Goal: Task Accomplishment & Management: Complete application form

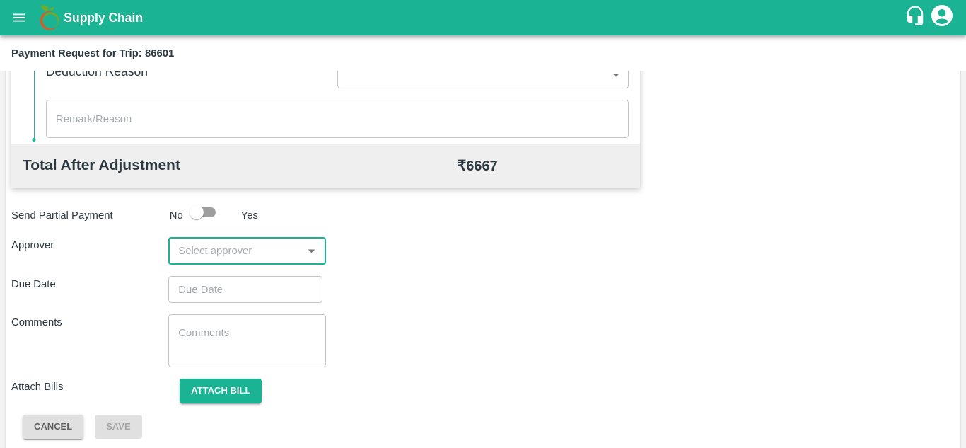
scroll to position [644, 0]
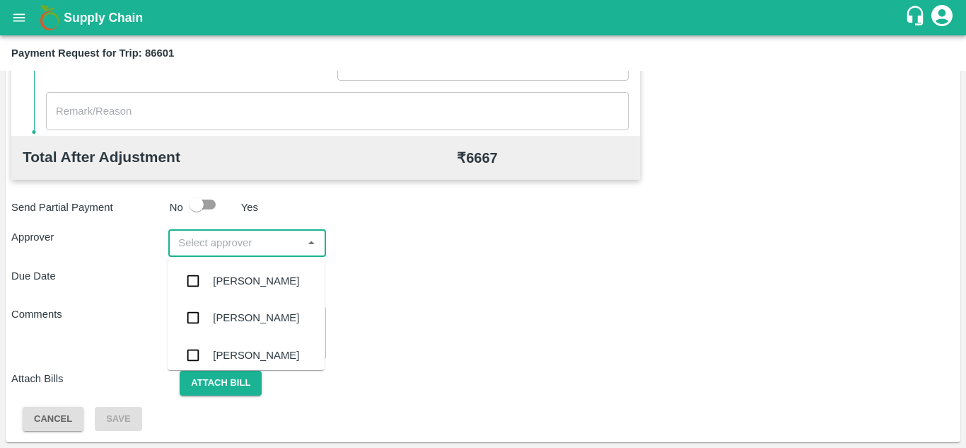
click at [230, 247] on input "input" at bounding box center [235, 242] width 125 height 18
type input "prasa"
click at [252, 277] on div "Prasad Waghade" at bounding box center [256, 281] width 86 height 16
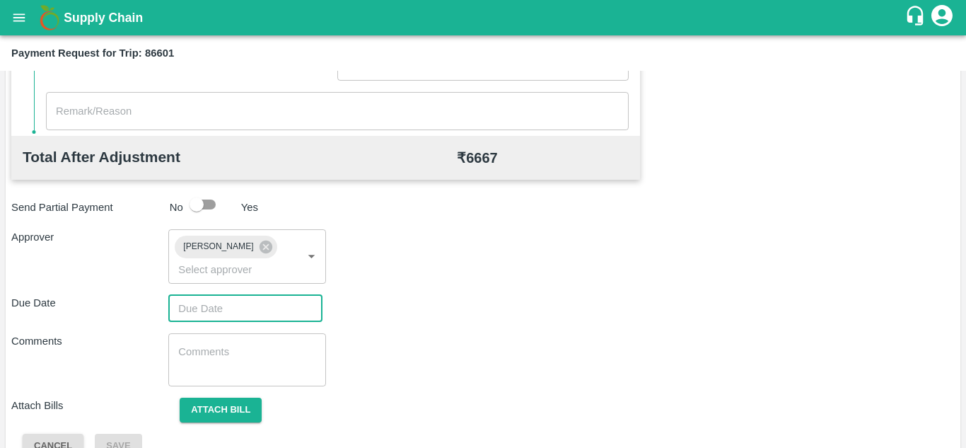
type input "DD/MM/YYYY hh:mm aa"
click at [205, 305] on input "DD/MM/YYYY hh:mm aa" at bounding box center [240, 308] width 144 height 27
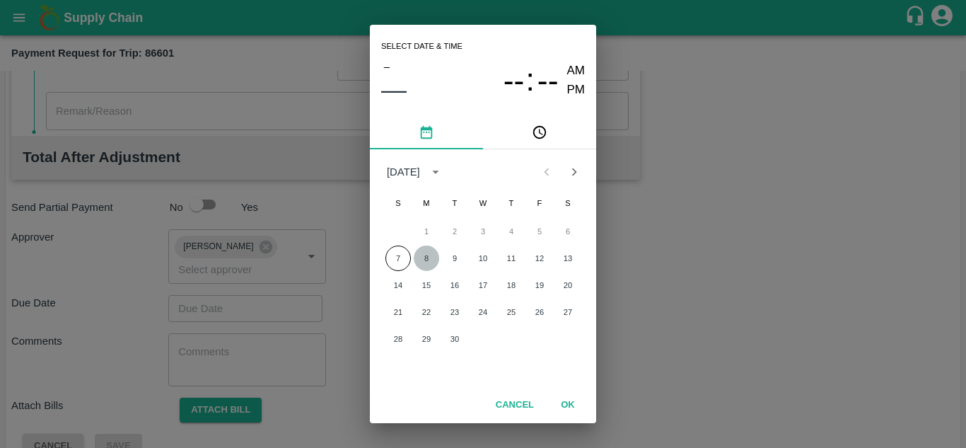
click at [425, 260] on button "8" at bounding box center [426, 257] width 25 height 25
type input "08/09/2025 12:00 AM"
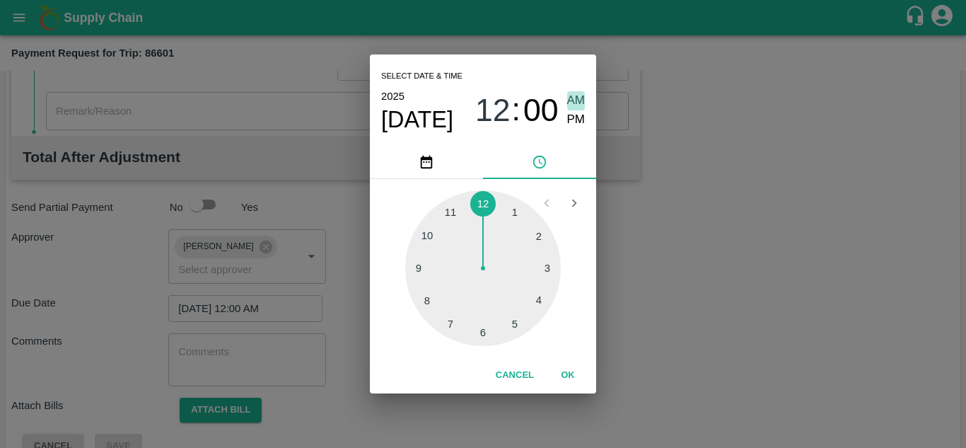
click at [578, 95] on span "AM" at bounding box center [576, 100] width 18 height 19
click at [569, 374] on button "OK" at bounding box center [567, 375] width 45 height 25
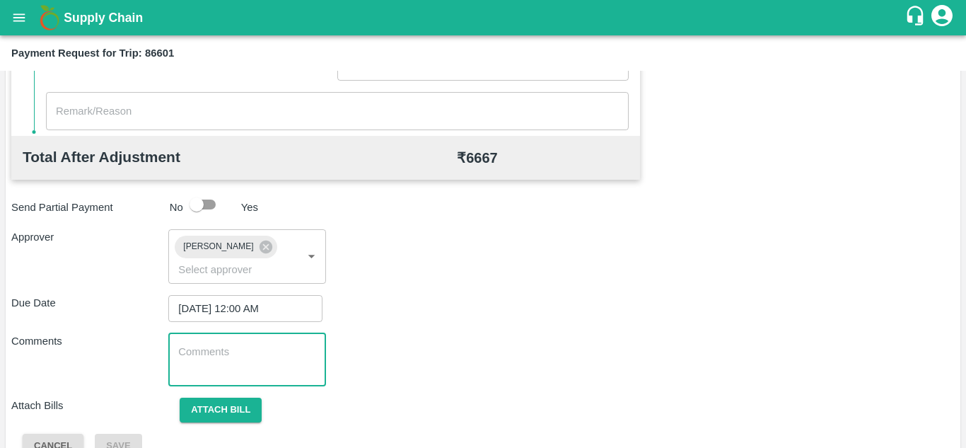
click at [213, 355] on textarea at bounding box center [246, 360] width 137 height 30
paste textarea "Transport Bill"
type textarea "Transport Bill"
click at [594, 374] on div "Comments Transport Bill x ​" at bounding box center [483, 359] width 944 height 53
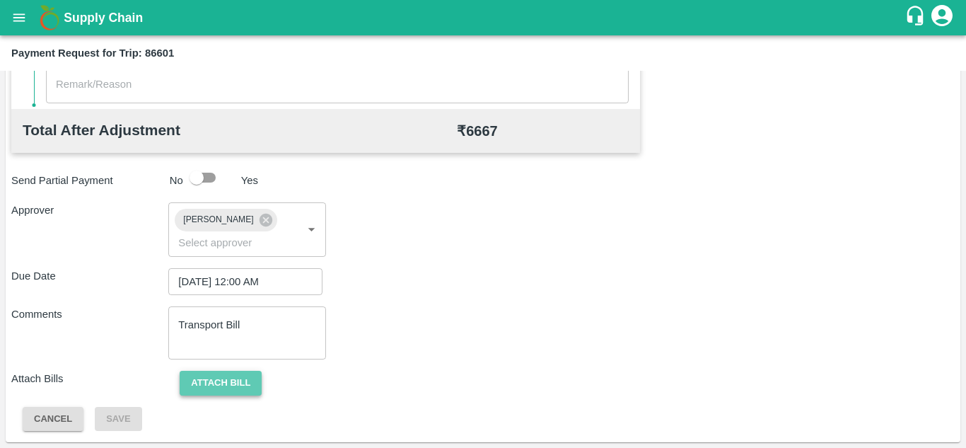
click at [247, 390] on button "Attach bill" at bounding box center [221, 383] width 82 height 25
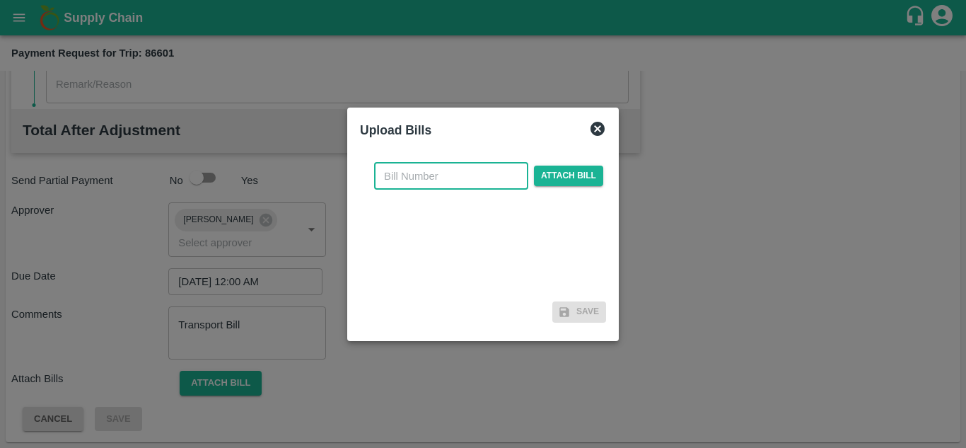
click at [393, 181] on input "text" at bounding box center [451, 176] width 154 height 27
type input "256"
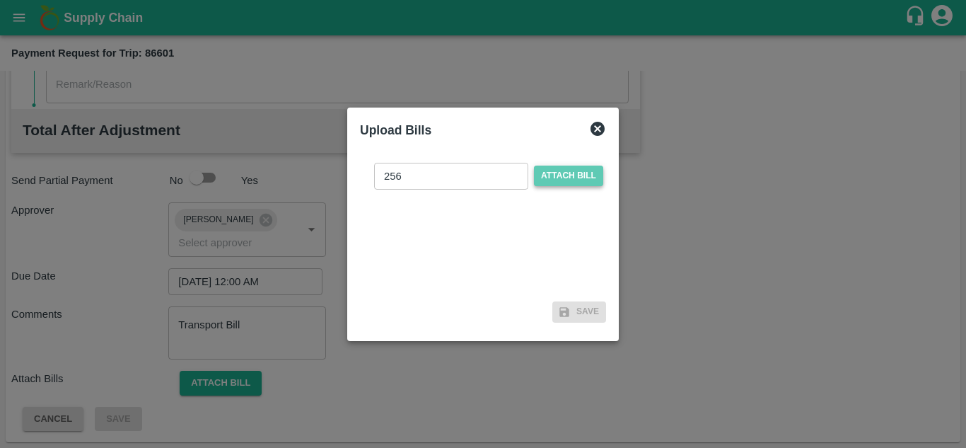
click at [557, 176] on span "Attach bill" at bounding box center [568, 176] width 69 height 21
click at [0, 0] on input "Attach bill" at bounding box center [0, 0] width 0 height 0
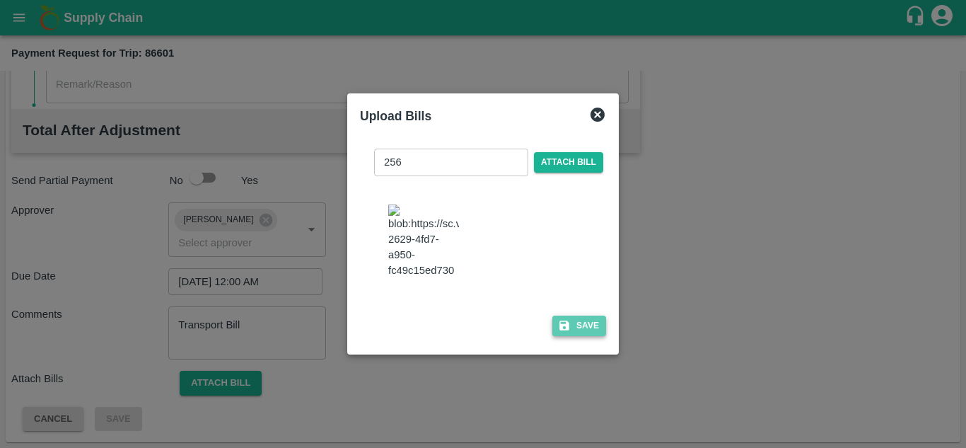
click at [599, 336] on button "Save" at bounding box center [580, 326] width 54 height 21
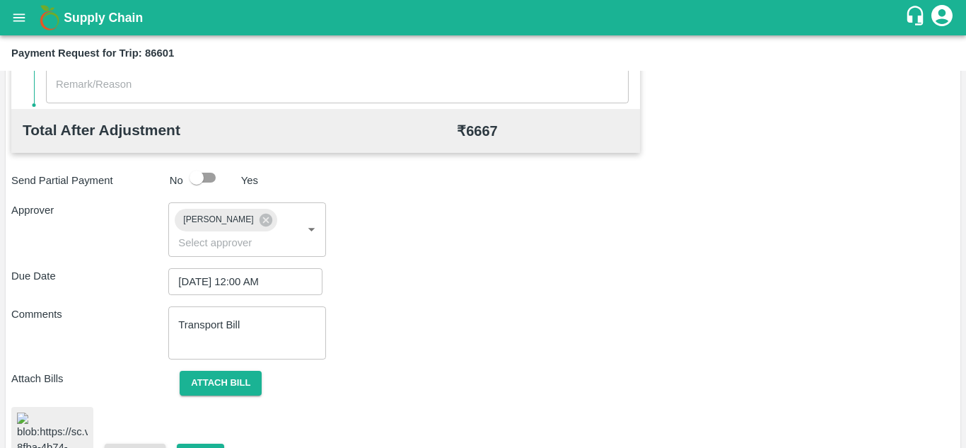
click at [380, 294] on div "Due Date 08/09/2025 12:00 AM ​" at bounding box center [483, 281] width 944 height 27
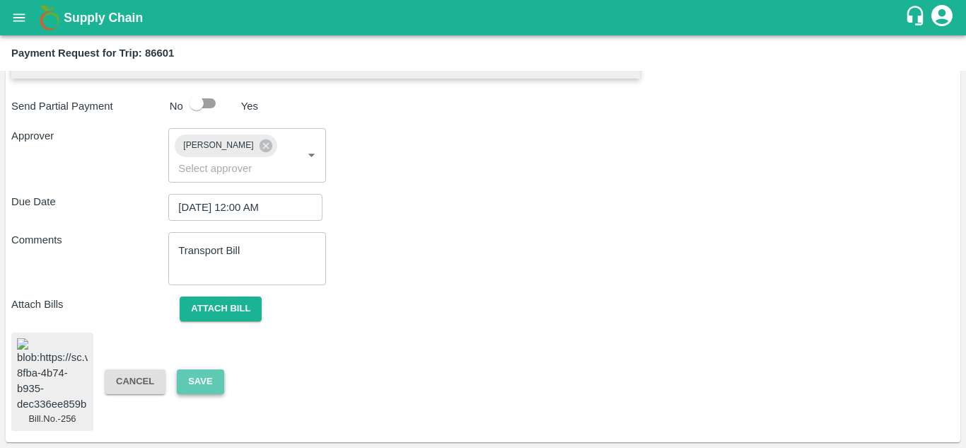
click at [207, 369] on button "Save" at bounding box center [200, 381] width 47 height 25
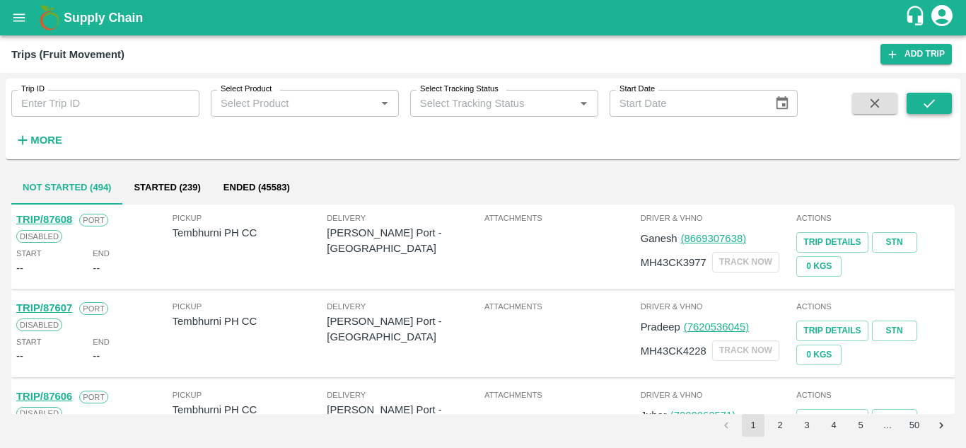
click at [930, 104] on icon "submit" at bounding box center [929, 103] width 11 height 8
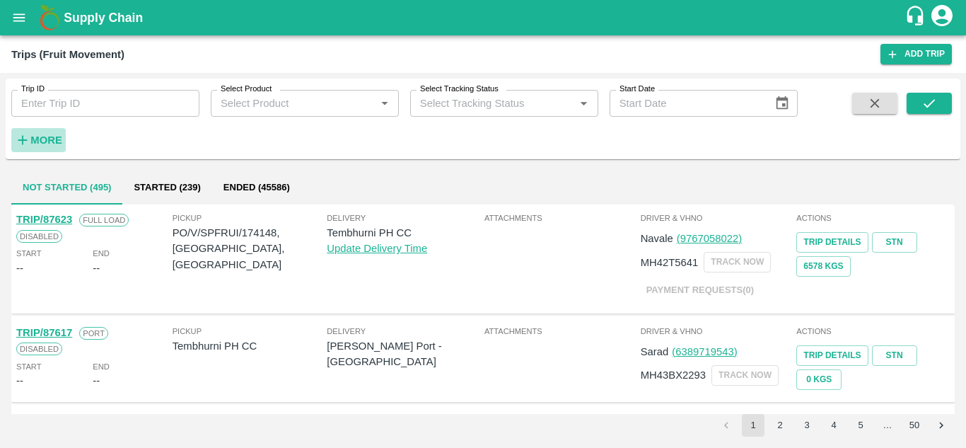
click at [49, 144] on strong "More" at bounding box center [46, 139] width 32 height 11
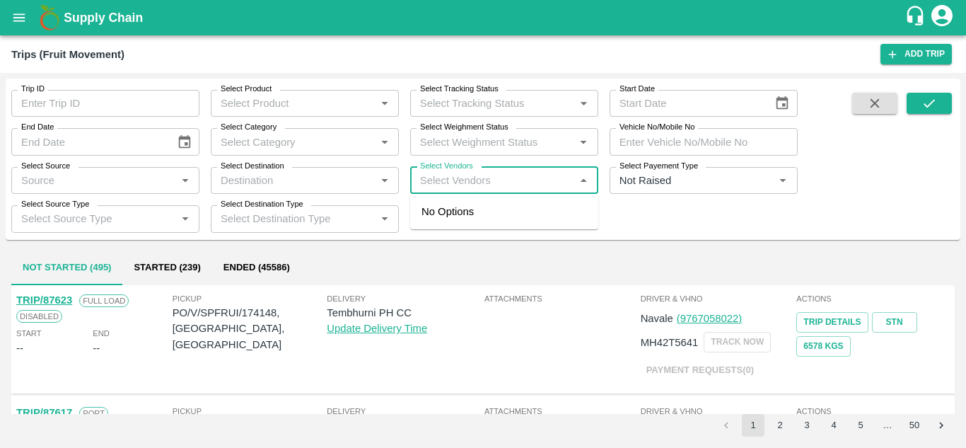
click at [456, 178] on input "Select Vendors" at bounding box center [493, 180] width 156 height 18
type input "dnyan"
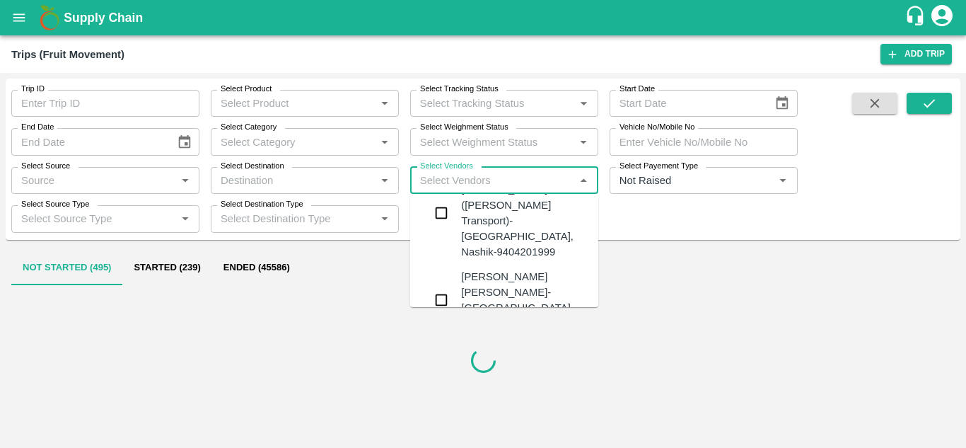
scroll to position [51, 0]
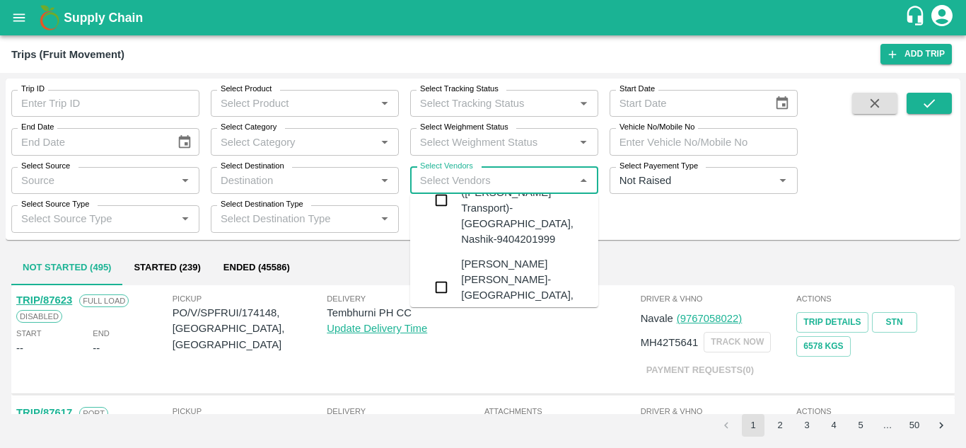
click at [526, 256] on div "Dnyaneshwar Vitthal Godse-Kandar, Solapur-9730316755" at bounding box center [546, 287] width 171 height 63
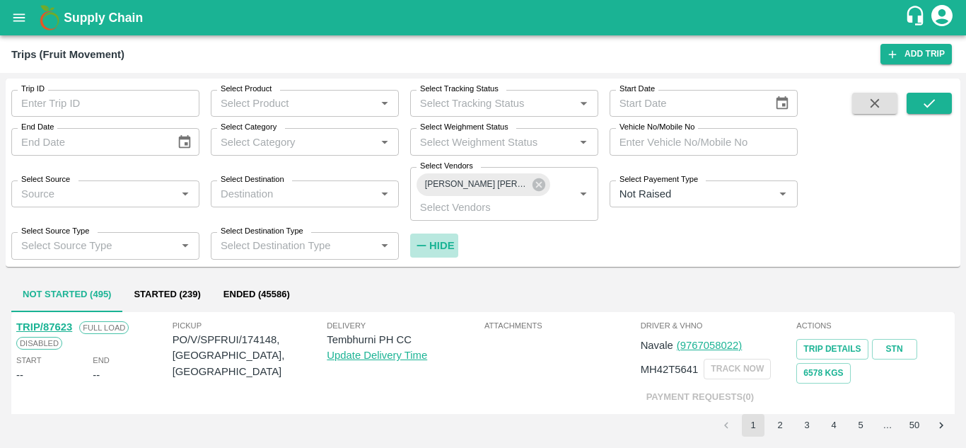
click at [441, 238] on h6 "Hide" at bounding box center [441, 245] width 25 height 18
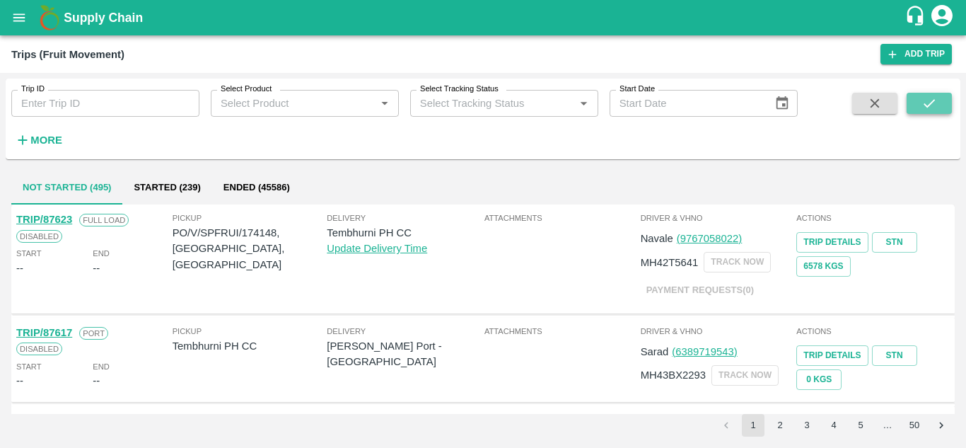
click at [912, 112] on button "submit" at bounding box center [929, 103] width 45 height 21
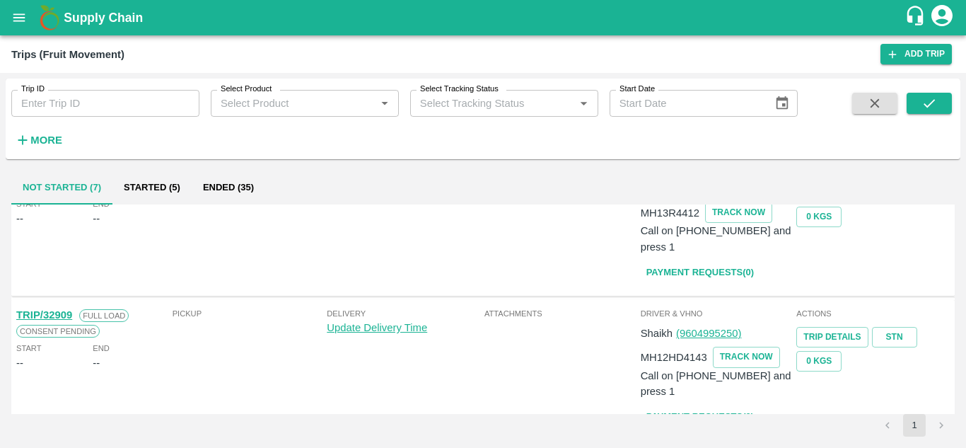
scroll to position [0, 0]
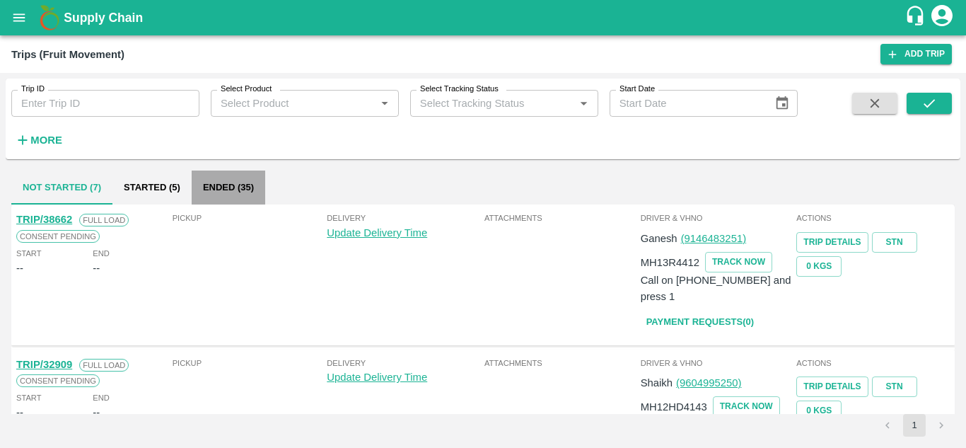
click at [227, 175] on button "Ended (35)" at bounding box center [229, 188] width 74 height 34
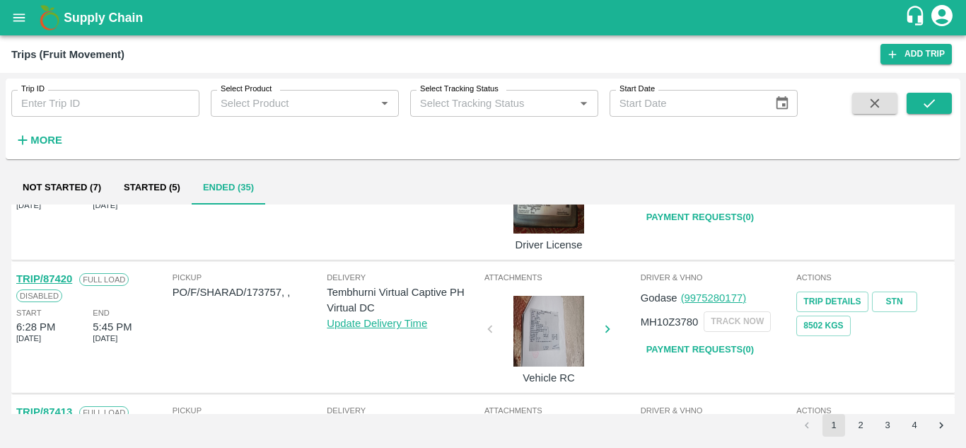
scroll to position [1118, 0]
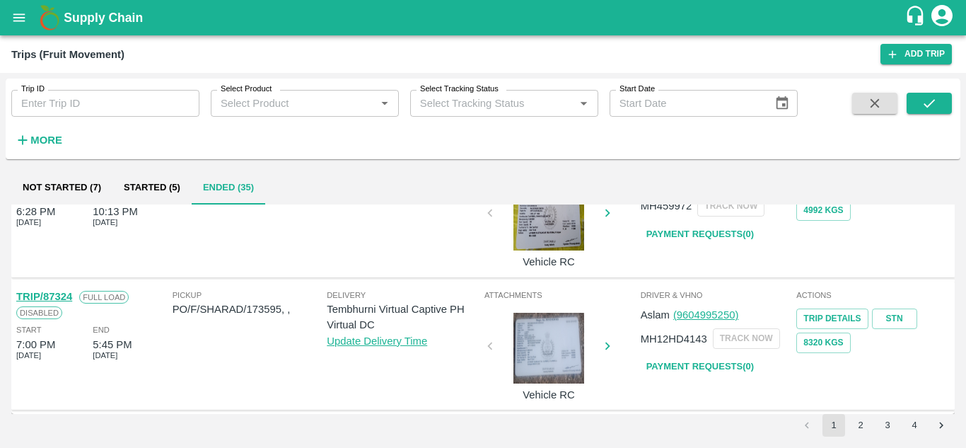
click at [916, 439] on div "Not Started (7) Started (5) Ended (35) TRIP/87494 Full Load Disabled Start 6:29…" at bounding box center [483, 303] width 955 height 277
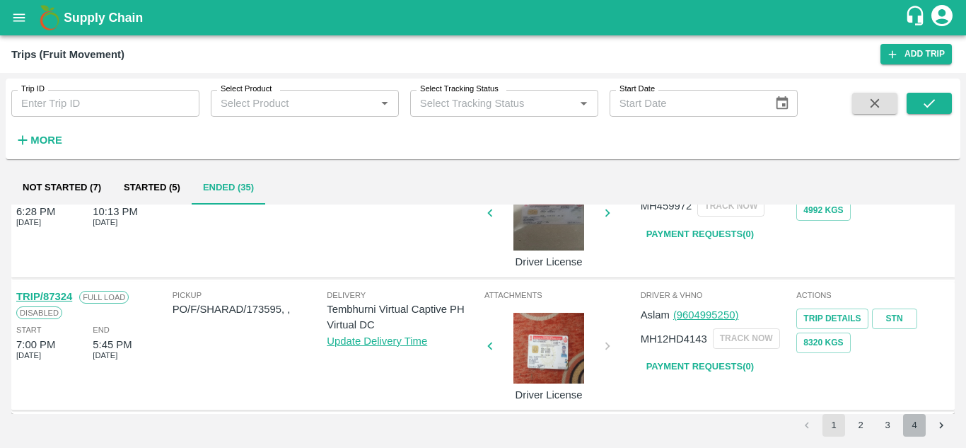
click at [917, 425] on button "4" at bounding box center [914, 425] width 23 height 23
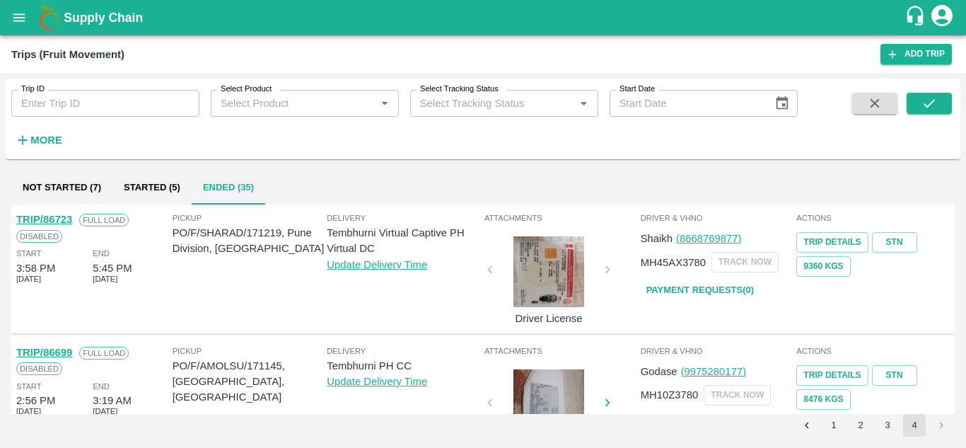
scroll to position [454, 0]
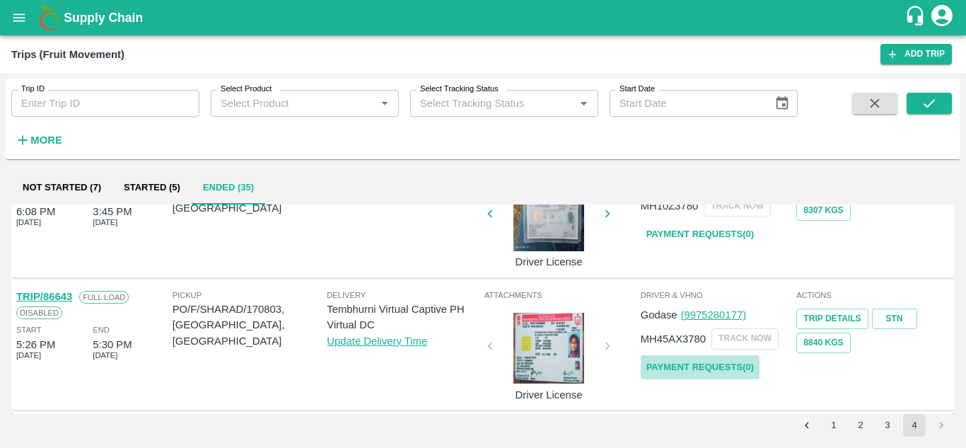
click at [700, 371] on link "Payment Requests( 0 )" at bounding box center [700, 367] width 119 height 25
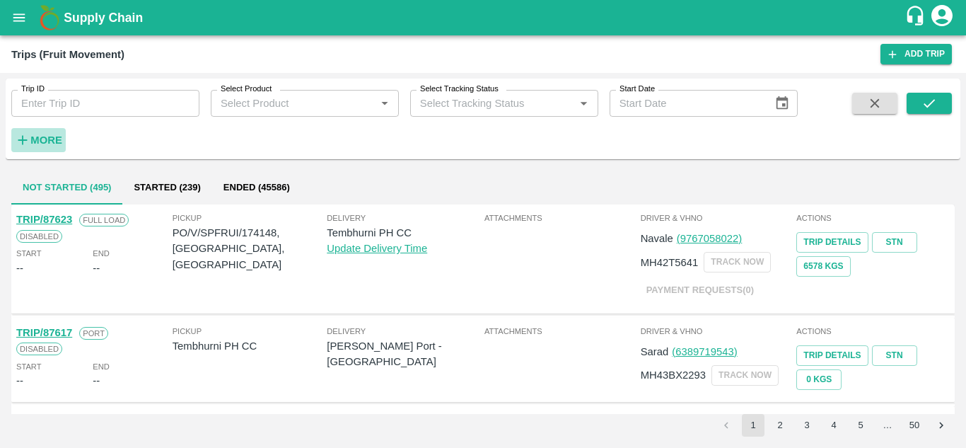
click at [39, 134] on strong "More" at bounding box center [46, 139] width 32 height 11
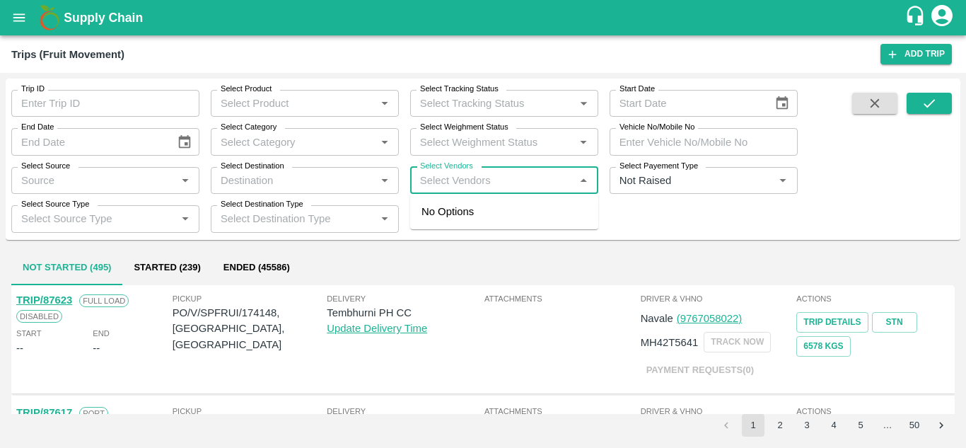
click at [419, 187] on input "Select Vendors" at bounding box center [493, 180] width 156 height 18
type input "dnyanes"
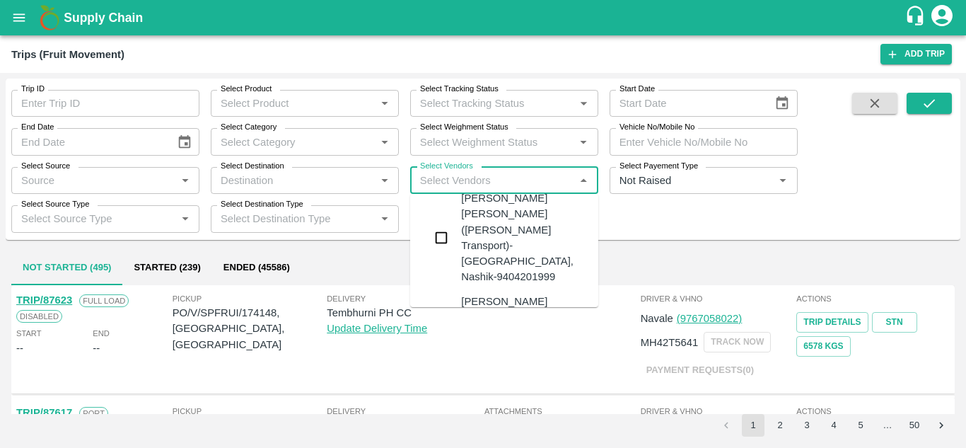
scroll to position [29, 0]
click at [526, 278] on div "Dnyaneshwar Vitthal Godse-Kandar, Solapur-9730316755" at bounding box center [546, 309] width 171 height 63
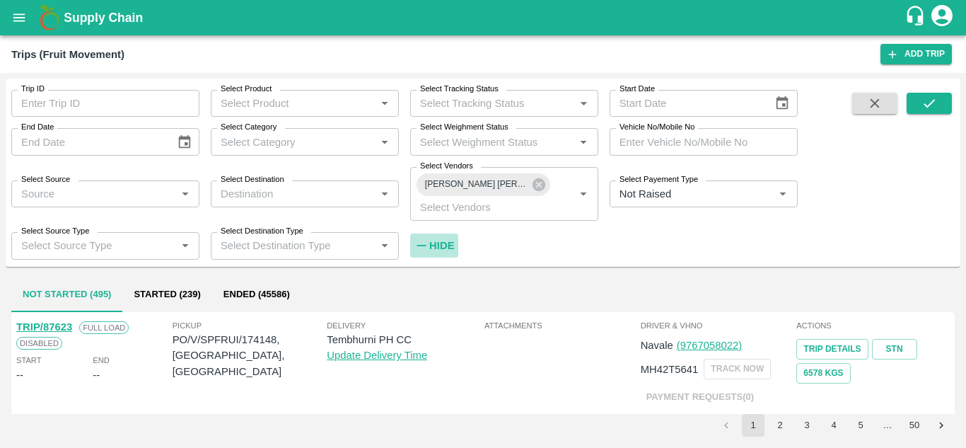
click at [444, 243] on strong "Hide" at bounding box center [441, 245] width 25 height 11
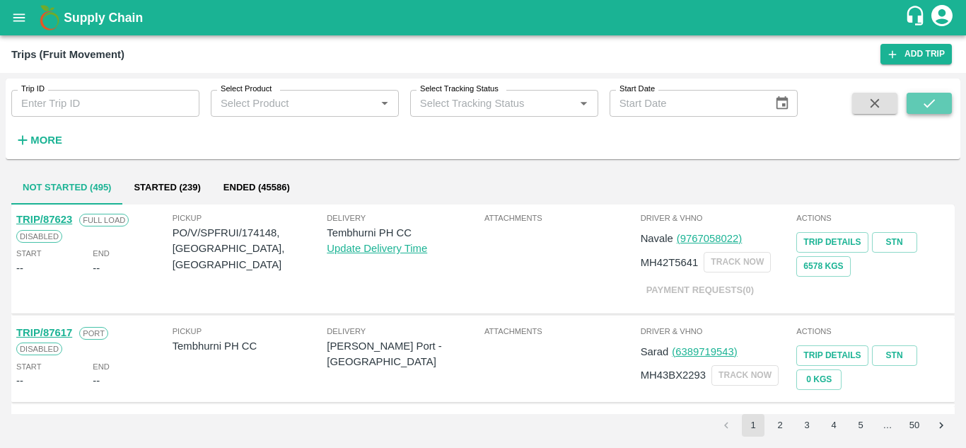
click at [929, 103] on icon "submit" at bounding box center [930, 104] width 16 height 16
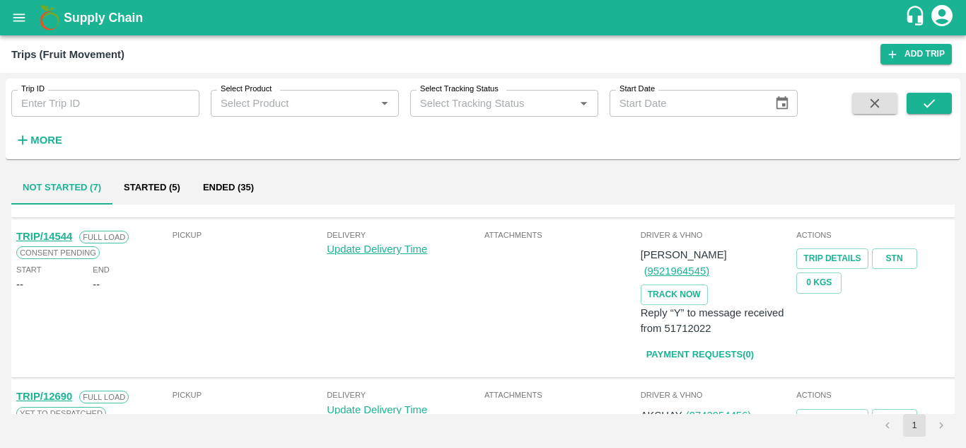
scroll to position [707, 0]
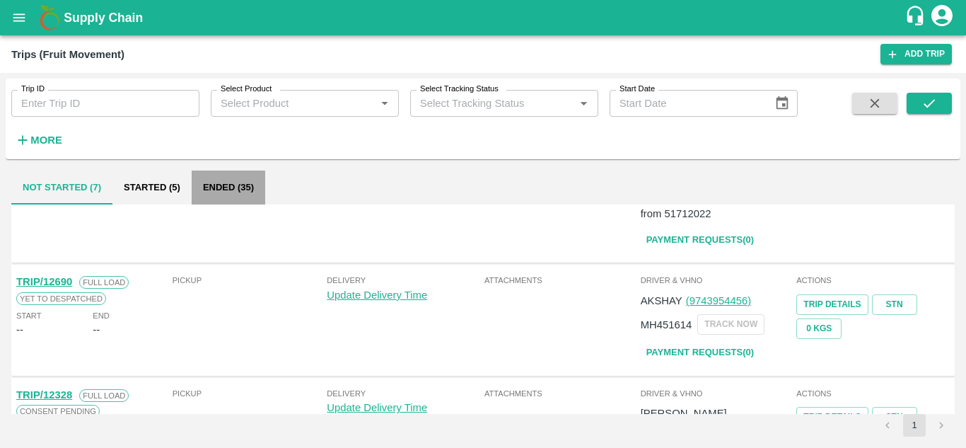
click at [221, 190] on button "Ended (35)" at bounding box center [229, 188] width 74 height 34
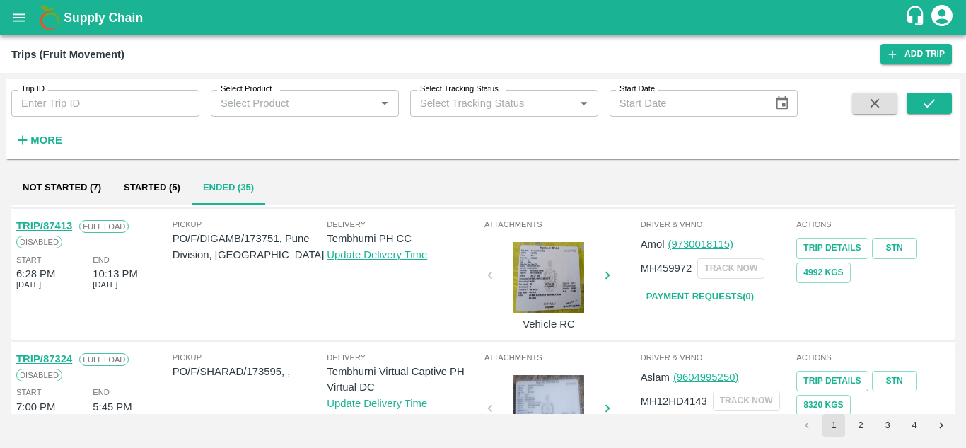
scroll to position [1118, 0]
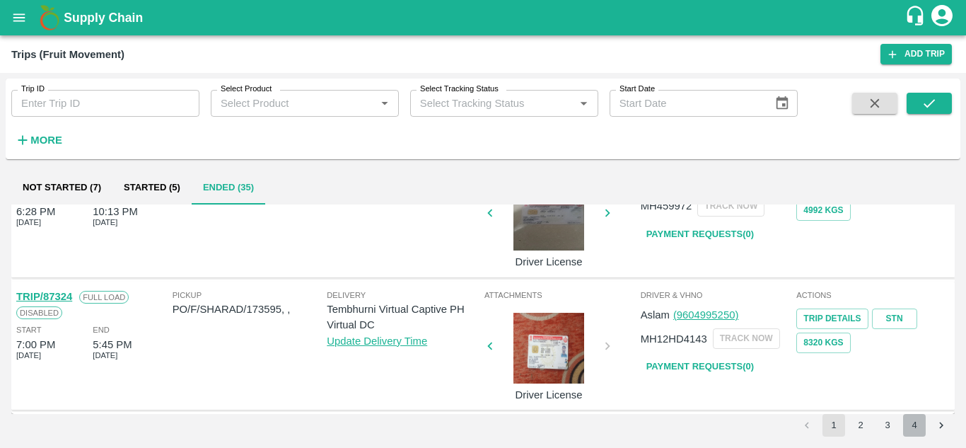
click at [920, 428] on button "4" at bounding box center [914, 425] width 23 height 23
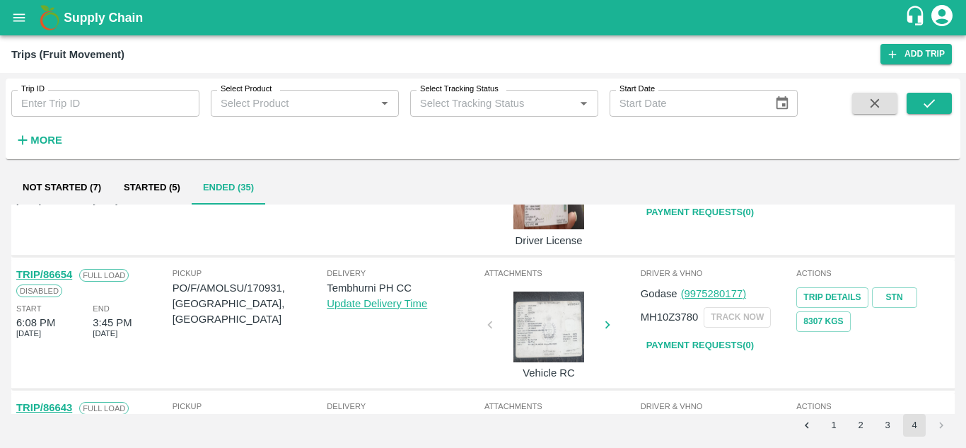
scroll to position [454, 0]
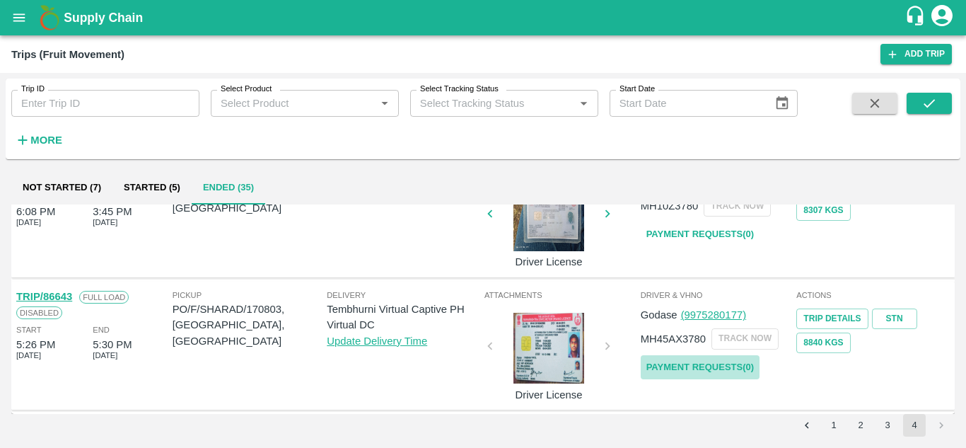
click at [725, 364] on link "Payment Requests( 0 )" at bounding box center [700, 367] width 119 height 25
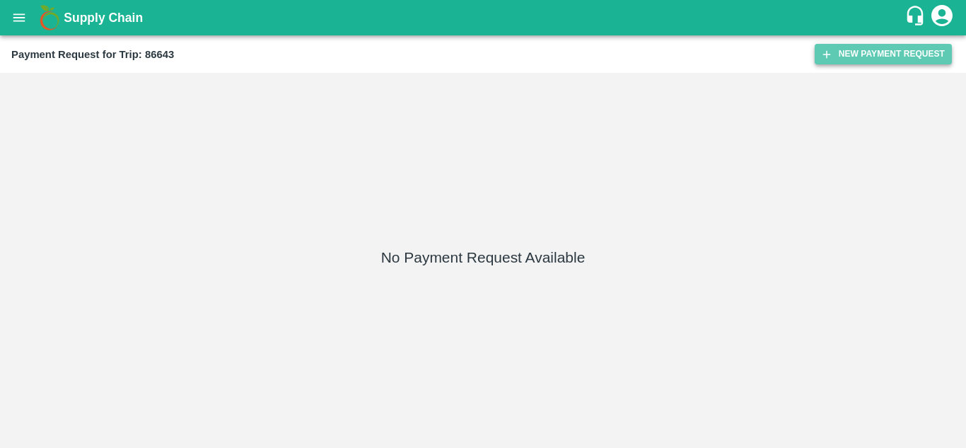
click at [880, 52] on button "New Payment Request" at bounding box center [883, 54] width 137 height 21
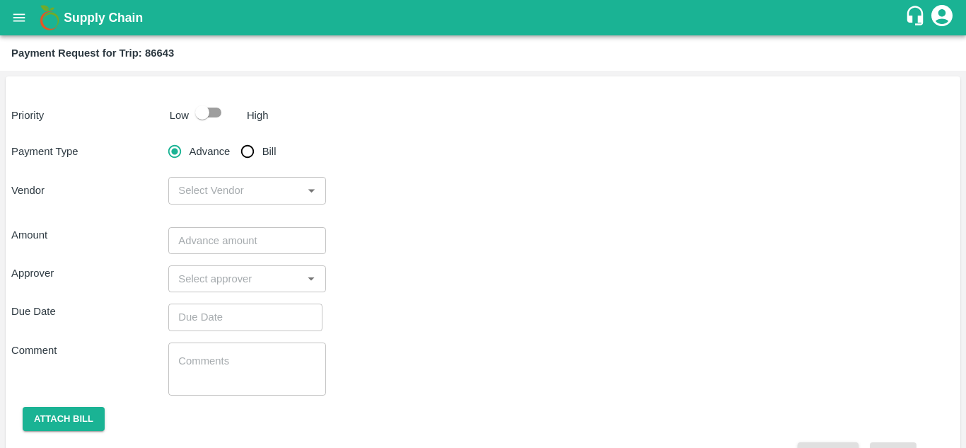
click at [208, 110] on input "checkbox" at bounding box center [202, 112] width 81 height 27
checkbox input "true"
click at [245, 150] on input "Bill" at bounding box center [247, 151] width 28 height 28
radio input "true"
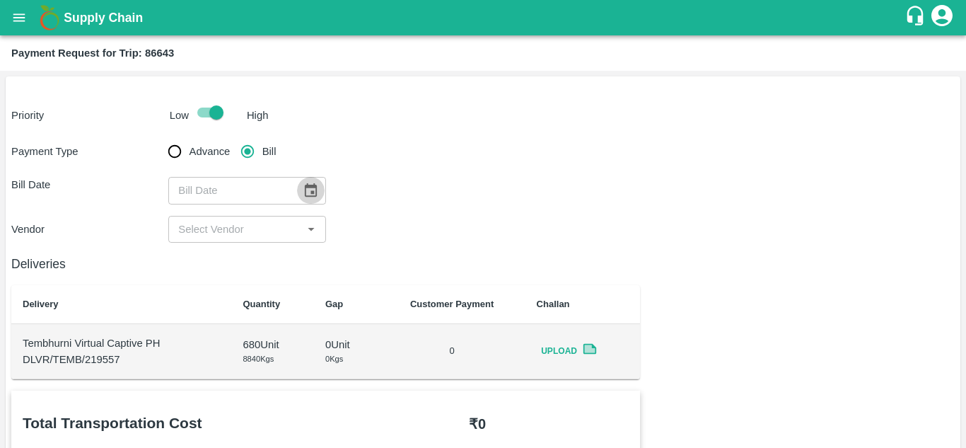
click at [310, 186] on icon "Choose date" at bounding box center [311, 189] width 12 height 13
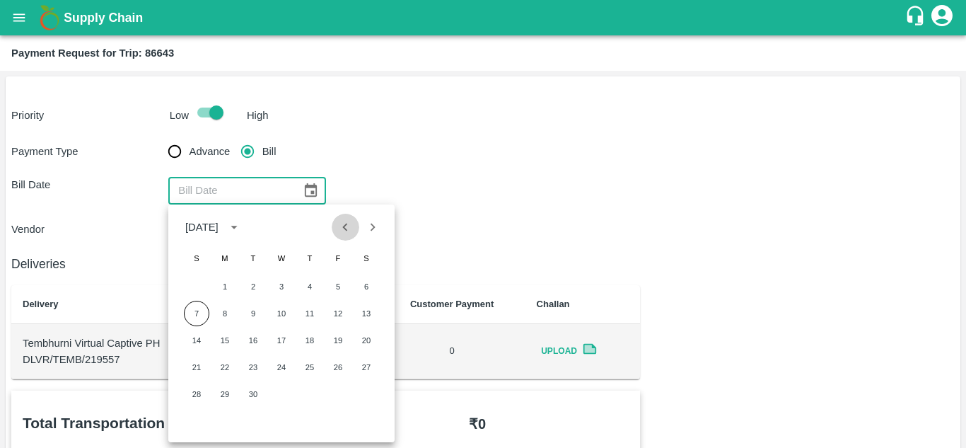
click at [340, 232] on icon "Previous month" at bounding box center [345, 227] width 16 height 16
click at [308, 371] on button "21" at bounding box center [309, 366] width 25 height 25
type input "21/08/2025"
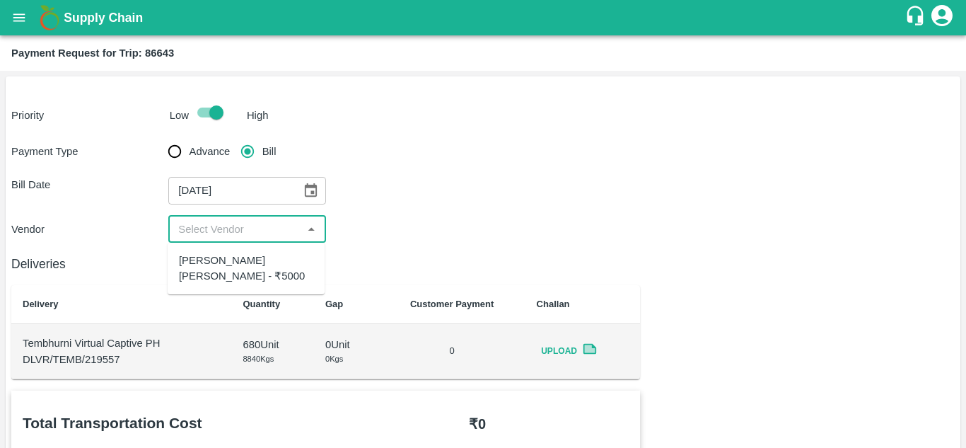
click at [232, 227] on input "input" at bounding box center [235, 229] width 125 height 18
click at [230, 269] on div "Dnyaneshwar Vitthal Godse - ₹5000" at bounding box center [246, 269] width 134 height 32
type input "Dnyaneshwar Vitthal Godse - ₹5000"
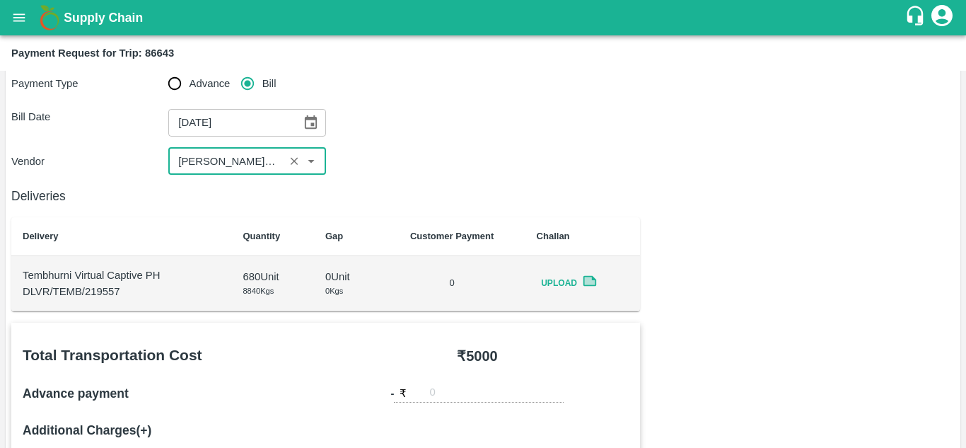
scroll to position [69, 0]
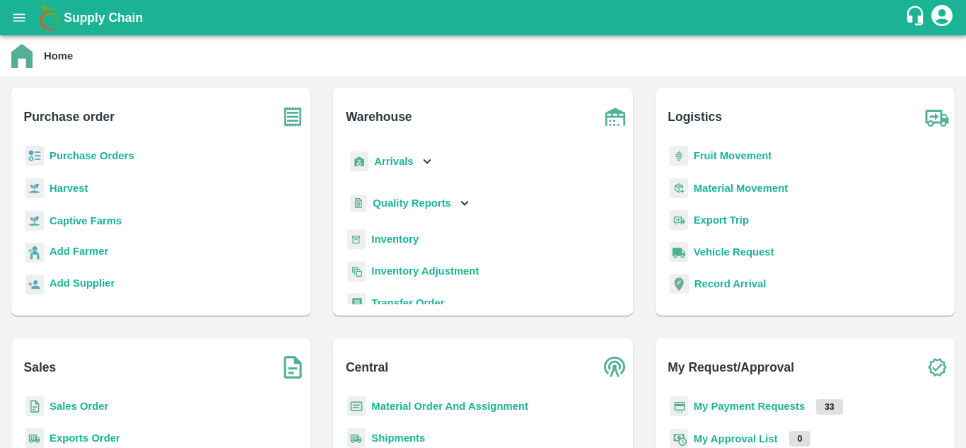
click at [703, 156] on b "Fruit Movement" at bounding box center [733, 155] width 79 height 11
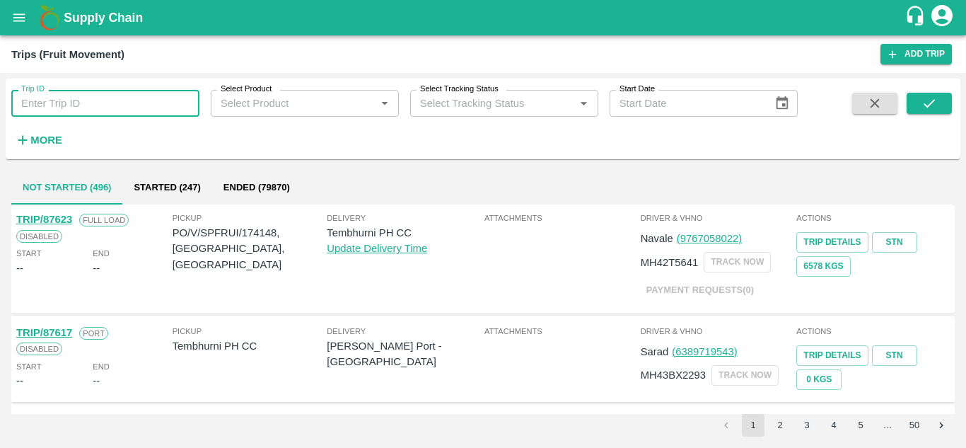
click at [102, 102] on input "Trip ID" at bounding box center [105, 103] width 188 height 27
type input "86643"
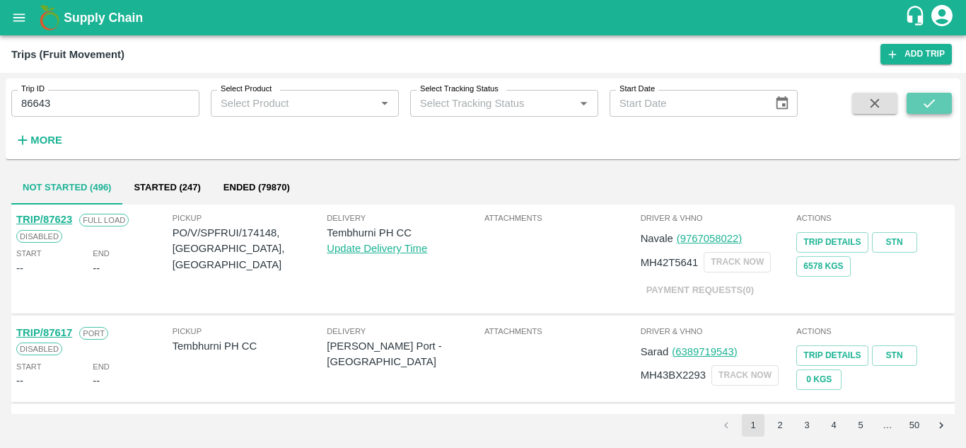
click at [931, 94] on button "submit" at bounding box center [929, 103] width 45 height 21
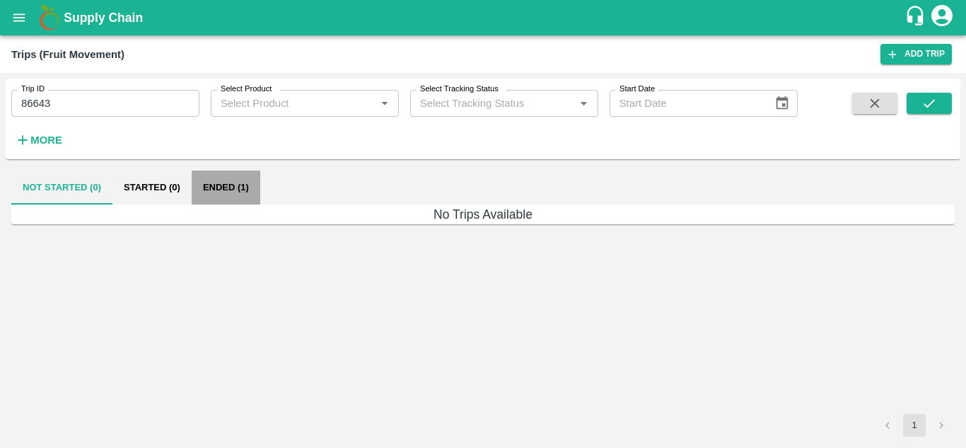
click at [230, 181] on button "Ended (1)" at bounding box center [226, 188] width 69 height 34
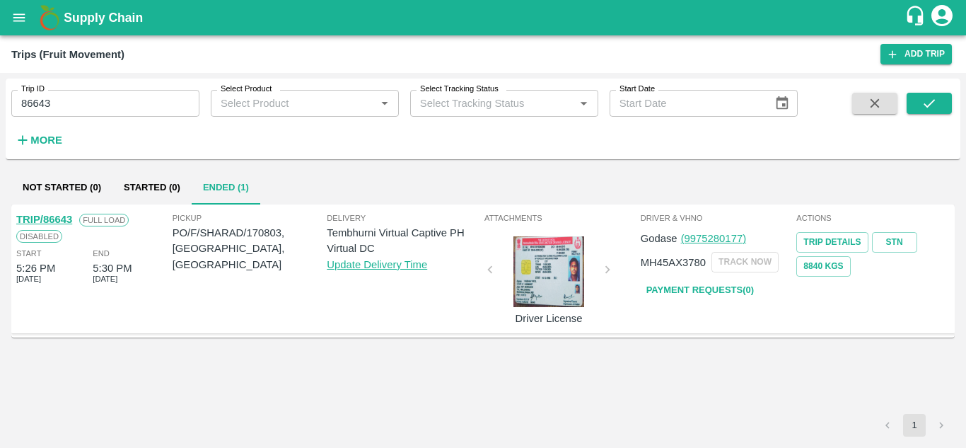
click at [56, 214] on link "TRIP/86643" at bounding box center [44, 219] width 56 height 11
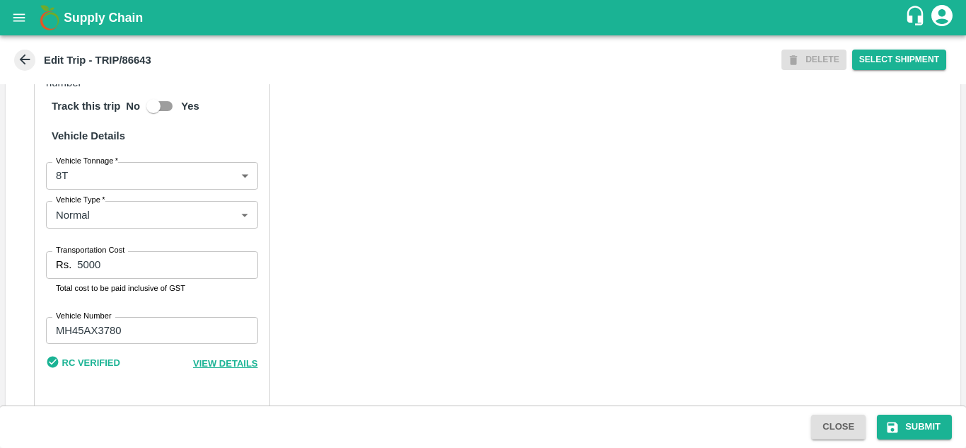
scroll to position [1010, 0]
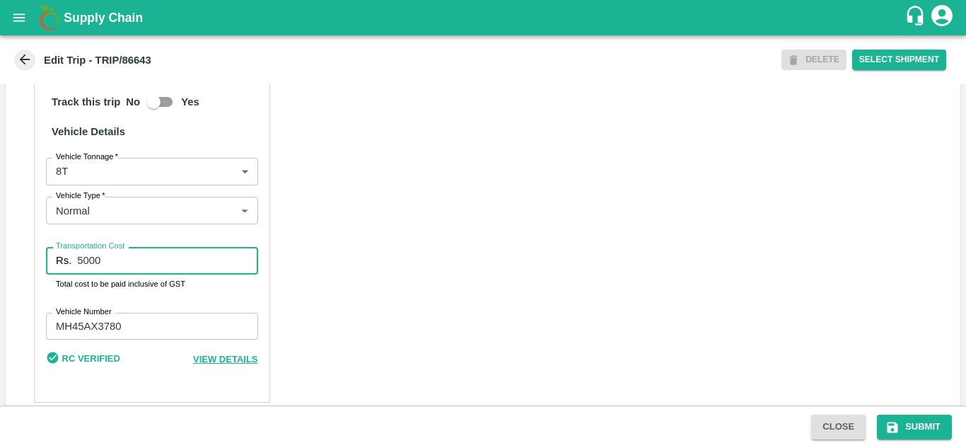
click at [122, 247] on input "5000" at bounding box center [167, 260] width 180 height 27
type input "5"
type input "5395"
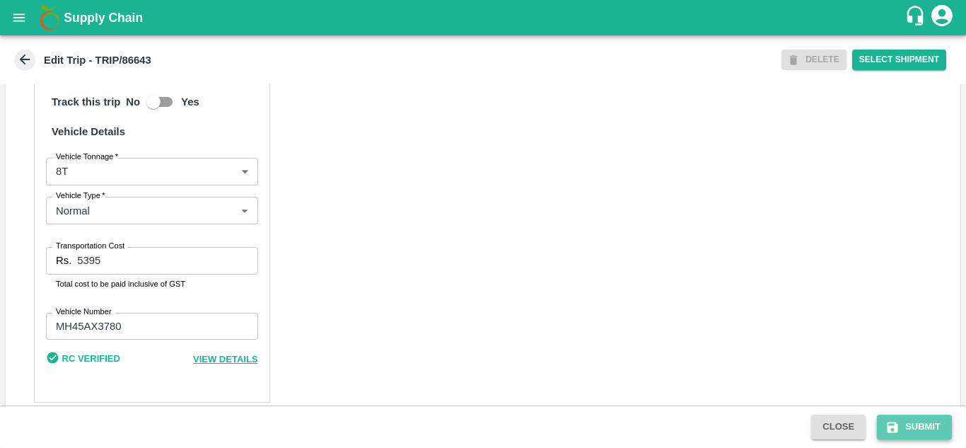
click at [928, 425] on button "Submit" at bounding box center [914, 427] width 75 height 25
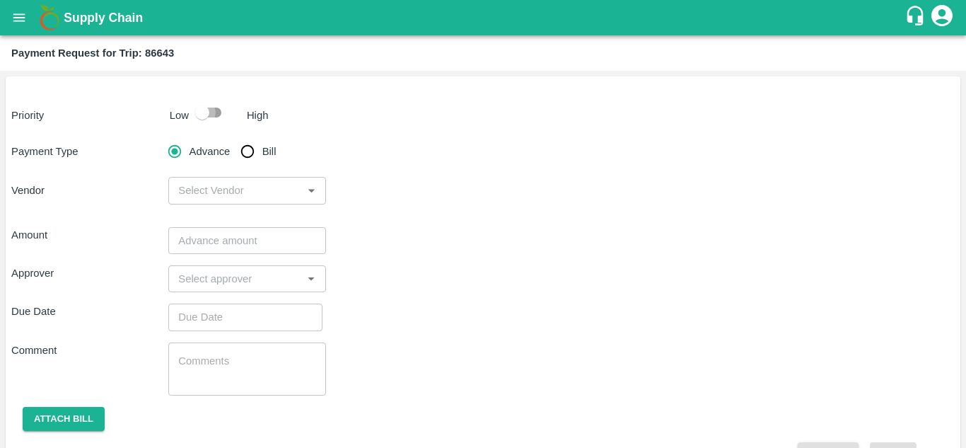
click at [219, 113] on input "checkbox" at bounding box center [202, 112] width 81 height 27
checkbox input "true"
click at [250, 146] on input "Bill" at bounding box center [247, 151] width 28 height 28
radio input "true"
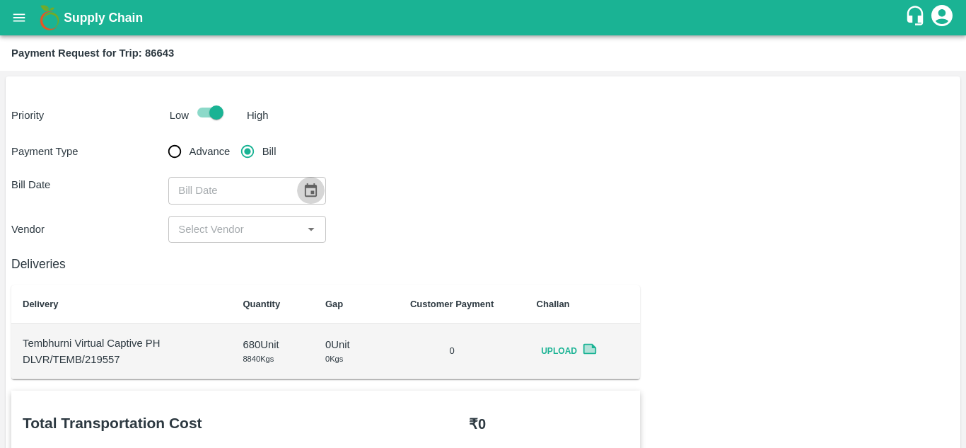
click at [311, 199] on button "Choose date" at bounding box center [310, 190] width 27 height 27
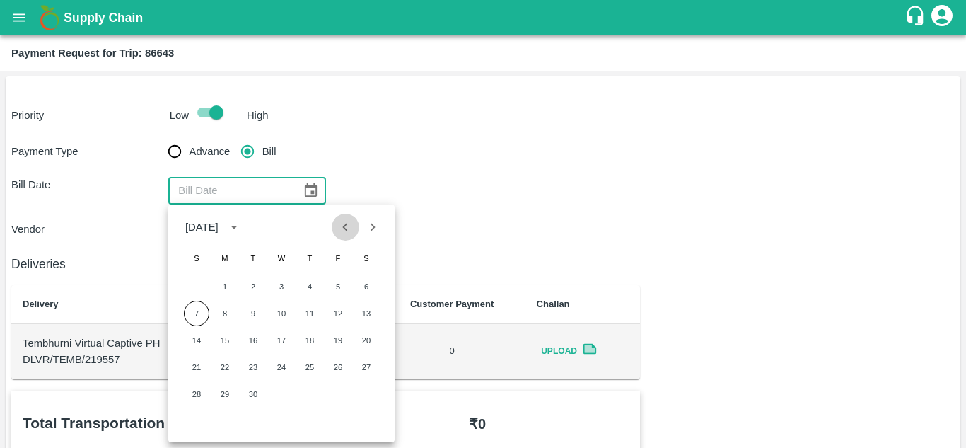
click at [345, 223] on icon "Previous month" at bounding box center [345, 227] width 16 height 16
click at [311, 367] on button "21" at bounding box center [309, 366] width 25 height 25
type input "[DATE]"
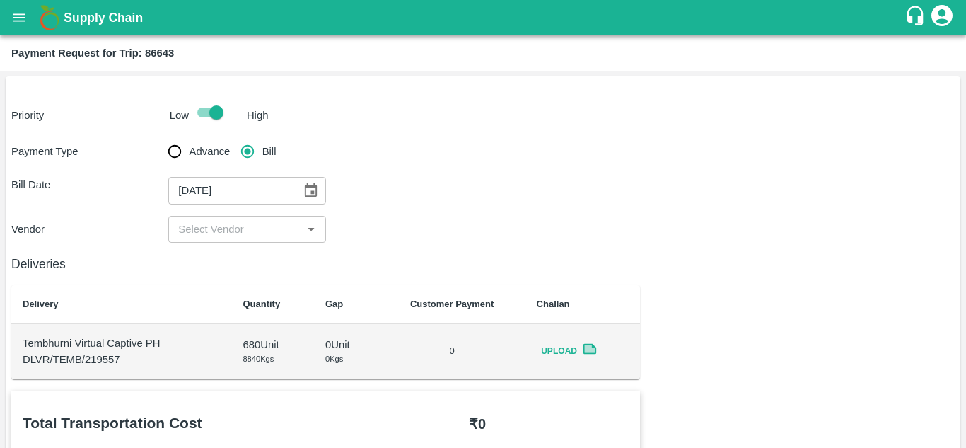
click at [226, 225] on input "input" at bounding box center [235, 229] width 125 height 18
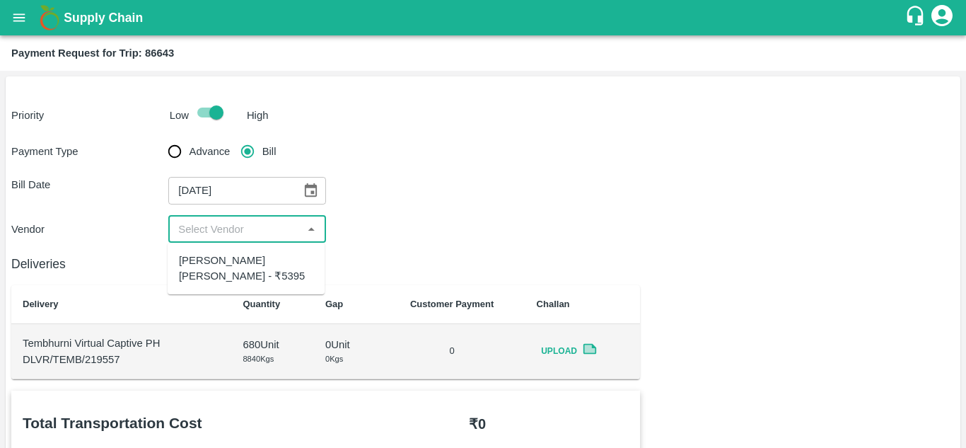
click at [226, 270] on div "[PERSON_NAME] [PERSON_NAME] - ₹5395" at bounding box center [246, 269] width 134 height 32
type input "[PERSON_NAME] [PERSON_NAME] - ₹5395"
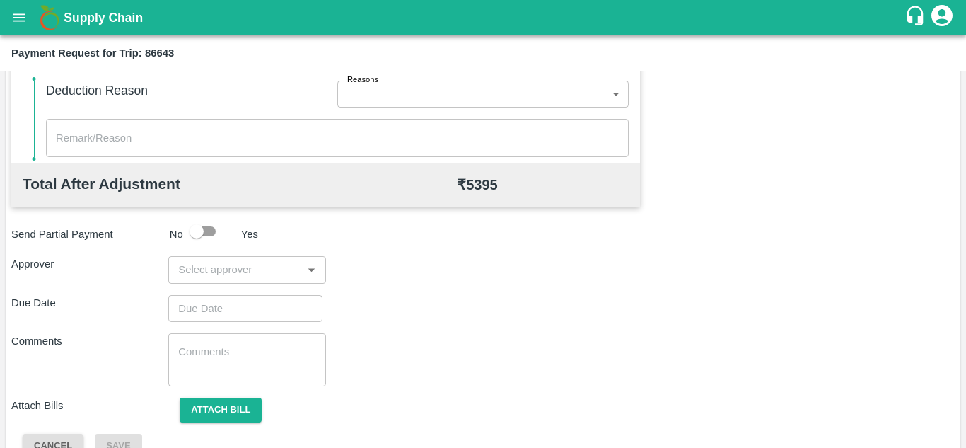
scroll to position [618, 0]
click at [207, 274] on input "input" at bounding box center [235, 269] width 125 height 18
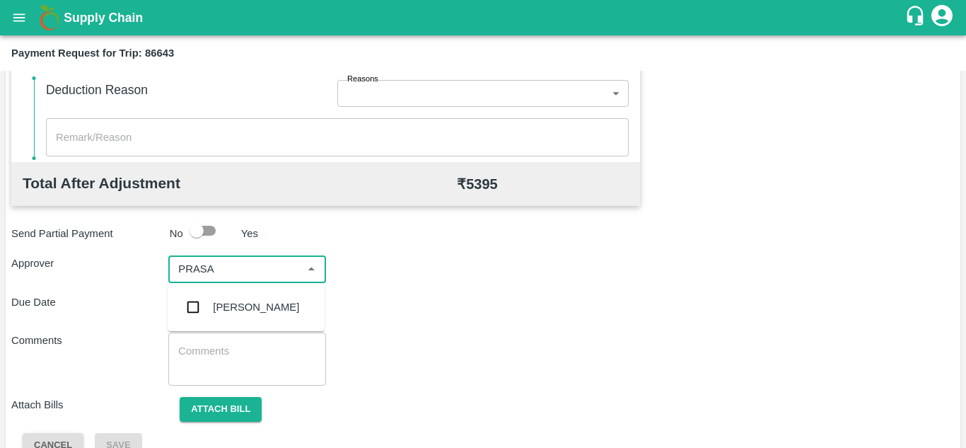
type input "PRASAD"
click at [264, 310] on div "[PERSON_NAME]" at bounding box center [256, 307] width 86 height 16
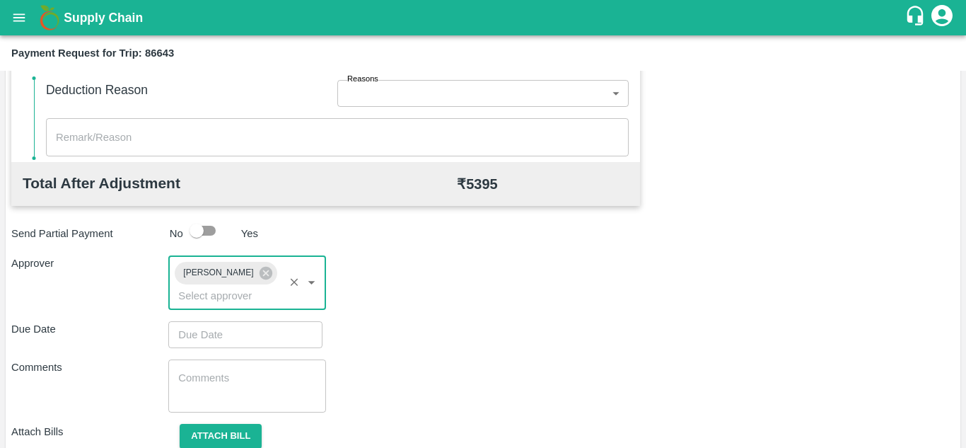
type input "DD/MM/YYYY hh:mm aa"
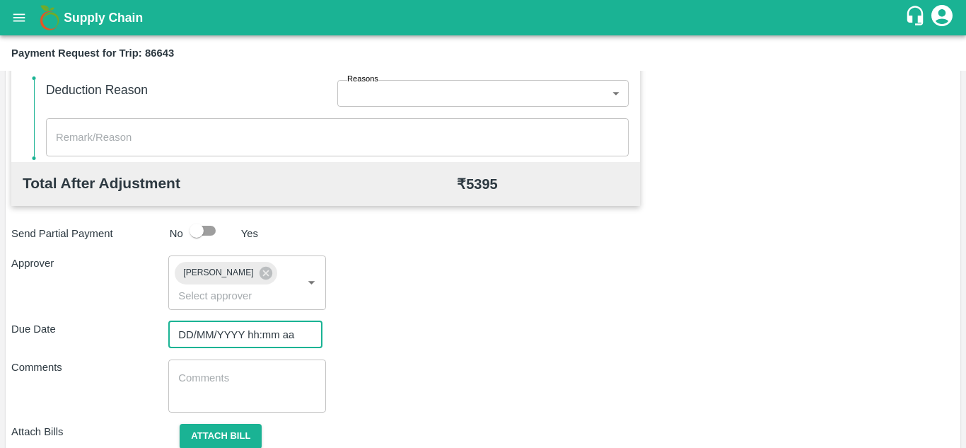
click at [183, 342] on input "DD/MM/YYYY hh:mm aa" at bounding box center [240, 334] width 144 height 27
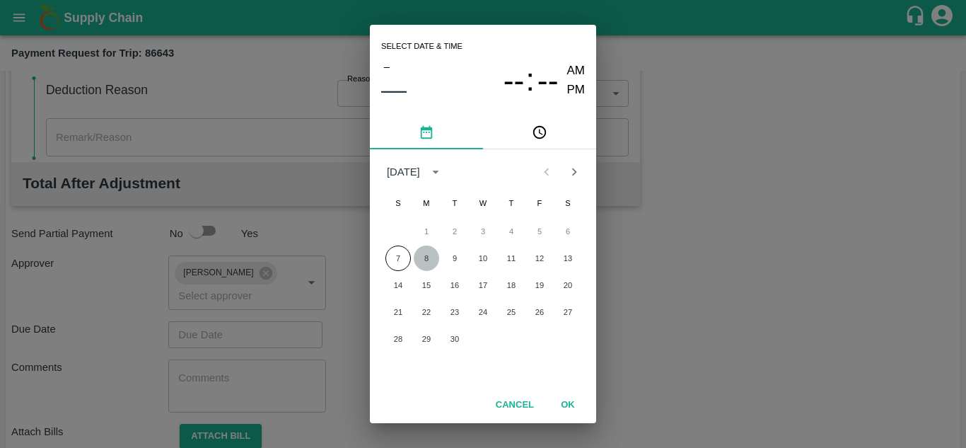
click at [422, 257] on button "8" at bounding box center [426, 257] width 25 height 25
type input "08/09/2025 12:00 AM"
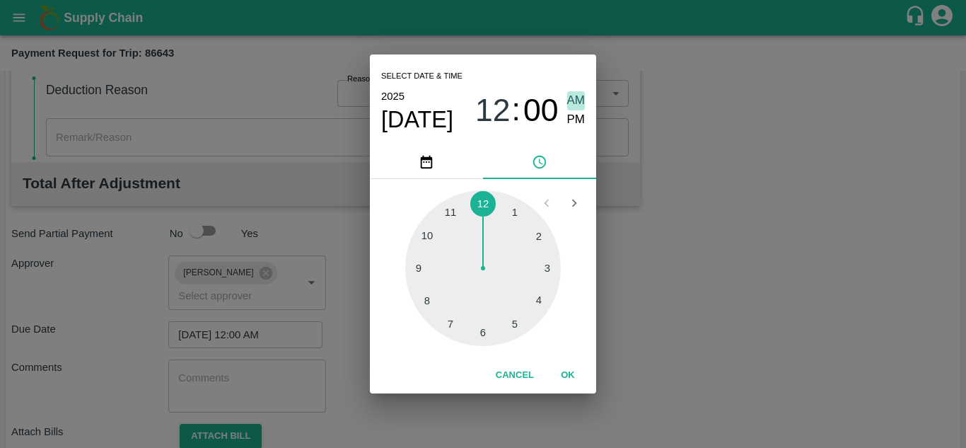
click at [572, 93] on span "AM" at bounding box center [576, 100] width 18 height 19
click at [565, 372] on button "OK" at bounding box center [567, 375] width 45 height 25
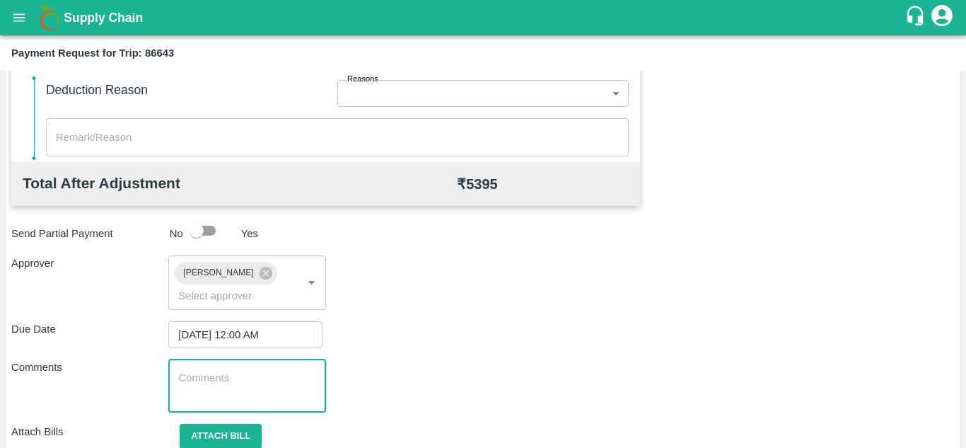
click at [226, 376] on textarea at bounding box center [246, 386] width 137 height 30
paste textarea "Transport Bill"
type textarea "Transport Bill"
click at [490, 405] on div "Comments Transport Bill x ​" at bounding box center [483, 385] width 944 height 53
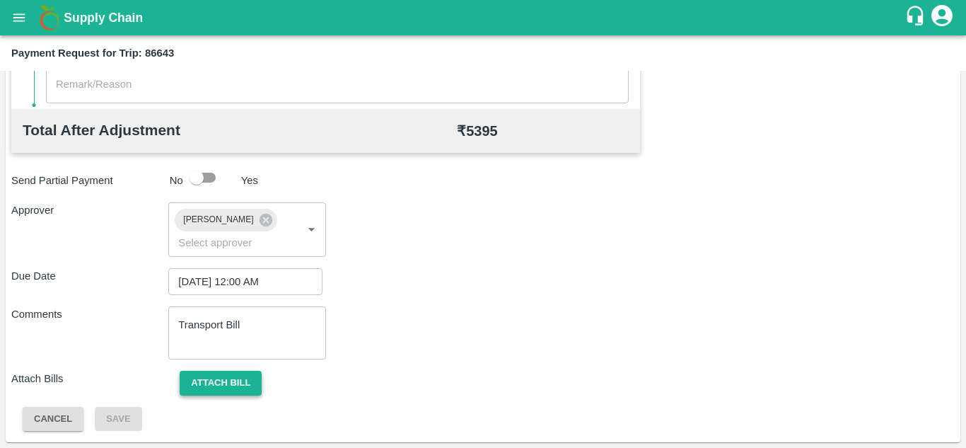
click at [245, 390] on button "Attach bill" at bounding box center [221, 383] width 82 height 25
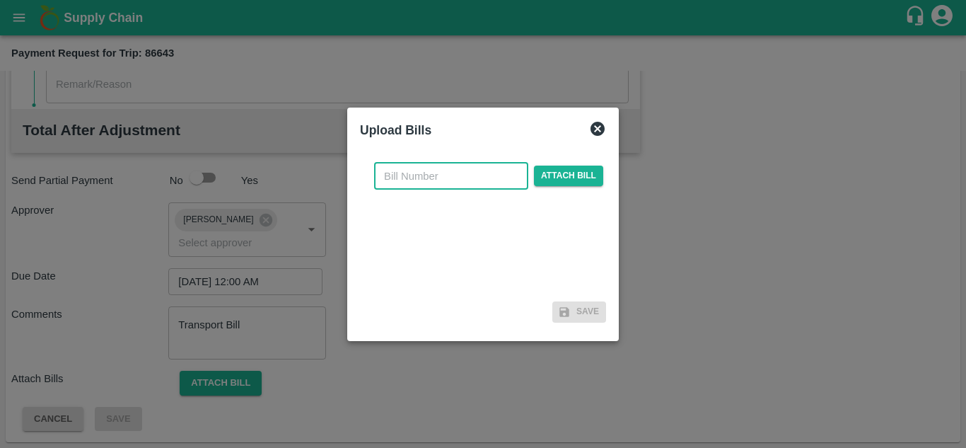
click at [404, 167] on input "text" at bounding box center [451, 176] width 154 height 27
type input "256"
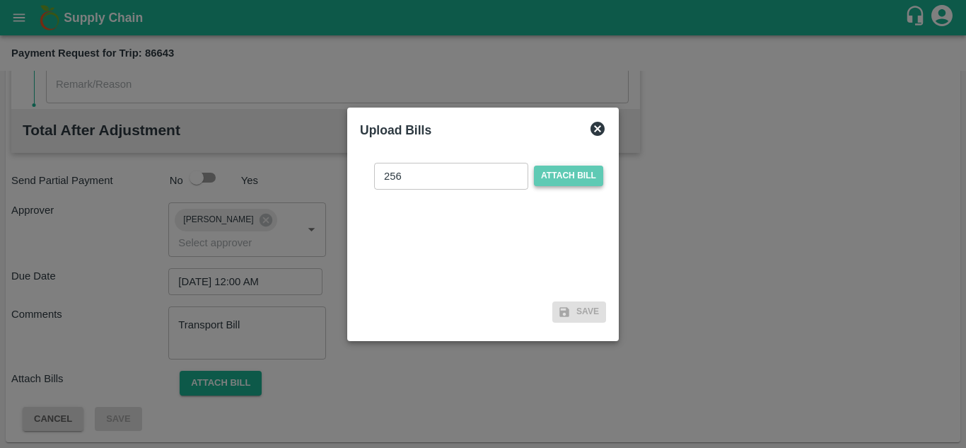
click at [560, 166] on span "Attach bill" at bounding box center [568, 176] width 69 height 21
click at [0, 0] on input "Attach bill" at bounding box center [0, 0] width 0 height 0
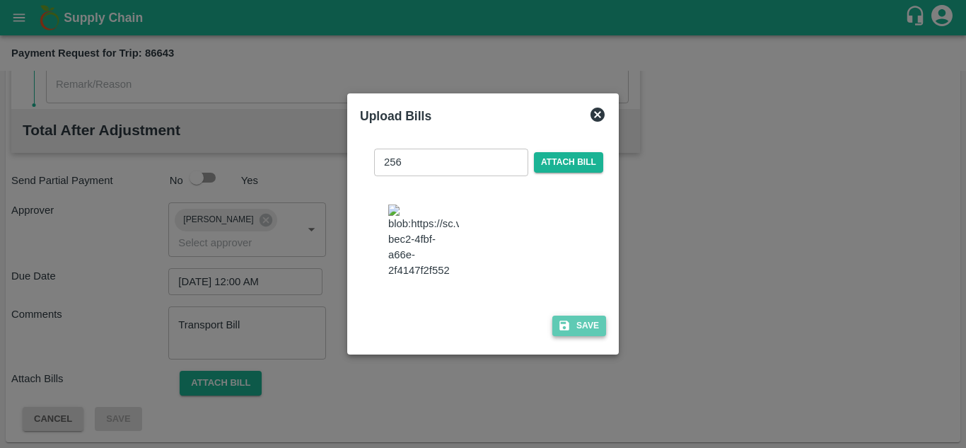
click at [591, 326] on button "Save" at bounding box center [580, 326] width 54 height 21
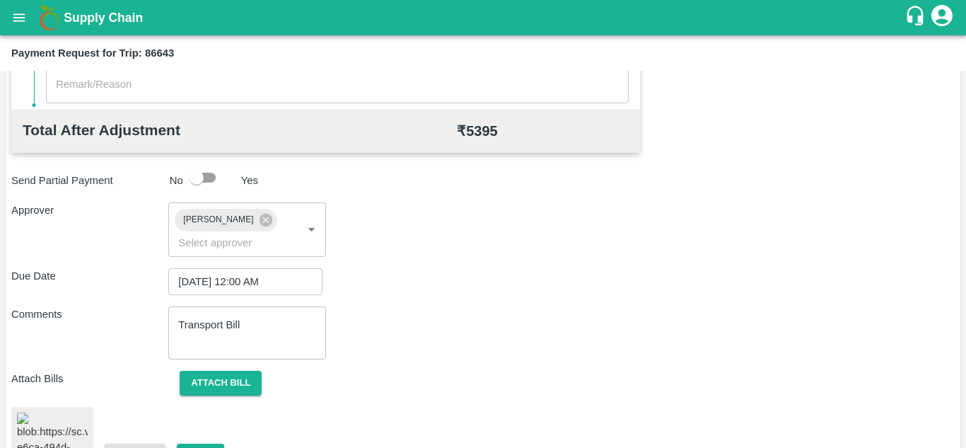
scroll to position [766, 0]
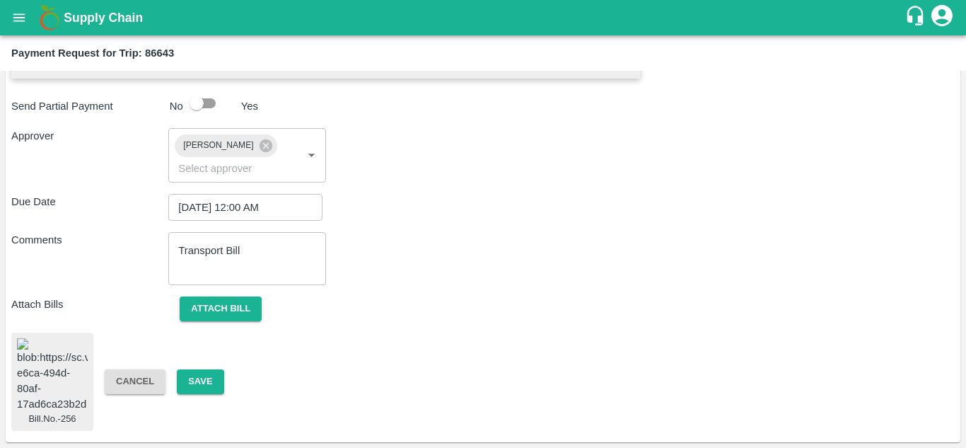
click at [75, 392] on img at bounding box center [52, 375] width 71 height 74
click at [224, 296] on button "Attach bill" at bounding box center [221, 308] width 82 height 25
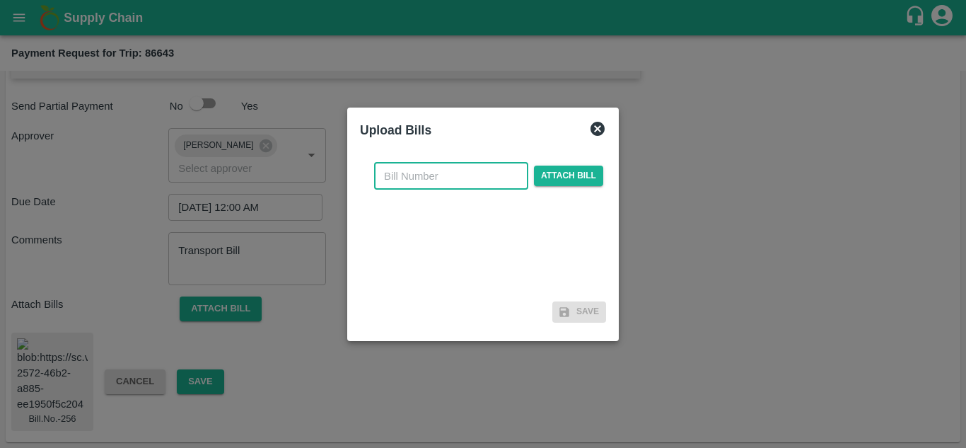
click at [393, 181] on input "text" at bounding box center [451, 176] width 154 height 27
type input "257"
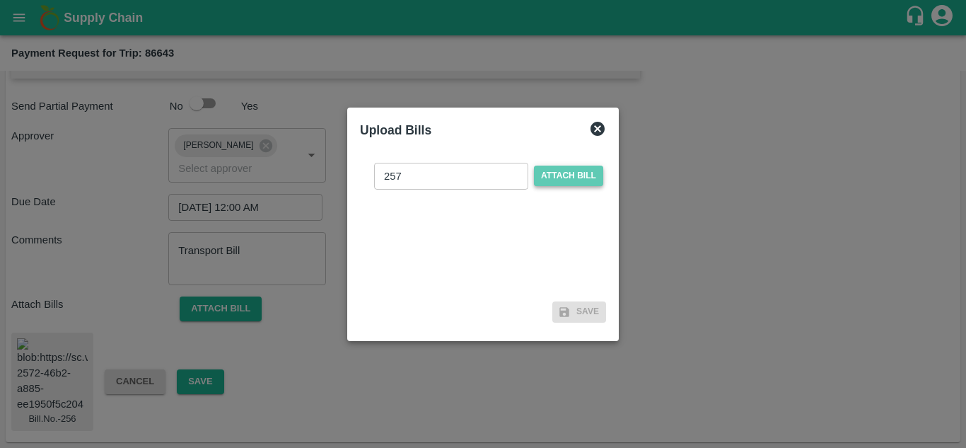
click at [558, 177] on span "Attach bill" at bounding box center [568, 176] width 69 height 21
click at [0, 0] on input "Attach bill" at bounding box center [0, 0] width 0 height 0
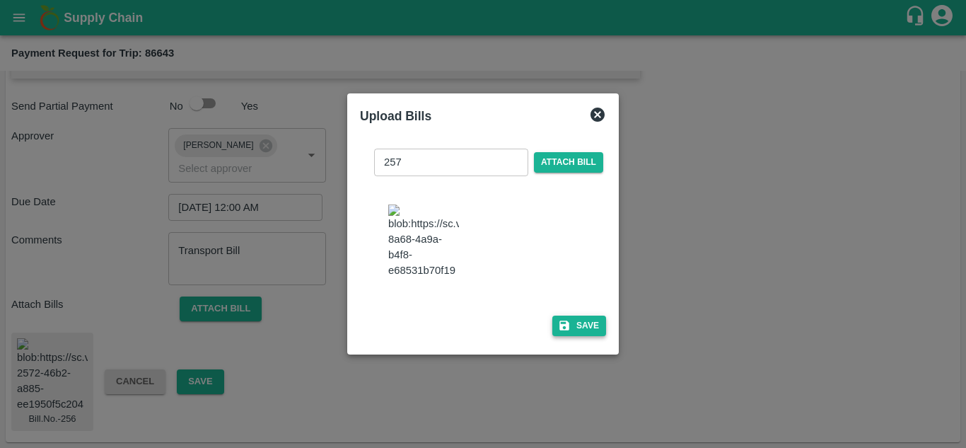
click at [586, 331] on button "Save" at bounding box center [580, 326] width 54 height 21
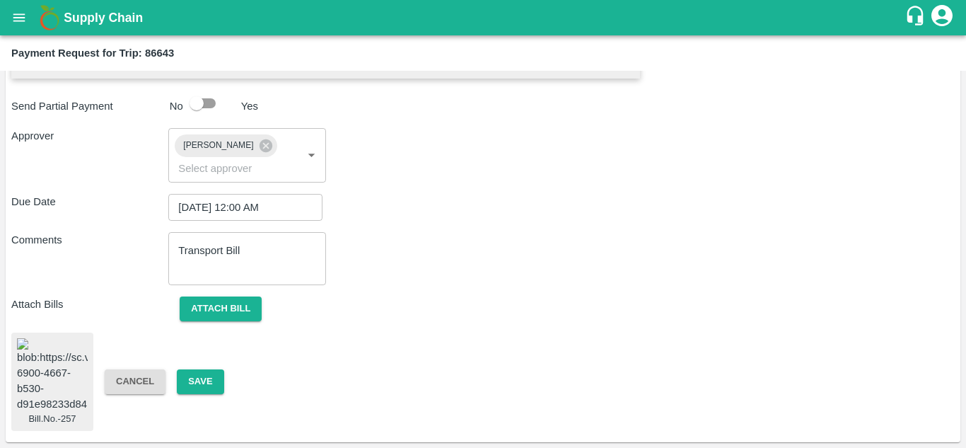
scroll to position [769, 0]
click at [220, 369] on button "Save" at bounding box center [200, 381] width 47 height 25
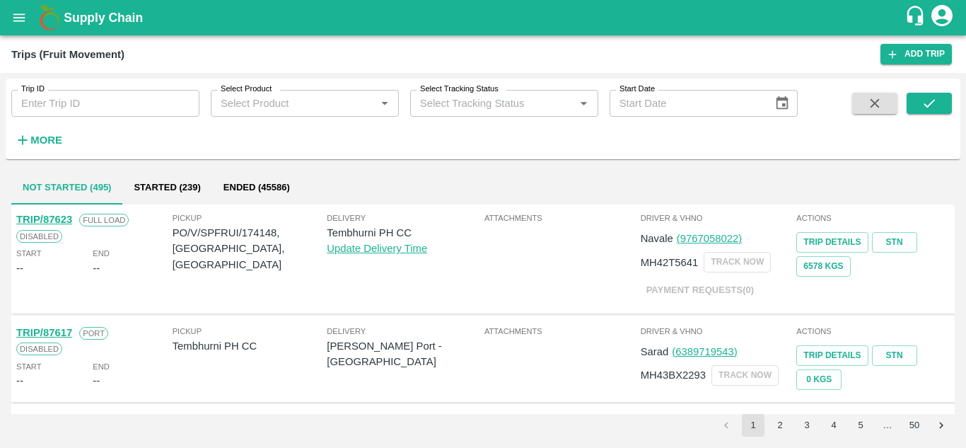
click at [953, 93] on div "Trip ID Trip ID Select Product Select Product   * Select Tracking Status Select…" at bounding box center [483, 118] width 955 height 69
click at [937, 93] on button "submit" at bounding box center [929, 103] width 45 height 21
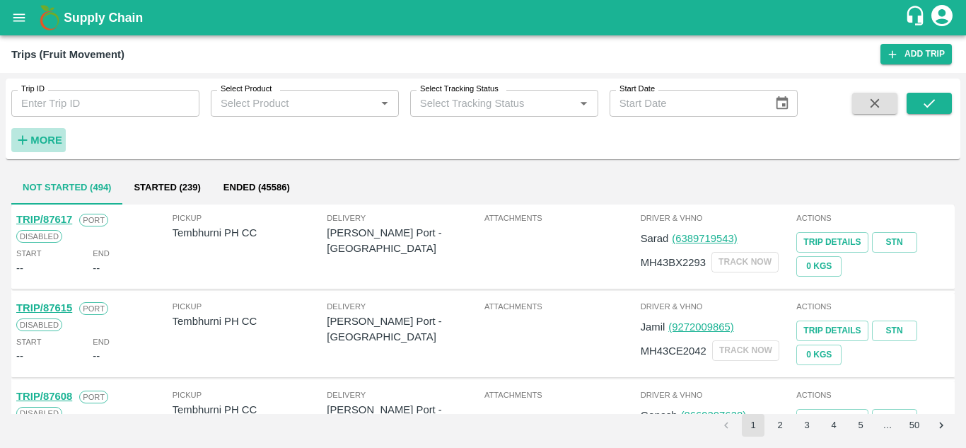
click at [43, 137] on strong "More" at bounding box center [46, 139] width 32 height 11
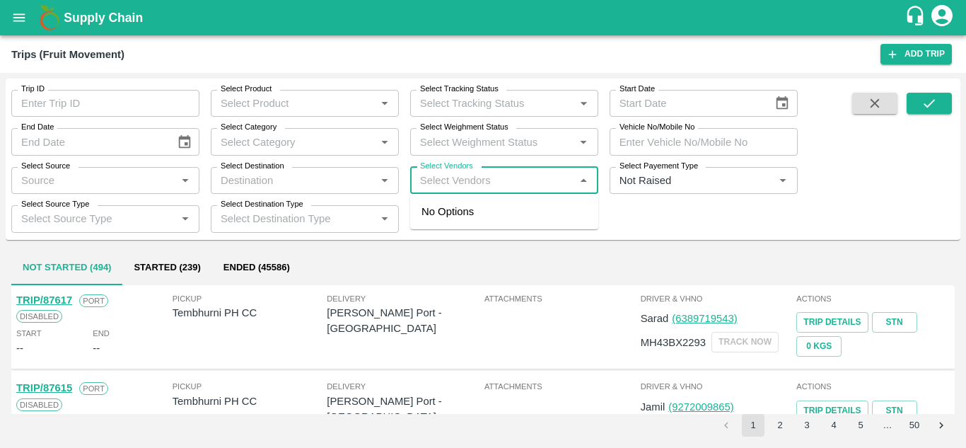
click at [436, 179] on input "Select Vendors" at bounding box center [493, 180] width 156 height 18
type input "DNYANES"
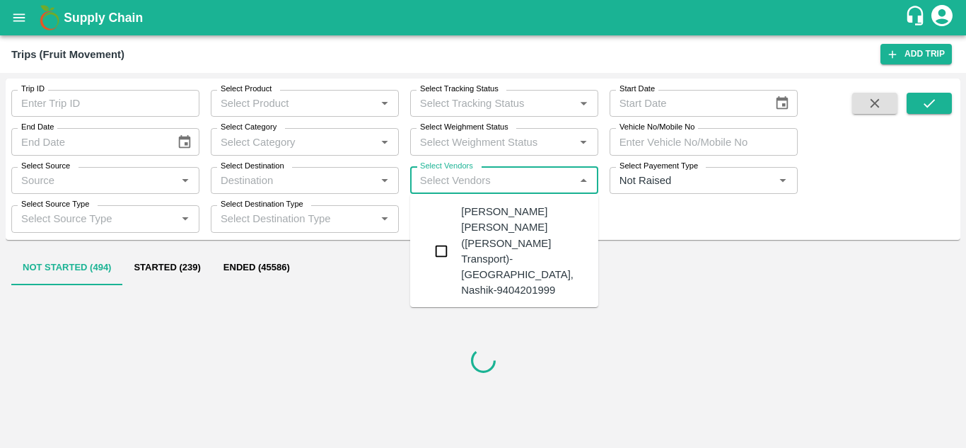
type input "H"
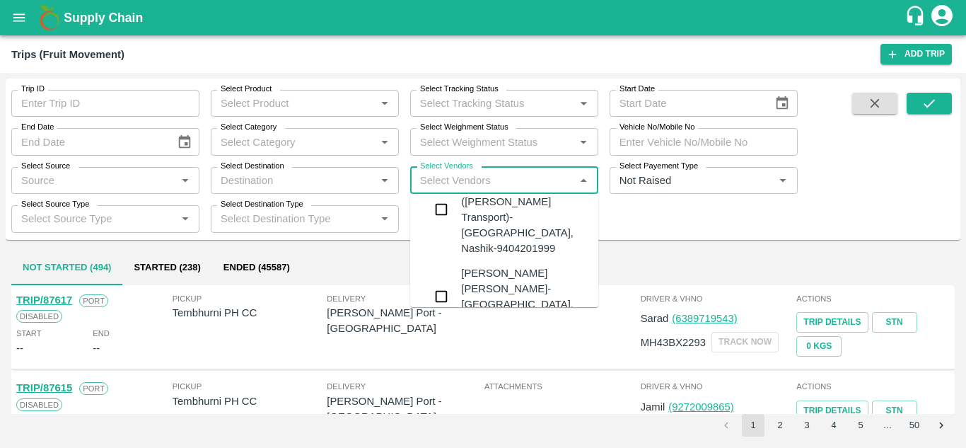
scroll to position [43, 0]
click at [492, 264] on div "[PERSON_NAME] [PERSON_NAME]-[GEOGRAPHIC_DATA], [GEOGRAPHIC_DATA]-9730316755" at bounding box center [546, 295] width 171 height 63
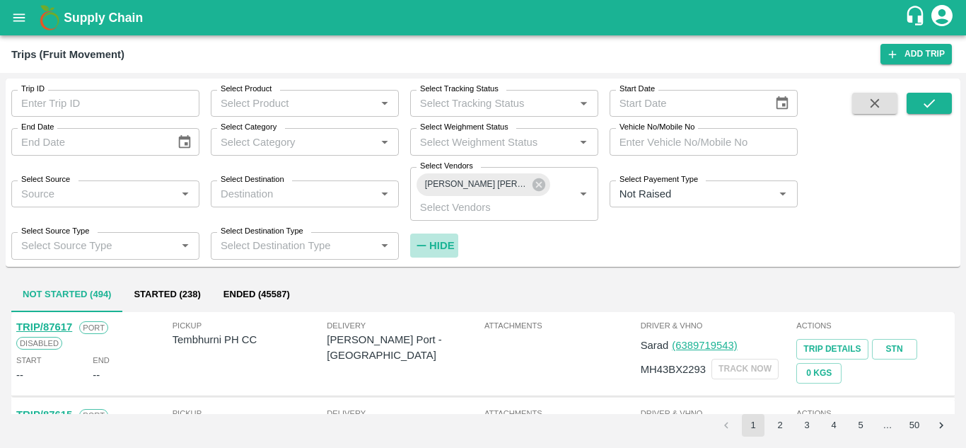
click at [445, 239] on h6 "Hide" at bounding box center [441, 245] width 25 height 18
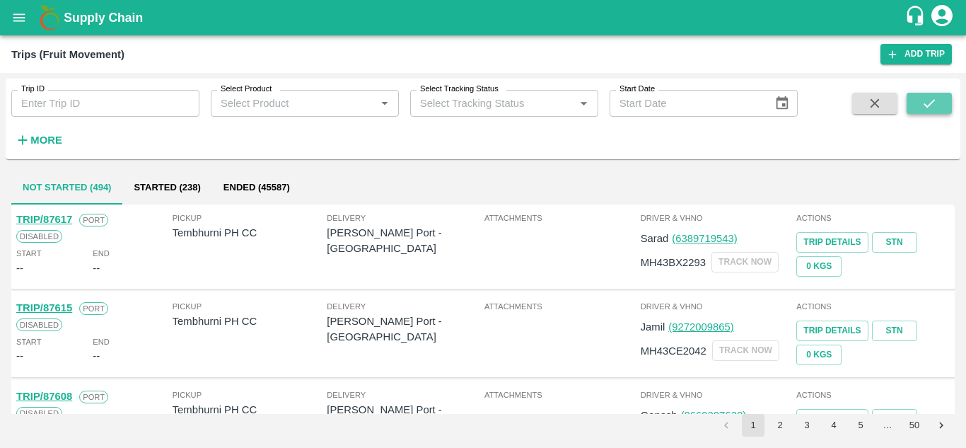
click at [928, 100] on icon "submit" at bounding box center [930, 104] width 16 height 16
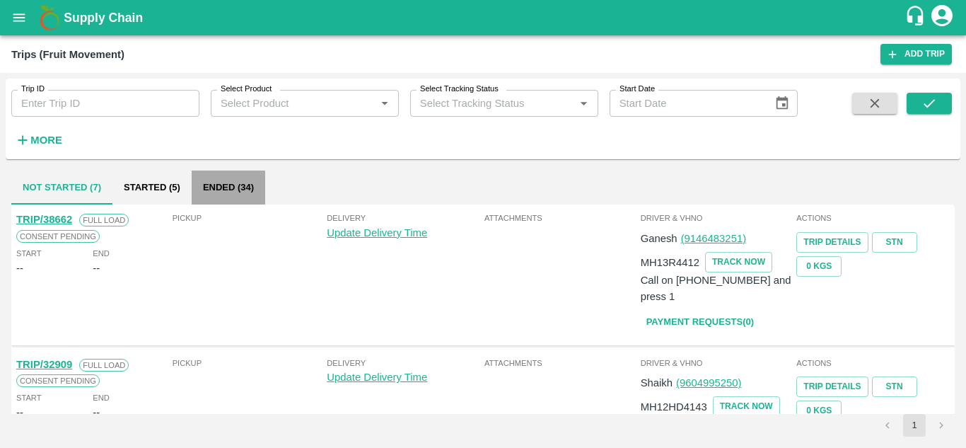
click at [221, 190] on button "Ended (34)" at bounding box center [229, 188] width 74 height 34
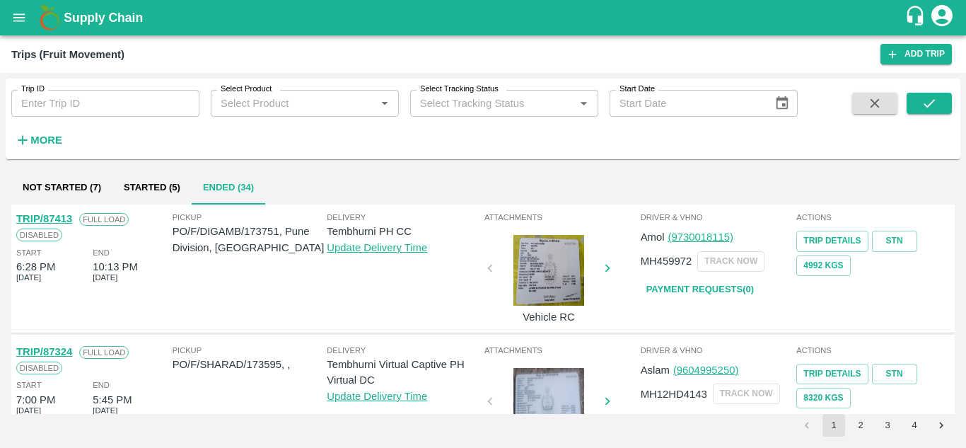
scroll to position [1118, 0]
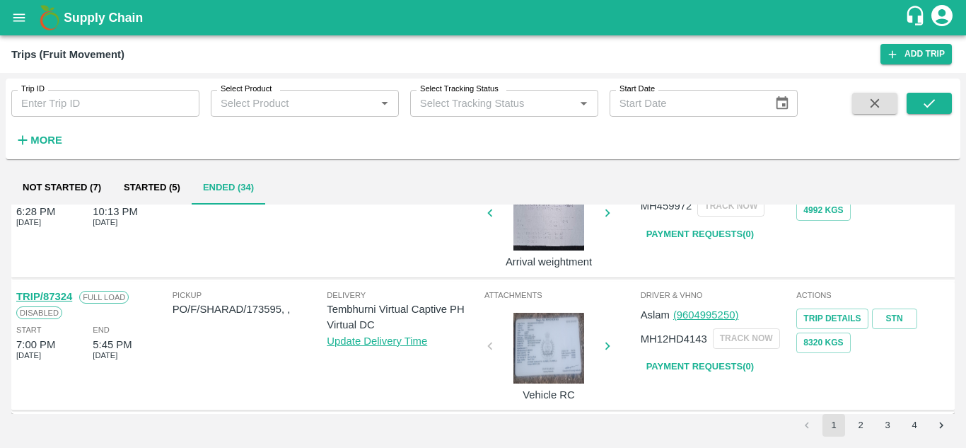
click at [912, 421] on button "4" at bounding box center [914, 425] width 23 height 23
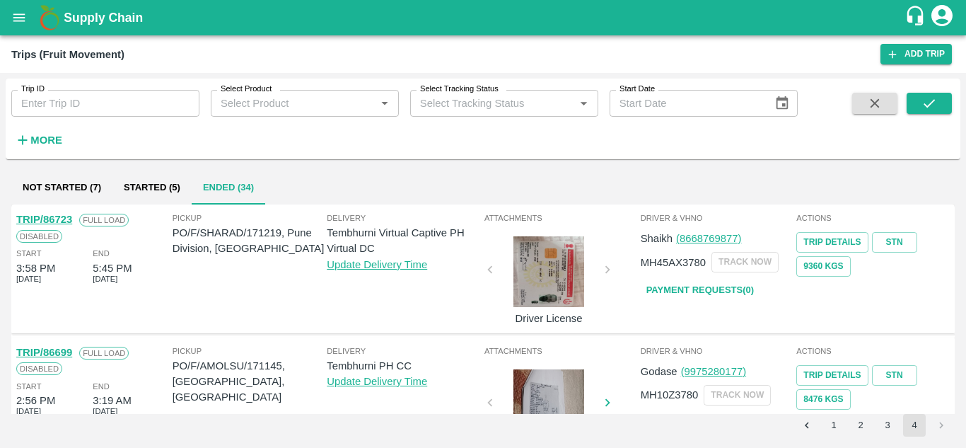
scroll to position [321, 0]
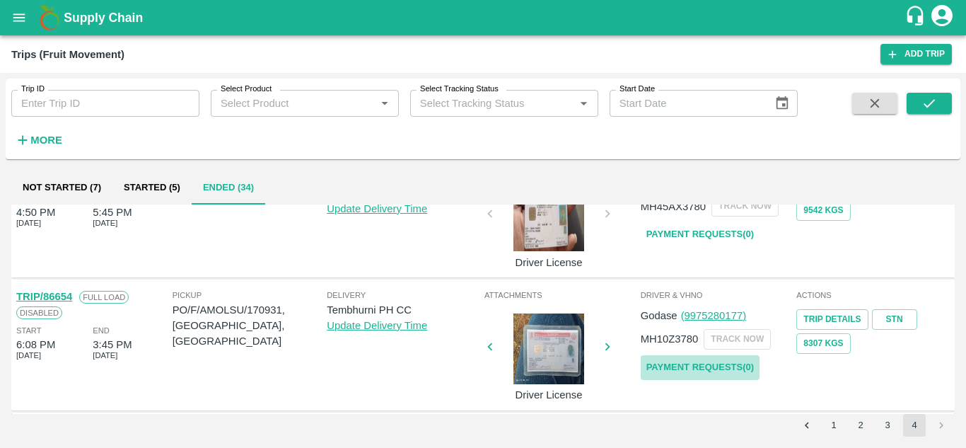
click at [660, 372] on link "Payment Requests( 0 )" at bounding box center [700, 367] width 119 height 25
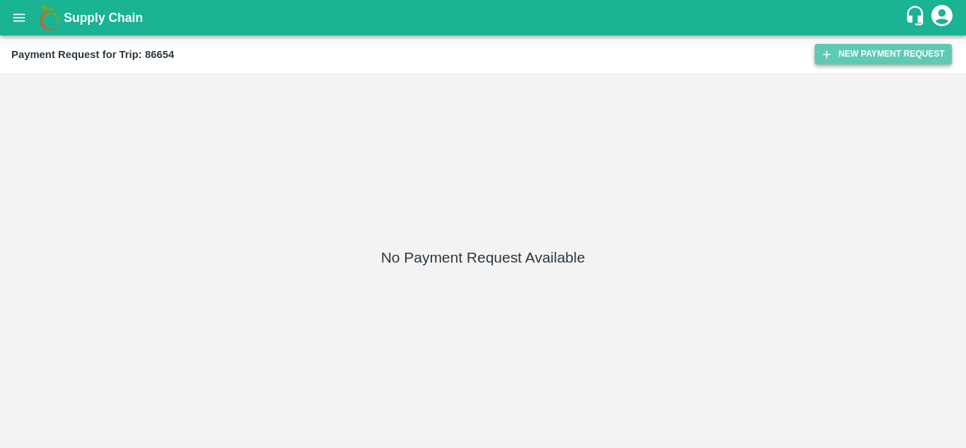
click at [868, 52] on button "New Payment Request" at bounding box center [883, 54] width 137 height 21
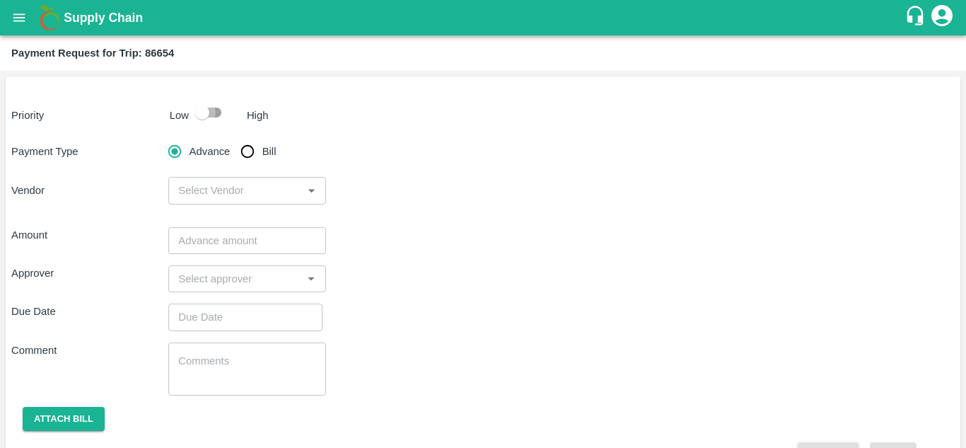
click at [212, 113] on input "checkbox" at bounding box center [202, 112] width 81 height 27
checkbox input "true"
click at [247, 148] on input "Bill" at bounding box center [247, 151] width 28 height 28
radio input "true"
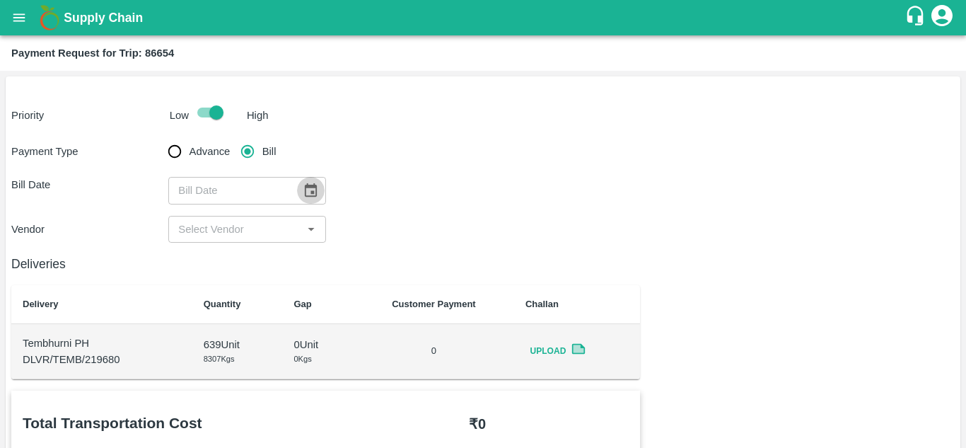
click at [314, 193] on icon "Choose date" at bounding box center [311, 191] width 16 height 16
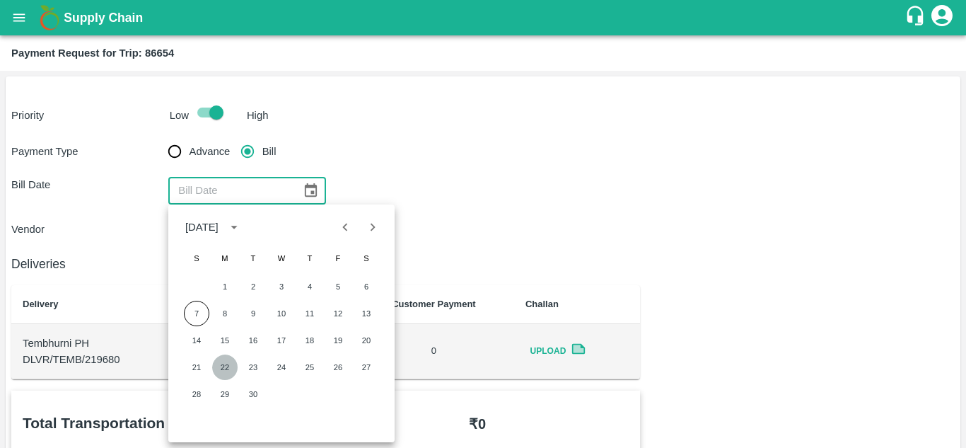
click at [224, 367] on button "22" at bounding box center [224, 366] width 25 height 25
type input "22/09/2025"
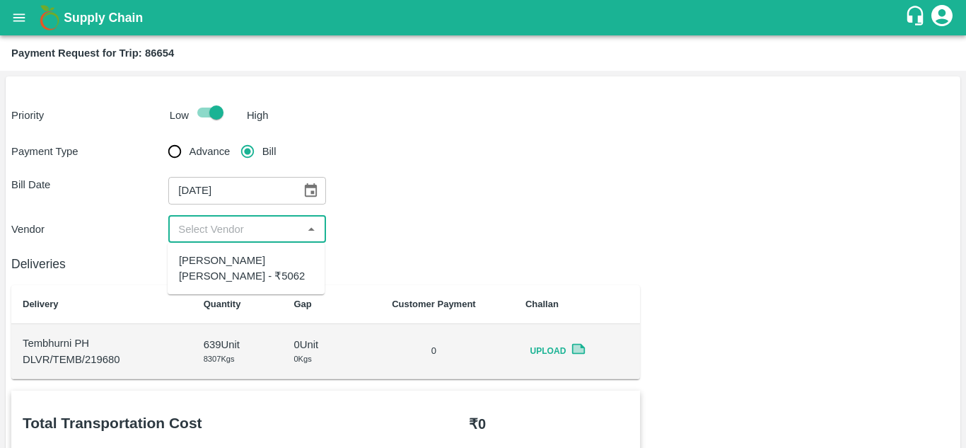
click at [218, 234] on input "input" at bounding box center [235, 229] width 125 height 18
click at [221, 270] on div "[PERSON_NAME] [PERSON_NAME] - ₹5062" at bounding box center [246, 269] width 134 height 32
type input "[PERSON_NAME] [PERSON_NAME] - ₹5062"
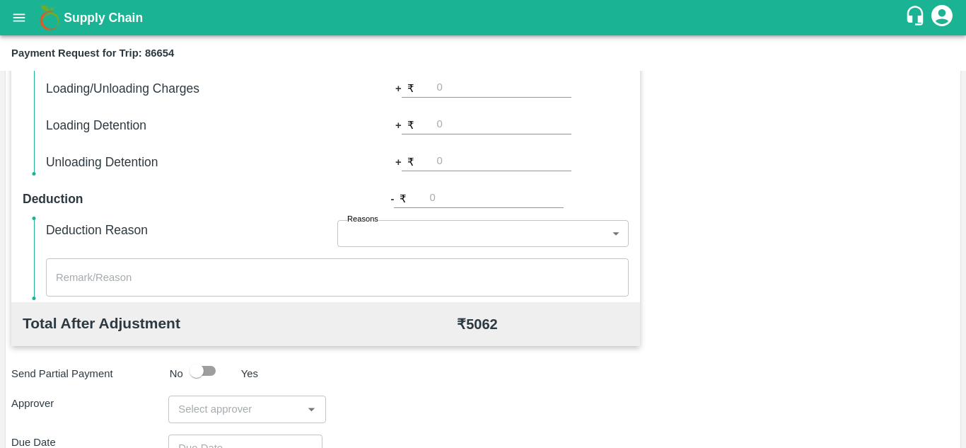
scroll to position [644, 0]
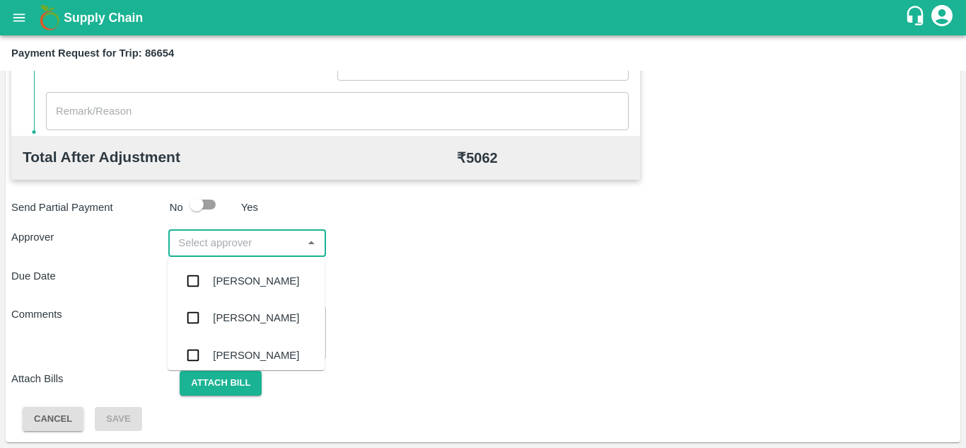
click at [236, 246] on input "input" at bounding box center [235, 242] width 125 height 18
type input "PRASA"
click at [245, 275] on div "[PERSON_NAME]" at bounding box center [256, 281] width 86 height 16
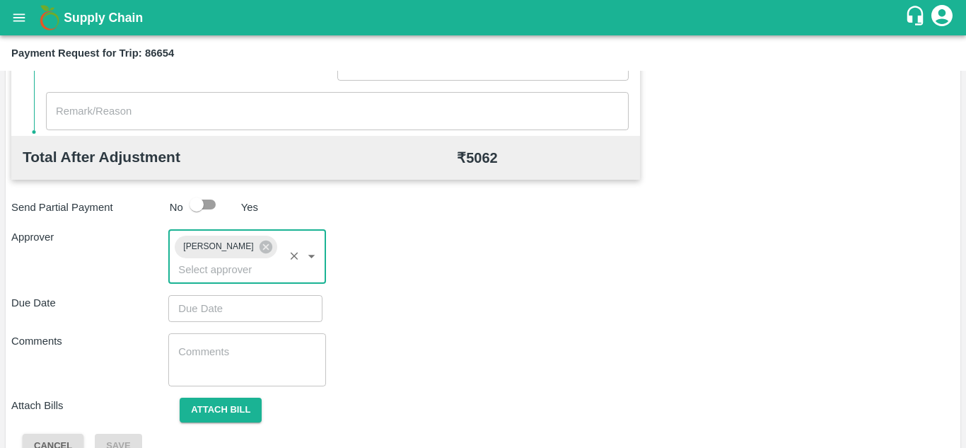
type input "DD/MM/YYYY hh:mm aa"
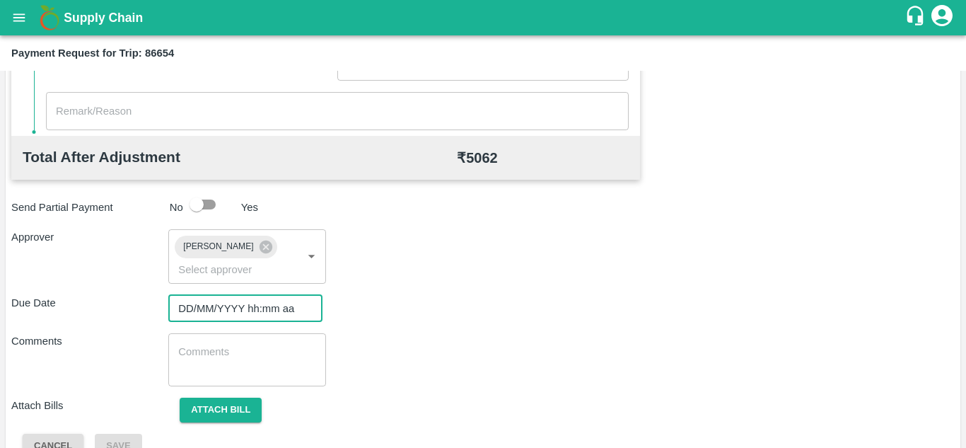
click at [214, 308] on input "DD/MM/YYYY hh:mm aa" at bounding box center [240, 308] width 144 height 27
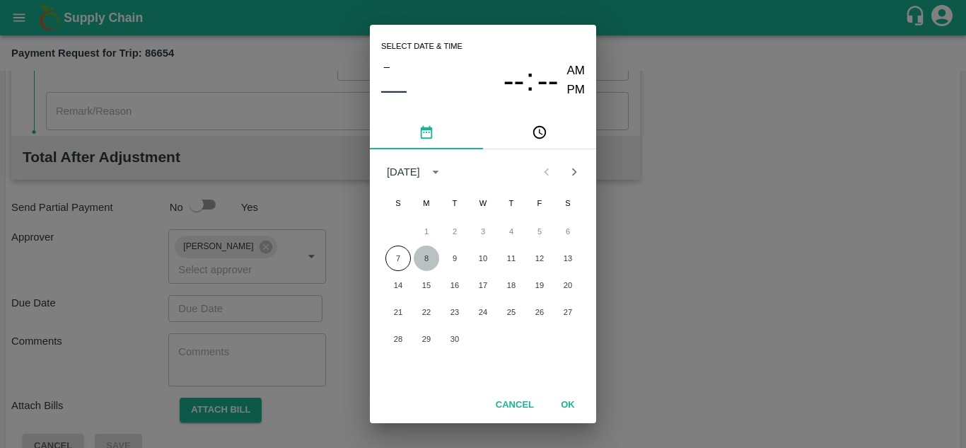
click at [423, 257] on button "8" at bounding box center [426, 257] width 25 height 25
type input "08/09/2025 12:00 AM"
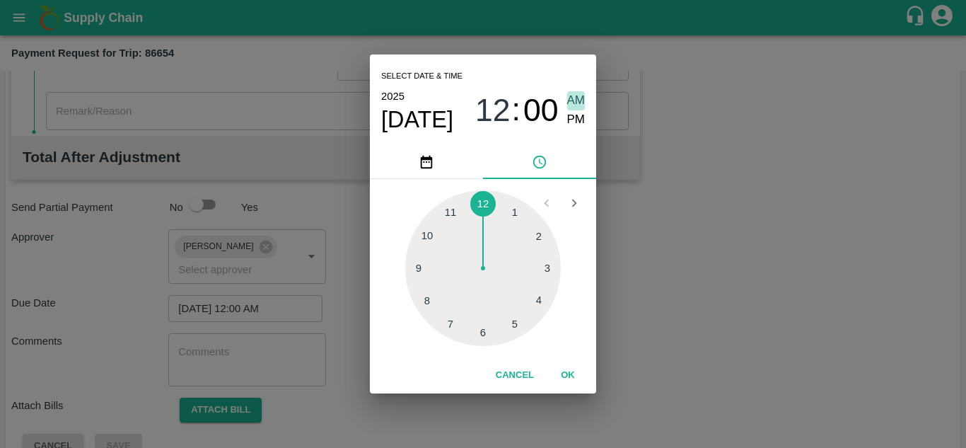
click at [578, 101] on span "AM" at bounding box center [576, 100] width 18 height 19
click at [572, 371] on button "OK" at bounding box center [567, 375] width 45 height 25
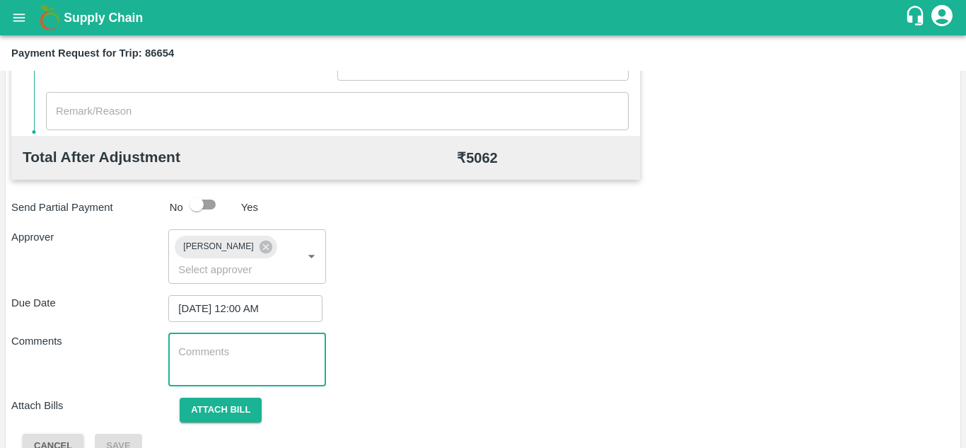
click at [197, 345] on textarea at bounding box center [246, 360] width 137 height 30
paste textarea "Transport Bill"
type textarea "Transport Bill"
click at [483, 332] on div "Total Transportation Cost ₹ 5062 Advance payment - ₹ Additional Charges(+) Inam…" at bounding box center [483, 103] width 944 height 712
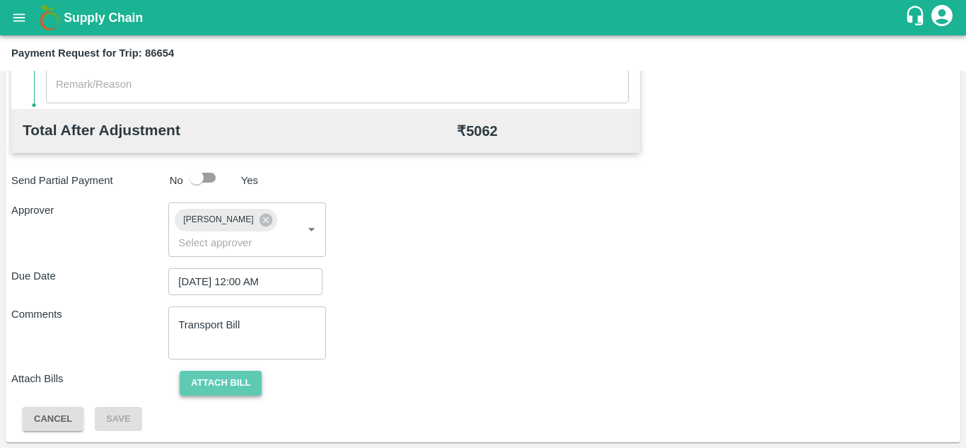
click at [233, 381] on button "Attach bill" at bounding box center [221, 383] width 82 height 25
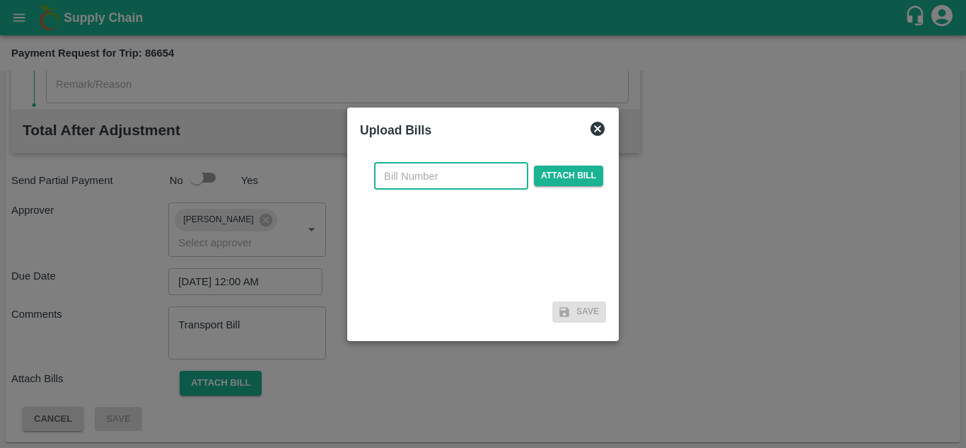
click at [418, 170] on input "text" at bounding box center [451, 176] width 154 height 27
type input "258"
click at [560, 175] on span "Attach bill" at bounding box center [568, 176] width 69 height 21
click at [0, 0] on input "Attach bill" at bounding box center [0, 0] width 0 height 0
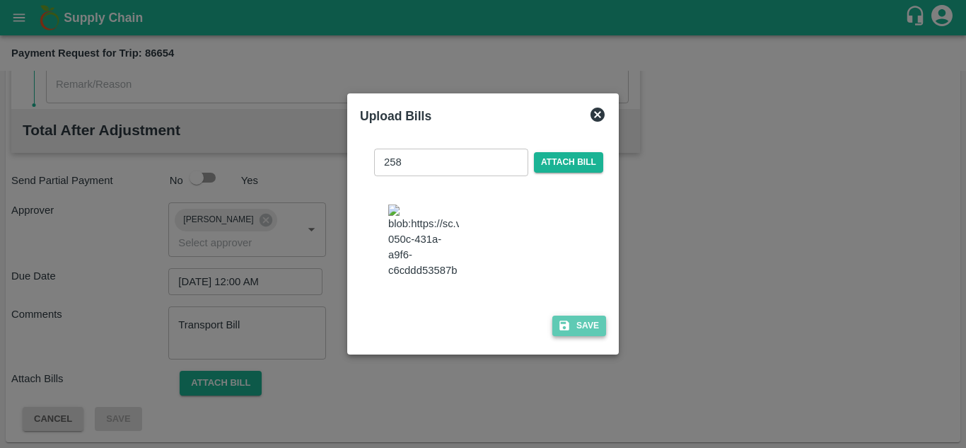
click at [585, 335] on button "Save" at bounding box center [580, 326] width 54 height 21
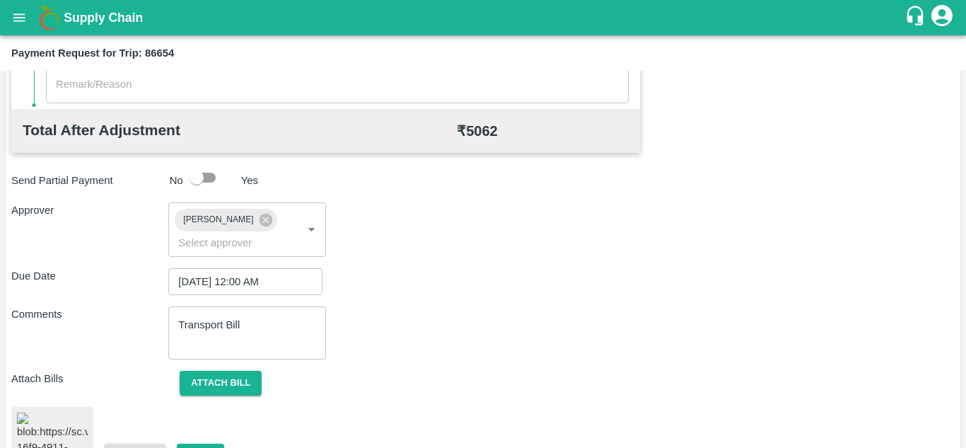
scroll to position [773, 0]
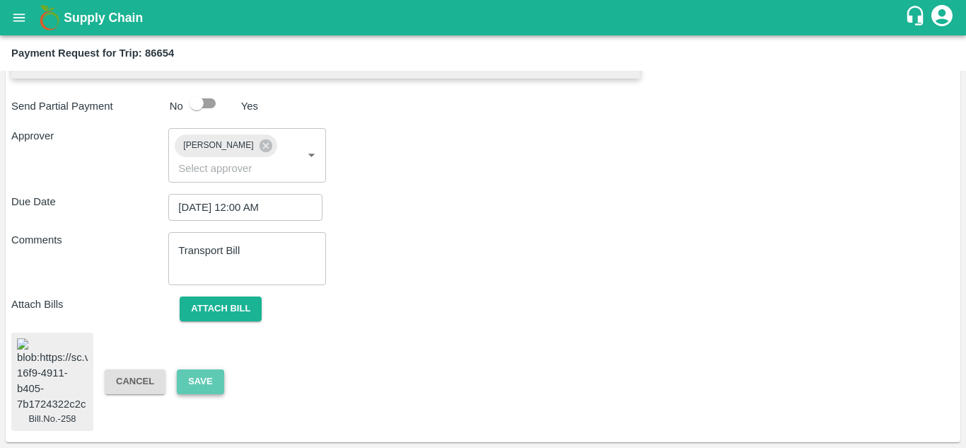
click at [204, 369] on button "Save" at bounding box center [200, 381] width 47 height 25
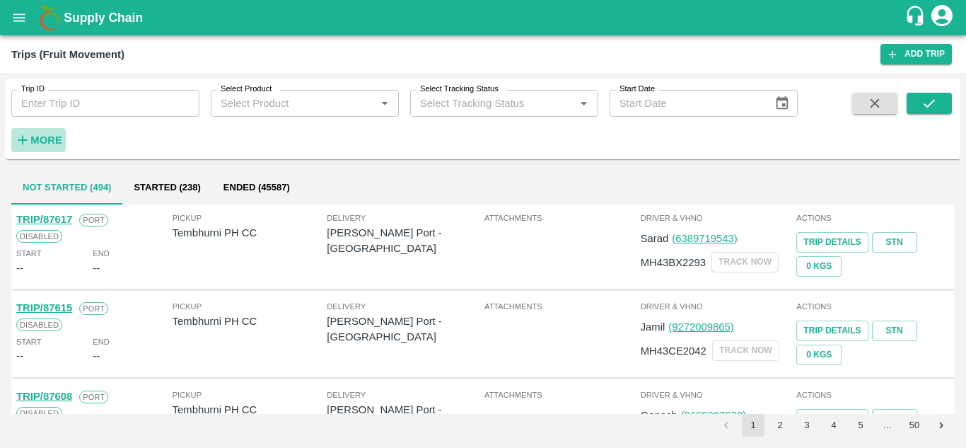
click at [45, 141] on strong "More" at bounding box center [46, 139] width 32 height 11
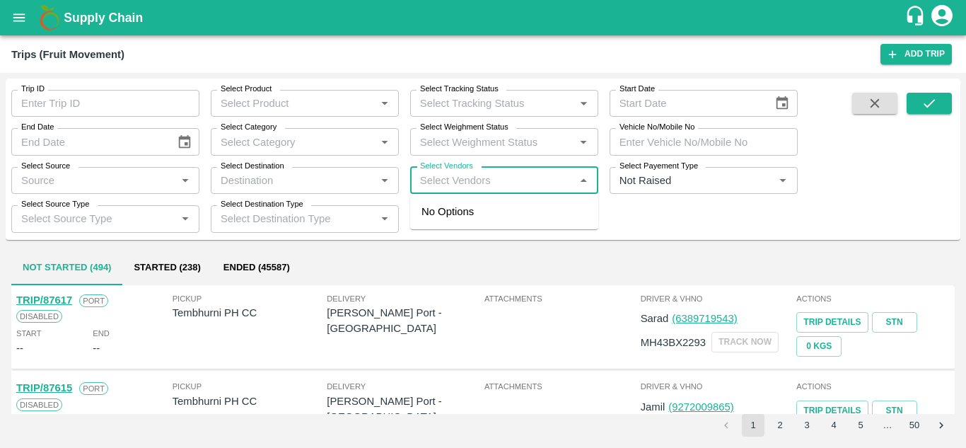
click at [451, 177] on input "Select Vendors" at bounding box center [493, 180] width 156 height 18
type input "[PERSON_NAME]"
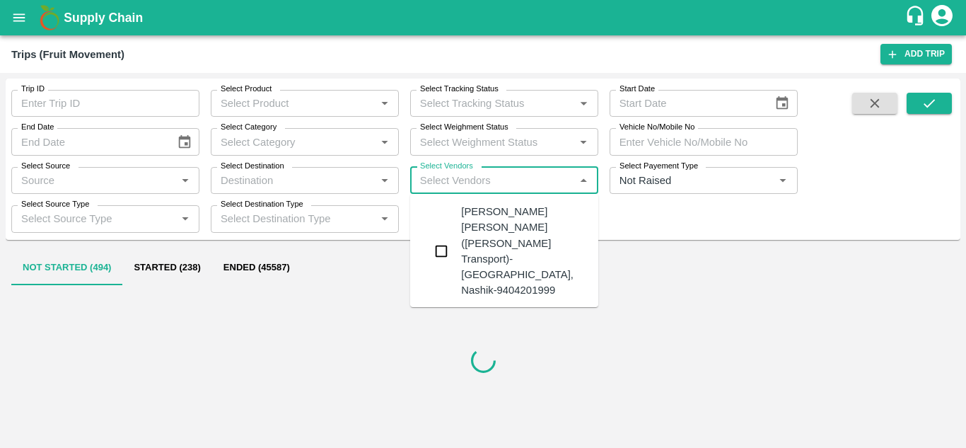
click at [499, 307] on div "[PERSON_NAME] [PERSON_NAME]-[GEOGRAPHIC_DATA], [GEOGRAPHIC_DATA]-9730316755" at bounding box center [546, 338] width 171 height 63
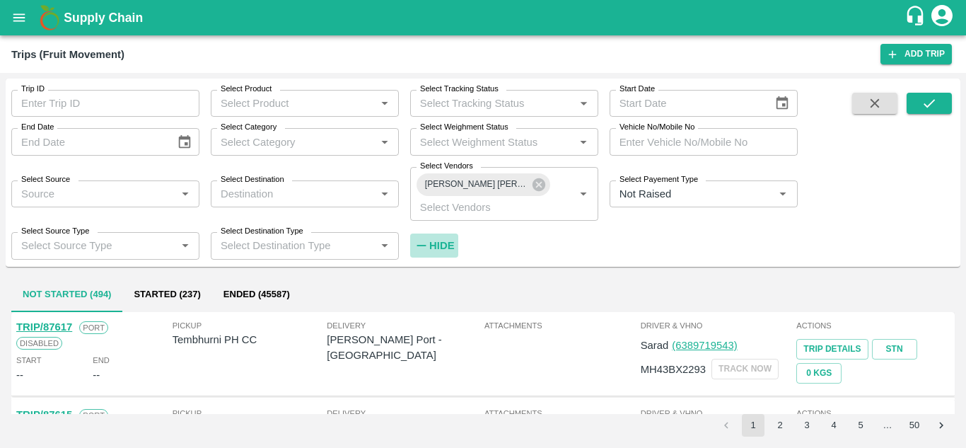
click at [441, 248] on strong "Hide" at bounding box center [441, 245] width 25 height 11
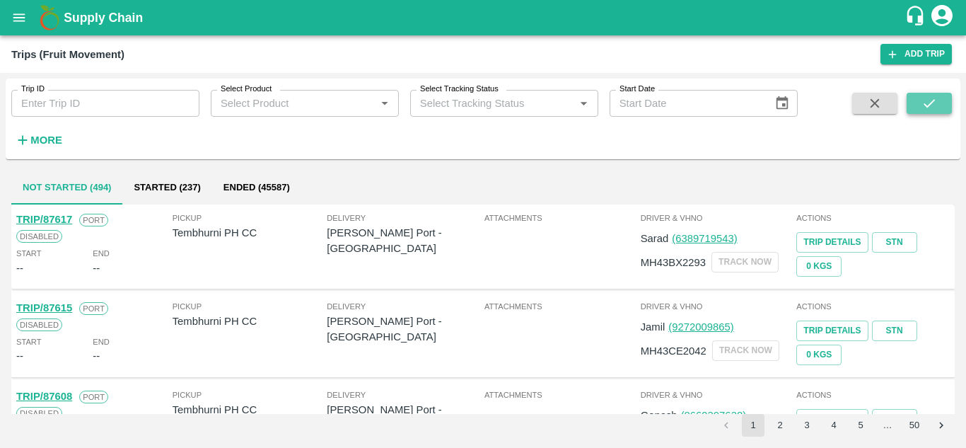
click at [919, 101] on button "submit" at bounding box center [929, 103] width 45 height 21
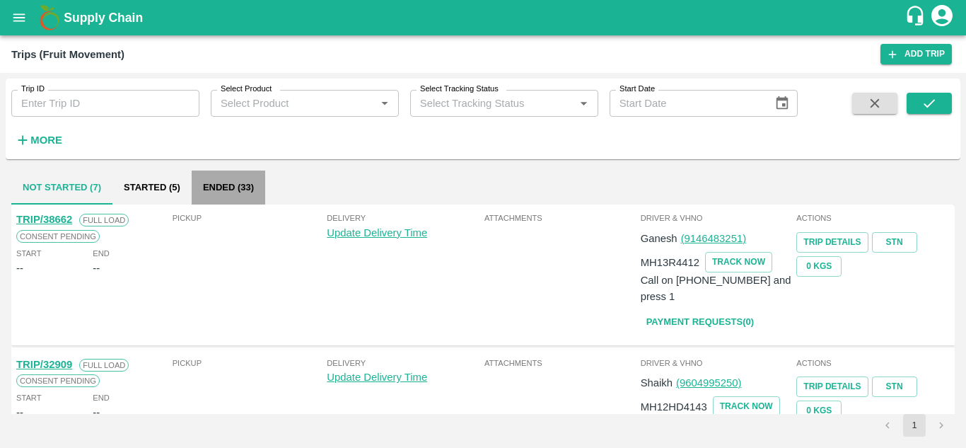
click at [223, 184] on button "Ended (33)" at bounding box center [229, 188] width 74 height 34
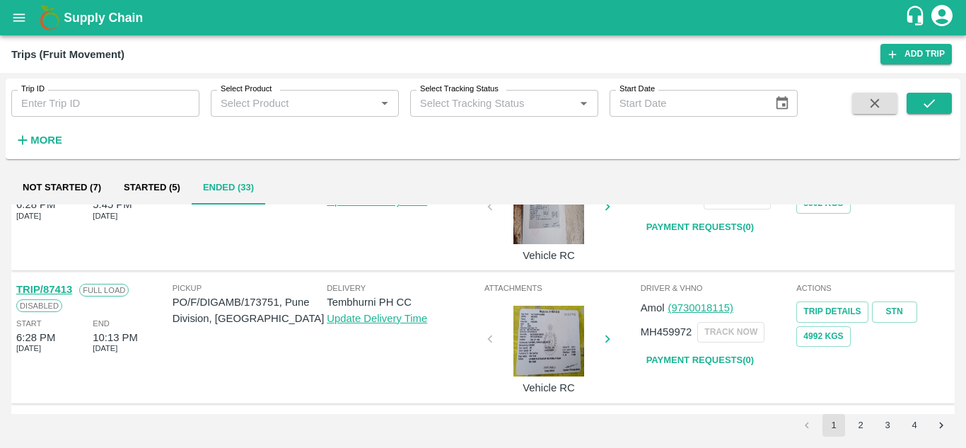
scroll to position [1118, 0]
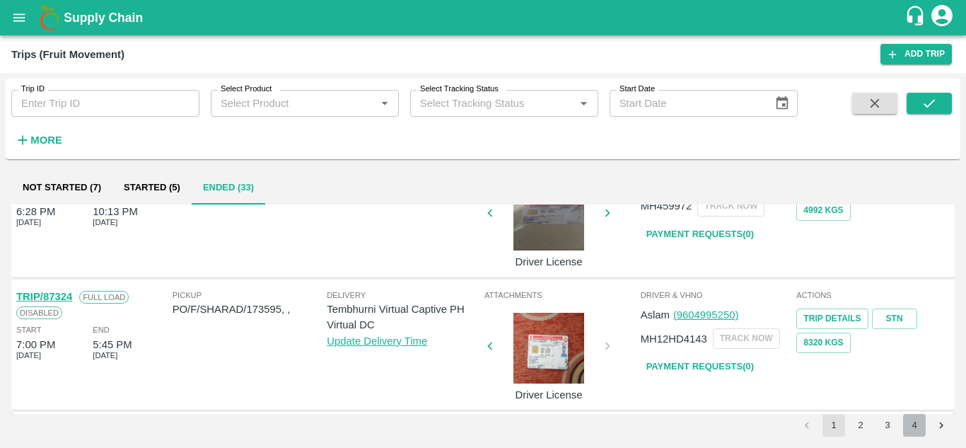
click at [909, 426] on button "4" at bounding box center [914, 425] width 23 height 23
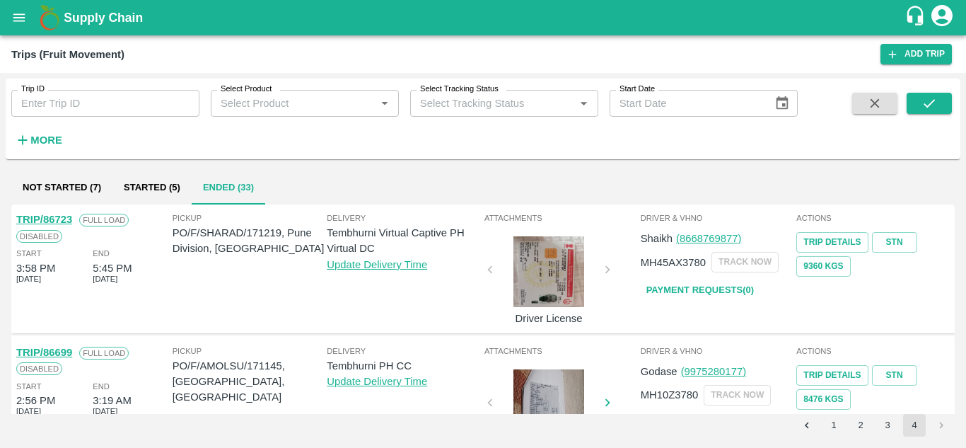
scroll to position [189, 0]
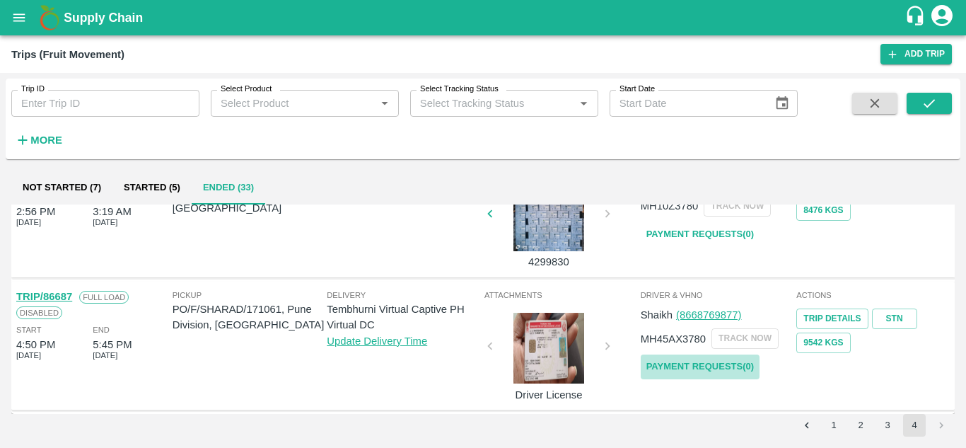
click at [696, 360] on link "Payment Requests( 0 )" at bounding box center [700, 366] width 119 height 25
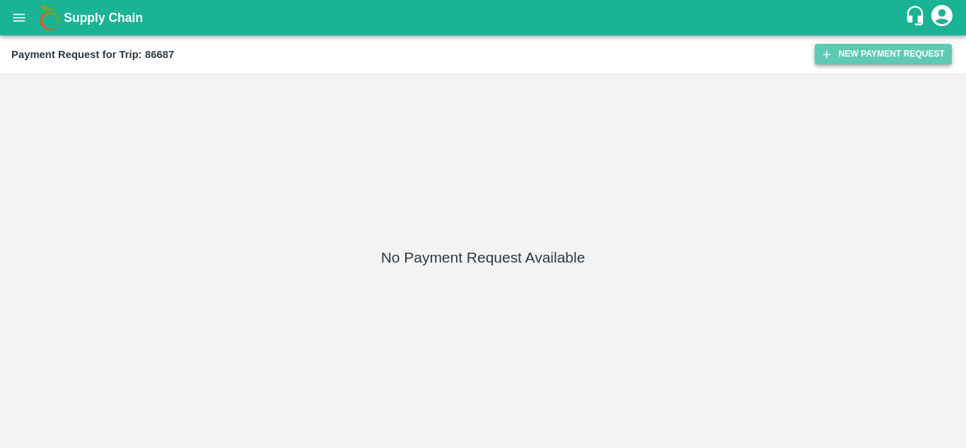
click at [865, 54] on button "New Payment Request" at bounding box center [883, 54] width 137 height 21
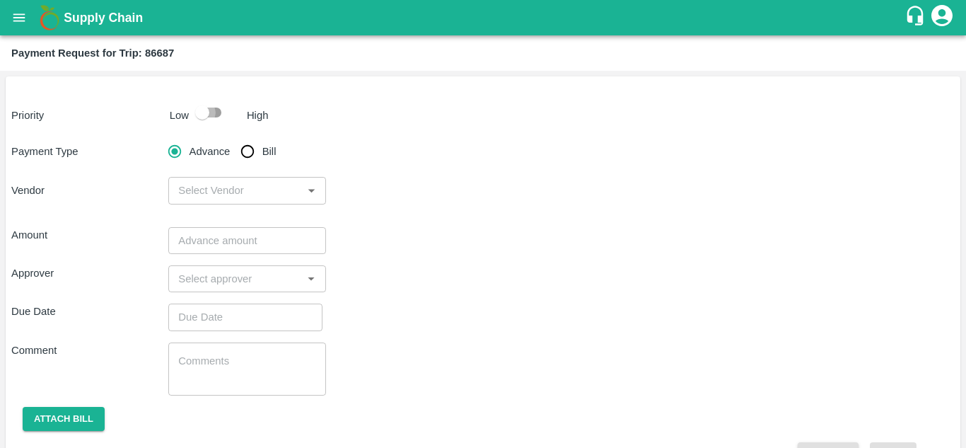
click at [213, 115] on input "checkbox" at bounding box center [202, 112] width 81 height 27
checkbox input "true"
click at [245, 148] on input "Bill" at bounding box center [247, 151] width 28 height 28
radio input "true"
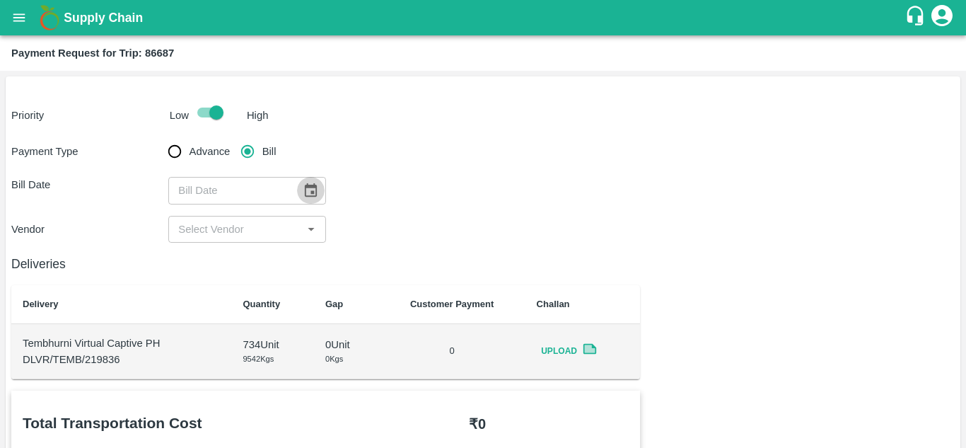
click at [308, 189] on icon "Choose date" at bounding box center [311, 191] width 16 height 16
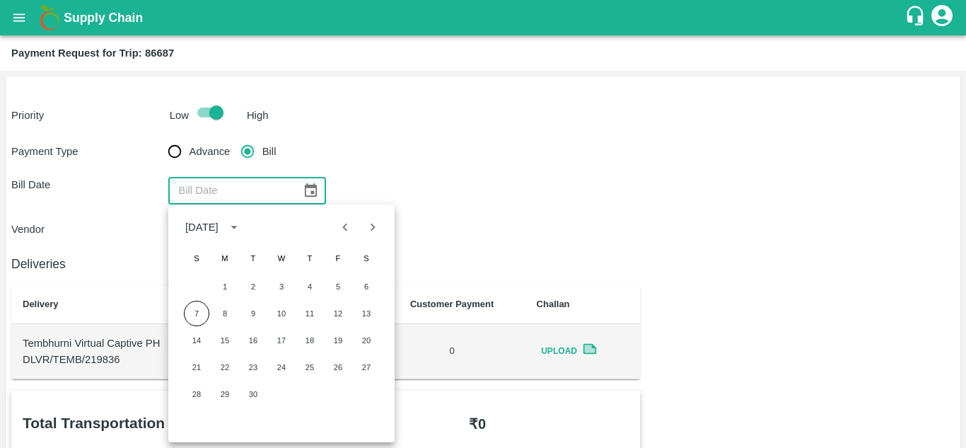
click at [344, 232] on icon "Previous month" at bounding box center [345, 227] width 16 height 16
click at [333, 366] on button "22" at bounding box center [337, 366] width 25 height 25
type input "[DATE]"
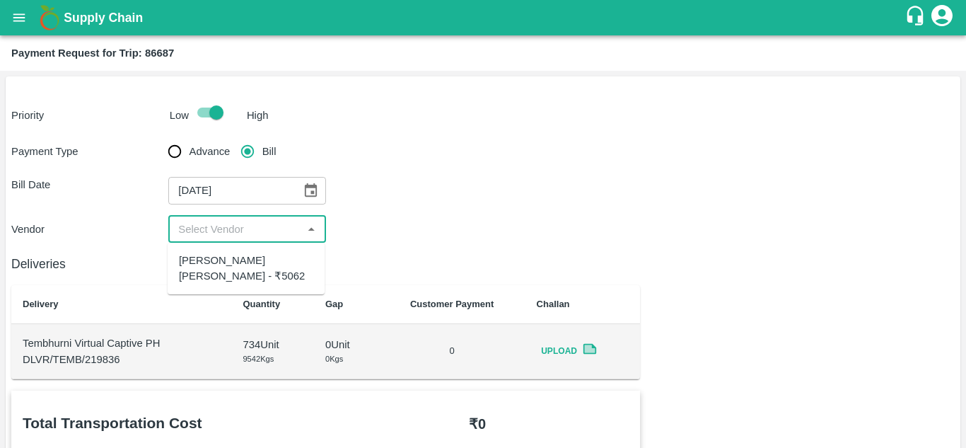
click at [229, 225] on input "input" at bounding box center [235, 229] width 125 height 18
click at [229, 252] on div "Dnyaneshwar Vitthal Godse - ₹5062" at bounding box center [246, 268] width 157 height 40
type input "Dnyaneshwar Vitthal Godse - ₹5062"
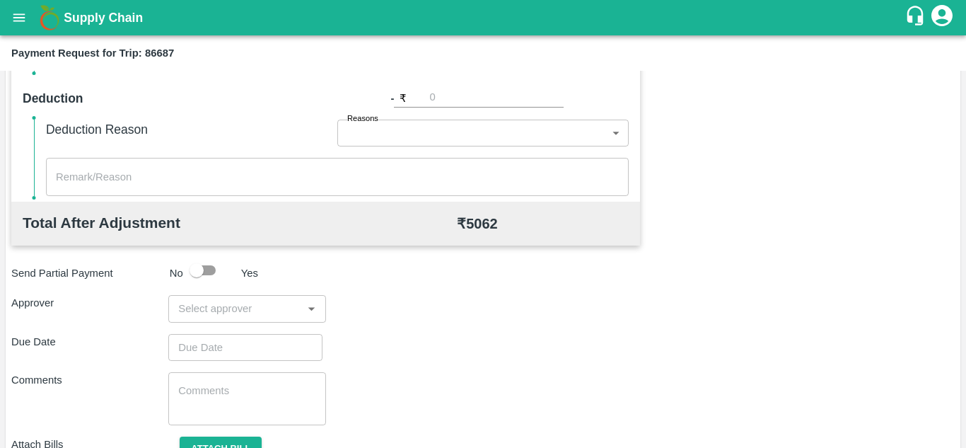
scroll to position [644, 0]
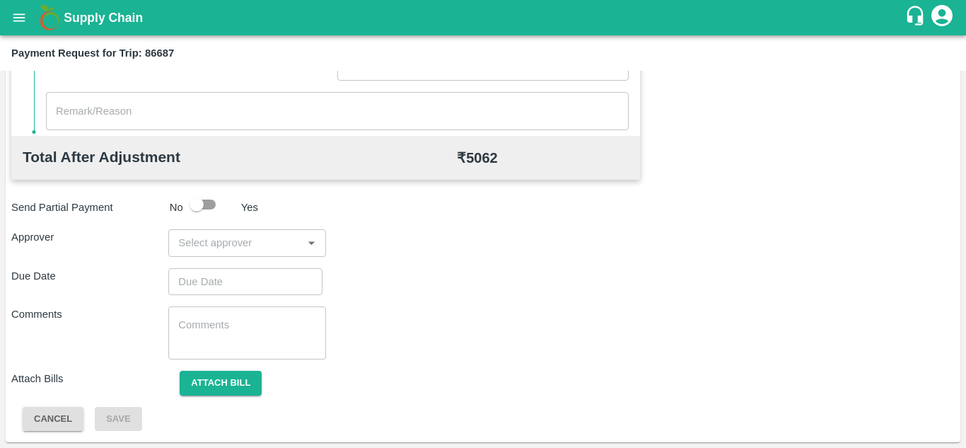
click at [189, 233] on div "​" at bounding box center [246, 242] width 157 height 27
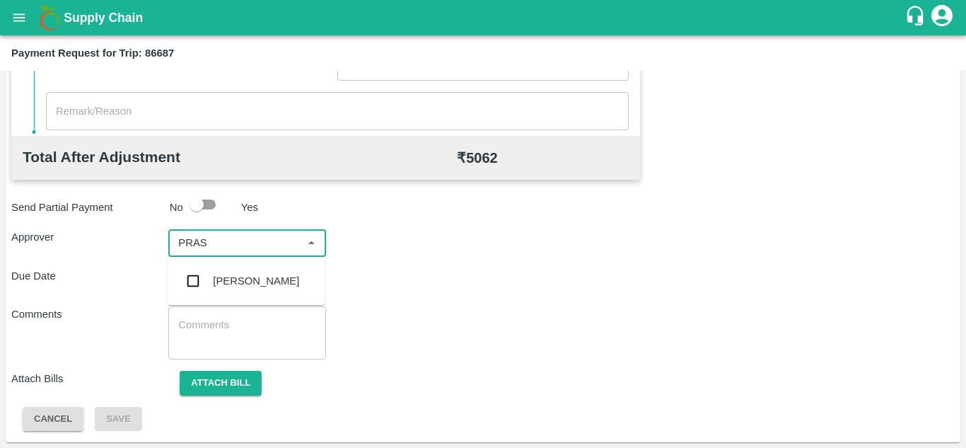
type input "PRASA"
click at [250, 285] on div "Prasad Waghade" at bounding box center [256, 281] width 86 height 16
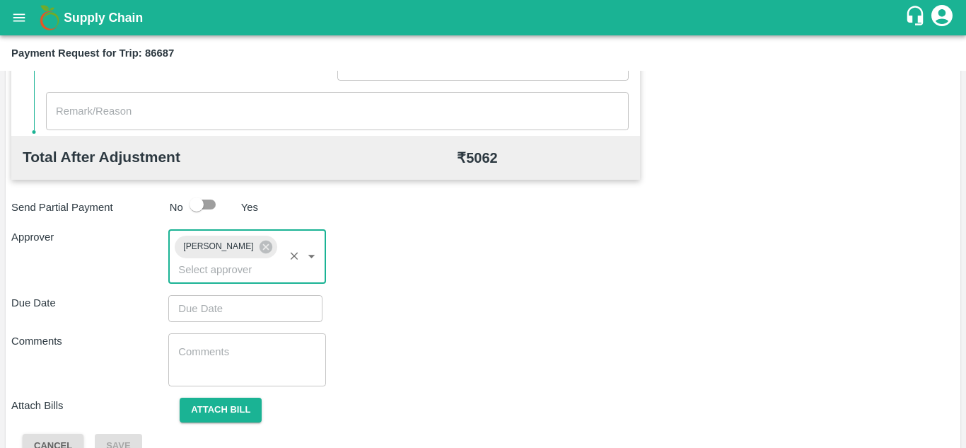
type input "DD/MM/YYYY hh:mm aa"
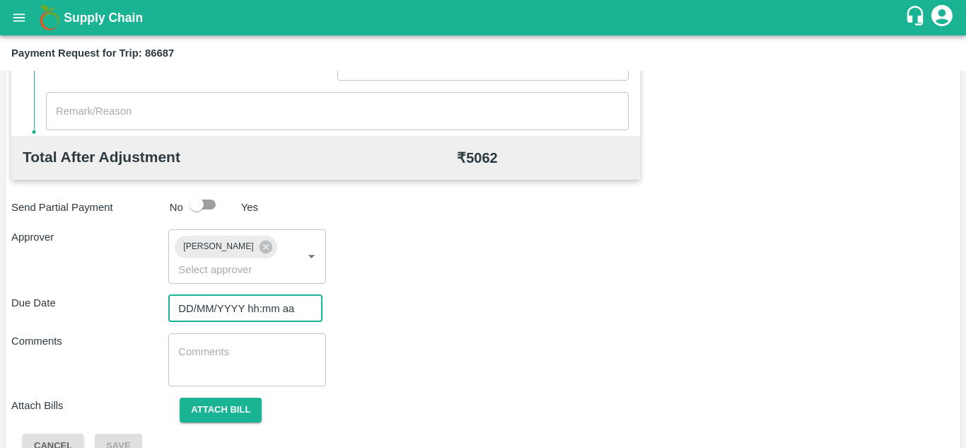
click at [200, 311] on input "DD/MM/YYYY hh:mm aa" at bounding box center [240, 308] width 144 height 27
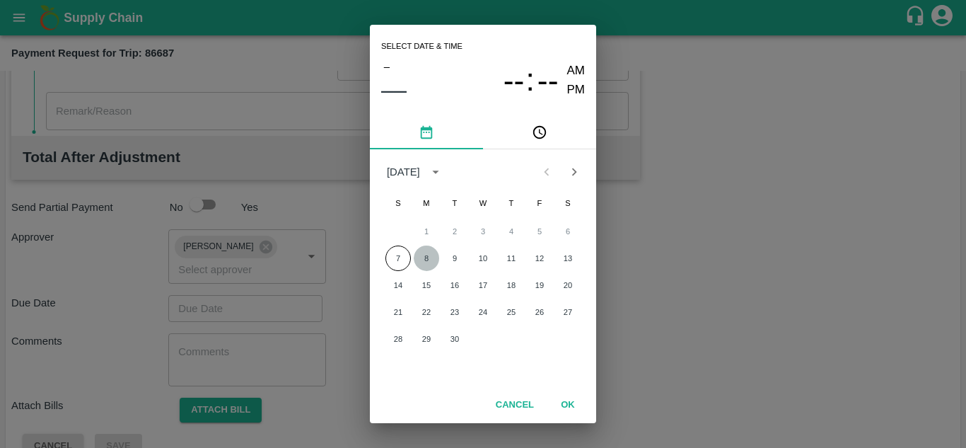
click at [424, 255] on button "8" at bounding box center [426, 257] width 25 height 25
type input "08/09/2025 12:00 AM"
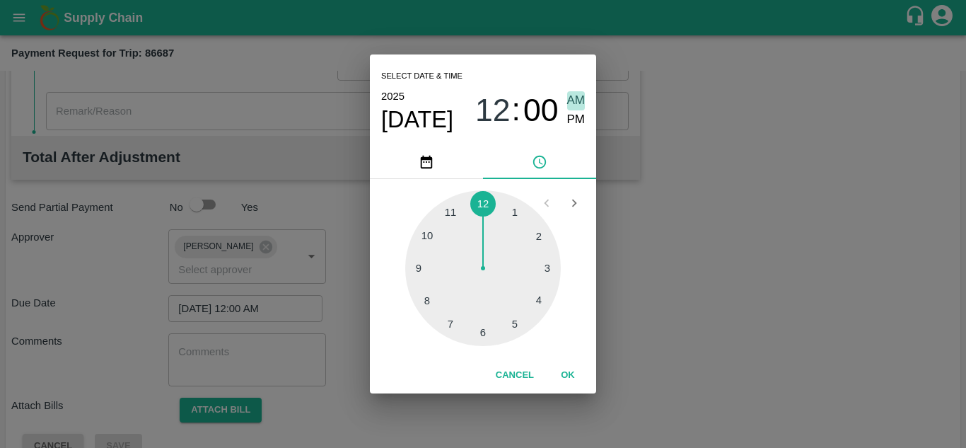
click at [577, 102] on span "AM" at bounding box center [576, 100] width 18 height 19
click at [568, 371] on button "OK" at bounding box center [567, 375] width 45 height 25
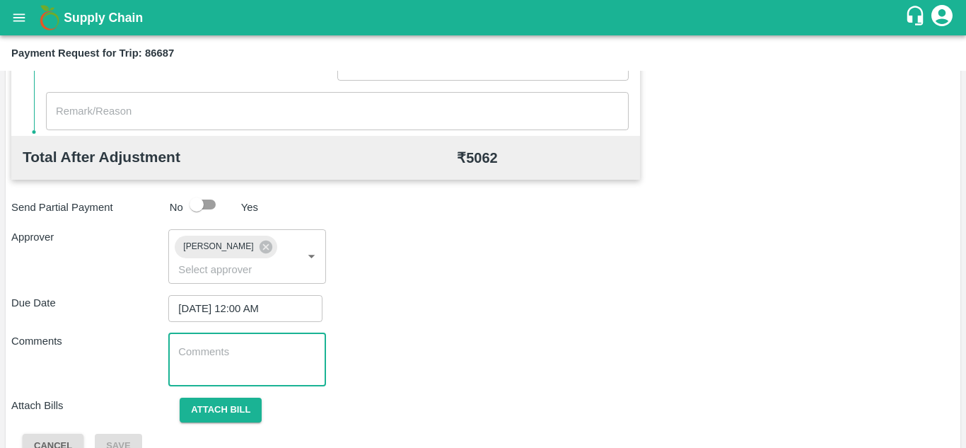
click at [258, 370] on textarea at bounding box center [246, 360] width 137 height 30
paste textarea "Transport Bill"
type textarea "Transport Bill"
click at [427, 352] on div "Comments Transport Bill x ​" at bounding box center [483, 359] width 944 height 53
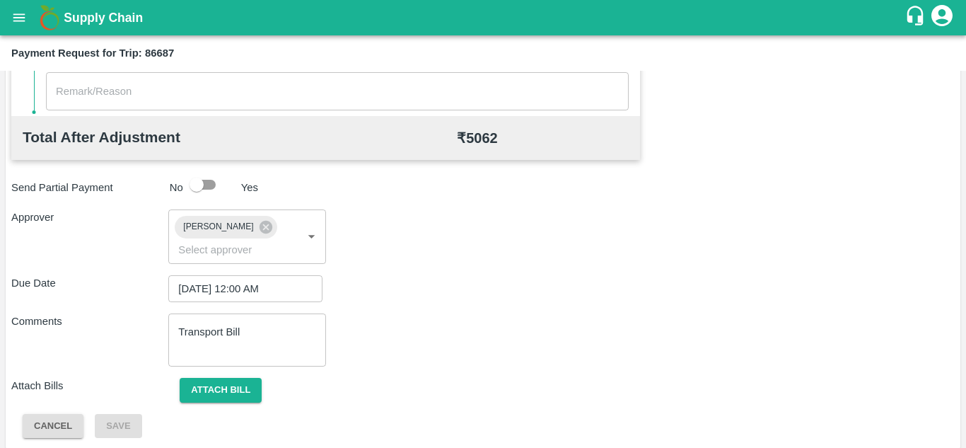
scroll to position [671, 0]
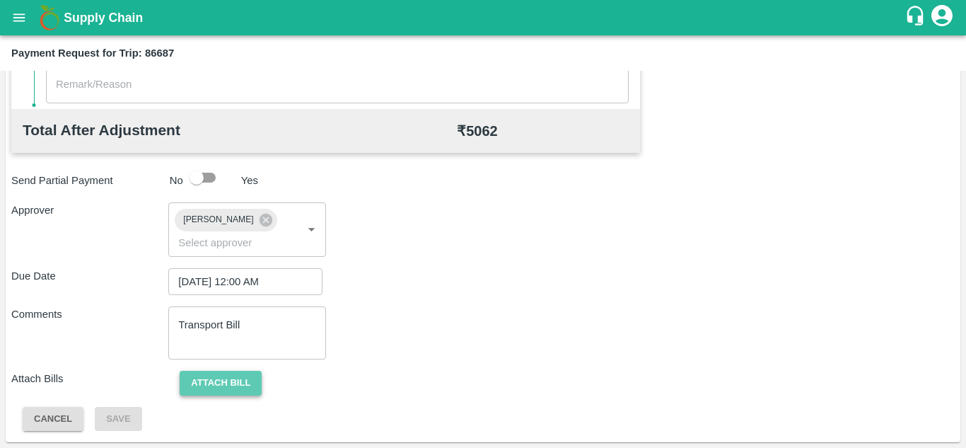
click at [211, 377] on button "Attach bill" at bounding box center [221, 383] width 82 height 25
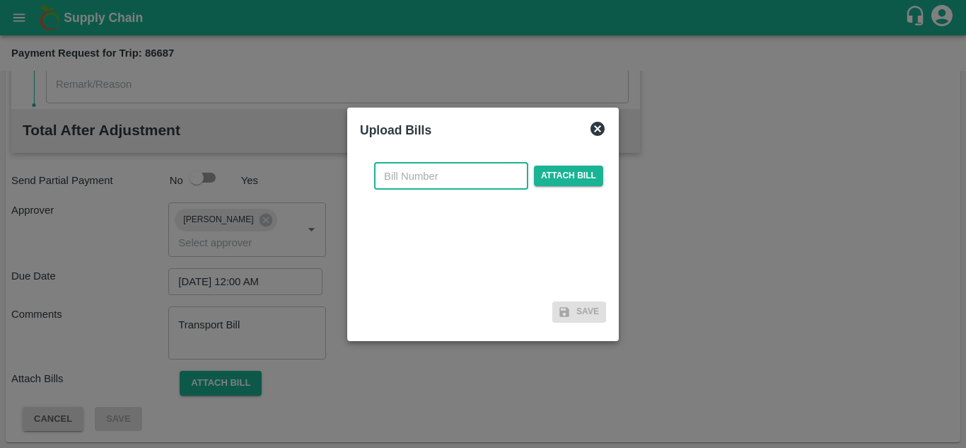
click at [416, 178] on input "text" at bounding box center [451, 176] width 154 height 27
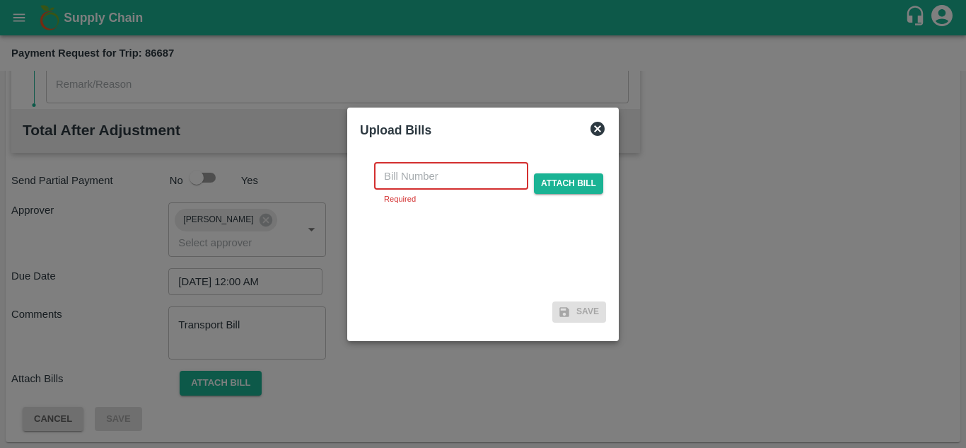
click at [395, 179] on input "text" at bounding box center [451, 176] width 154 height 27
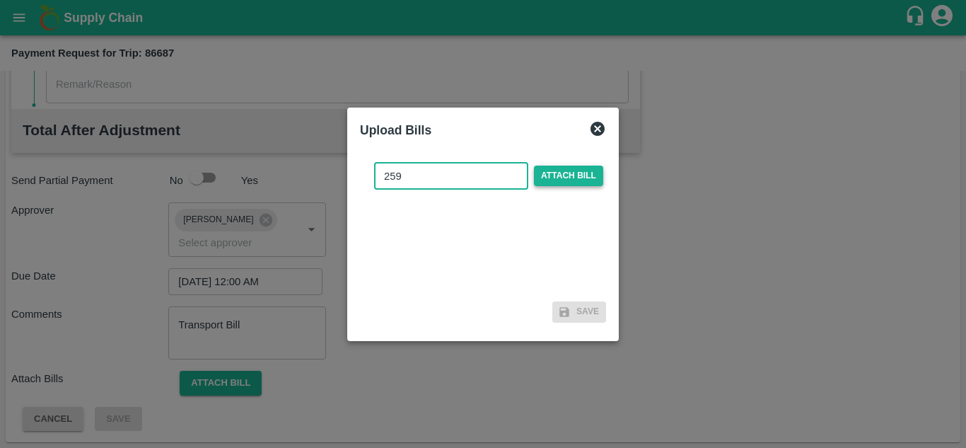
type input "259"
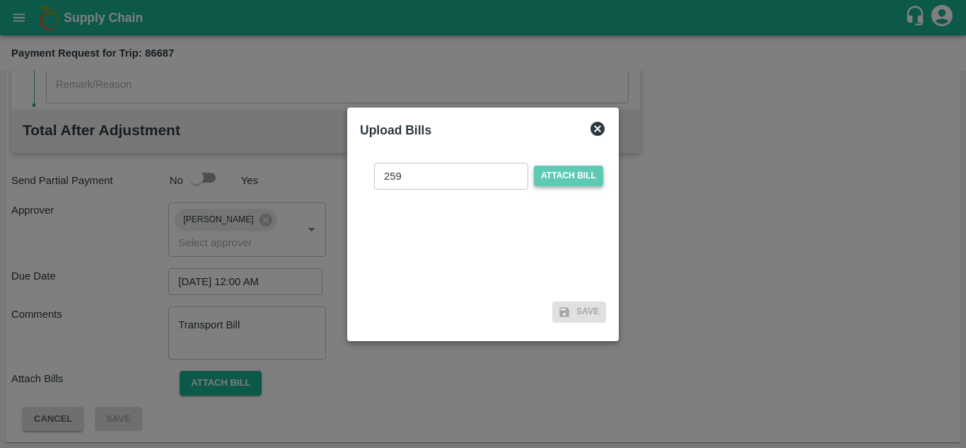
click at [567, 181] on span "Attach bill" at bounding box center [568, 176] width 69 height 21
click at [0, 0] on input "Attach bill" at bounding box center [0, 0] width 0 height 0
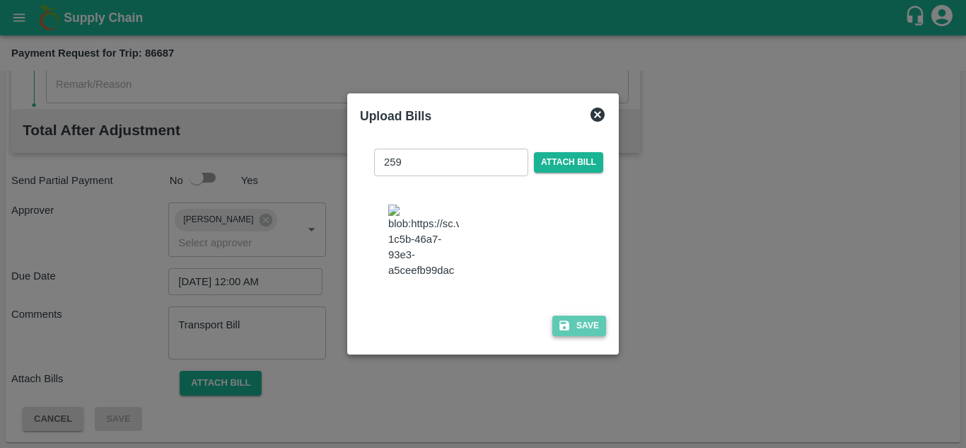
click at [589, 336] on button "Save" at bounding box center [580, 326] width 54 height 21
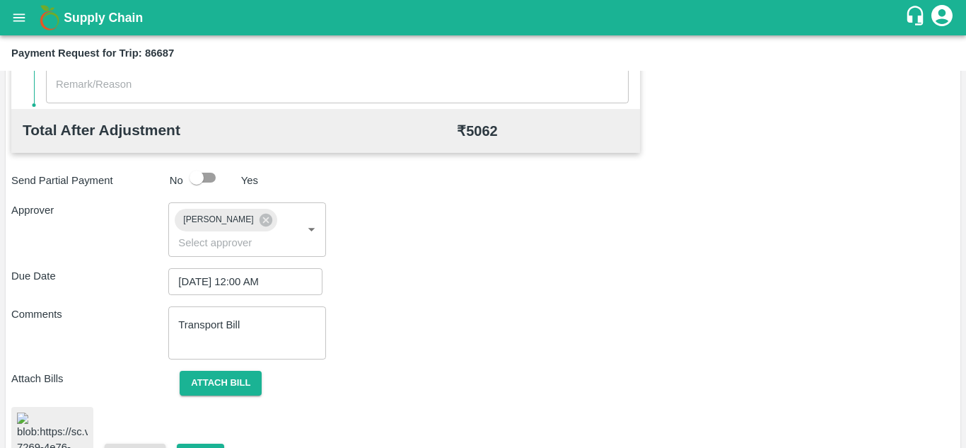
scroll to position [773, 0]
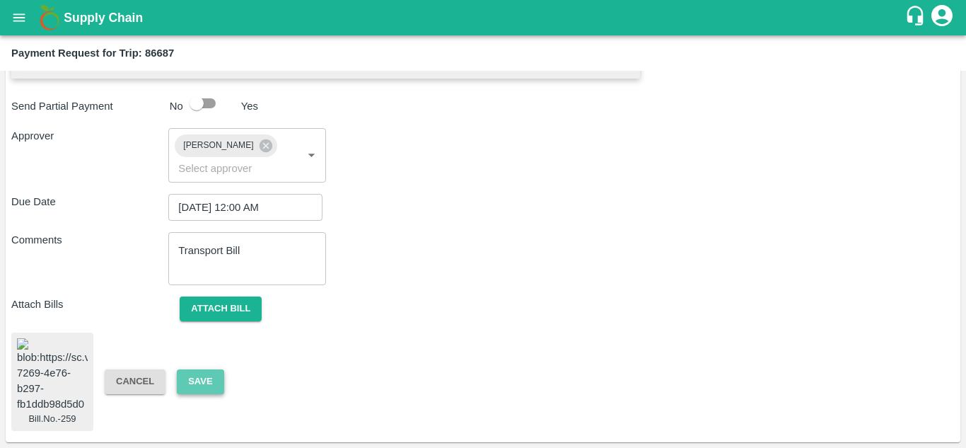
click at [202, 369] on button "Save" at bounding box center [200, 381] width 47 height 25
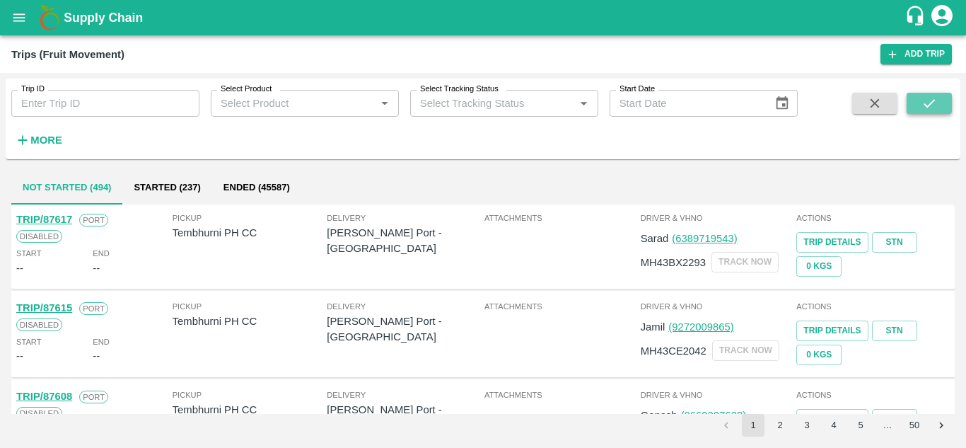
click at [939, 105] on button "submit" at bounding box center [929, 103] width 45 height 21
click at [48, 139] on strong "More" at bounding box center [46, 139] width 32 height 11
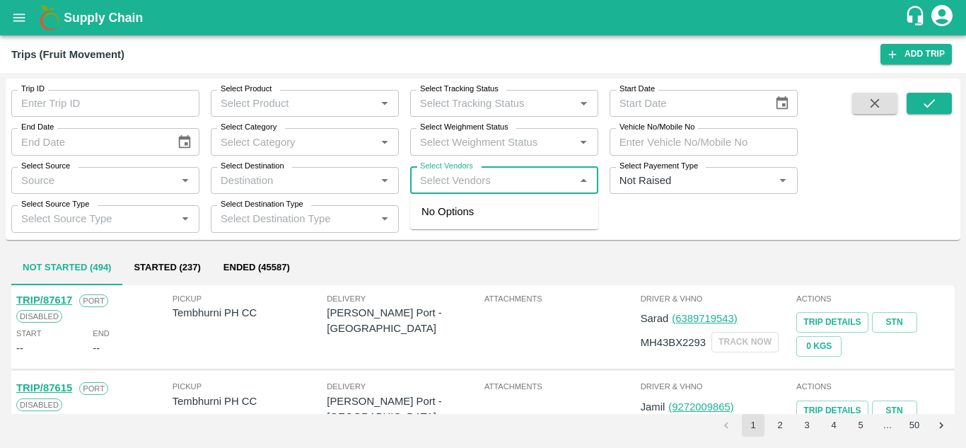
click at [441, 181] on input "Select Vendors" at bounding box center [493, 180] width 156 height 18
type input "[PERSON_NAME]"
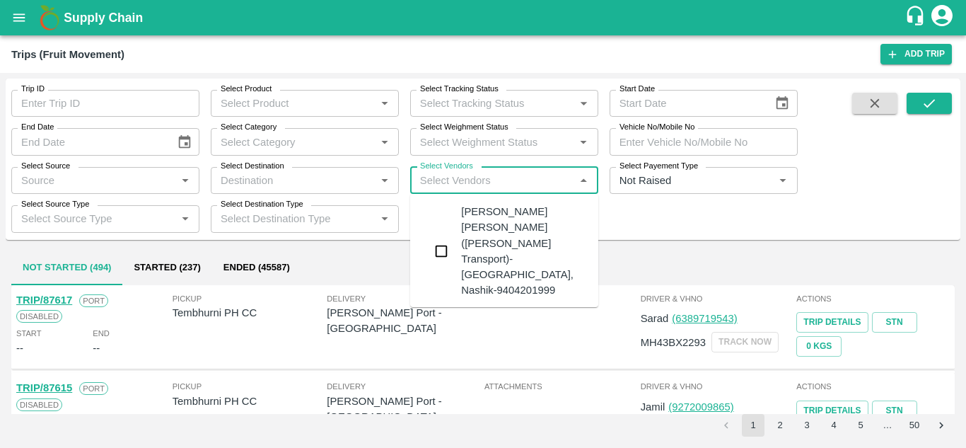
click at [522, 307] on div "[PERSON_NAME] [PERSON_NAME]-[GEOGRAPHIC_DATA], [GEOGRAPHIC_DATA]-9730316755" at bounding box center [546, 338] width 171 height 63
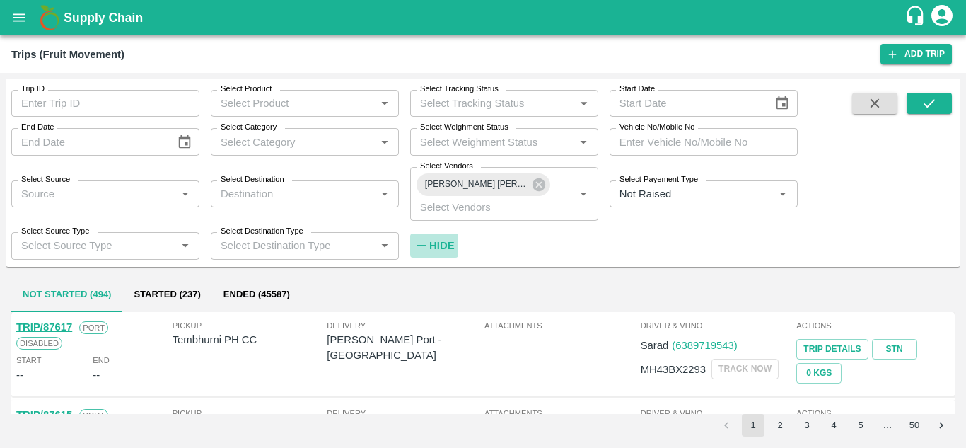
click at [444, 247] on strong "Hide" at bounding box center [441, 245] width 25 height 11
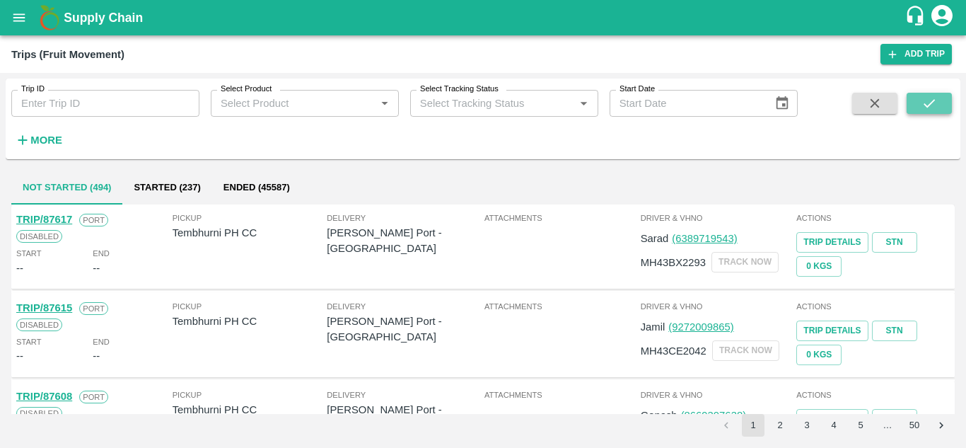
click at [933, 99] on icon "submit" at bounding box center [930, 104] width 16 height 16
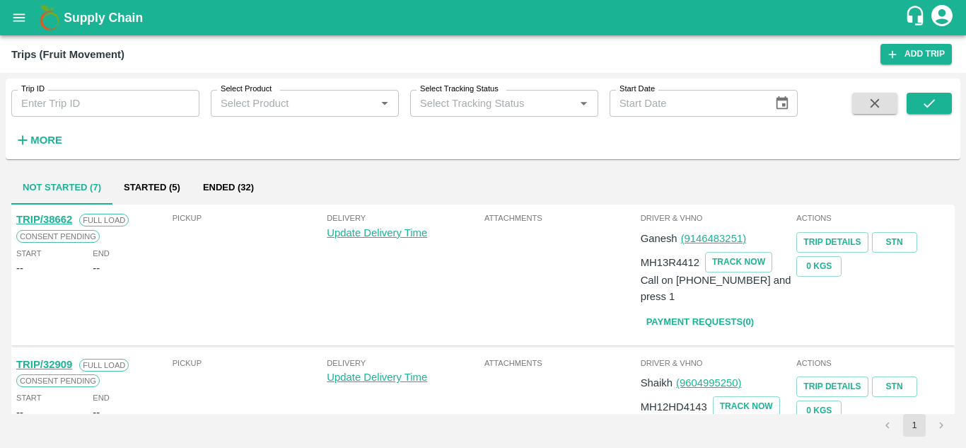
click at [223, 178] on button "Ended (32)" at bounding box center [229, 188] width 74 height 34
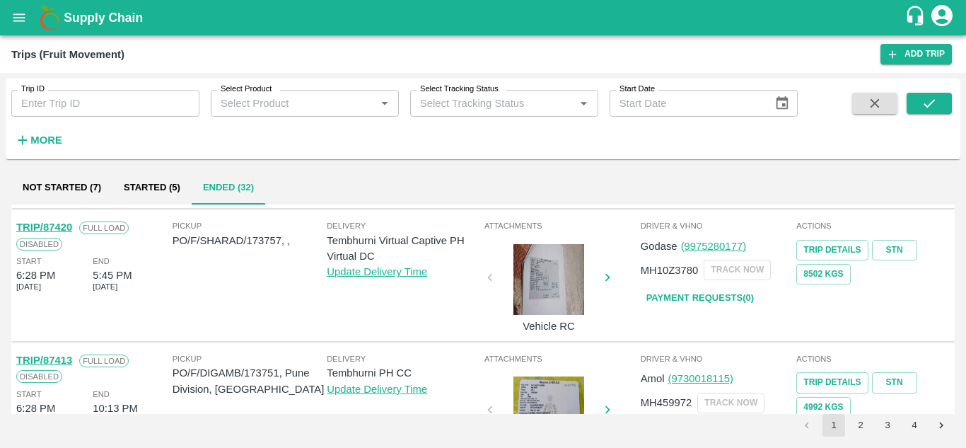
scroll to position [1118, 0]
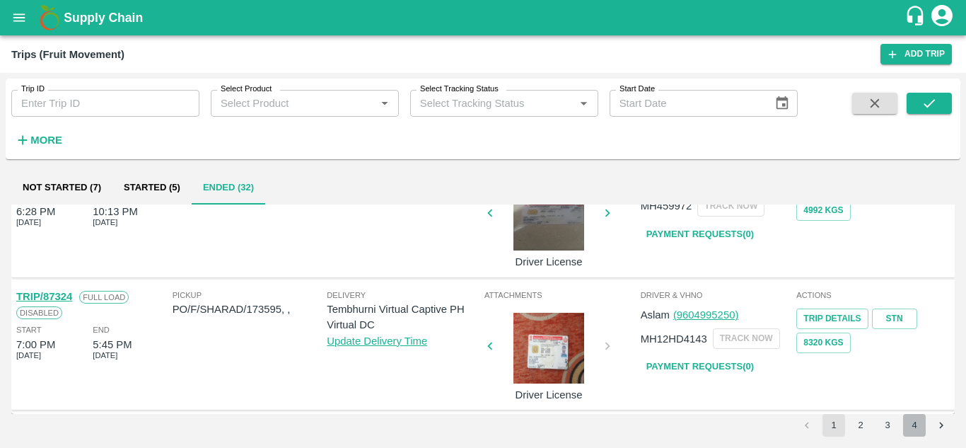
click at [913, 426] on button "4" at bounding box center [914, 425] width 23 height 23
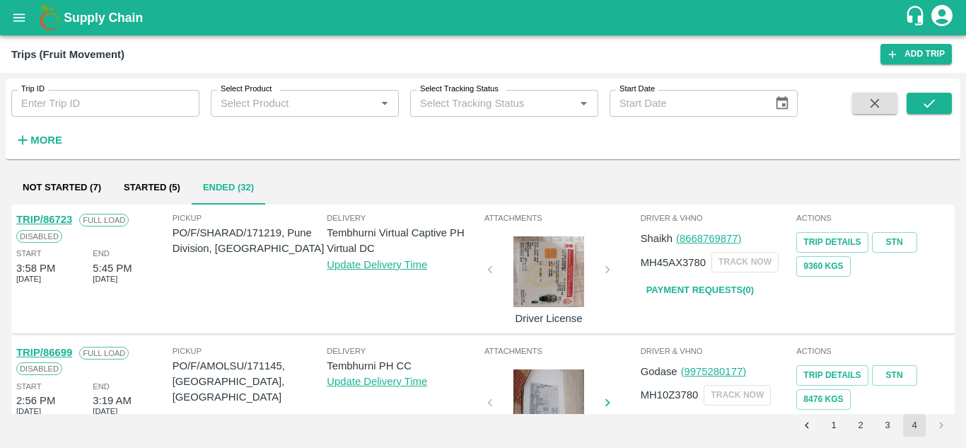
scroll to position [56, 0]
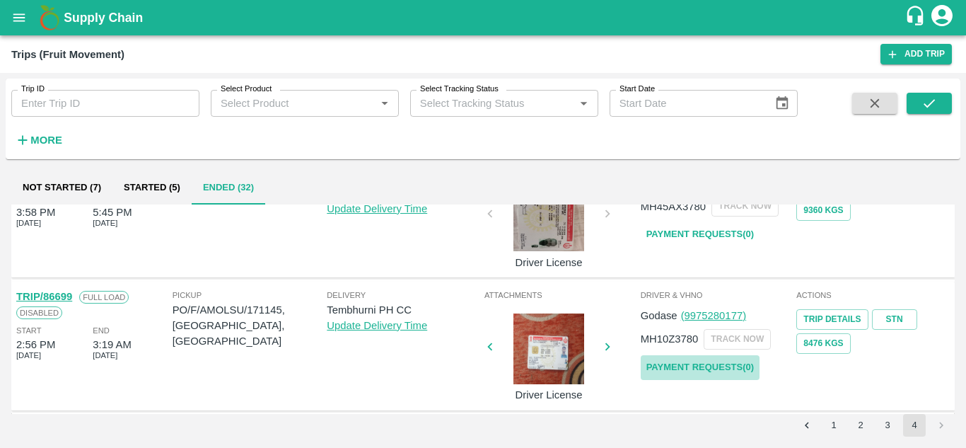
click at [712, 364] on link "Payment Requests( 0 )" at bounding box center [700, 367] width 119 height 25
click at [943, 100] on button "submit" at bounding box center [929, 103] width 45 height 21
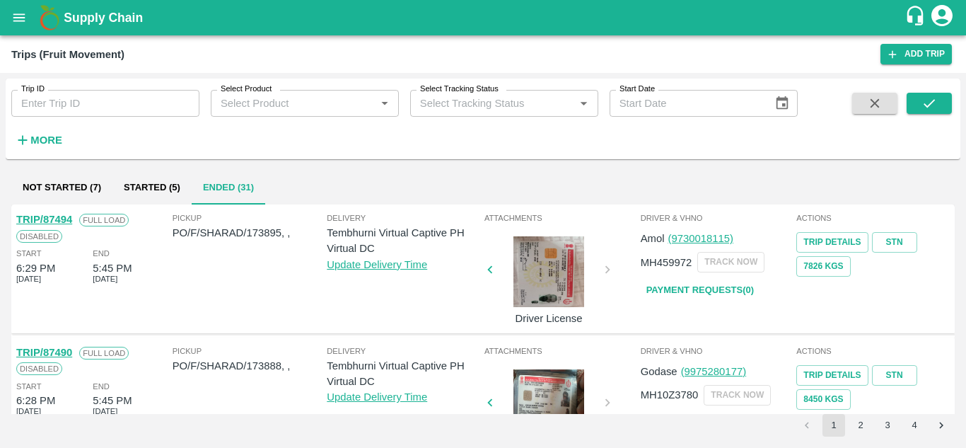
drag, startPoint x: 344, startPoint y: 202, endPoint x: 639, endPoint y: 305, distance: 312.6
click at [640, 305] on div "Driver & VHNo Amol (9730018115) MH459972 TRACK NOW Payment Requests( 0 )" at bounding box center [718, 269] width 156 height 122
click at [917, 424] on button "4" at bounding box center [914, 425] width 23 height 23
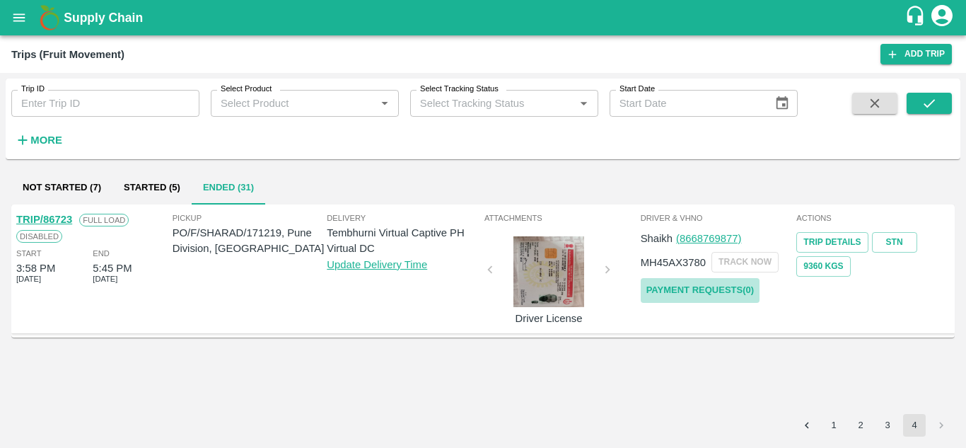
click at [702, 291] on link "Payment Requests( 0 )" at bounding box center [700, 290] width 119 height 25
click at [942, 100] on button "submit" at bounding box center [929, 103] width 45 height 21
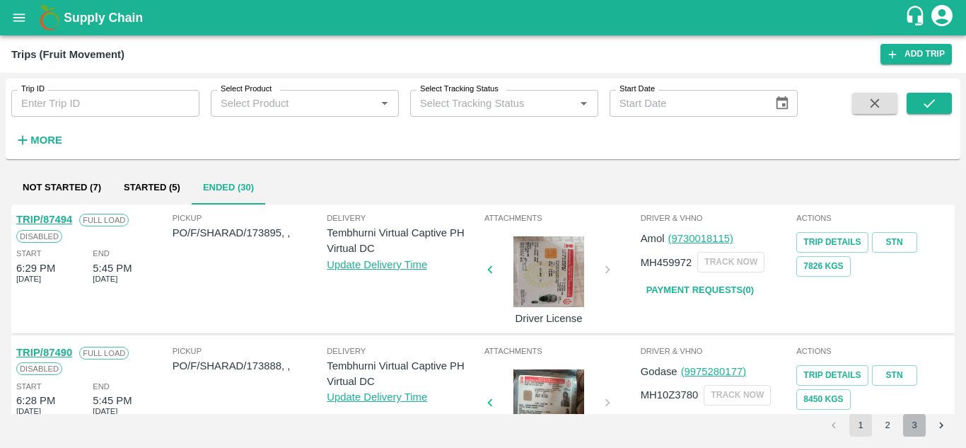
click at [908, 428] on button "3" at bounding box center [914, 425] width 23 height 23
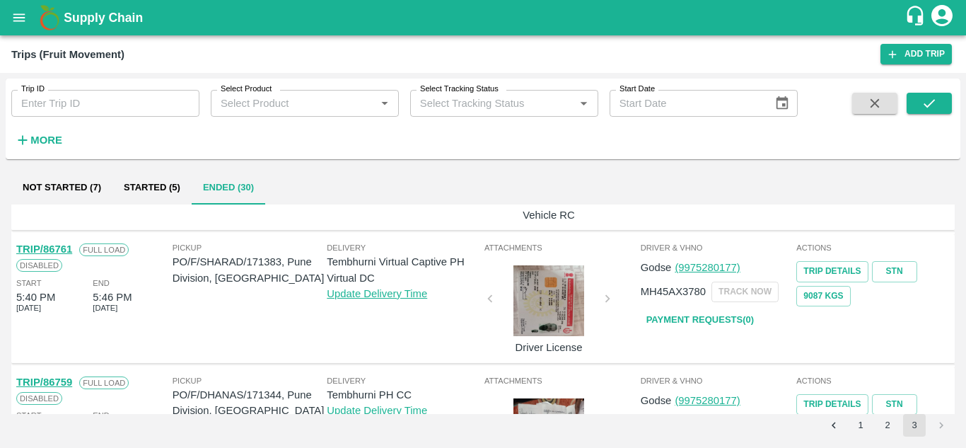
scroll to position [1118, 0]
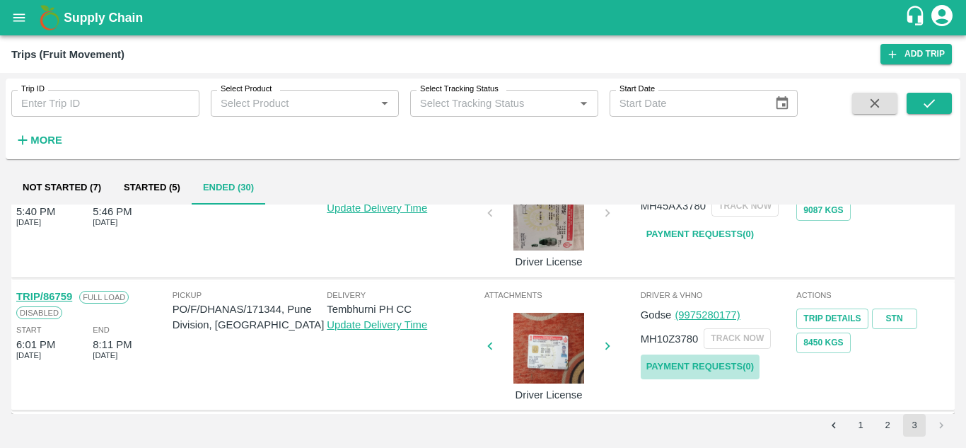
click at [664, 360] on link "Payment Requests( 0 )" at bounding box center [700, 366] width 119 height 25
click at [946, 97] on button "submit" at bounding box center [929, 103] width 45 height 21
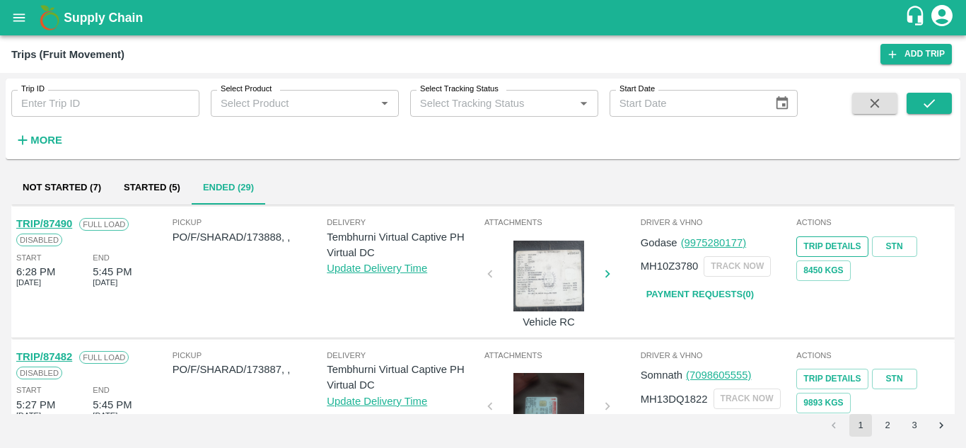
scroll to position [138, 0]
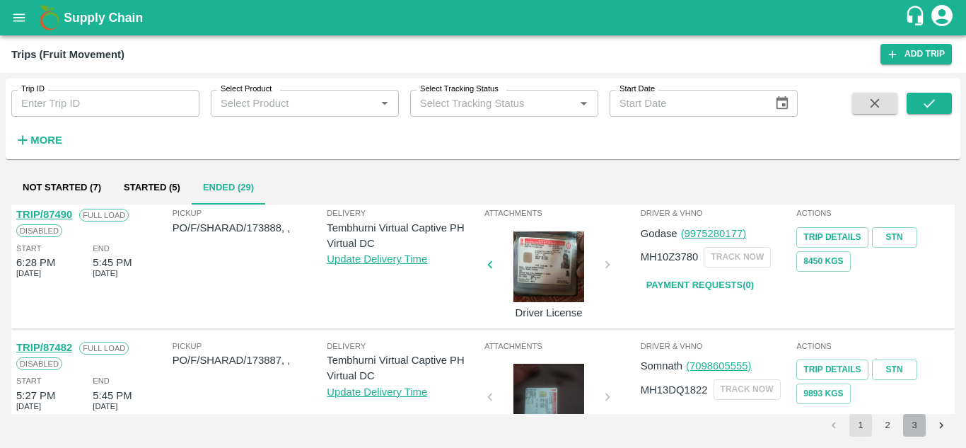
click at [911, 432] on button "3" at bounding box center [914, 425] width 23 height 23
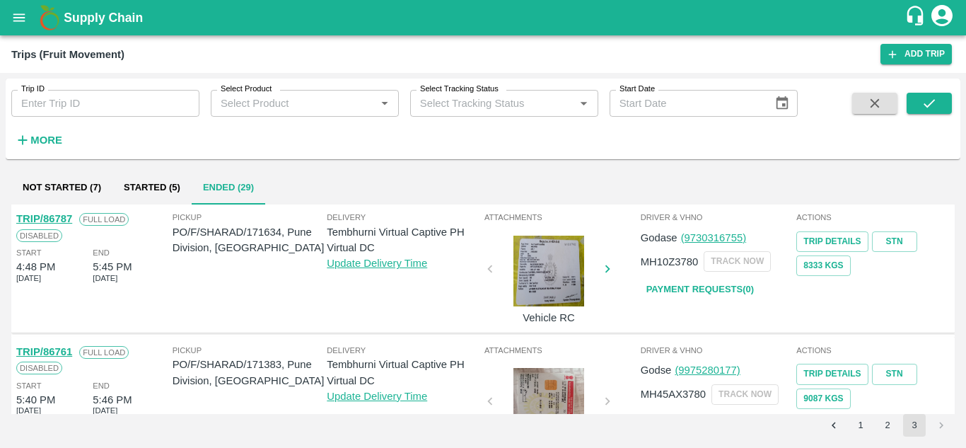
scroll to position [985, 0]
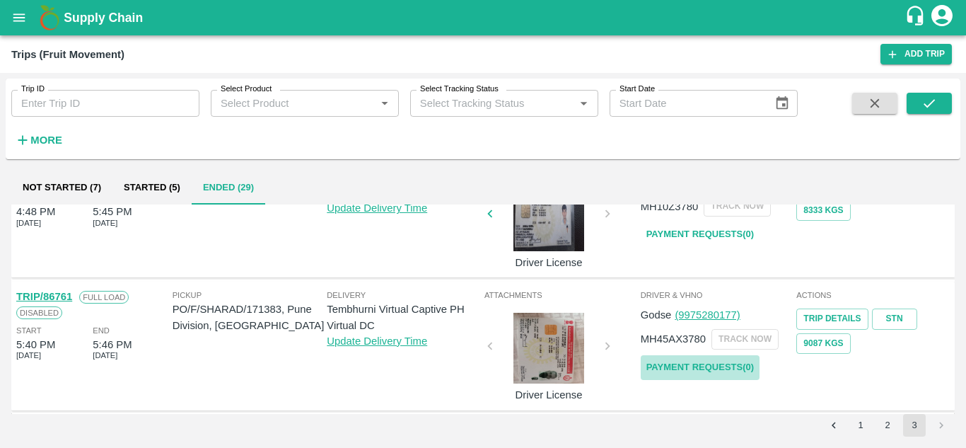
click at [693, 367] on link "Payment Requests( 0 )" at bounding box center [700, 367] width 119 height 25
click at [935, 98] on icon "submit" at bounding box center [930, 104] width 16 height 16
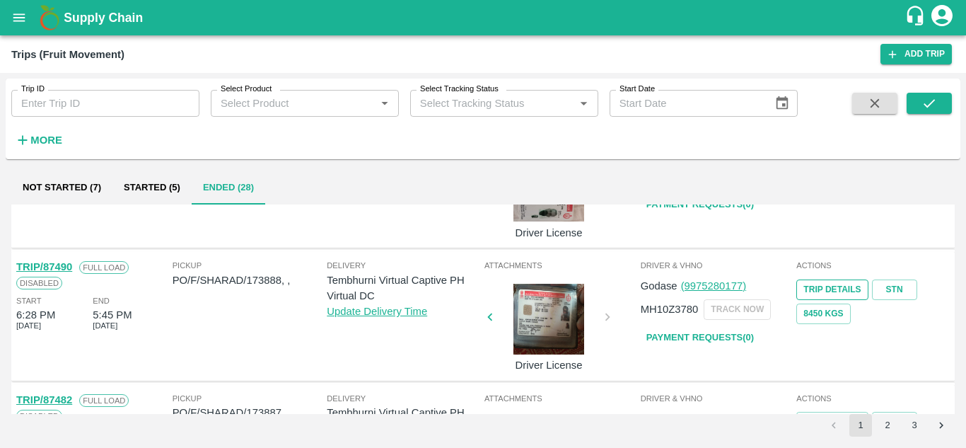
scroll to position [86, 0]
click at [913, 424] on button "3" at bounding box center [914, 425] width 23 height 23
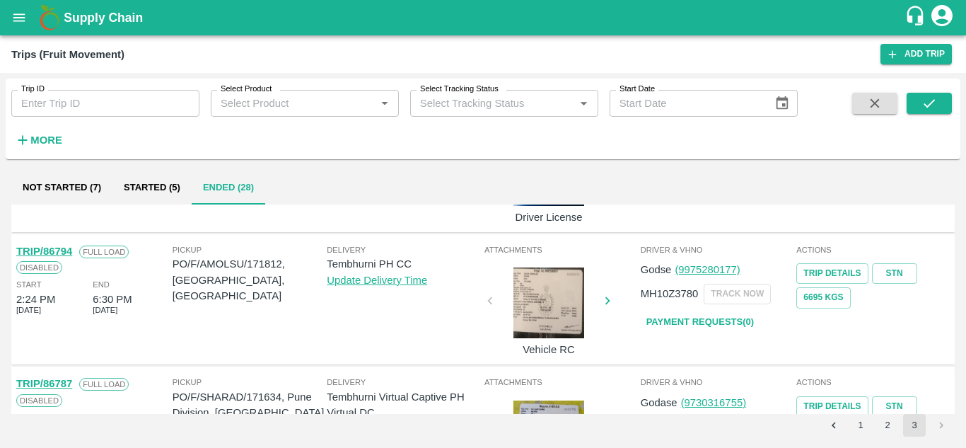
scroll to position [853, 0]
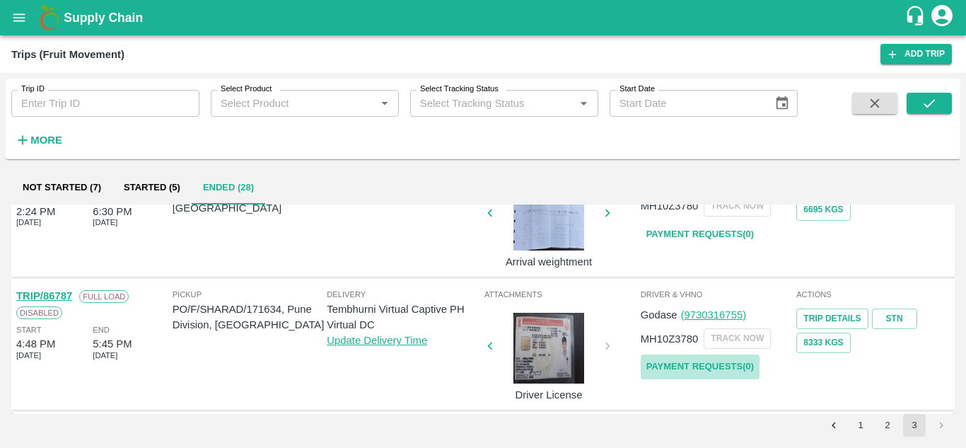
click at [677, 368] on link "Payment Requests( 0 )" at bounding box center [700, 366] width 119 height 25
click at [942, 108] on button "submit" at bounding box center [929, 103] width 45 height 21
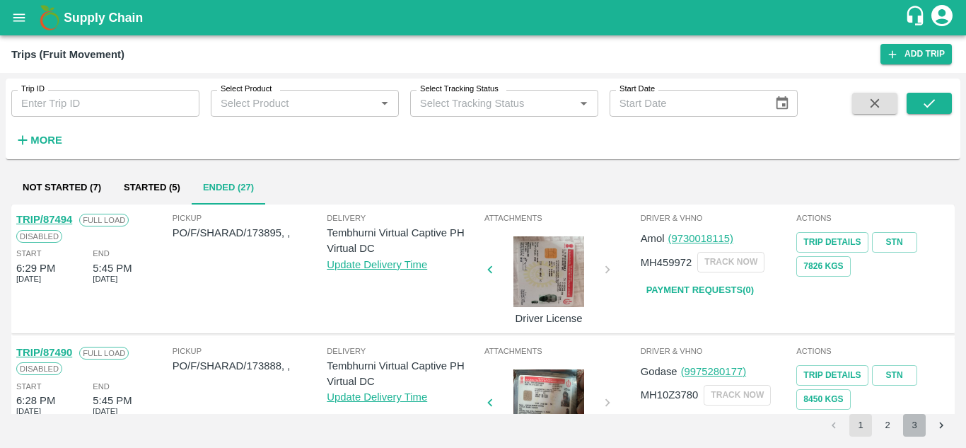
click at [916, 429] on button "3" at bounding box center [914, 425] width 23 height 23
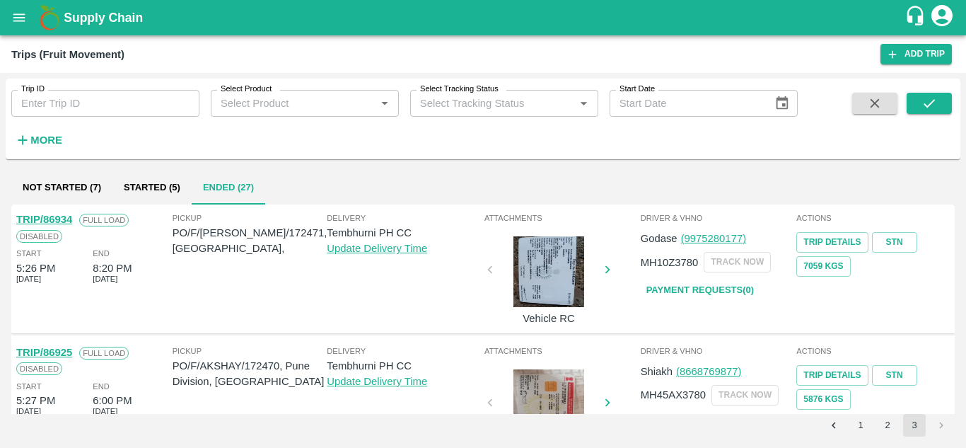
scroll to position [720, 0]
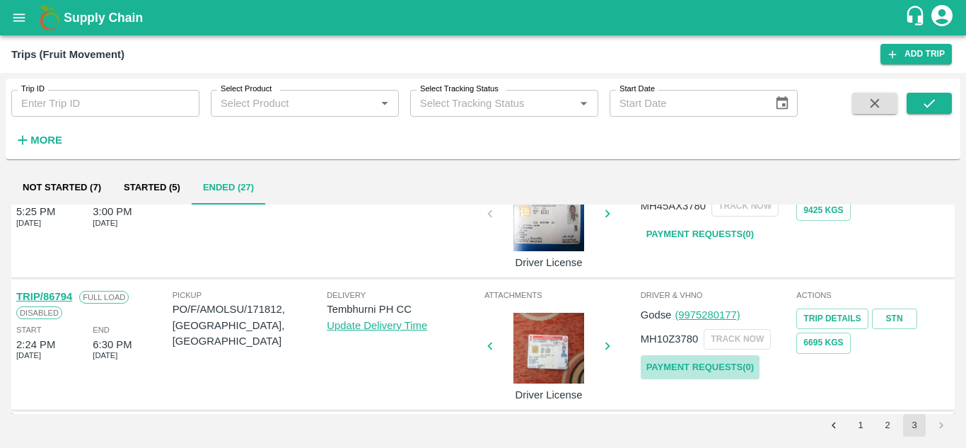
click at [690, 362] on link "Payment Requests( 0 )" at bounding box center [700, 367] width 119 height 25
click at [936, 105] on icon "submit" at bounding box center [930, 104] width 16 height 16
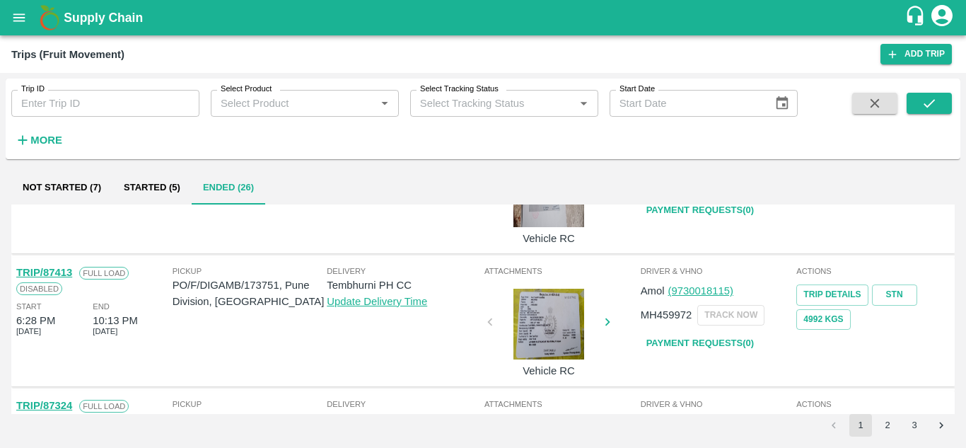
scroll to position [1118, 0]
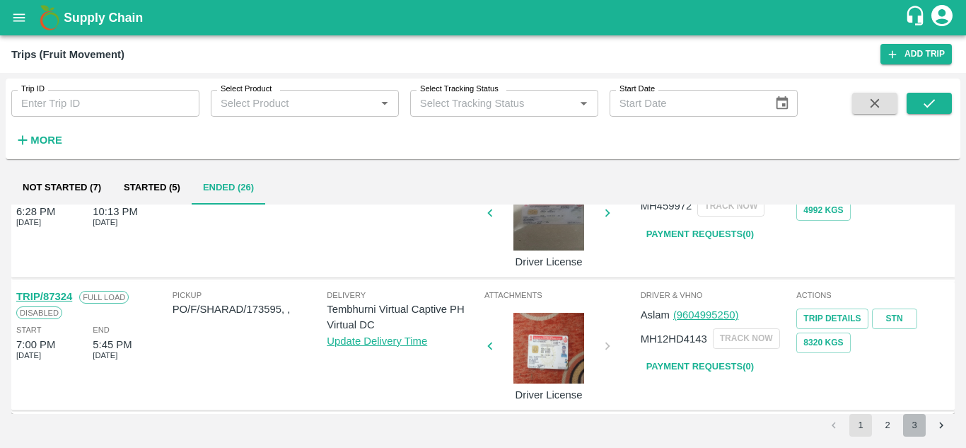
click at [911, 424] on button "3" at bounding box center [914, 425] width 23 height 23
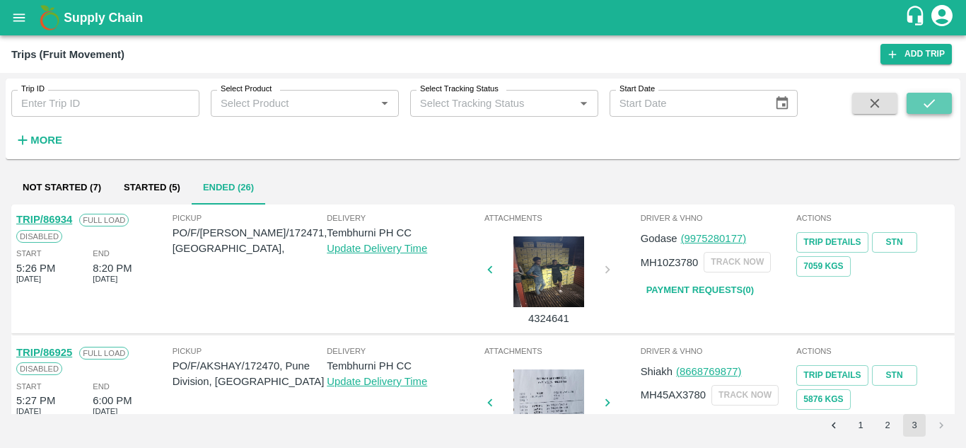
click at [938, 96] on button "submit" at bounding box center [929, 103] width 45 height 21
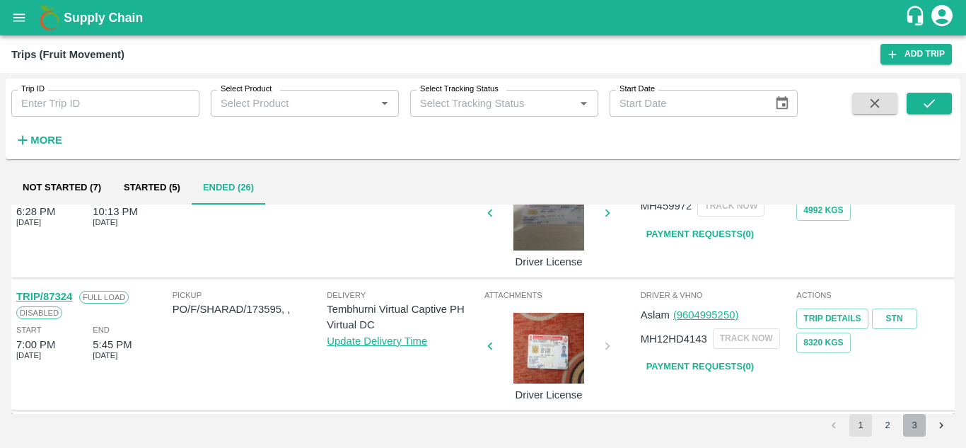
click at [914, 422] on button "3" at bounding box center [914, 425] width 23 height 23
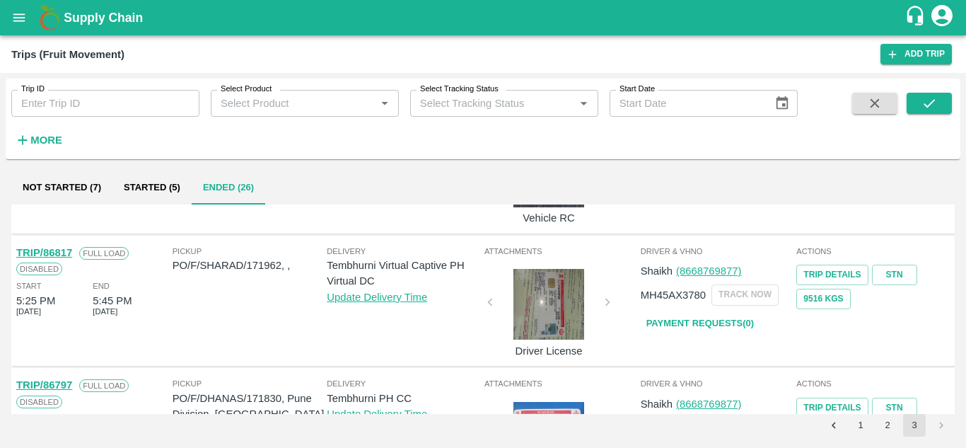
scroll to position [587, 0]
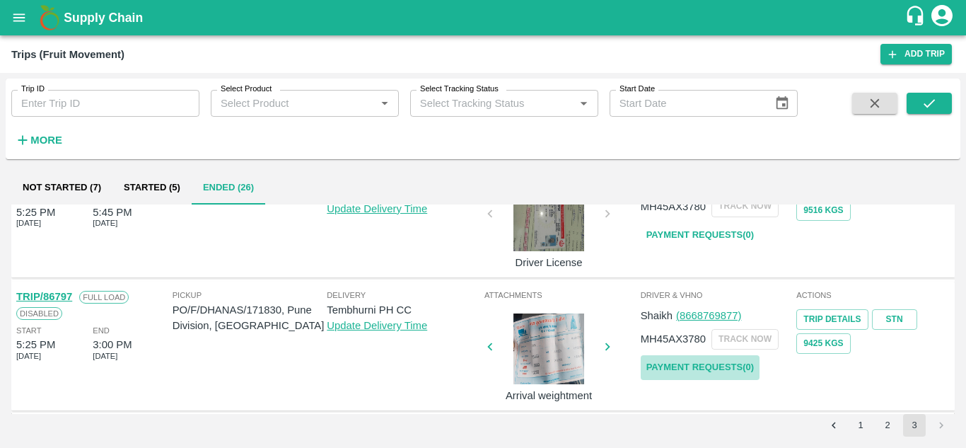
click at [676, 364] on link "Payment Requests( 0 )" at bounding box center [700, 367] width 119 height 25
click at [940, 110] on button "submit" at bounding box center [929, 103] width 45 height 21
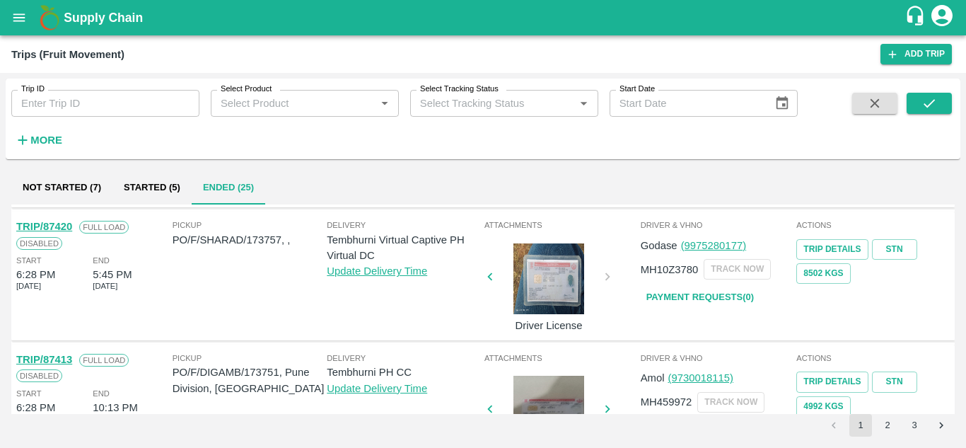
scroll to position [1118, 0]
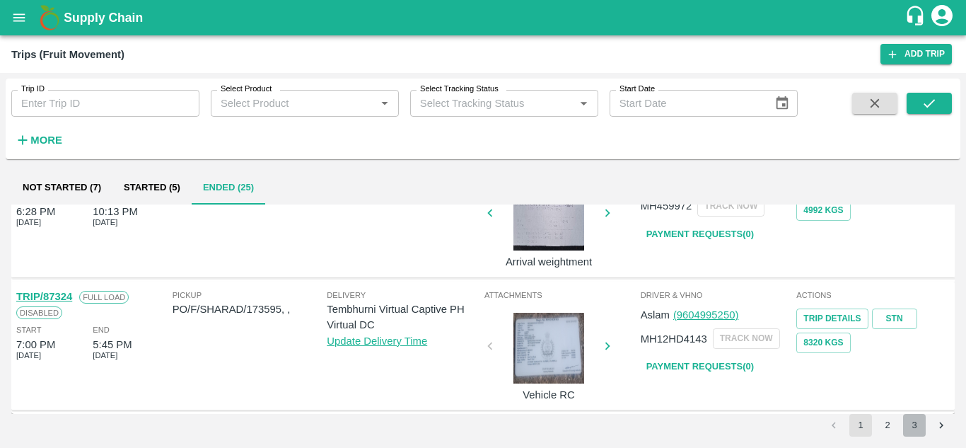
click at [913, 422] on button "3" at bounding box center [914, 425] width 23 height 23
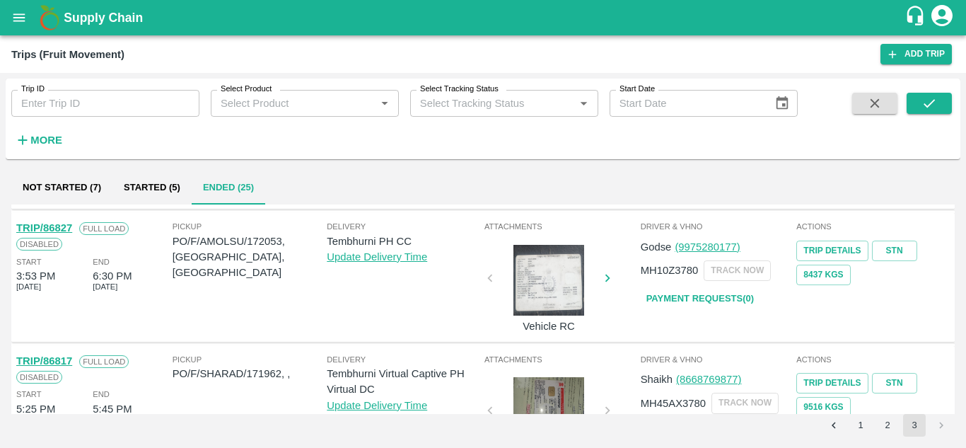
scroll to position [454, 0]
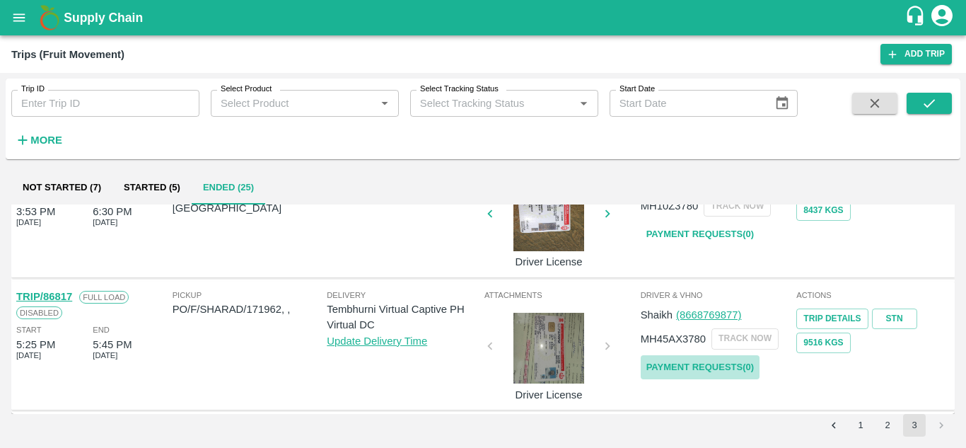
click at [709, 362] on link "Payment Requests( 0 )" at bounding box center [700, 367] width 119 height 25
click at [931, 104] on icon "submit" at bounding box center [929, 103] width 11 height 8
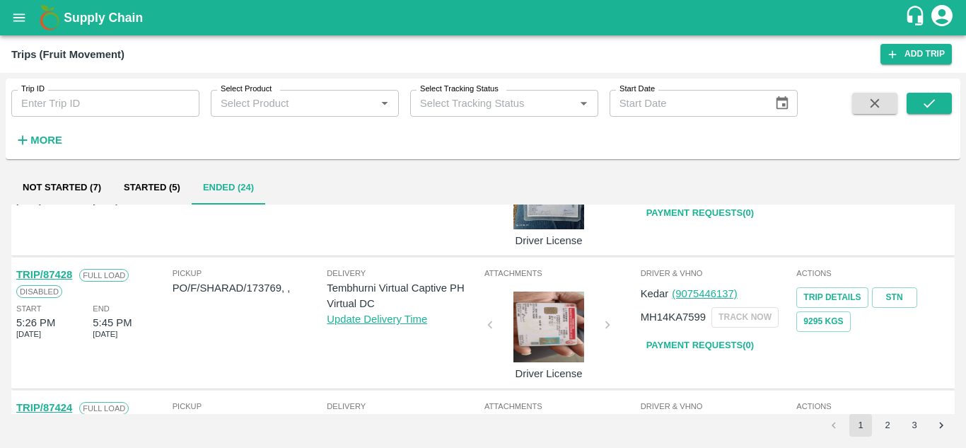
scroll to position [1118, 0]
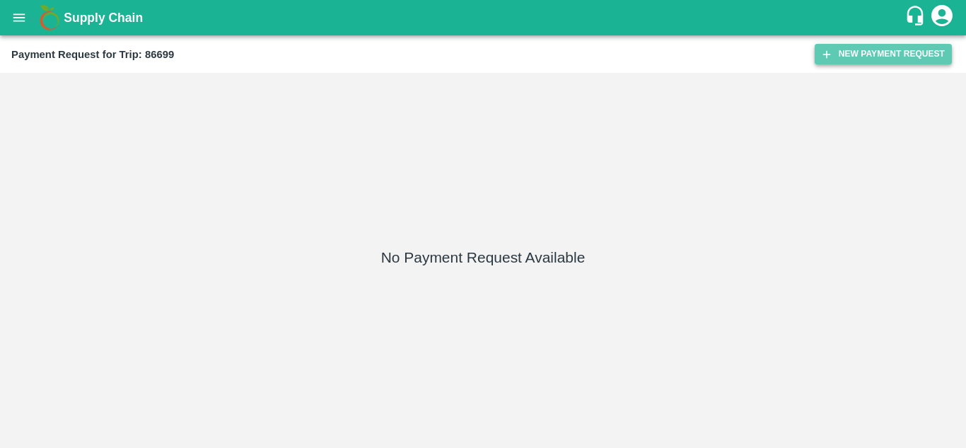
click at [846, 62] on button "New Payment Request" at bounding box center [883, 54] width 137 height 21
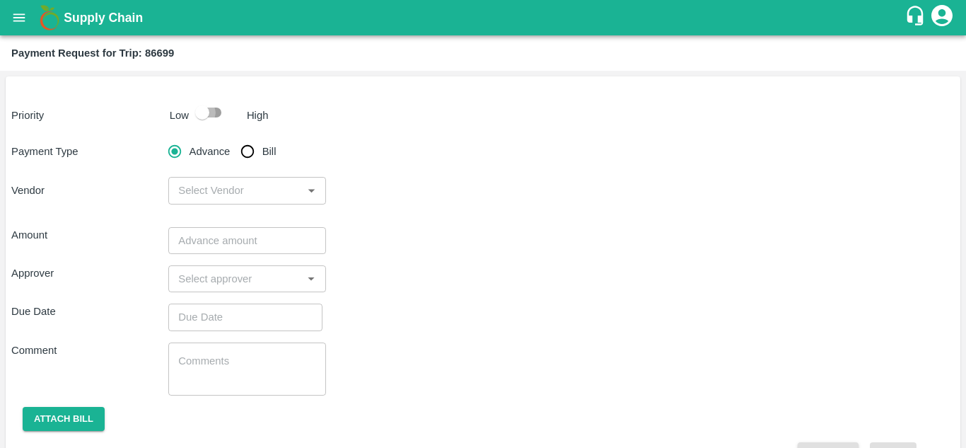
click at [213, 107] on input "checkbox" at bounding box center [202, 112] width 81 height 27
checkbox input "true"
click at [247, 147] on input "Bill" at bounding box center [247, 151] width 28 height 28
radio input "true"
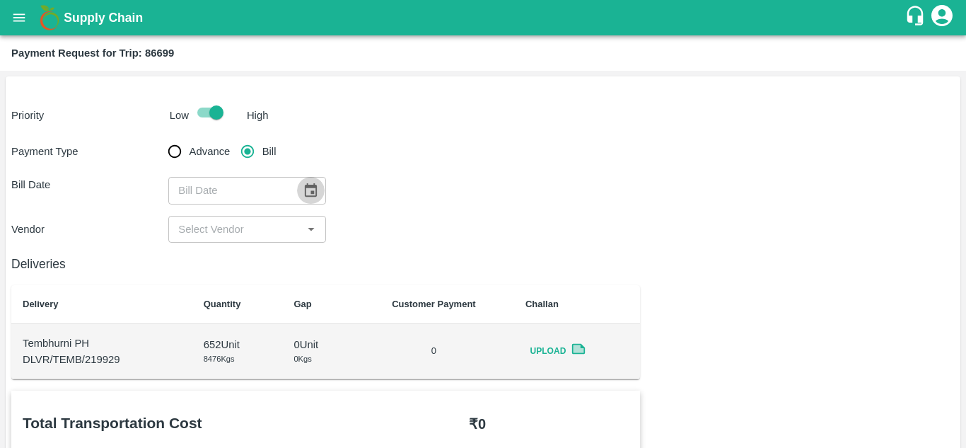
click at [311, 192] on icon "Choose date" at bounding box center [311, 189] width 12 height 13
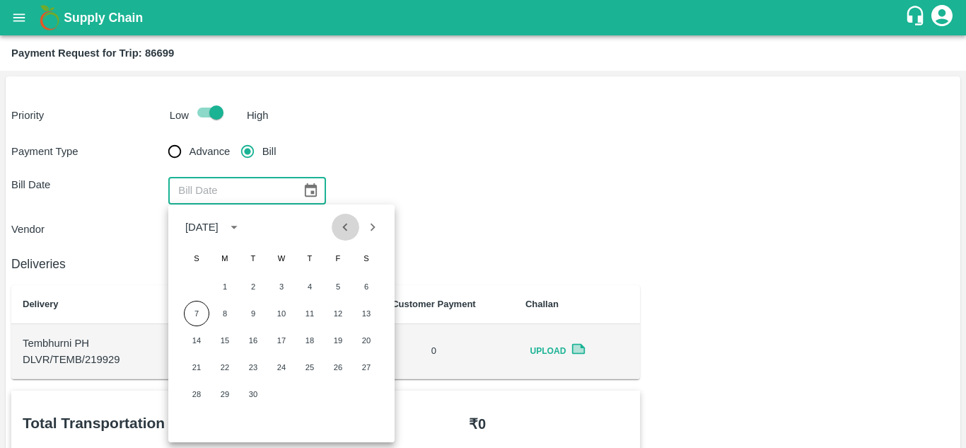
click at [348, 235] on icon "Previous month" at bounding box center [345, 227] width 16 height 16
click at [371, 366] on button "23" at bounding box center [366, 366] width 25 height 25
type input "23/08/2025"
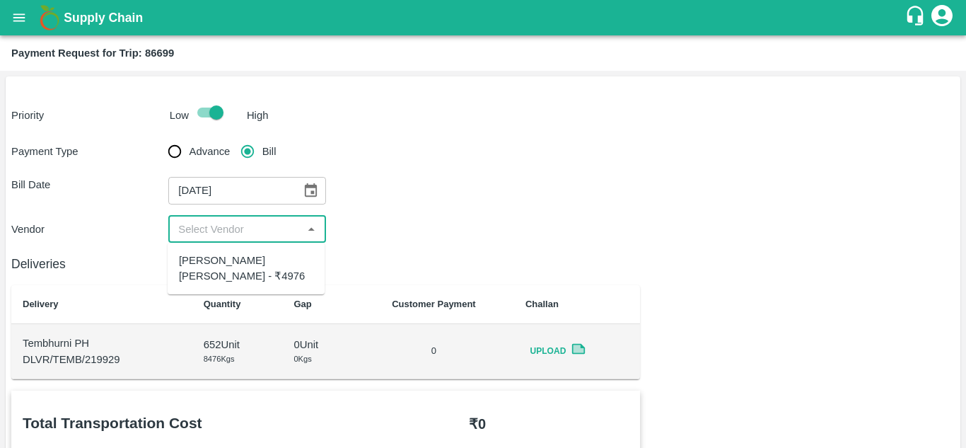
click at [234, 232] on input "input" at bounding box center [235, 229] width 125 height 18
click at [233, 262] on div "Dnyaneshwar Vitthal Godse - ₹4976" at bounding box center [246, 269] width 134 height 32
type input "Dnyaneshwar Vitthal Godse - ₹4976"
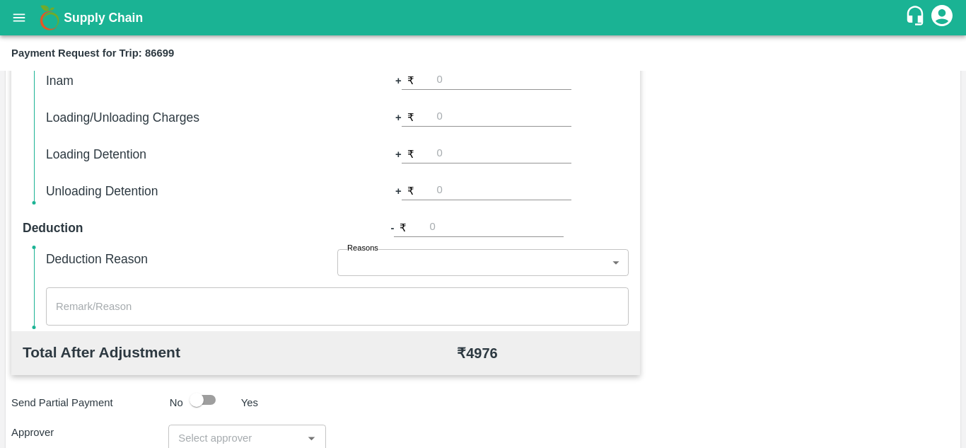
scroll to position [644, 0]
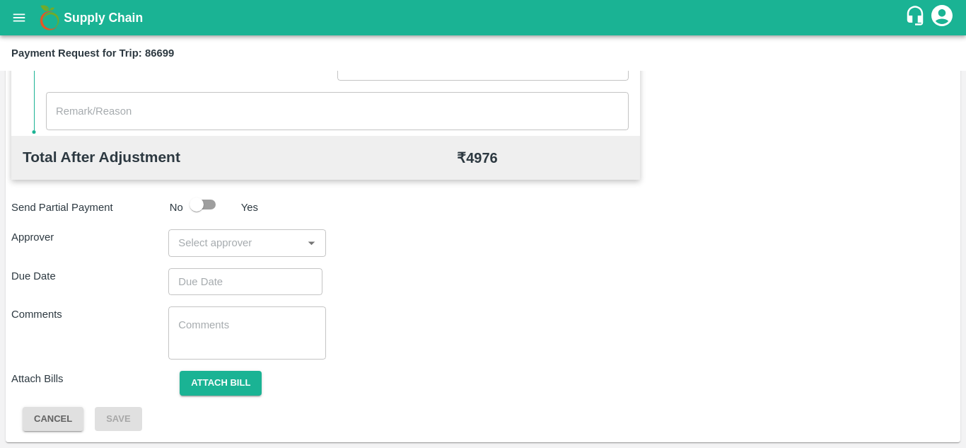
click at [227, 243] on input "input" at bounding box center [235, 242] width 125 height 18
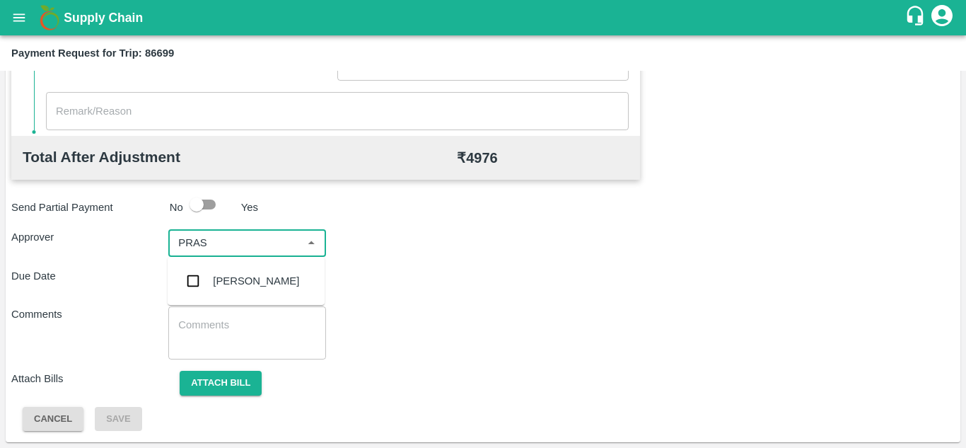
type input "PRASA"
click at [277, 282] on div "[PERSON_NAME]" at bounding box center [256, 281] width 86 height 16
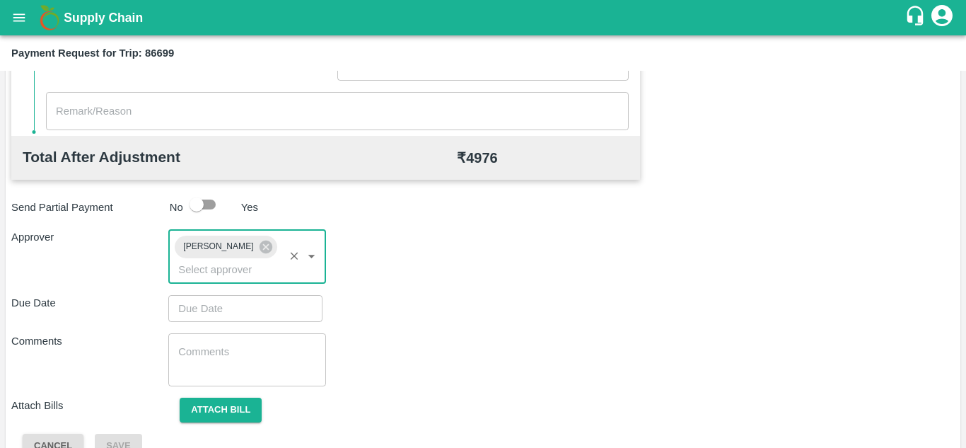
type input "DD/MM/YYYY hh:mm aa"
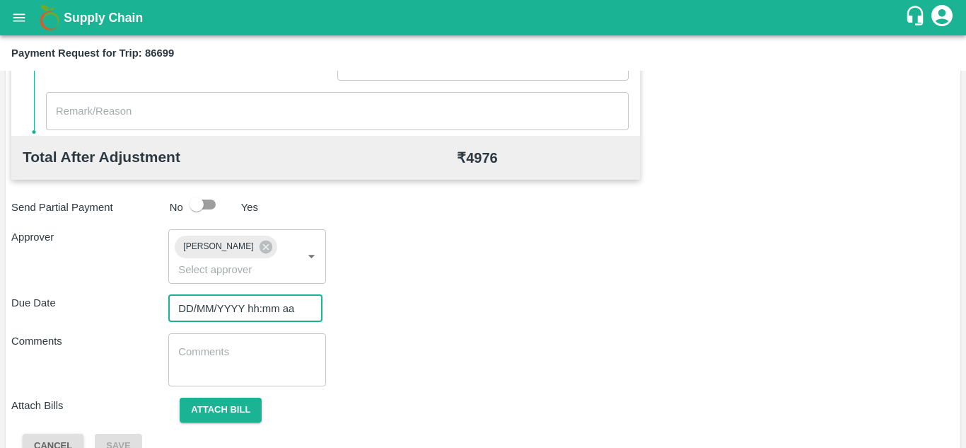
click at [189, 309] on input "DD/MM/YYYY hh:mm aa" at bounding box center [240, 308] width 144 height 27
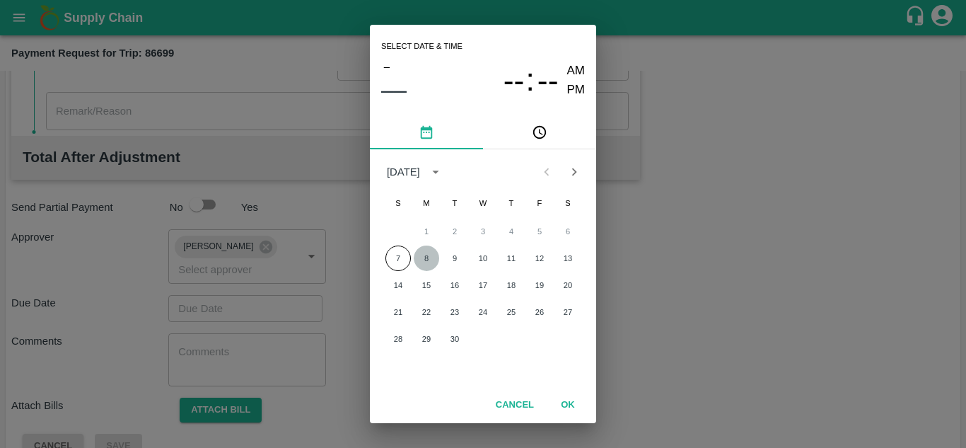
click at [426, 262] on button "8" at bounding box center [426, 257] width 25 height 25
type input "[DATE] 12:00 AM"
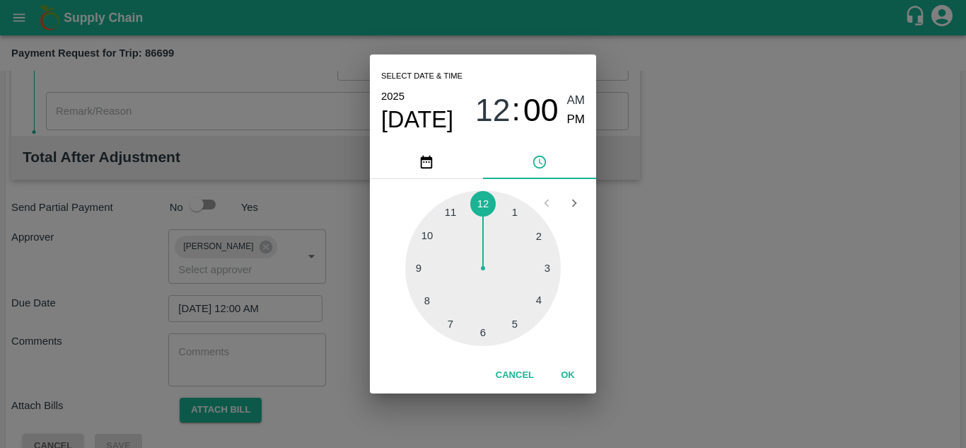
click at [580, 99] on span "AM" at bounding box center [576, 100] width 18 height 19
click at [562, 376] on button "OK" at bounding box center [567, 375] width 45 height 25
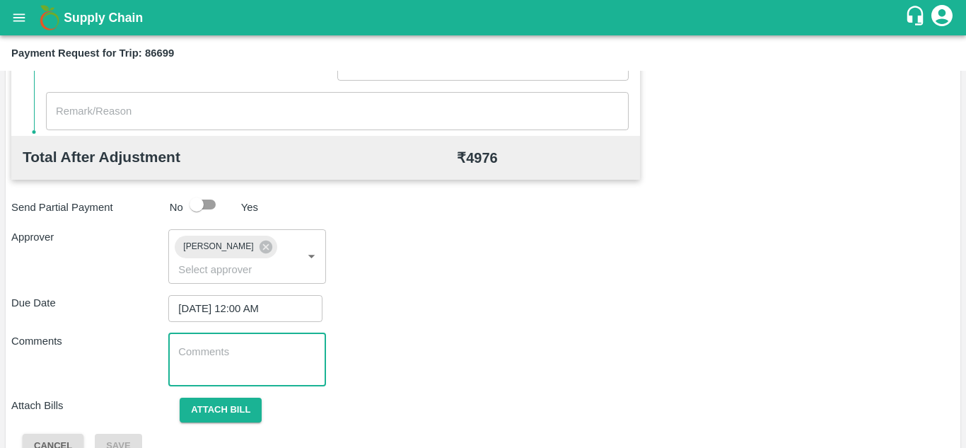
click at [220, 345] on textarea at bounding box center [246, 360] width 137 height 30
click at [229, 361] on textarea at bounding box center [246, 360] width 137 height 30
paste textarea "Transport Bill"
type textarea "Transport Bill"
click at [366, 364] on div "Comments Transport Bill x ​" at bounding box center [483, 359] width 944 height 53
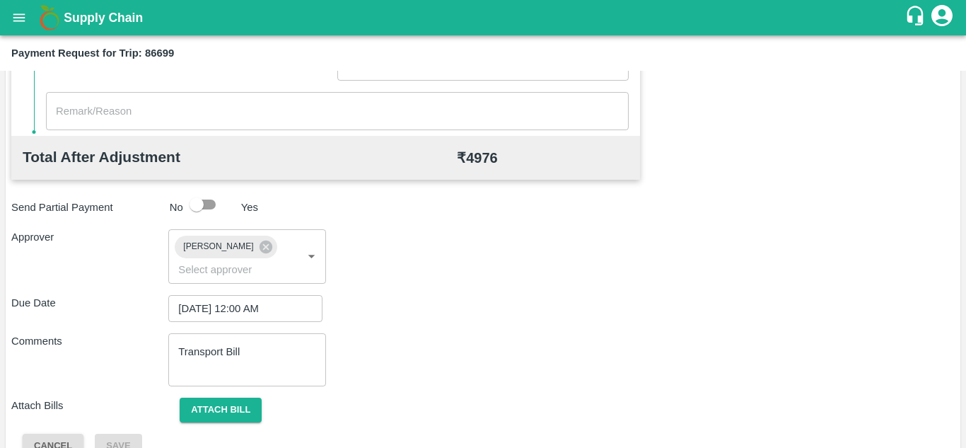
scroll to position [671, 0]
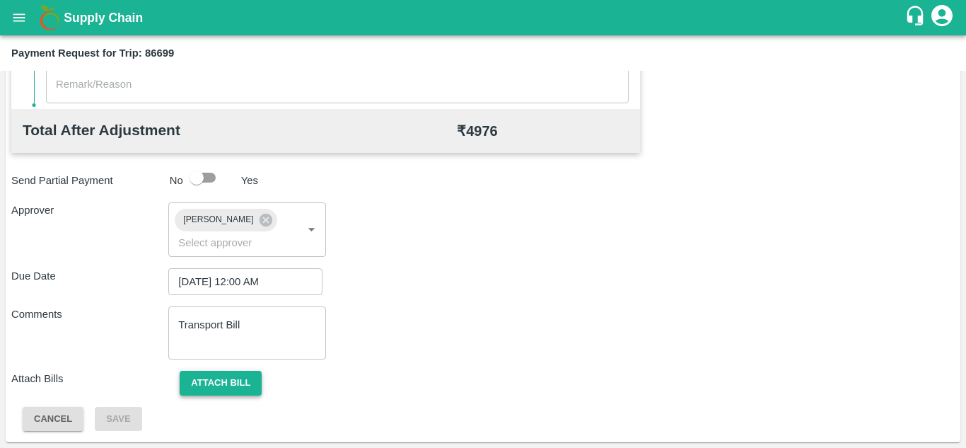
click at [221, 385] on button "Attach bill" at bounding box center [221, 383] width 82 height 25
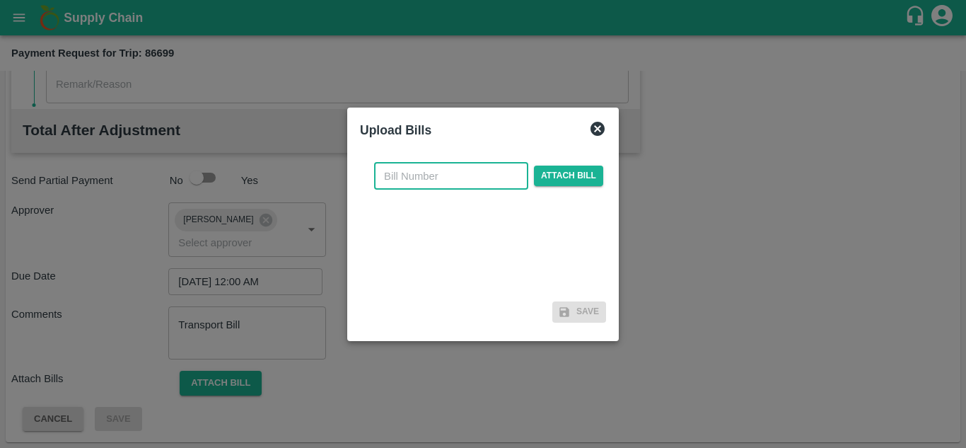
click at [396, 168] on input "text" at bounding box center [451, 176] width 154 height 27
type input "260"
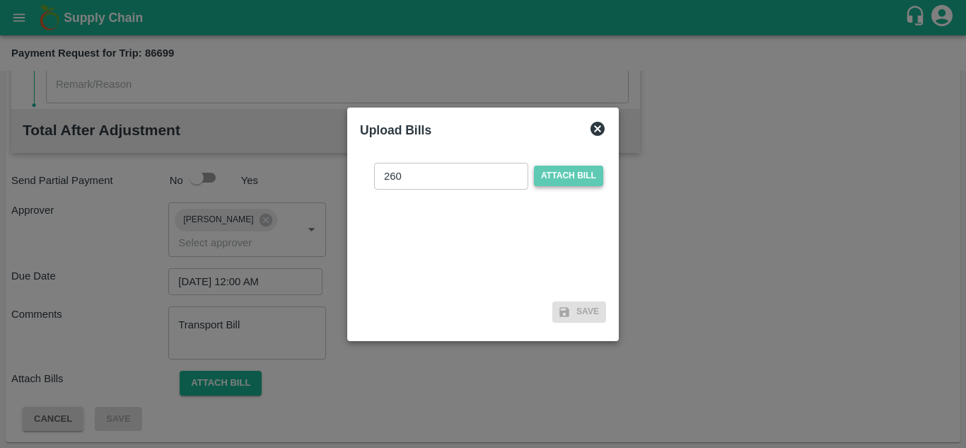
click at [579, 173] on span "Attach bill" at bounding box center [568, 176] width 69 height 21
click at [0, 0] on input "Attach bill" at bounding box center [0, 0] width 0 height 0
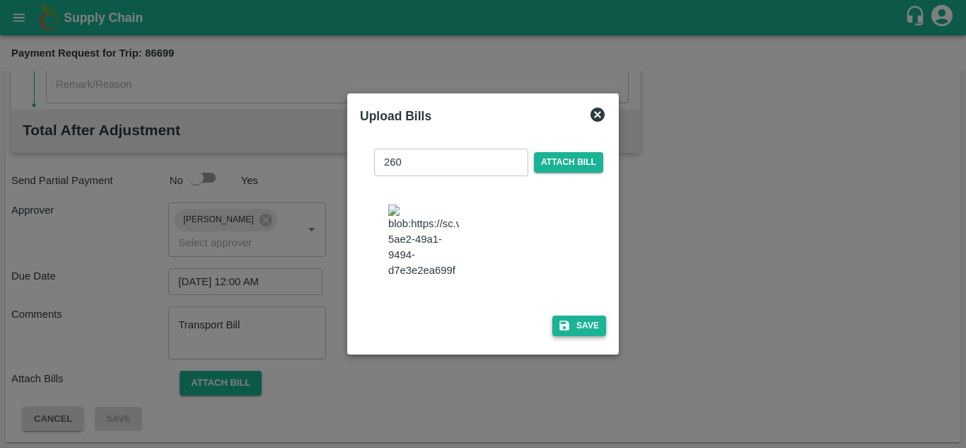
click at [577, 330] on button "Save" at bounding box center [580, 326] width 54 height 21
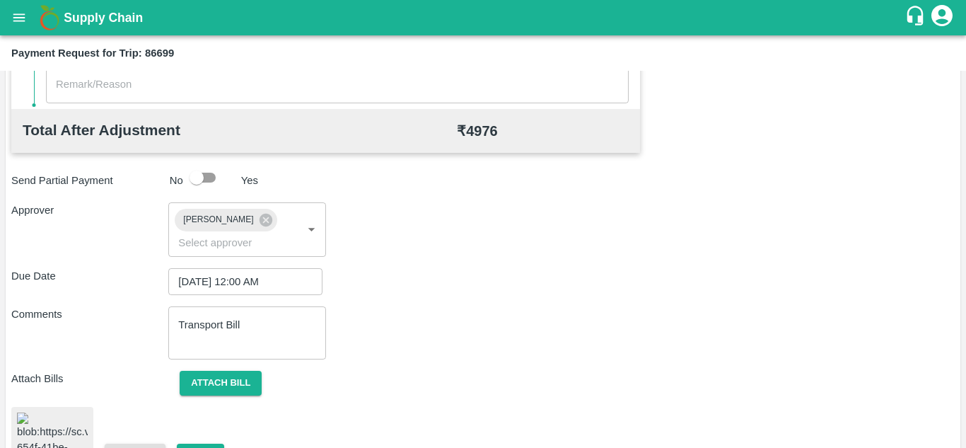
scroll to position [770, 0]
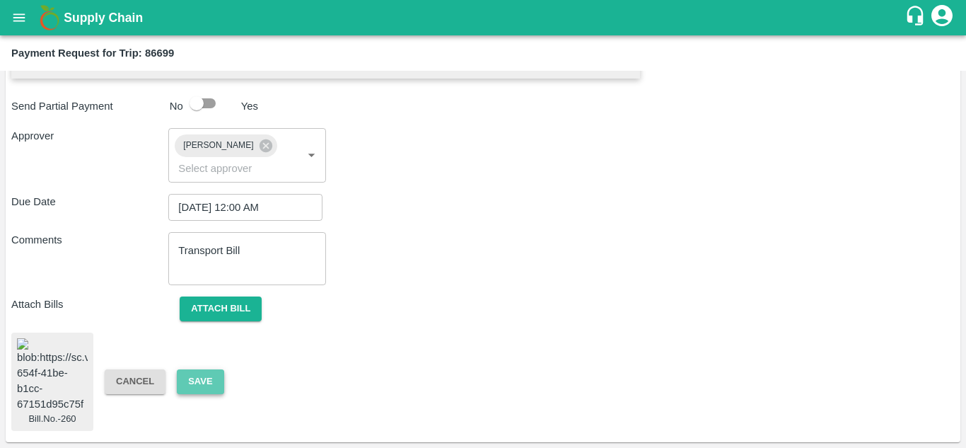
click at [193, 369] on button "Save" at bounding box center [200, 381] width 47 height 25
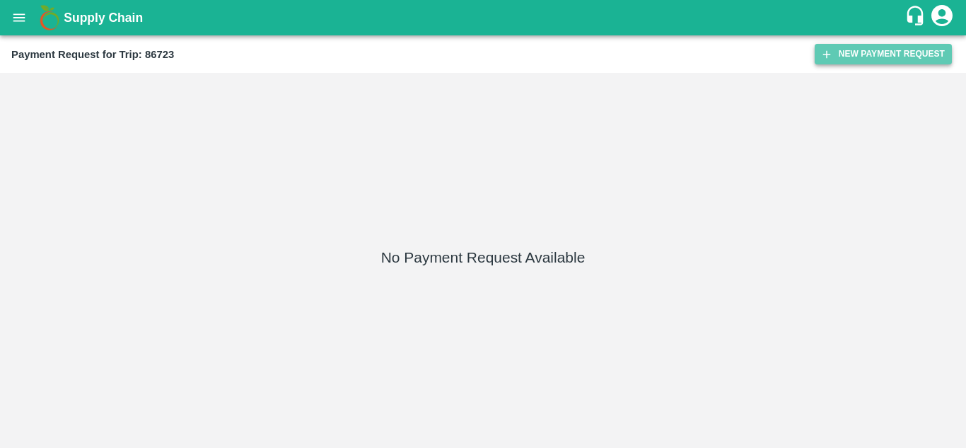
click at [885, 60] on button "New Payment Request" at bounding box center [883, 54] width 137 height 21
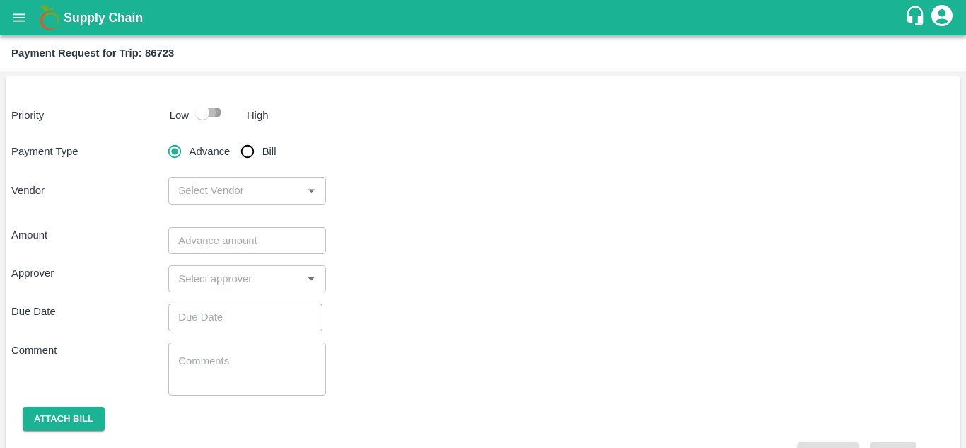
click at [209, 112] on input "checkbox" at bounding box center [202, 112] width 81 height 27
checkbox input "true"
click at [254, 153] on input "Bill" at bounding box center [247, 151] width 28 height 28
radio input "true"
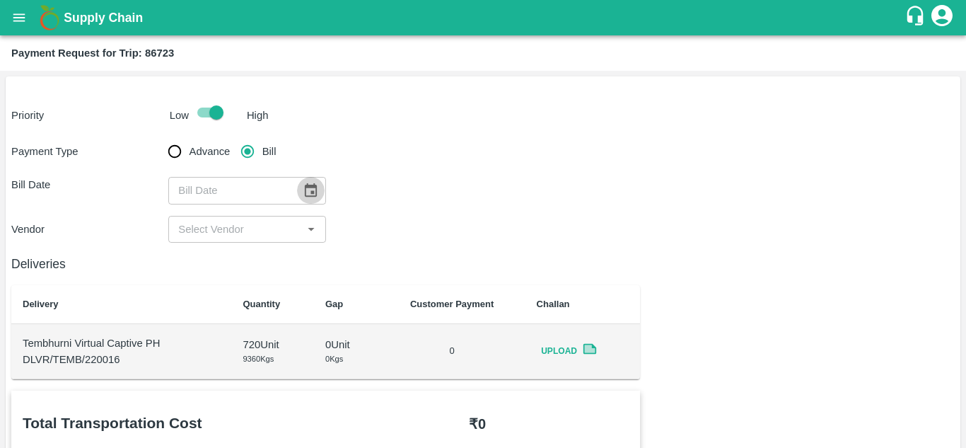
click at [310, 198] on icon "Choose date" at bounding box center [311, 191] width 16 height 16
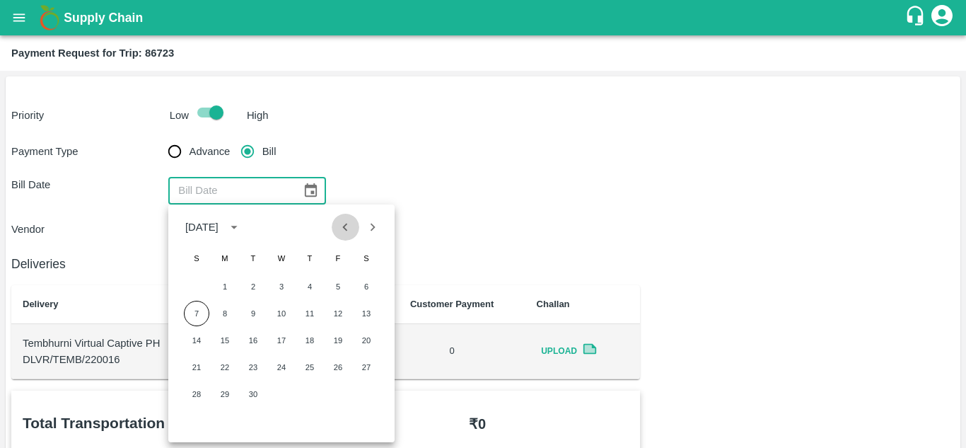
click at [347, 223] on icon "Previous month" at bounding box center [345, 227] width 16 height 16
click at [362, 369] on button "23" at bounding box center [366, 366] width 25 height 25
type input "23/08/2025"
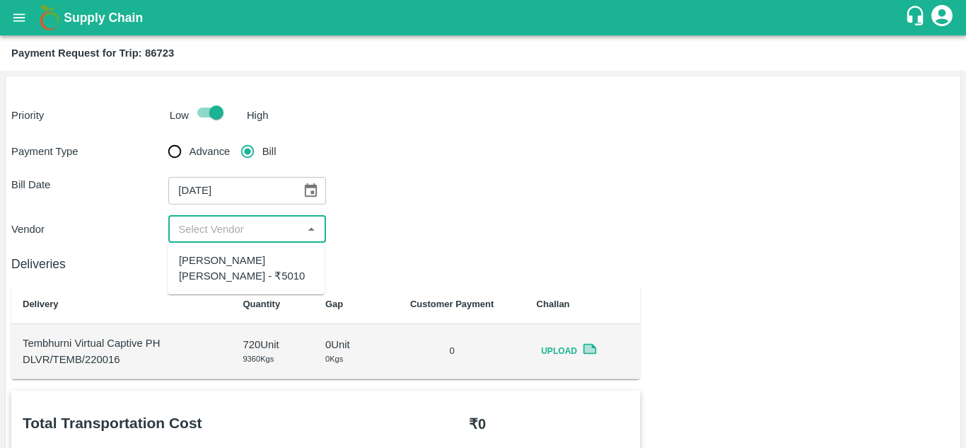
click at [214, 233] on input "input" at bounding box center [235, 229] width 125 height 18
click at [214, 271] on div "Dnyaneshwar Vitthal Godse - ₹5010" at bounding box center [246, 269] width 134 height 32
type input "Dnyaneshwar Vitthal Godse - ₹5010"
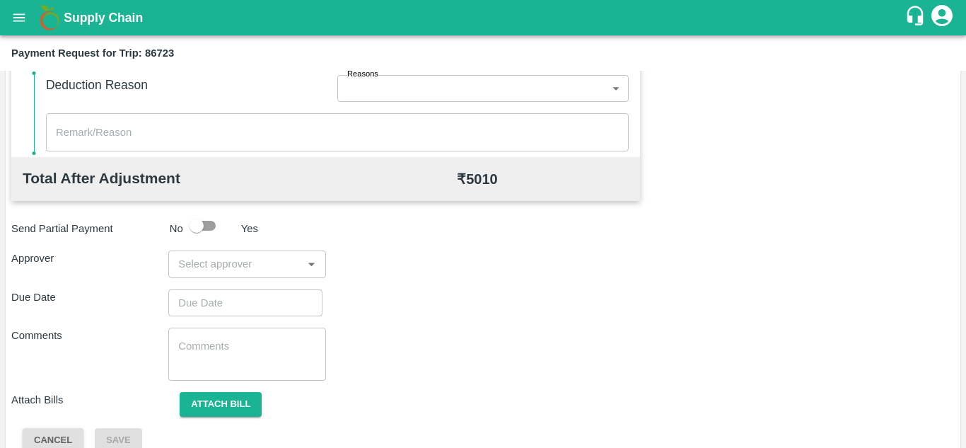
scroll to position [624, 0]
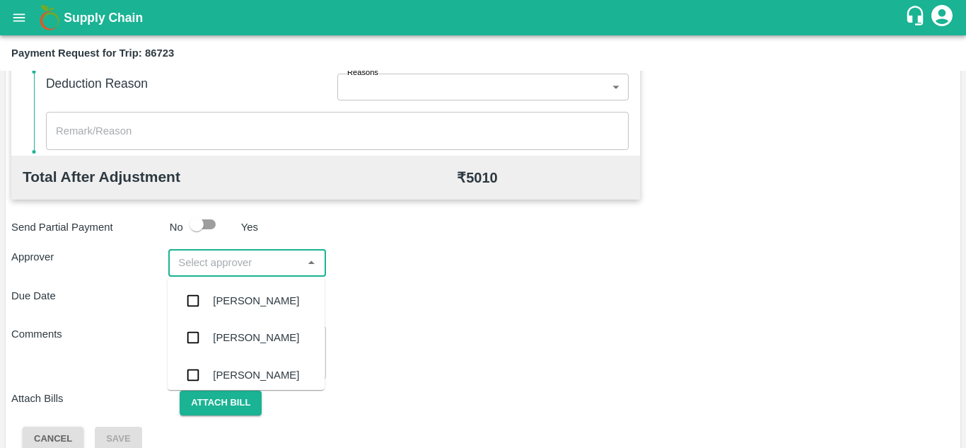
click at [232, 270] on input "input" at bounding box center [235, 262] width 125 height 18
type input "PRASAD"
click at [246, 299] on div "[PERSON_NAME]" at bounding box center [256, 301] width 86 height 16
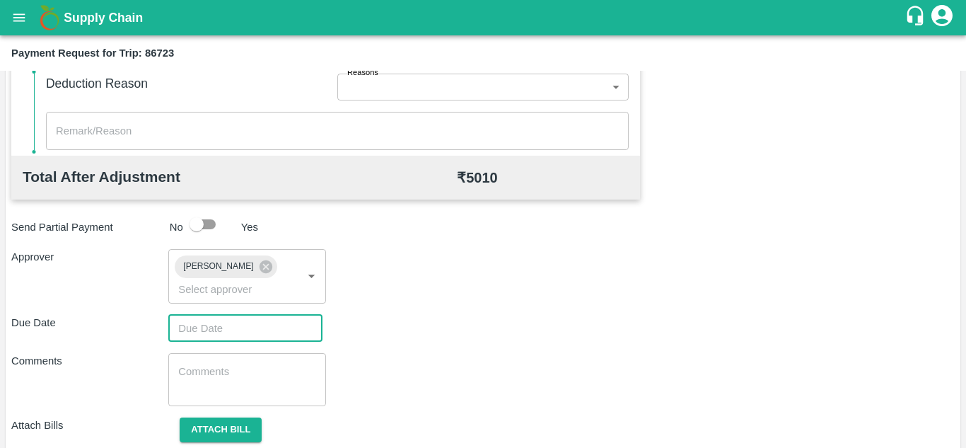
type input "DD/MM/YYYY hh:mm aa"
click at [218, 325] on input "DD/MM/YYYY hh:mm aa" at bounding box center [240, 328] width 144 height 27
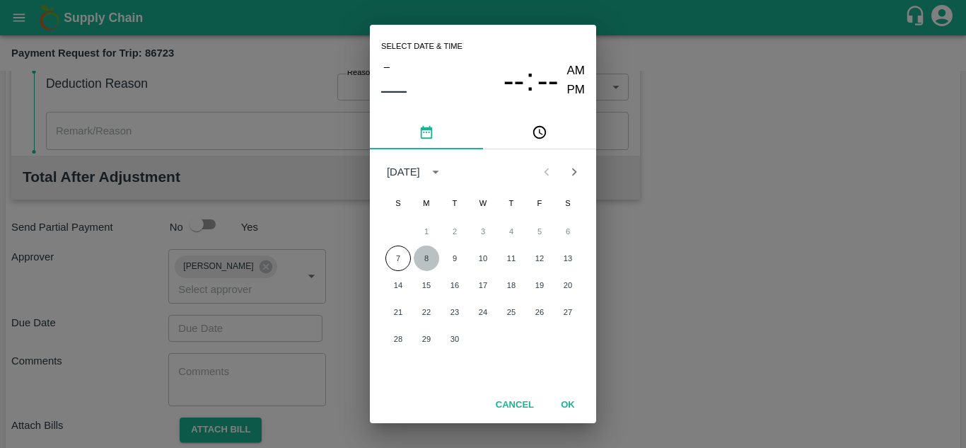
click at [427, 253] on button "8" at bounding box center [426, 257] width 25 height 25
type input "[DATE] 12:00 AM"
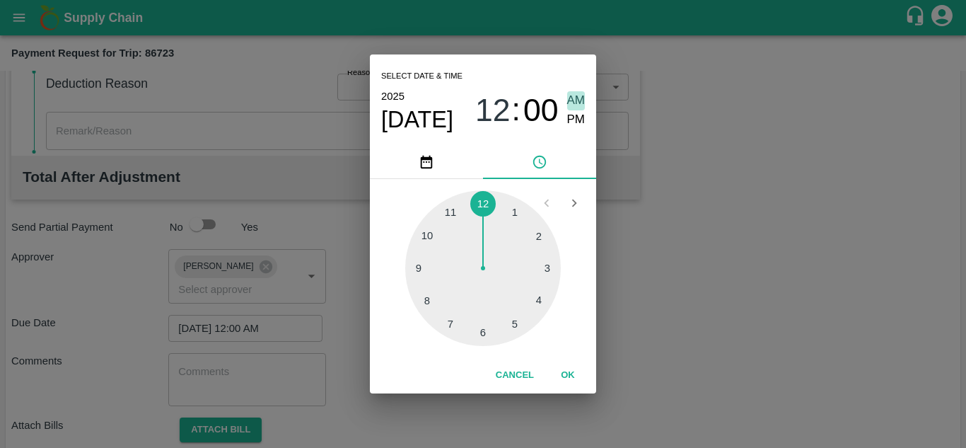
click at [572, 100] on span "AM" at bounding box center [576, 100] width 18 height 19
click at [561, 371] on button "OK" at bounding box center [567, 375] width 45 height 25
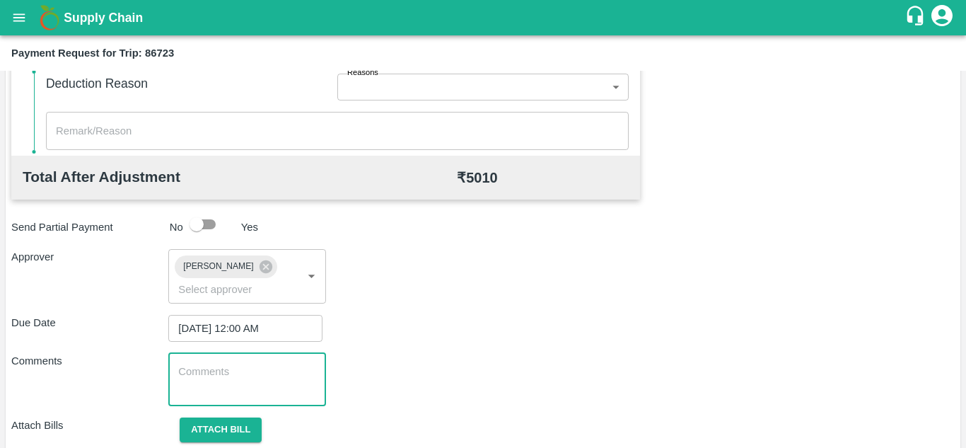
click at [214, 374] on textarea at bounding box center [246, 379] width 137 height 30
paste textarea "Transport Bill"
type textarea "Transport Bill"
click at [395, 383] on div "Comments Transport Bill x ​" at bounding box center [483, 379] width 944 height 53
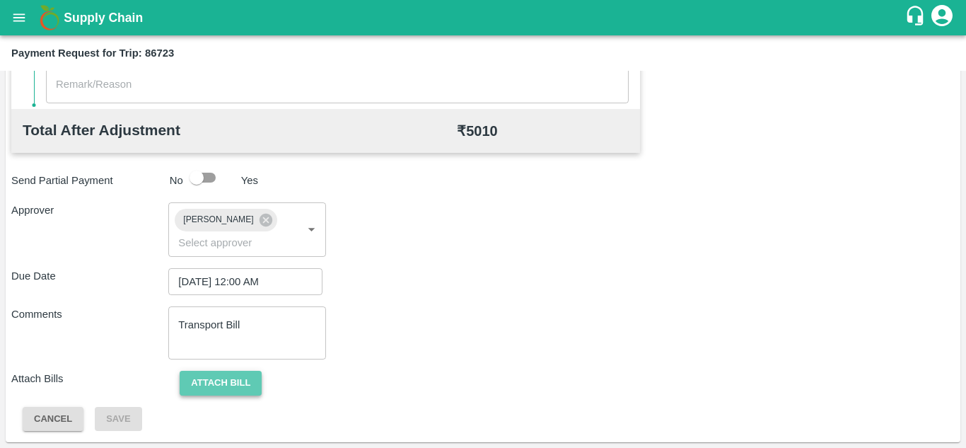
click at [226, 377] on button "Attach bill" at bounding box center [221, 383] width 82 height 25
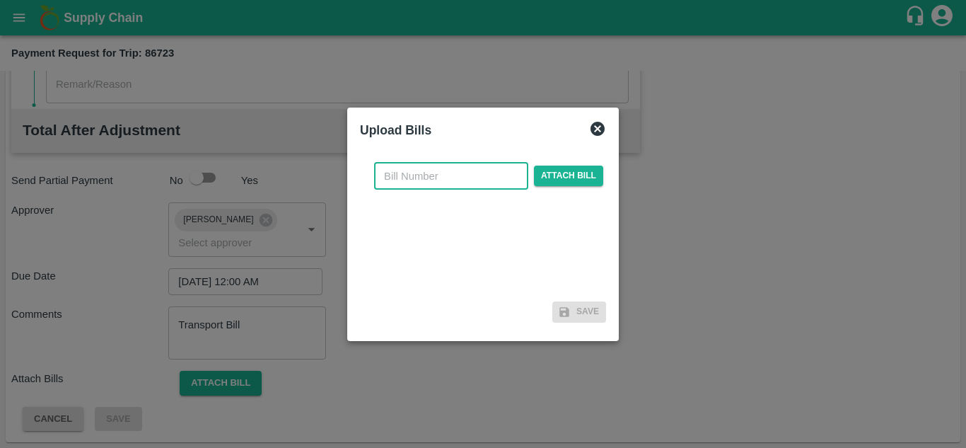
click at [410, 180] on input "text" at bounding box center [451, 176] width 154 height 27
type input "261"
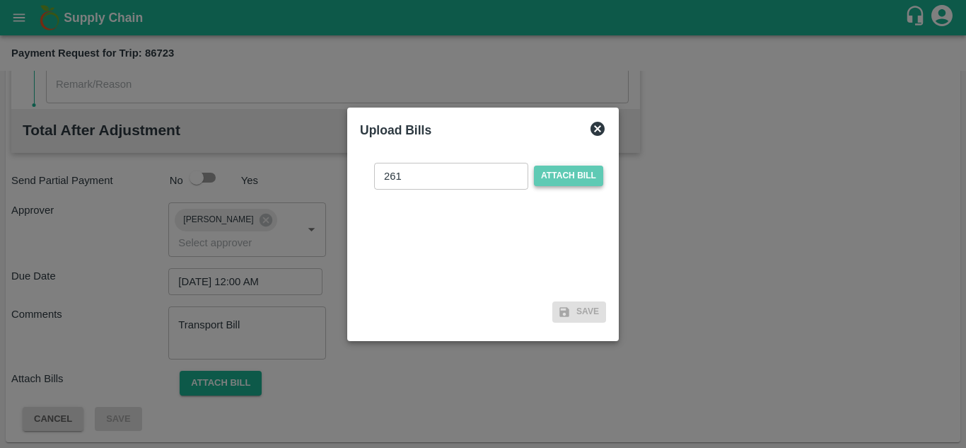
click at [550, 173] on span "Attach bill" at bounding box center [568, 176] width 69 height 21
click at [0, 0] on input "Attach bill" at bounding box center [0, 0] width 0 height 0
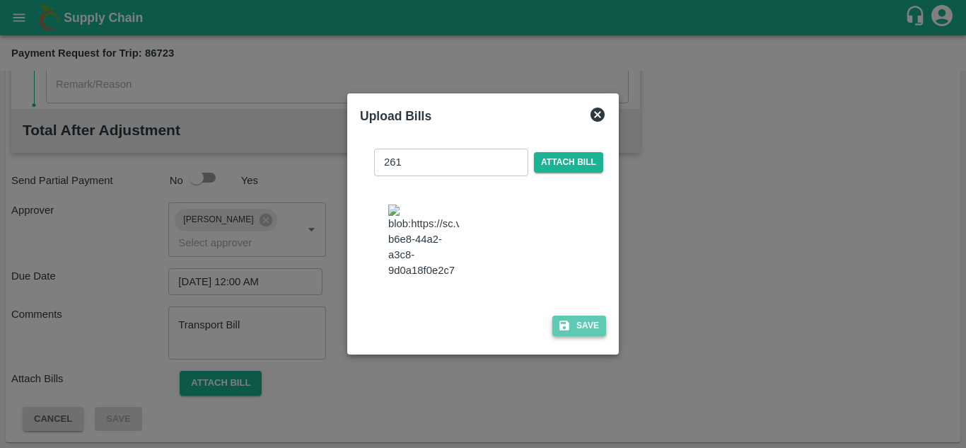
click at [591, 336] on button "Save" at bounding box center [580, 326] width 54 height 21
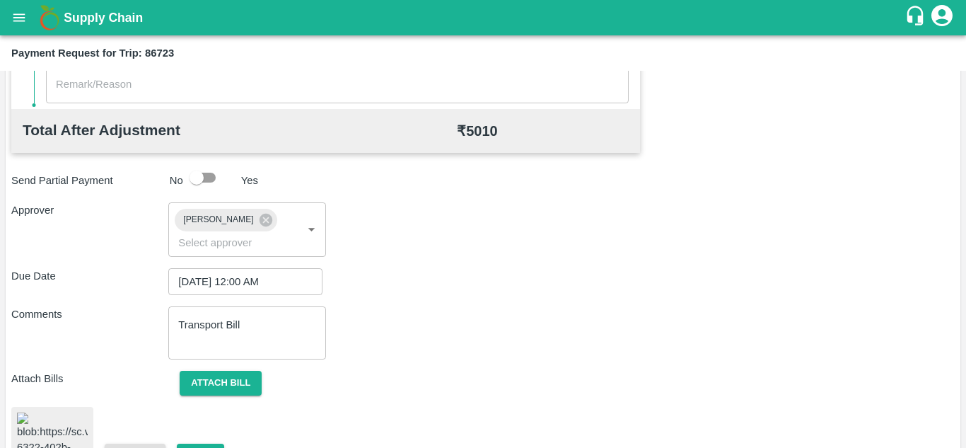
scroll to position [770, 0]
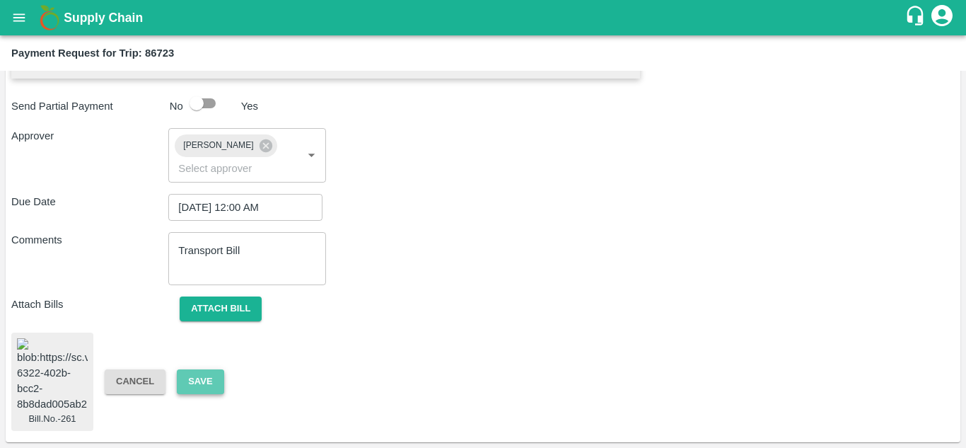
click at [192, 369] on button "Save" at bounding box center [200, 381] width 47 height 25
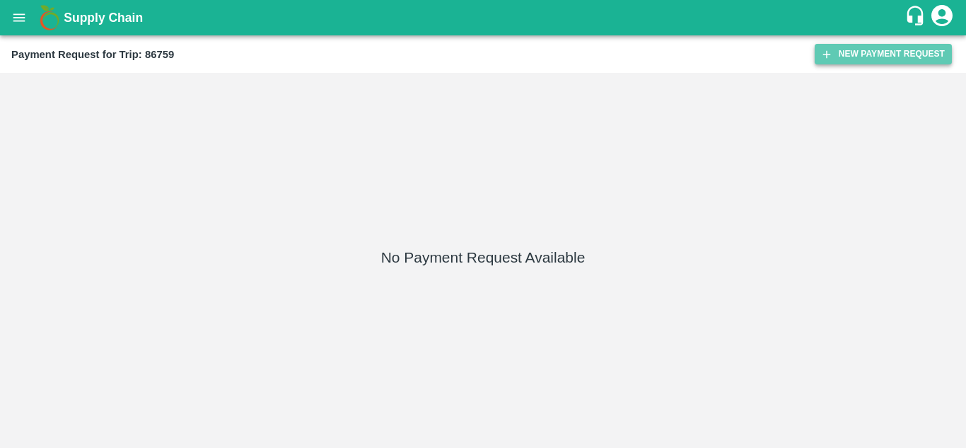
click at [870, 55] on button "New Payment Request" at bounding box center [883, 54] width 137 height 21
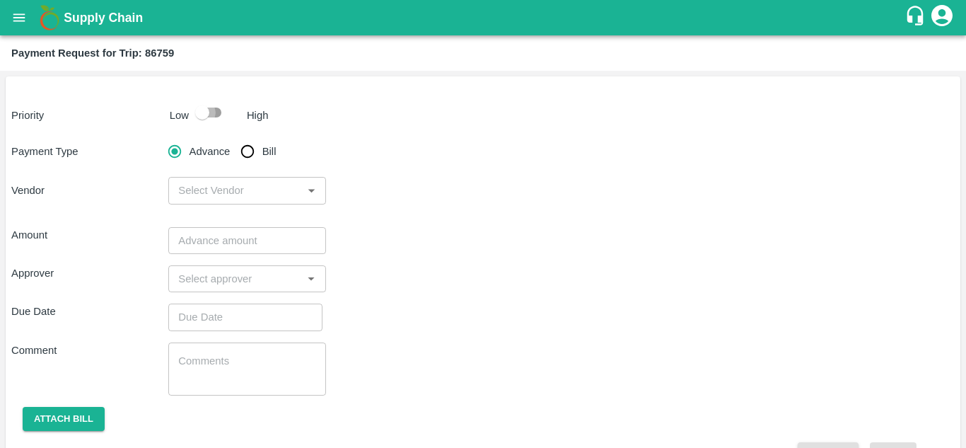
click at [216, 111] on input "checkbox" at bounding box center [202, 112] width 81 height 27
checkbox input "true"
click at [249, 157] on input "Bill" at bounding box center [247, 151] width 28 height 28
radio input "true"
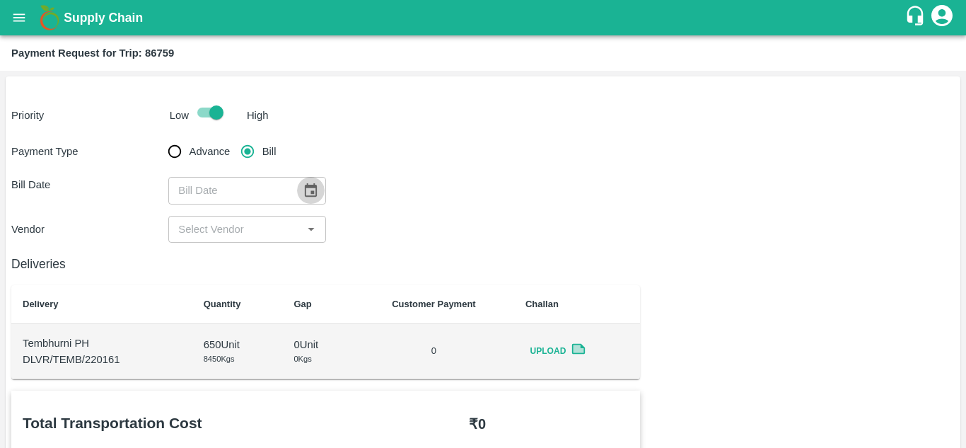
click at [311, 189] on icon "Choose date" at bounding box center [311, 191] width 16 height 16
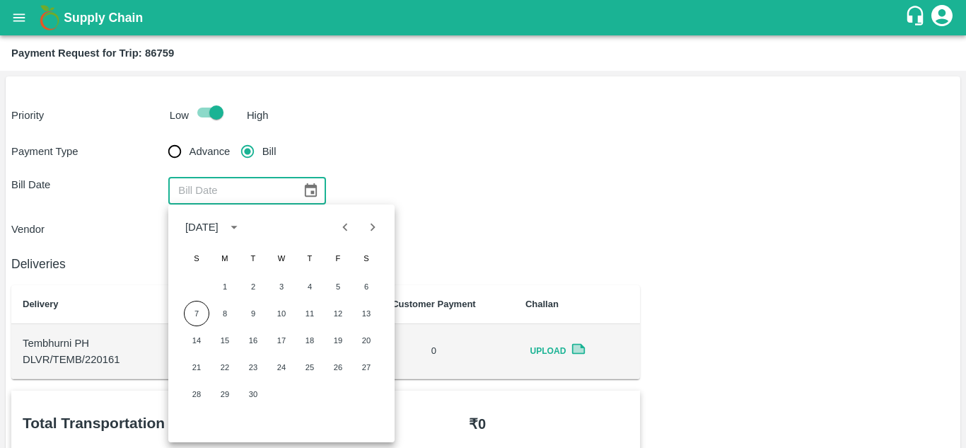
click at [348, 236] on button "Previous month" at bounding box center [345, 227] width 27 height 27
click at [195, 395] on button "24" at bounding box center [196, 393] width 25 height 25
type input "[DATE]"
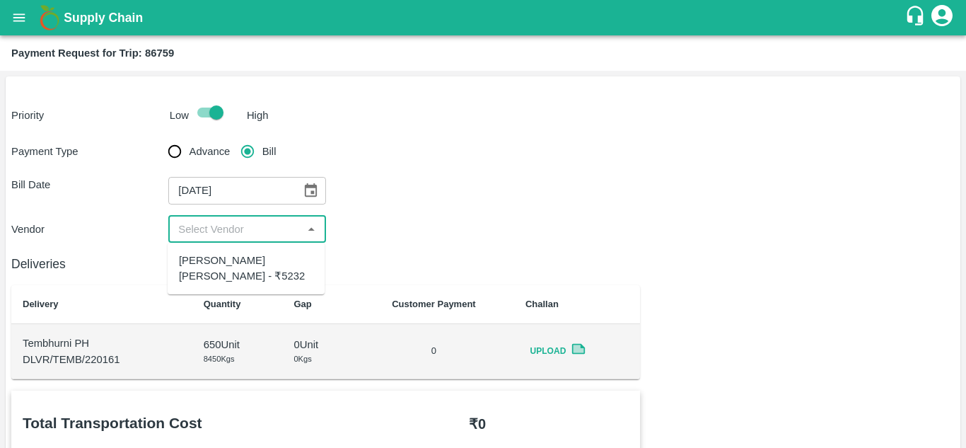
click at [244, 224] on input "input" at bounding box center [235, 229] width 125 height 18
click at [242, 278] on div "[PERSON_NAME] [PERSON_NAME] - ₹5232" at bounding box center [246, 269] width 134 height 32
type input "[PERSON_NAME] [PERSON_NAME] - ₹5232"
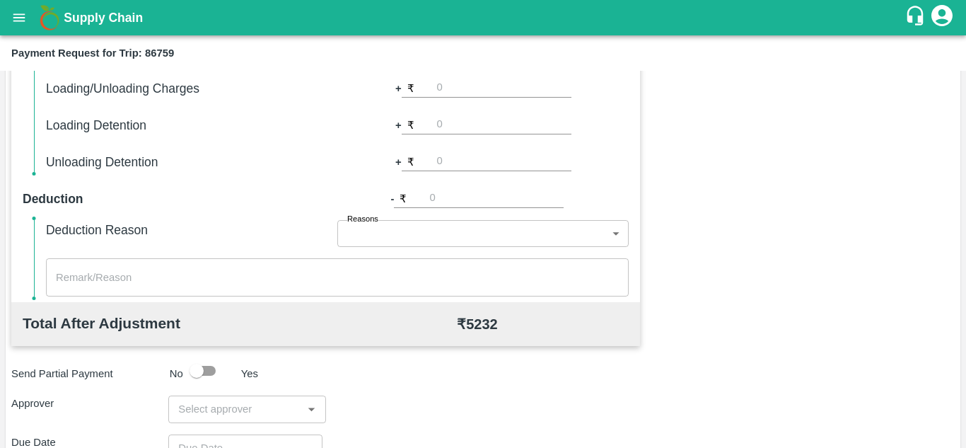
scroll to position [644, 0]
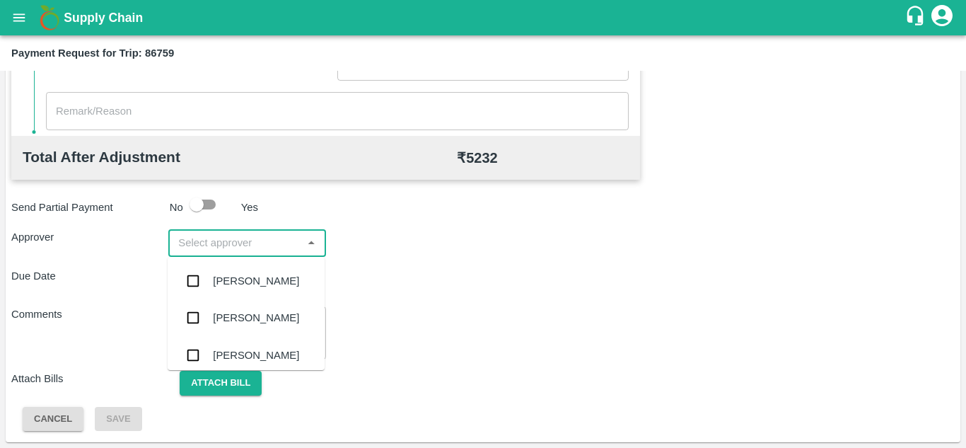
click at [212, 250] on input "input" at bounding box center [235, 242] width 125 height 18
type input "PRASA"
click at [234, 284] on div "[PERSON_NAME]" at bounding box center [256, 281] width 86 height 16
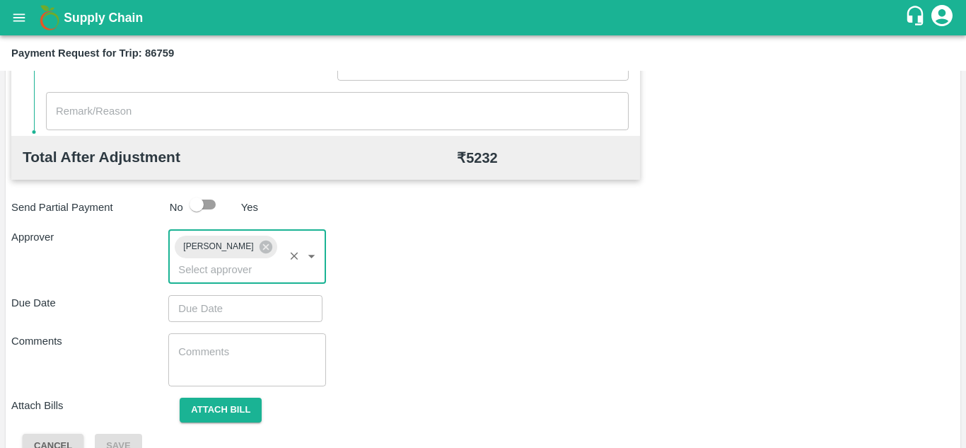
type input "DD/MM/YYYY hh:mm aa"
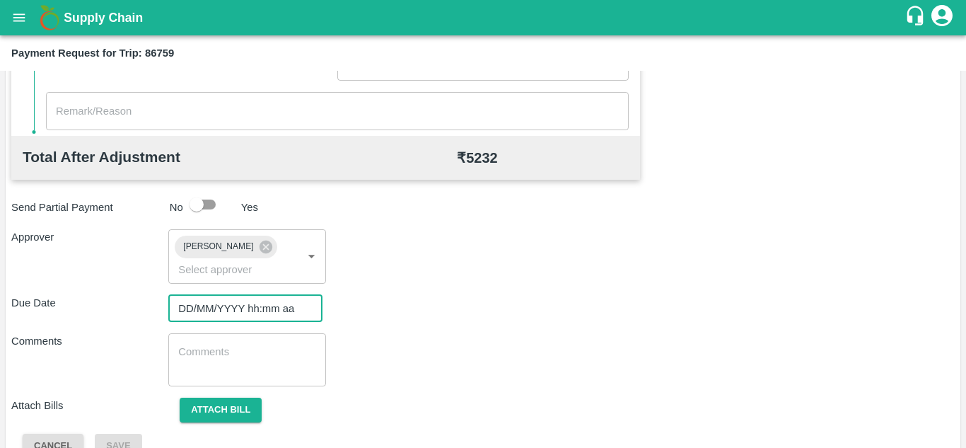
click at [217, 311] on input "DD/MM/YYYY hh:mm aa" at bounding box center [240, 308] width 144 height 27
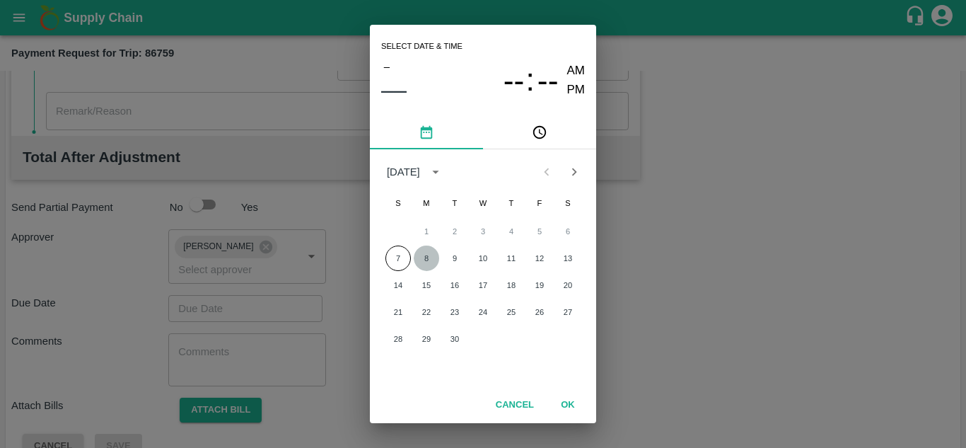
click at [422, 260] on button "8" at bounding box center [426, 257] width 25 height 25
type input "[DATE] 12:00 AM"
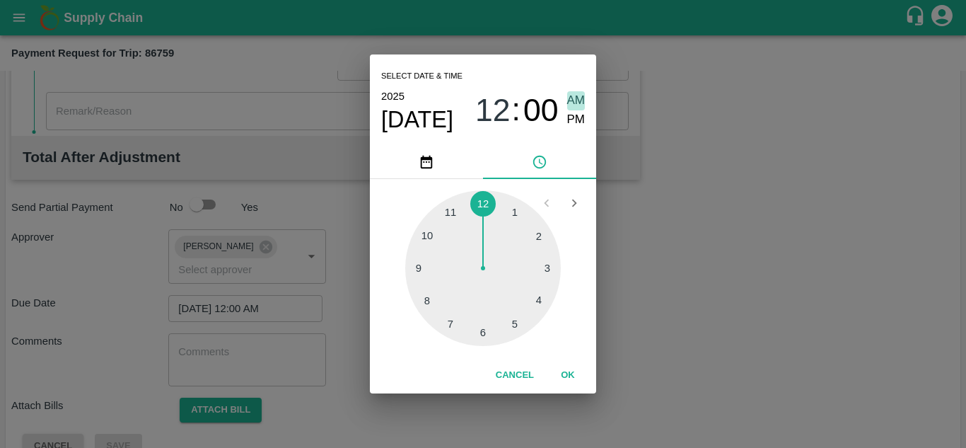
click at [575, 100] on span "AM" at bounding box center [576, 100] width 18 height 19
click at [565, 375] on button "OK" at bounding box center [567, 375] width 45 height 25
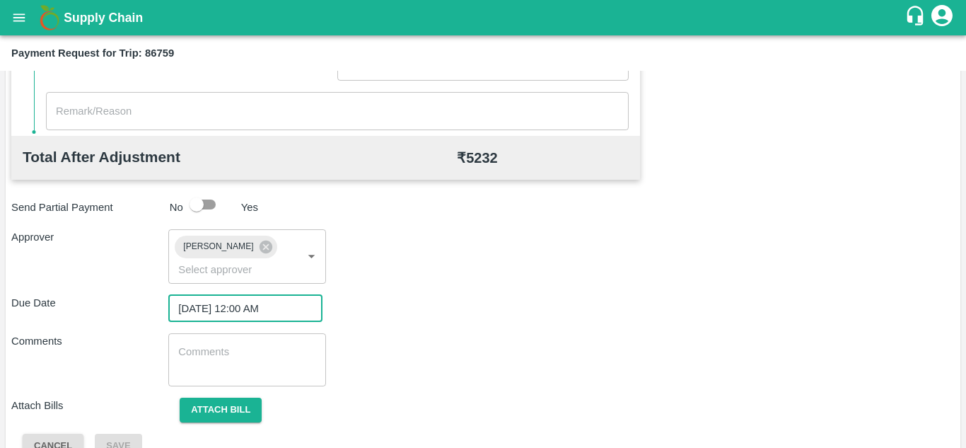
click at [237, 362] on textarea at bounding box center [246, 360] width 137 height 30
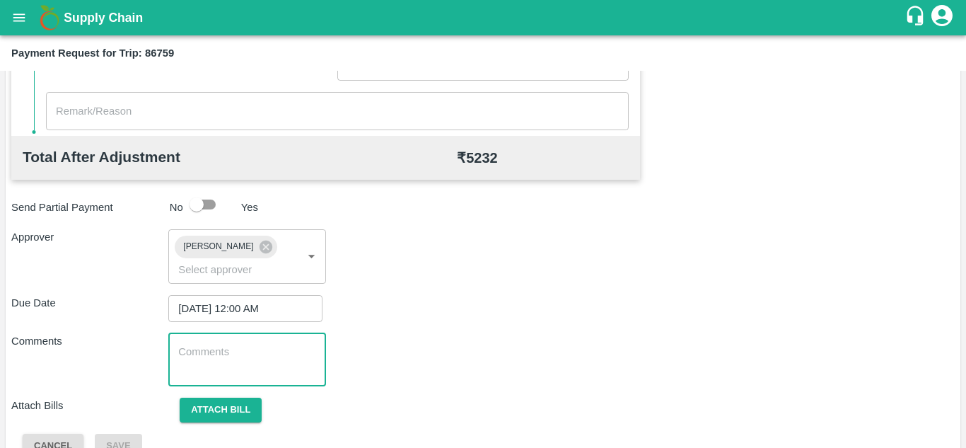
paste textarea "Transport Bill"
type textarea "Transport Bill"
click at [468, 328] on div "Total Transportation Cost ₹ 5232 Advance payment - ₹ Additional Charges(+) Inam…" at bounding box center [483, 103] width 944 height 712
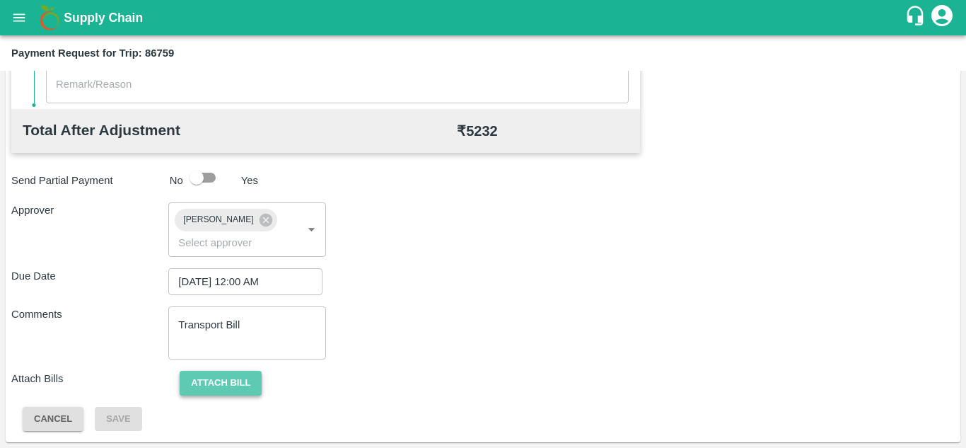
click at [231, 374] on button "Attach bill" at bounding box center [221, 383] width 82 height 25
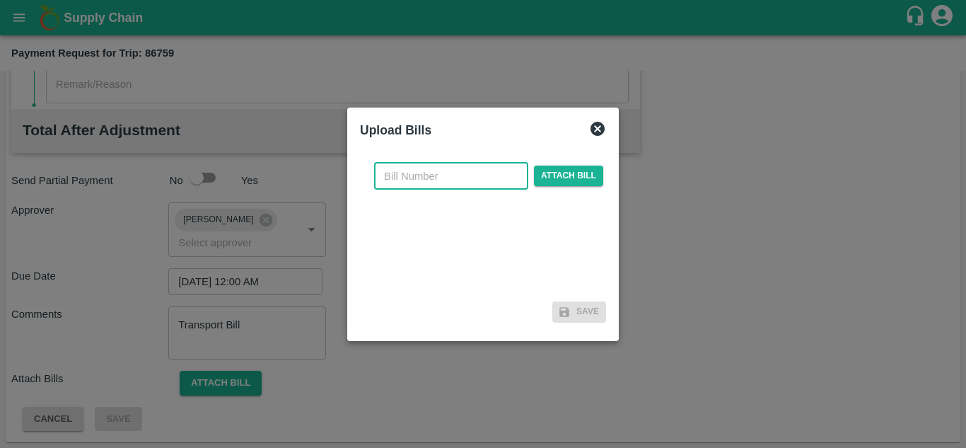
click at [394, 169] on input "text" at bounding box center [451, 176] width 154 height 27
type input "262"
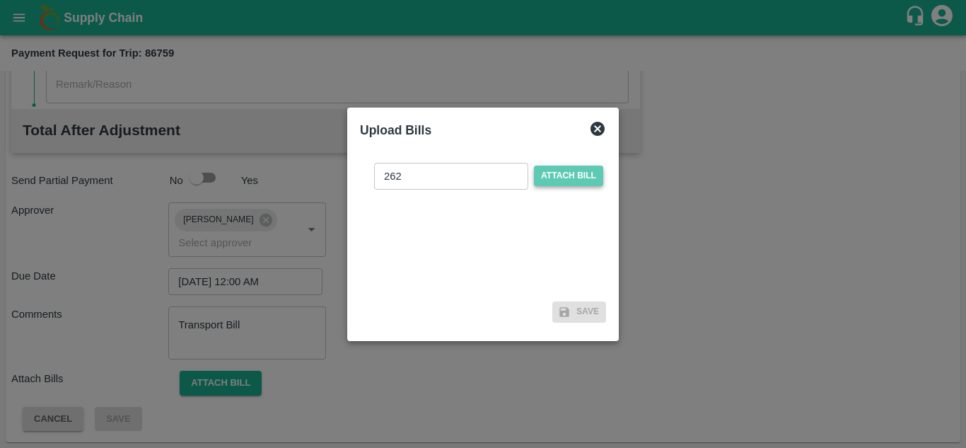
click at [563, 172] on span "Attach bill" at bounding box center [568, 176] width 69 height 21
click at [0, 0] on input "Attach bill" at bounding box center [0, 0] width 0 height 0
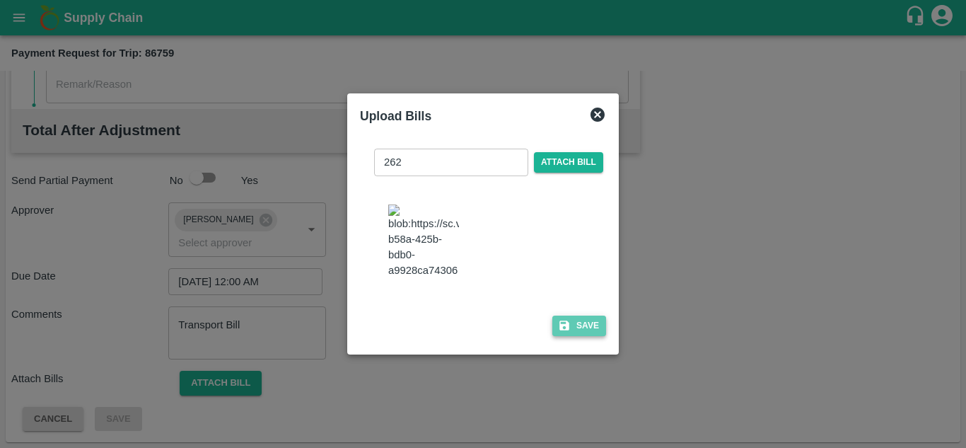
click at [585, 336] on button "Save" at bounding box center [580, 326] width 54 height 21
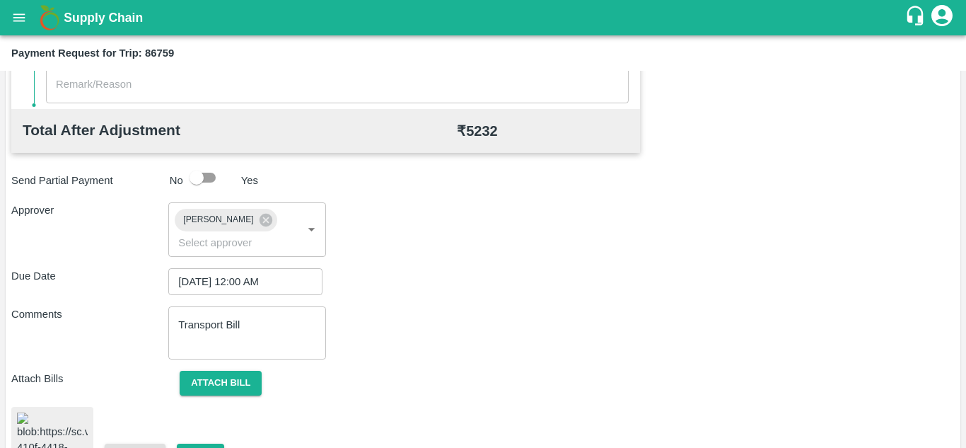
scroll to position [768, 0]
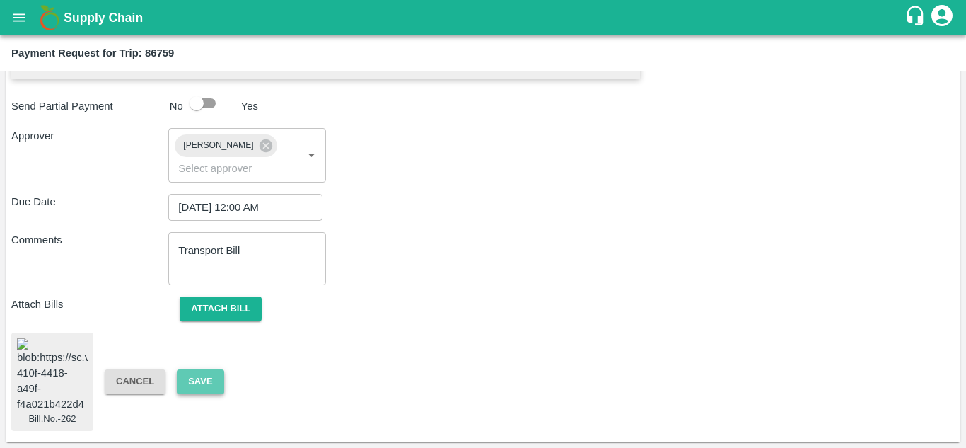
click at [197, 369] on button "Save" at bounding box center [200, 381] width 47 height 25
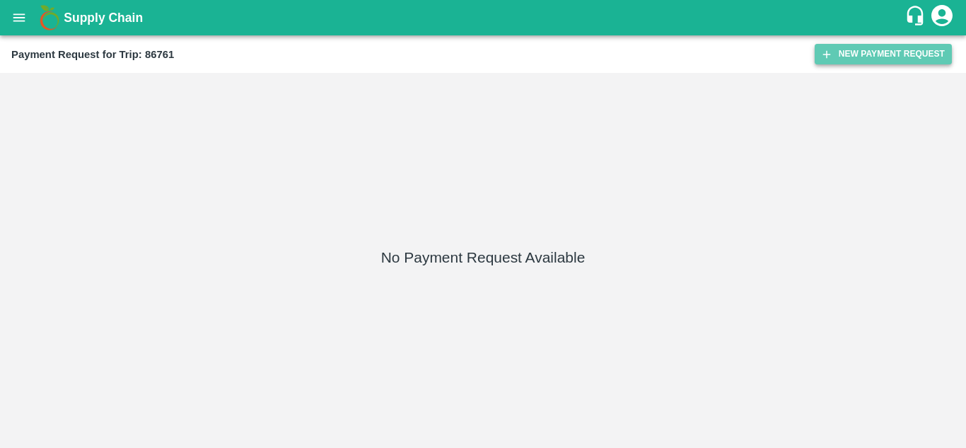
click at [860, 44] on button "New Payment Request" at bounding box center [883, 54] width 137 height 21
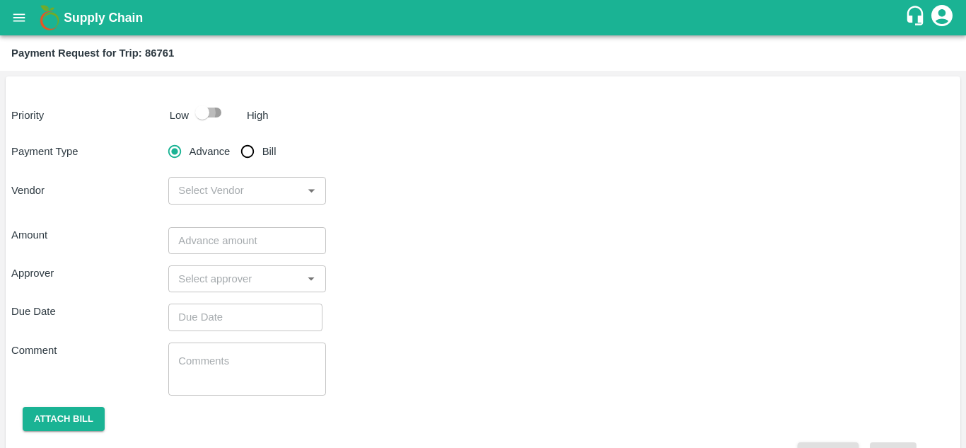
click at [209, 115] on input "checkbox" at bounding box center [202, 112] width 81 height 27
checkbox input "true"
click at [247, 151] on input "Bill" at bounding box center [247, 151] width 28 height 28
radio input "true"
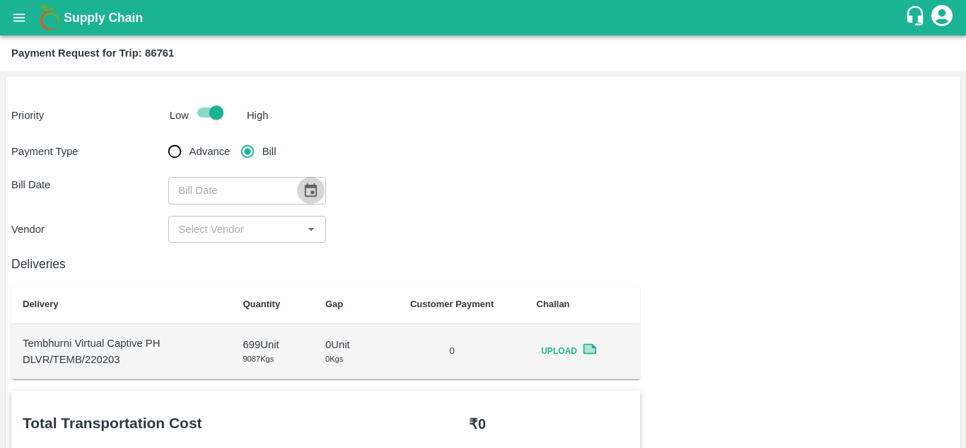
click at [313, 185] on icon "Choose date" at bounding box center [311, 189] width 12 height 13
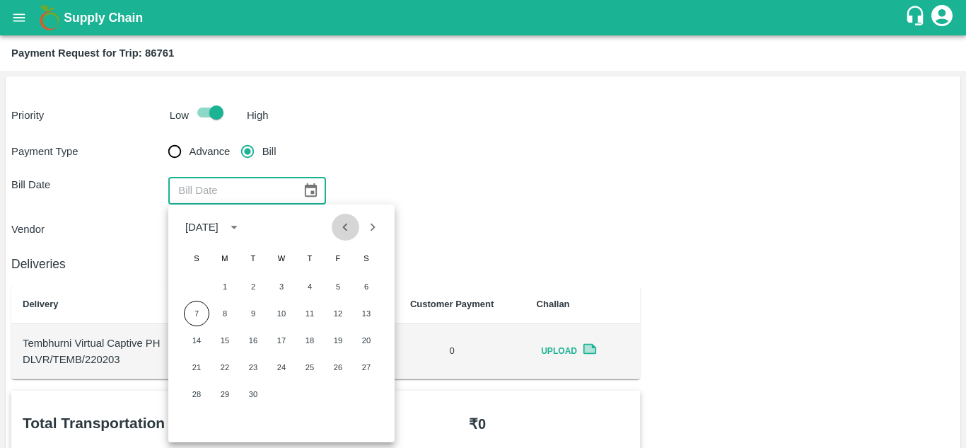
click at [352, 226] on icon "Previous month" at bounding box center [345, 227] width 16 height 16
click at [192, 398] on button "24" at bounding box center [196, 393] width 25 height 25
type input "[DATE]"
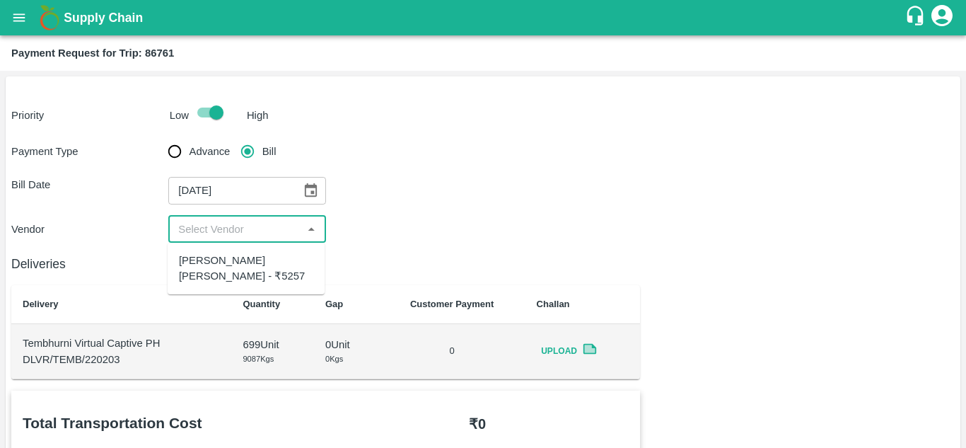
click at [229, 223] on input "input" at bounding box center [235, 229] width 125 height 18
click at [238, 274] on div "Dnyaneshwar Vitthal Godse - ₹5257" at bounding box center [246, 269] width 134 height 32
type input "Dnyaneshwar Vitthal Godse - ₹5257"
click at [439, 207] on div "Payment Type Advance Bill Bill Date 24/08/2025 ​ Vendor ​" at bounding box center [483, 189] width 944 height 105
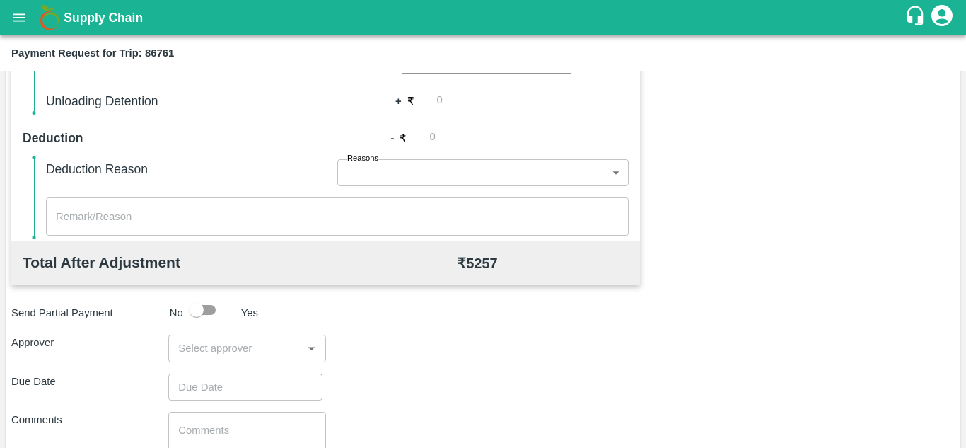
scroll to position [644, 0]
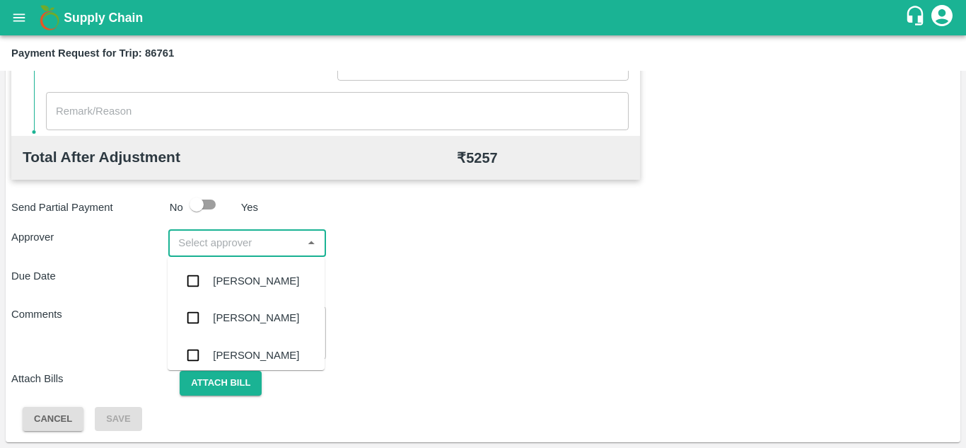
click at [209, 241] on input "input" at bounding box center [235, 242] width 125 height 18
click at [204, 244] on input "input" at bounding box center [235, 242] width 125 height 18
type input "PRASA"
click at [253, 276] on div "[PERSON_NAME]" at bounding box center [256, 281] width 86 height 16
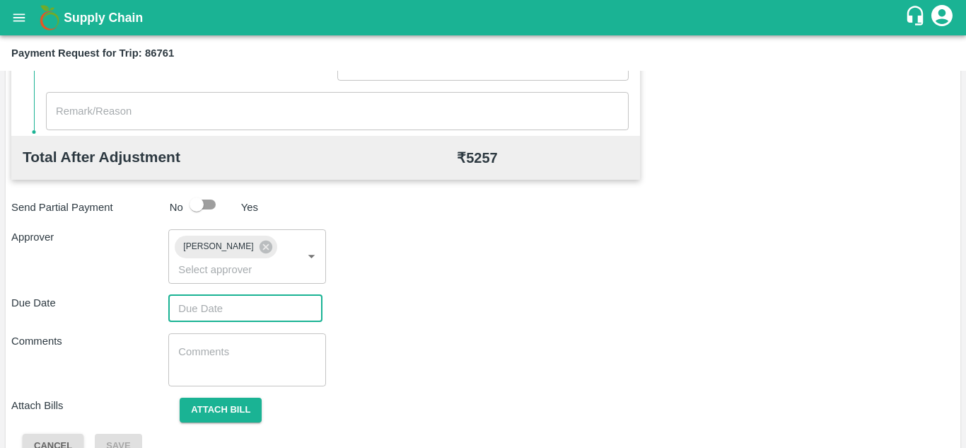
type input "DD/MM/YYYY hh:mm aa"
click at [210, 311] on input "DD/MM/YYYY hh:mm aa" at bounding box center [240, 308] width 144 height 27
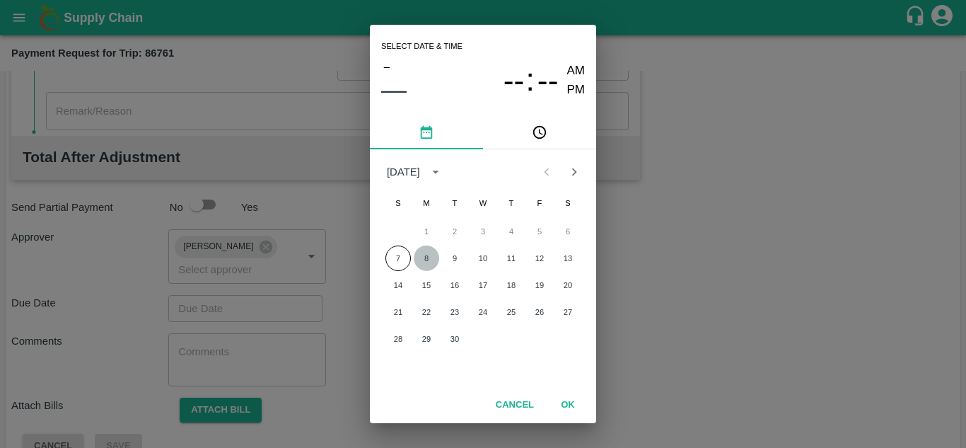
click at [426, 262] on button "8" at bounding box center [426, 257] width 25 height 25
type input "[DATE] 12:00 AM"
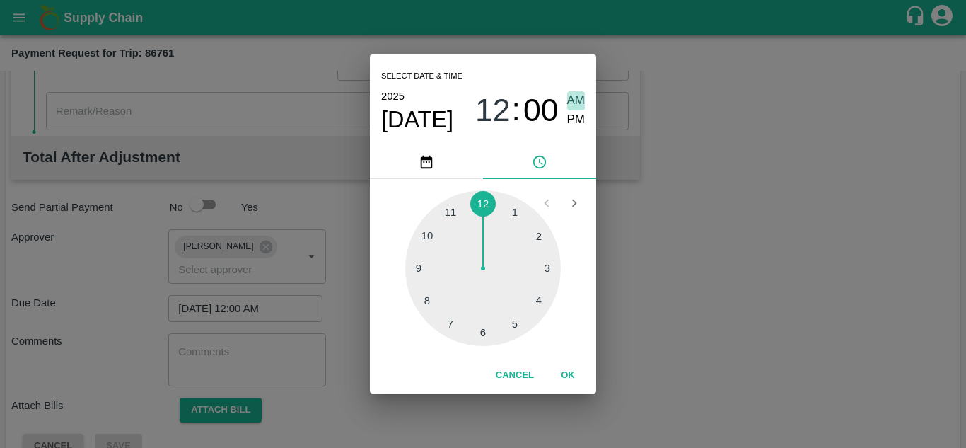
click at [575, 100] on span "AM" at bounding box center [576, 100] width 18 height 19
click at [570, 378] on button "OK" at bounding box center [567, 375] width 45 height 25
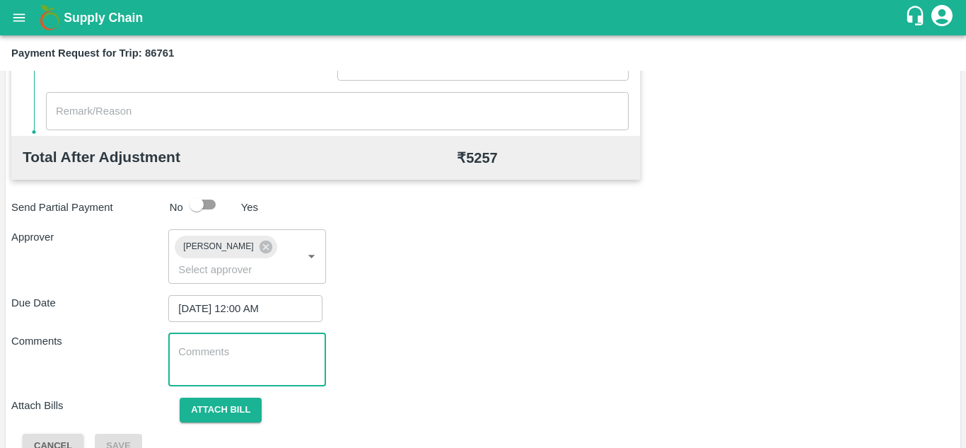
click at [201, 374] on textarea at bounding box center [246, 360] width 137 height 30
paste textarea "Transport Bill"
click at [201, 374] on textarea "Transport Bill" at bounding box center [246, 360] width 137 height 30
type textarea "Transport Bill"
click at [533, 356] on div "Comments Transport Bill x ​" at bounding box center [483, 359] width 944 height 53
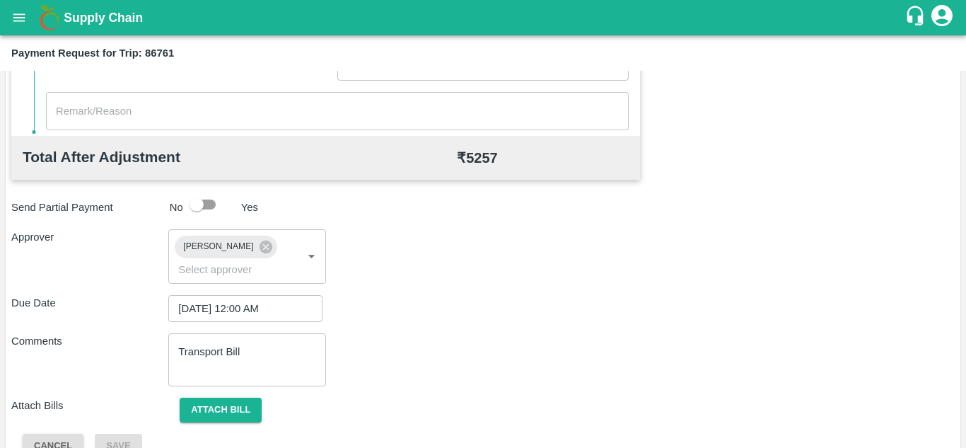
scroll to position [671, 0]
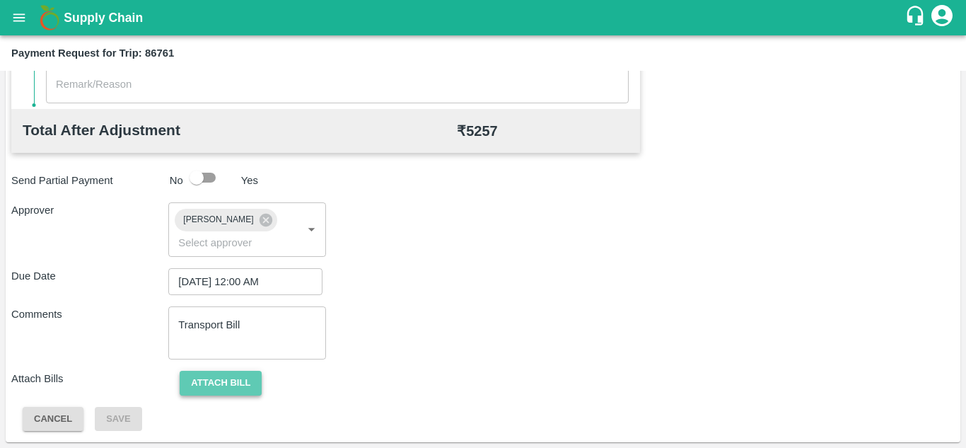
click at [224, 377] on button "Attach bill" at bounding box center [221, 383] width 82 height 25
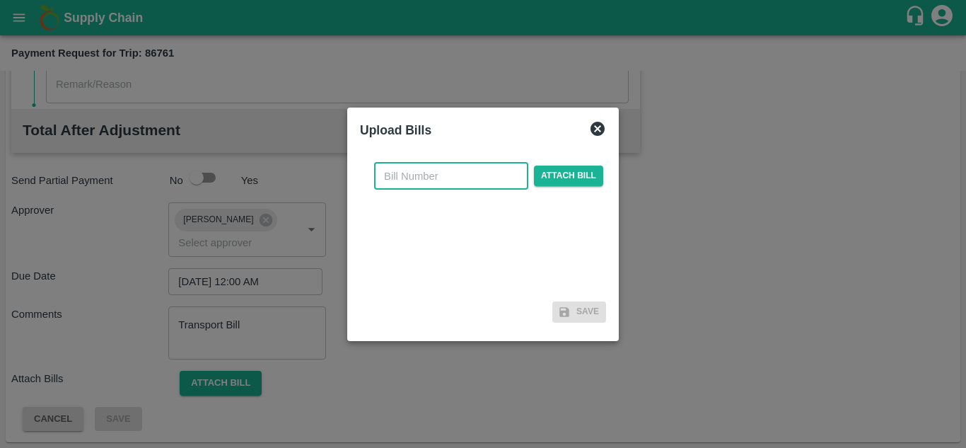
click at [400, 186] on input "text" at bounding box center [451, 176] width 154 height 27
type input "263"
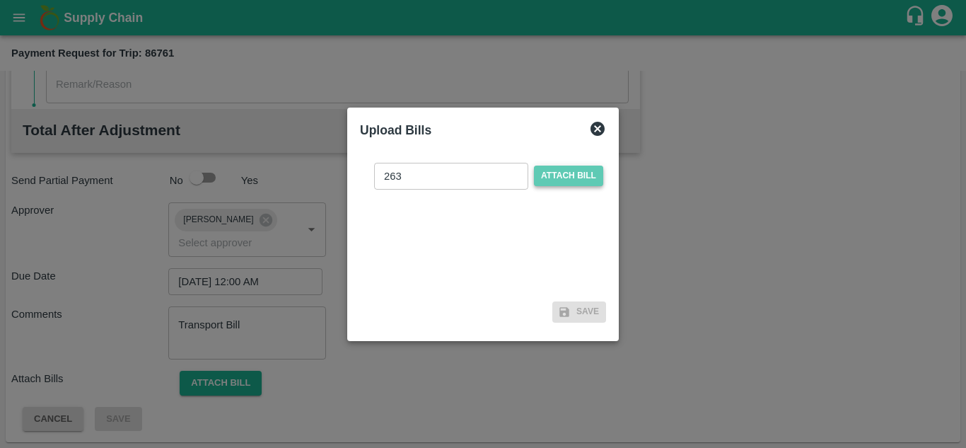
click at [577, 173] on span "Attach bill" at bounding box center [568, 176] width 69 height 21
click at [0, 0] on input "Attach bill" at bounding box center [0, 0] width 0 height 0
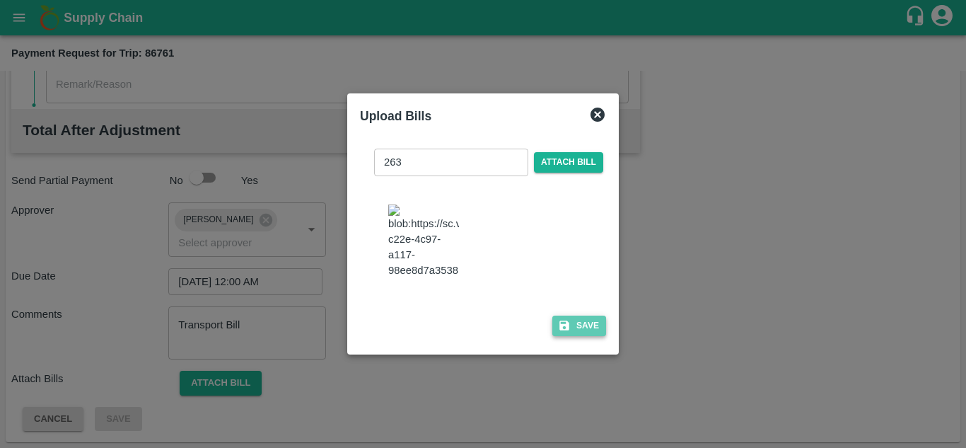
click at [593, 330] on button "Save" at bounding box center [580, 326] width 54 height 21
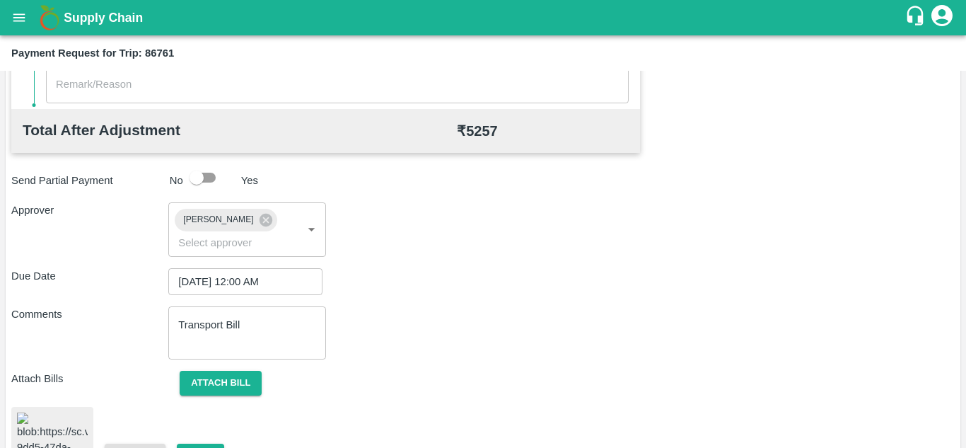
scroll to position [769, 0]
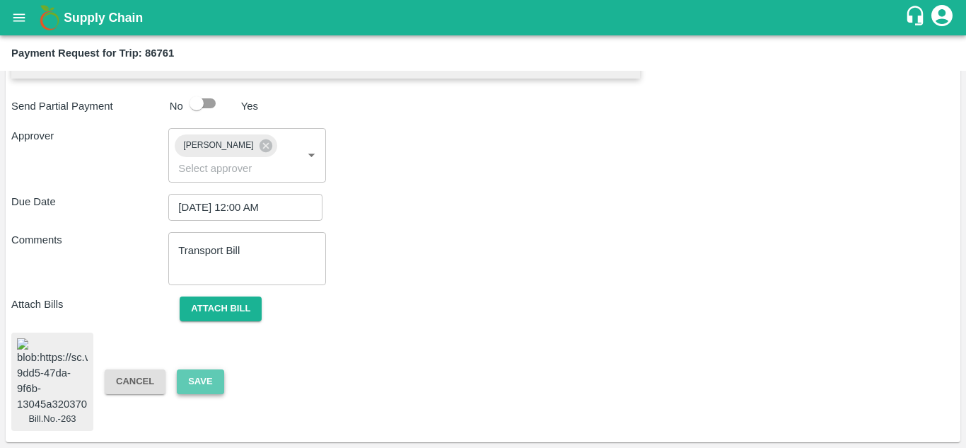
click at [209, 370] on button "Save" at bounding box center [200, 381] width 47 height 25
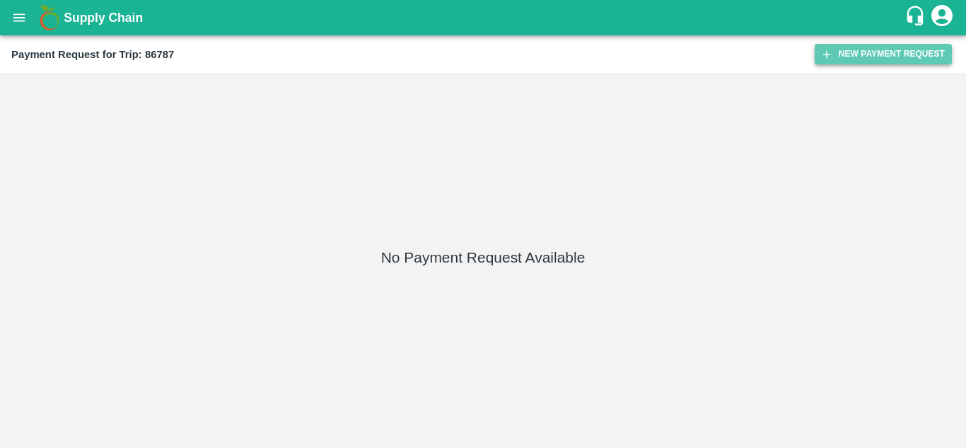
click at [921, 46] on button "New Payment Request" at bounding box center [883, 54] width 137 height 21
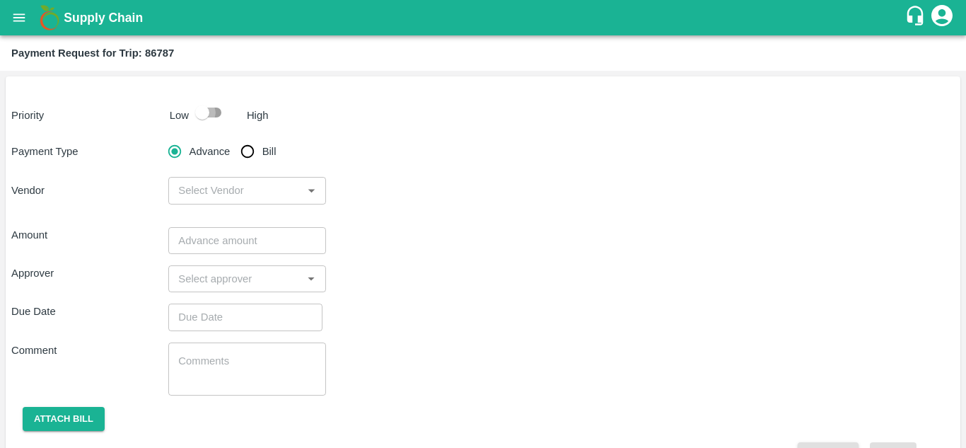
click at [214, 110] on input "checkbox" at bounding box center [202, 112] width 81 height 27
checkbox input "true"
click at [248, 152] on input "Bill" at bounding box center [247, 151] width 28 height 28
radio input "true"
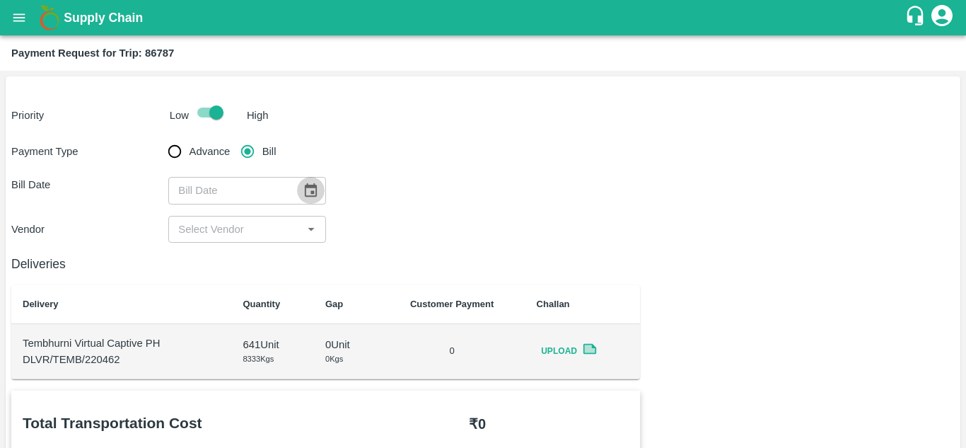
click at [308, 181] on button "Choose date" at bounding box center [310, 190] width 27 height 27
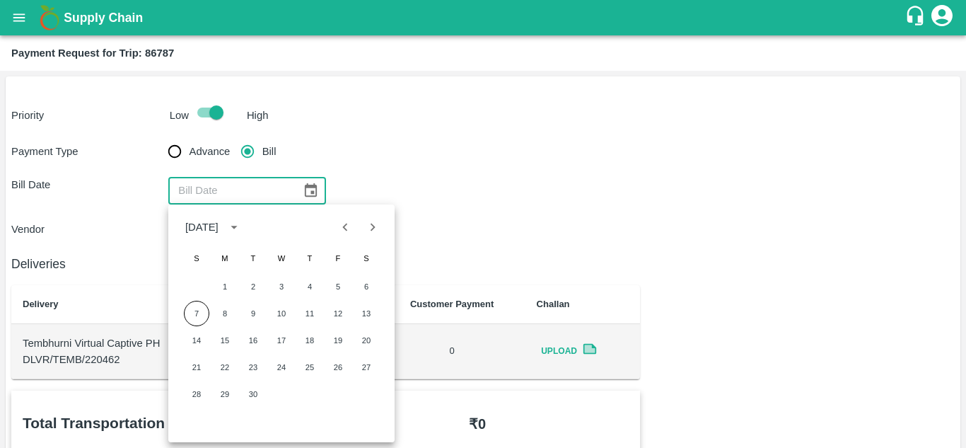
click at [348, 234] on icon "Previous month" at bounding box center [345, 227] width 16 height 16
click at [226, 392] on button "25" at bounding box center [224, 393] width 25 height 25
type input "[DATE]"
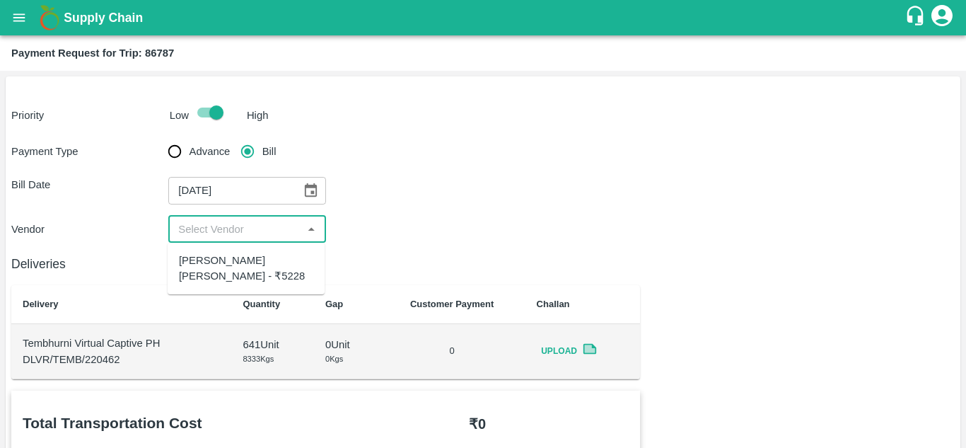
click at [226, 223] on input "input" at bounding box center [235, 229] width 125 height 18
click at [226, 270] on div "[PERSON_NAME] [PERSON_NAME] - ₹5228" at bounding box center [246, 269] width 134 height 32
type input "[PERSON_NAME] [PERSON_NAME] - ₹5228"
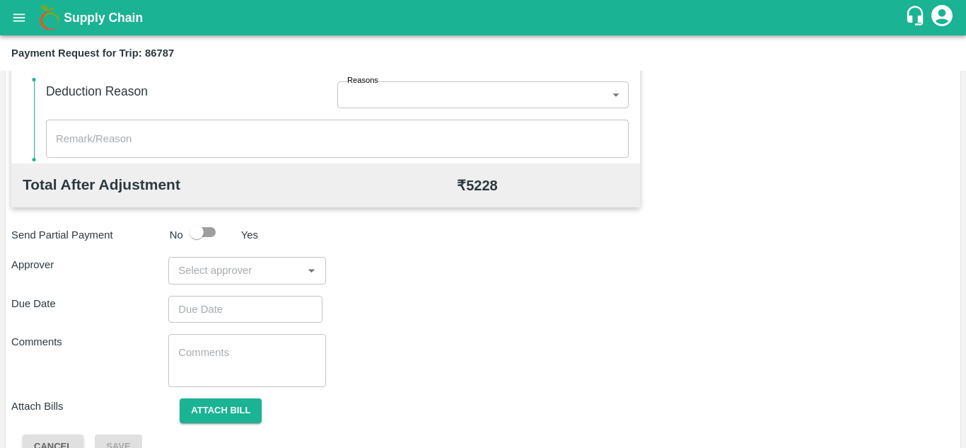
scroll to position [644, 0]
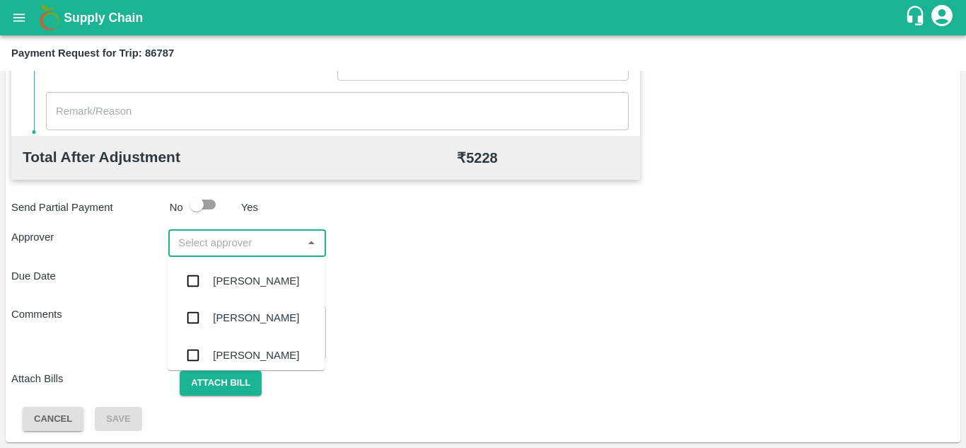
click at [245, 238] on input "input" at bounding box center [235, 242] width 125 height 18
type input "PRASA"
click at [243, 267] on div "[PERSON_NAME]" at bounding box center [246, 280] width 157 height 37
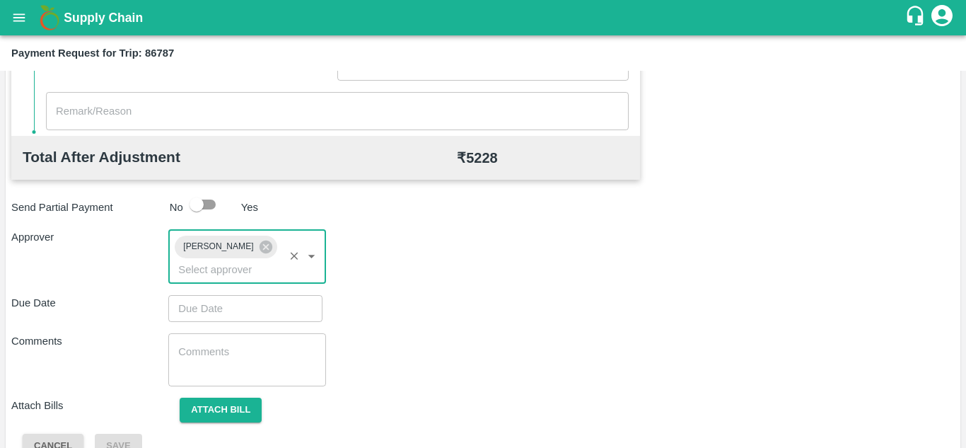
type input "DD/MM/YYYY hh:mm aa"
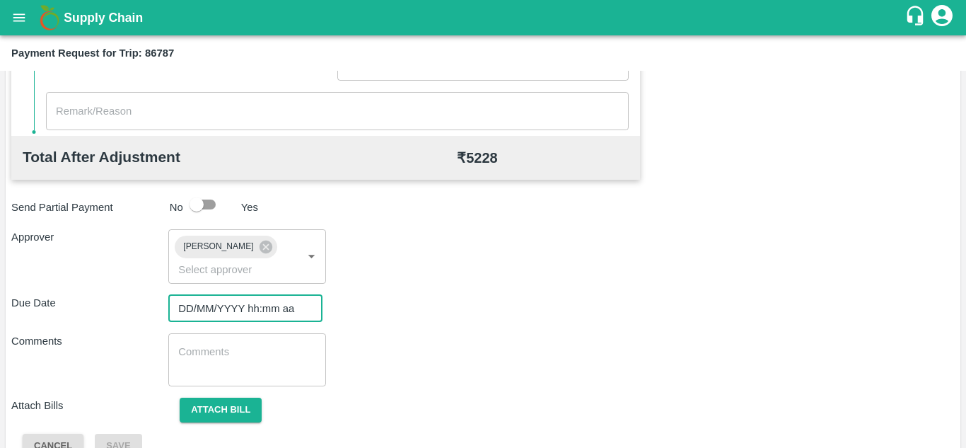
click at [216, 304] on input "DD/MM/YYYY hh:mm aa" at bounding box center [240, 308] width 144 height 27
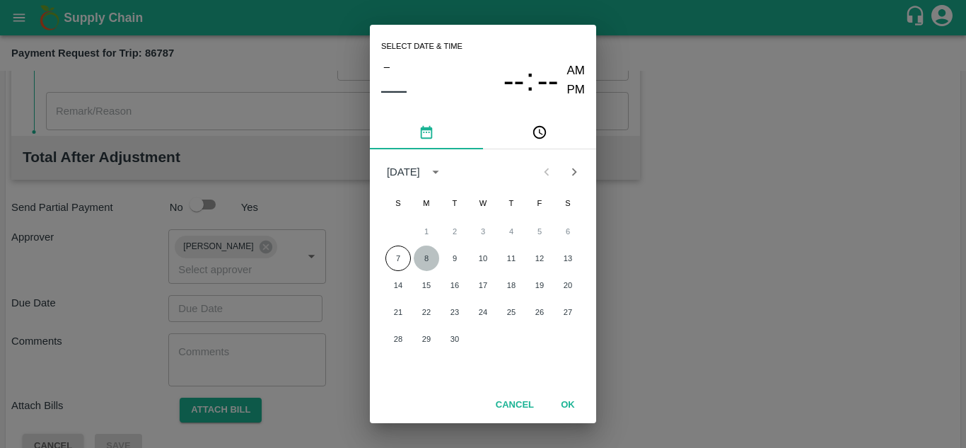
click at [429, 258] on button "8" at bounding box center [426, 257] width 25 height 25
type input "[DATE] 12:00 AM"
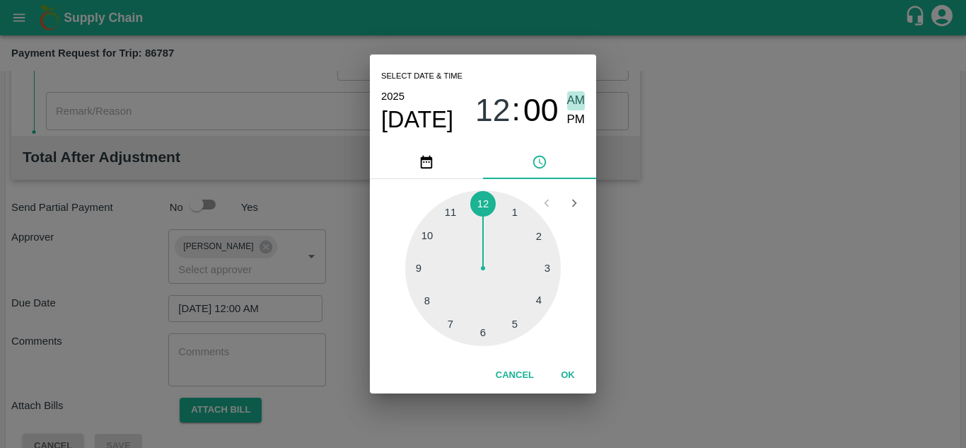
click at [572, 95] on span "AM" at bounding box center [576, 100] width 18 height 19
click at [574, 376] on button "OK" at bounding box center [567, 375] width 45 height 25
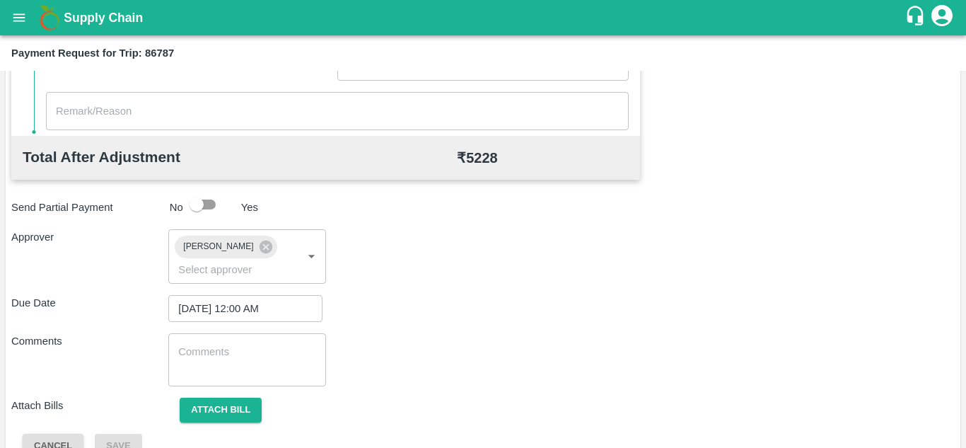
click at [168, 359] on div "x ​" at bounding box center [246, 359] width 157 height 53
click at [212, 350] on textarea at bounding box center [246, 360] width 137 height 30
paste textarea "Transport Bill"
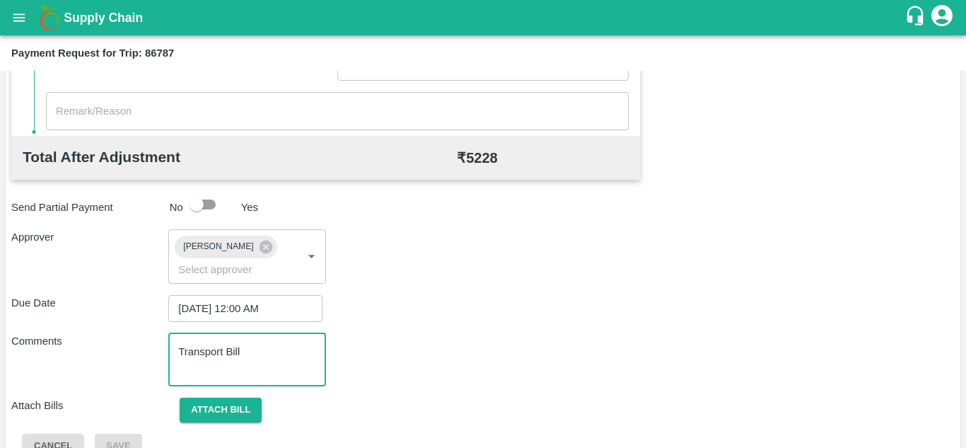
type textarea "Transport Bill"
click at [433, 364] on div "Comments Transport Bill x ​" at bounding box center [483, 359] width 944 height 53
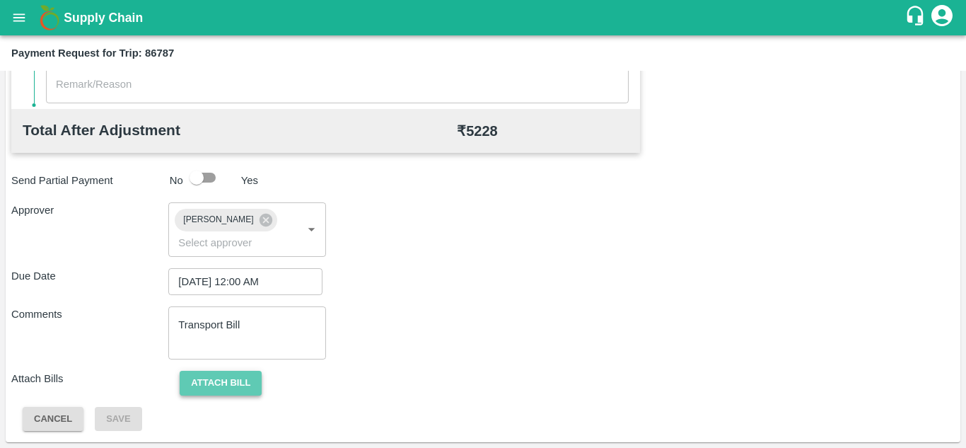
click at [221, 382] on button "Attach bill" at bounding box center [221, 383] width 82 height 25
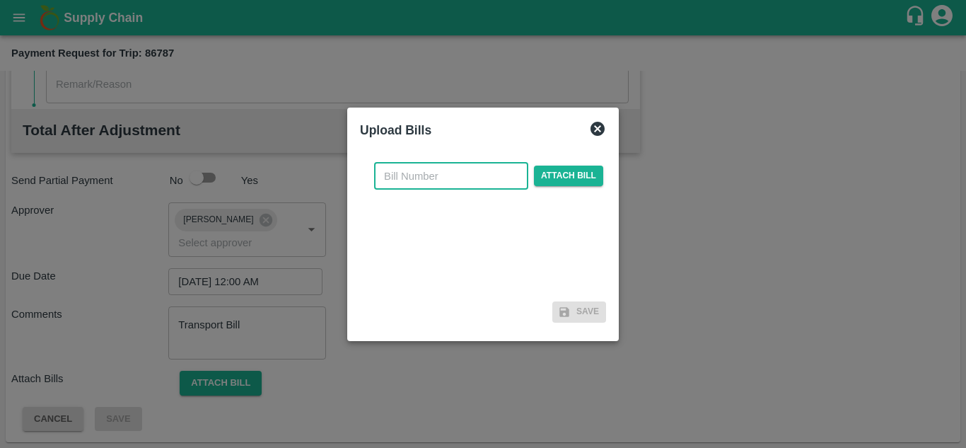
click at [418, 181] on input "text" at bounding box center [451, 176] width 154 height 27
type input "264"
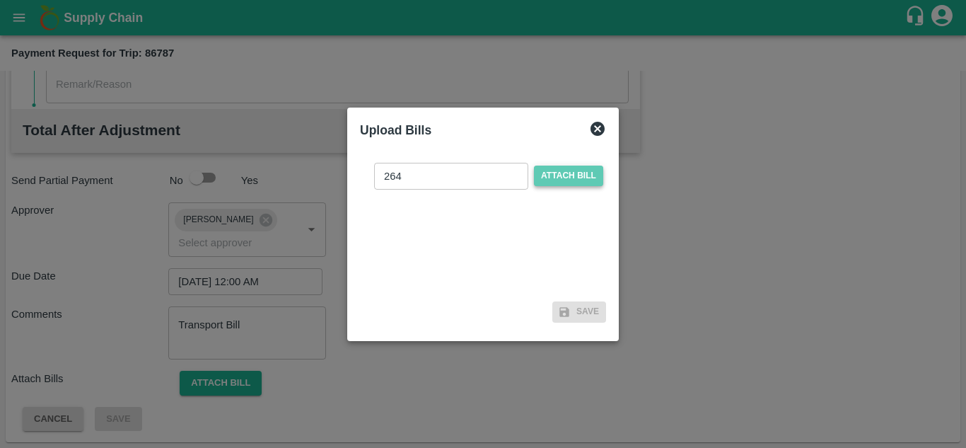
click at [570, 173] on span "Attach bill" at bounding box center [568, 176] width 69 height 21
click at [0, 0] on input "Attach bill" at bounding box center [0, 0] width 0 height 0
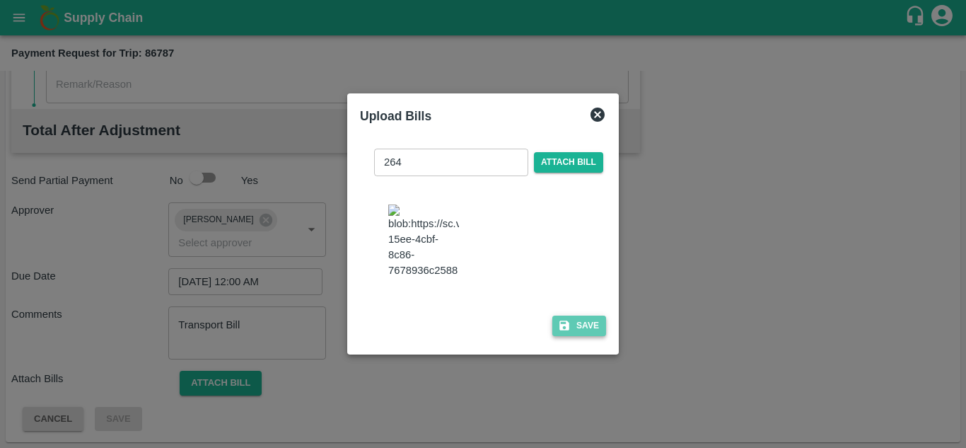
click at [573, 335] on button "Save" at bounding box center [580, 326] width 54 height 21
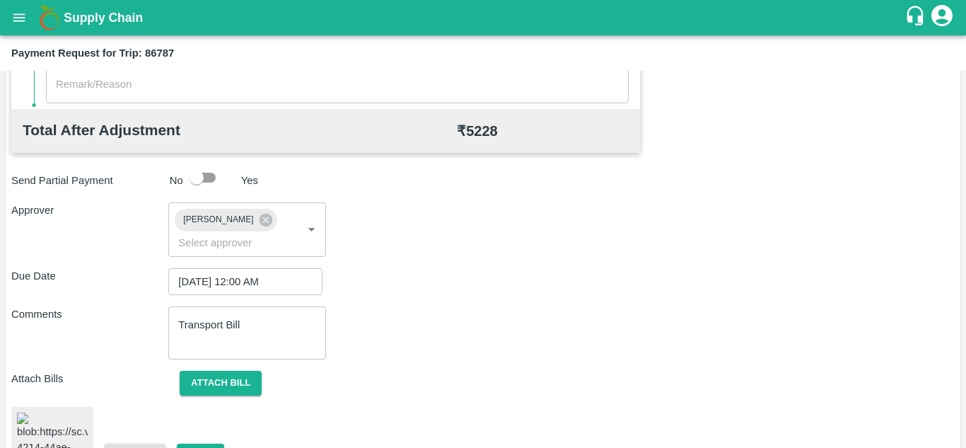
scroll to position [766, 0]
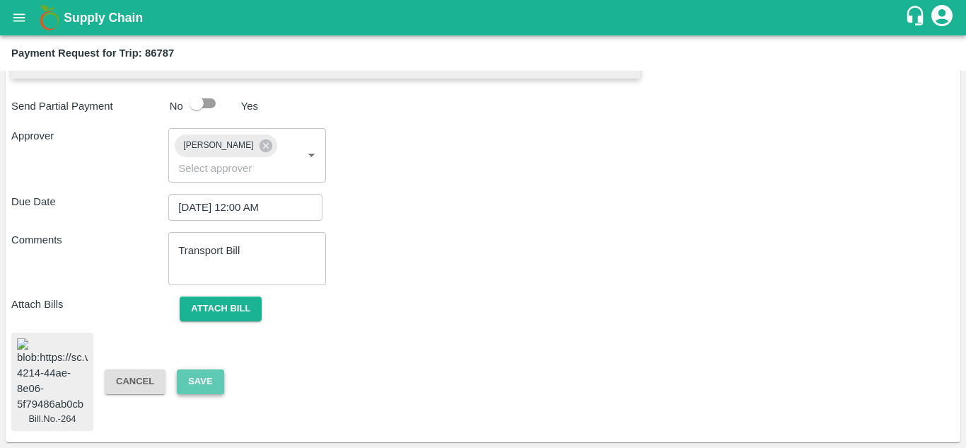
click at [207, 369] on button "Save" at bounding box center [200, 381] width 47 height 25
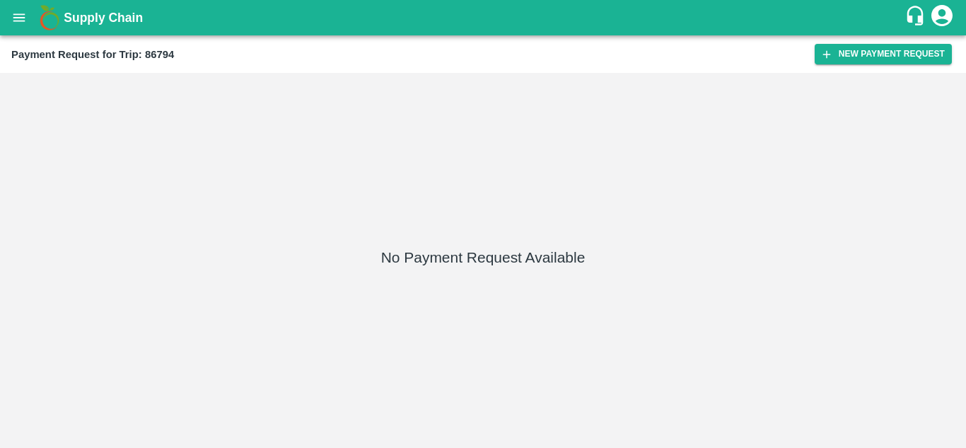
click at [905, 42] on div "Payment Request for Trip: 86794 New Payment Request" at bounding box center [483, 53] width 966 height 37
click at [874, 55] on button "New Payment Request" at bounding box center [883, 54] width 137 height 21
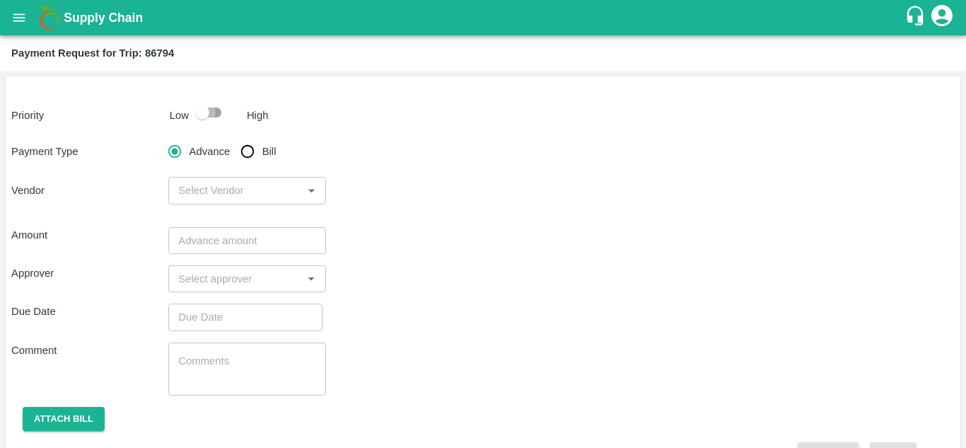
click at [214, 112] on input "checkbox" at bounding box center [202, 112] width 81 height 27
checkbox input "true"
click at [243, 152] on input "Bill" at bounding box center [247, 151] width 28 height 28
radio input "true"
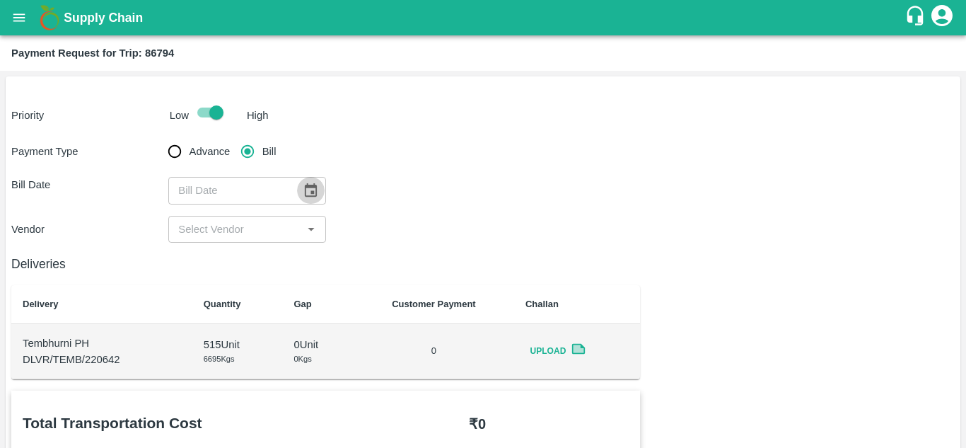
click at [308, 187] on icon "Choose date" at bounding box center [311, 189] width 12 height 13
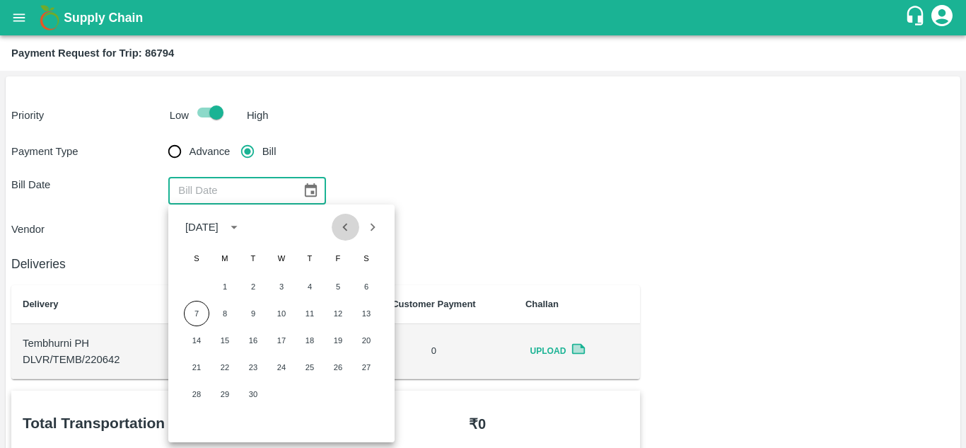
click at [341, 228] on icon "Previous month" at bounding box center [345, 227] width 16 height 16
click at [253, 395] on button "26" at bounding box center [253, 393] width 25 height 25
type input "26/08/2025"
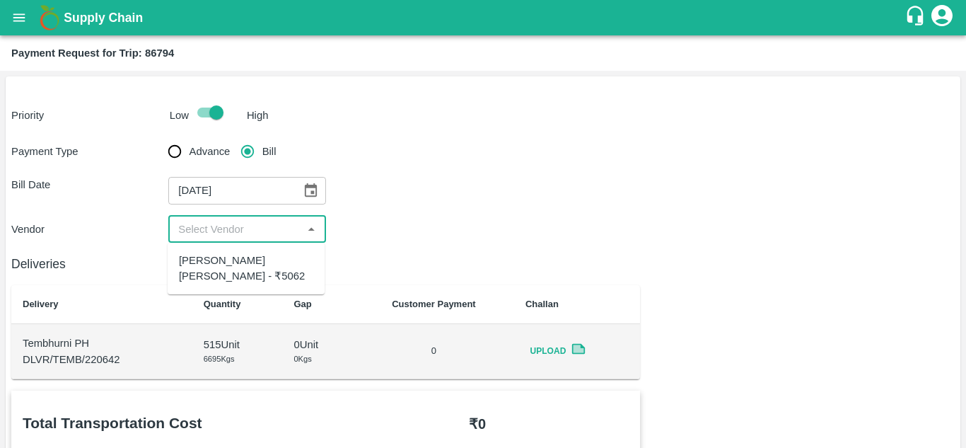
click at [251, 235] on input "input" at bounding box center [235, 229] width 125 height 18
click at [245, 269] on div "Dnyaneshwar Vitthal Godse - ₹5062" at bounding box center [246, 269] width 134 height 32
type input "Dnyaneshwar Vitthal Godse - ₹5062"
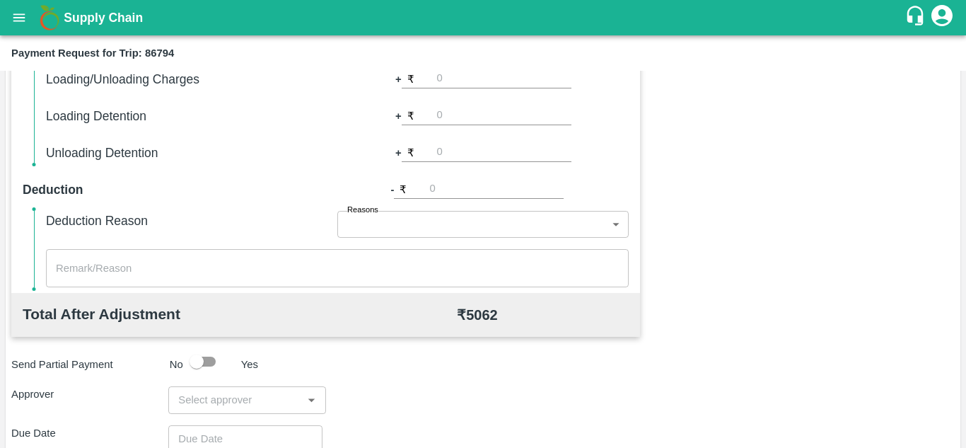
scroll to position [644, 0]
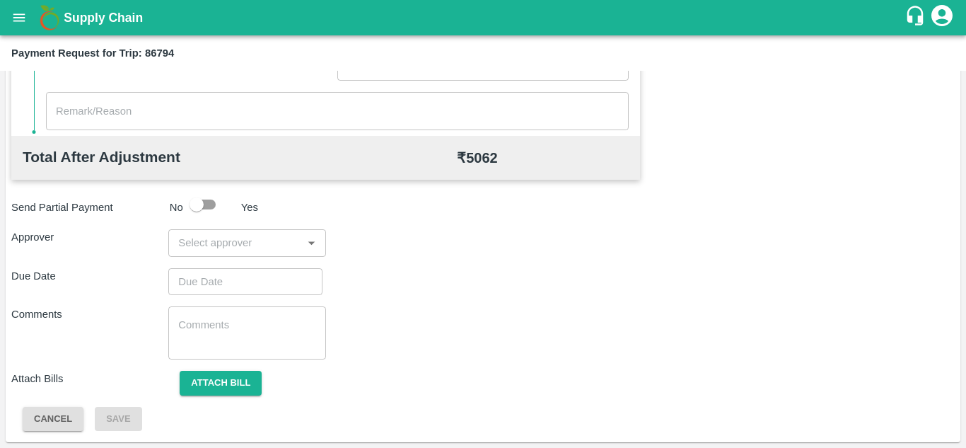
click at [260, 248] on input "input" at bounding box center [235, 242] width 125 height 18
click at [229, 245] on input "input" at bounding box center [235, 242] width 125 height 18
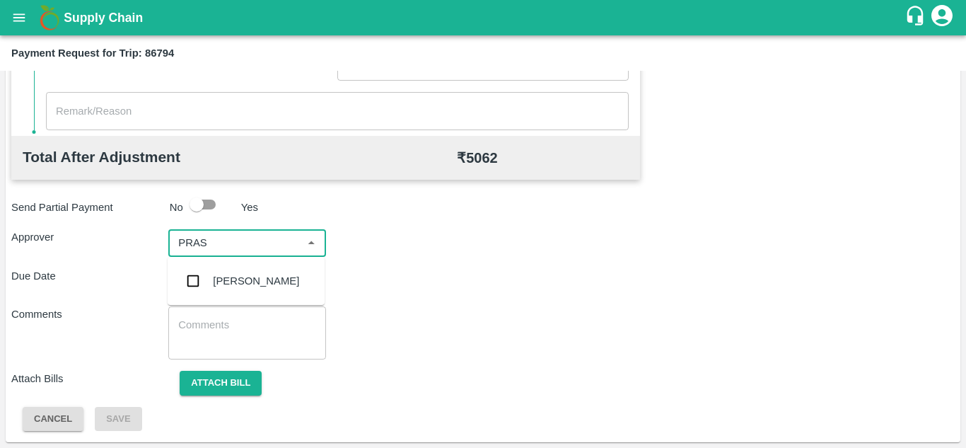
type input "PRASA"
click at [255, 287] on div "[PERSON_NAME]" at bounding box center [256, 281] width 86 height 16
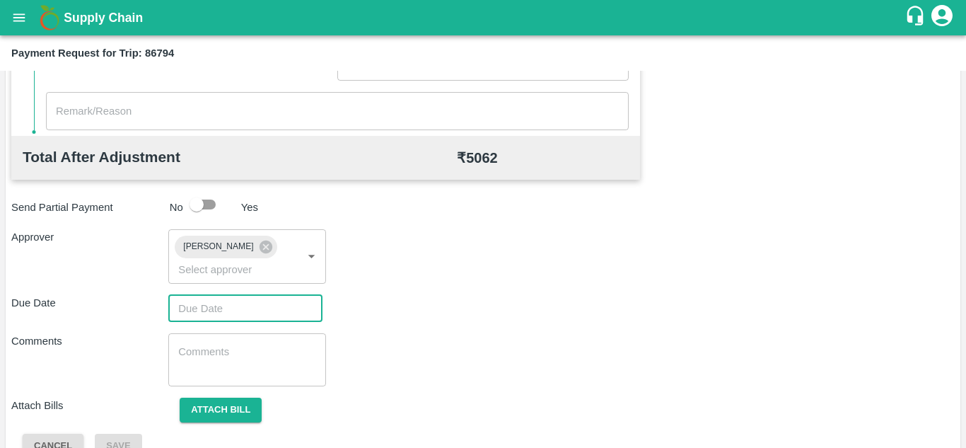
type input "DD/MM/YYYY hh:mm aa"
click at [196, 318] on input "DD/MM/YYYY hh:mm aa" at bounding box center [240, 308] width 144 height 27
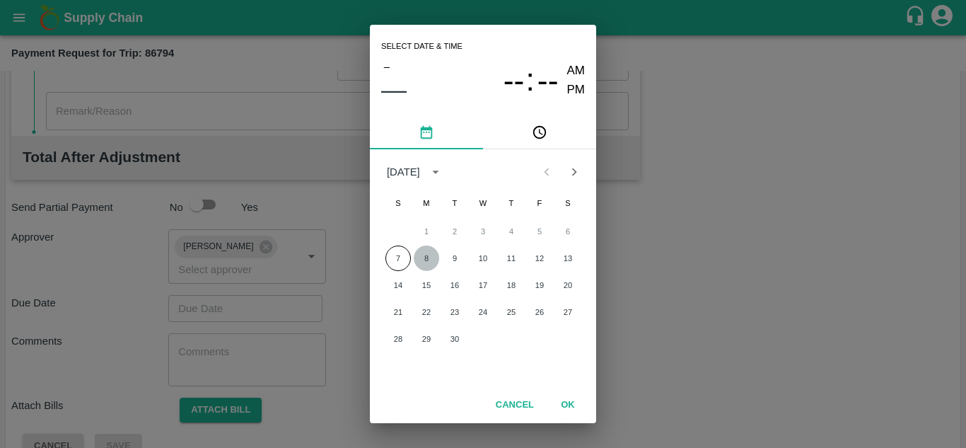
click at [426, 262] on button "8" at bounding box center [426, 257] width 25 height 25
type input "[DATE] 12:00 AM"
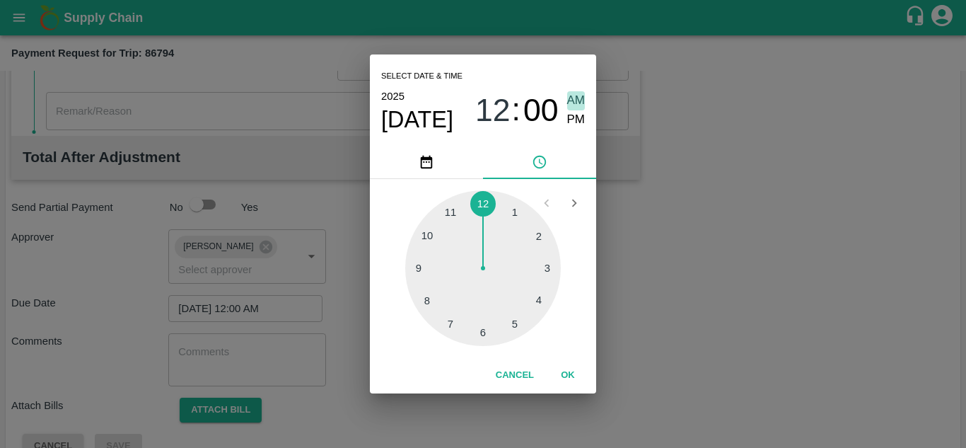
click at [570, 92] on span "AM" at bounding box center [576, 100] width 18 height 19
click at [570, 377] on button "OK" at bounding box center [567, 375] width 45 height 25
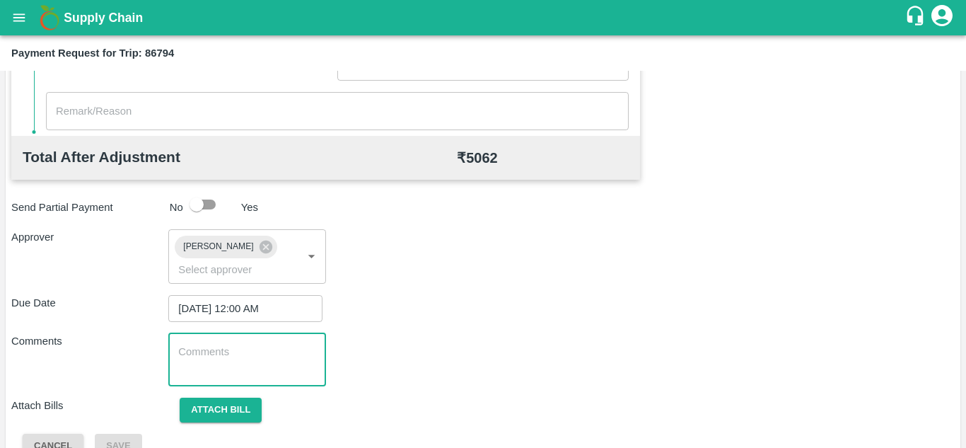
click at [234, 355] on textarea at bounding box center [246, 360] width 137 height 30
paste textarea "Transport Bill"
type textarea "Transport Bill"
click at [441, 353] on div "Comments Transport Bill x ​" at bounding box center [483, 359] width 944 height 53
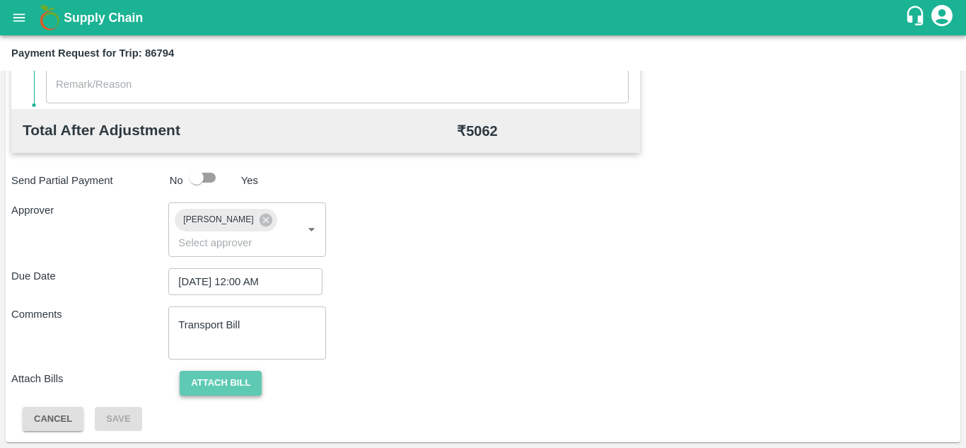
click at [209, 374] on button "Attach bill" at bounding box center [221, 383] width 82 height 25
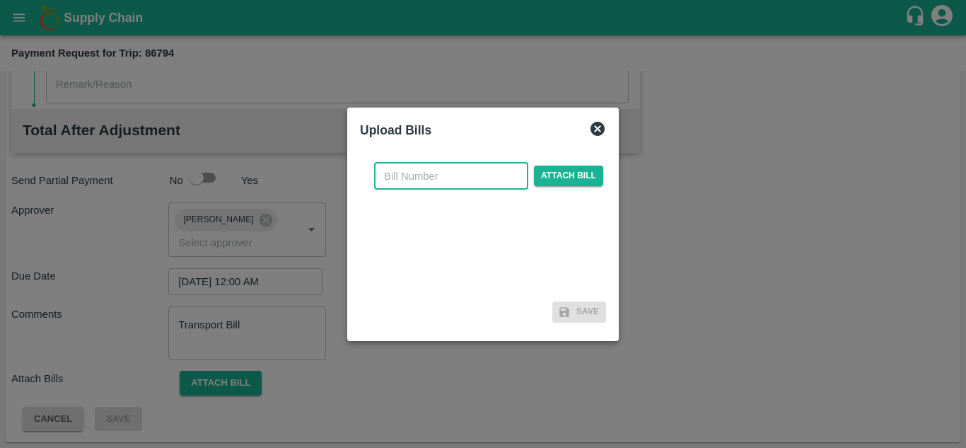
click at [398, 178] on input "text" at bounding box center [451, 176] width 154 height 27
type input "265"
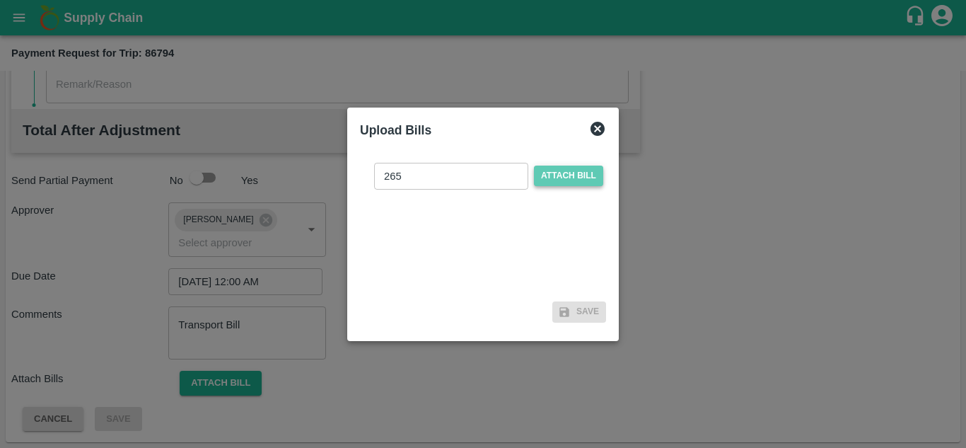
click at [579, 174] on span "Attach bill" at bounding box center [568, 176] width 69 height 21
click at [0, 0] on input "Attach bill" at bounding box center [0, 0] width 0 height 0
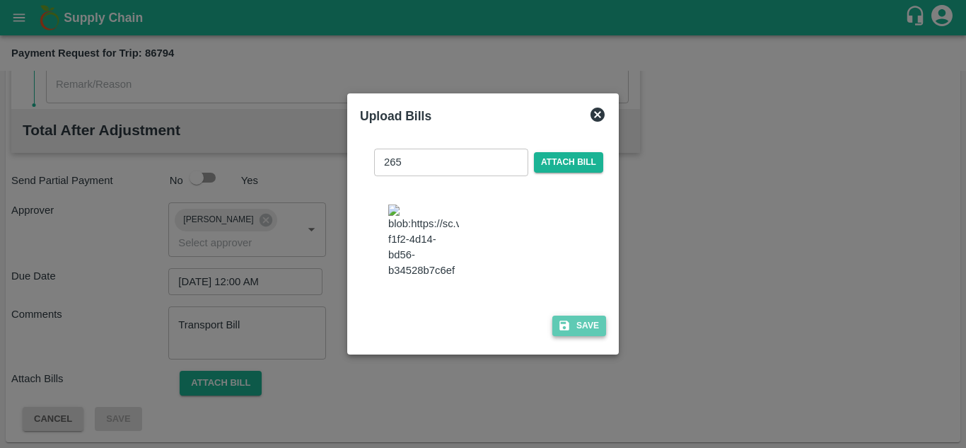
click at [578, 328] on button "Save" at bounding box center [580, 326] width 54 height 21
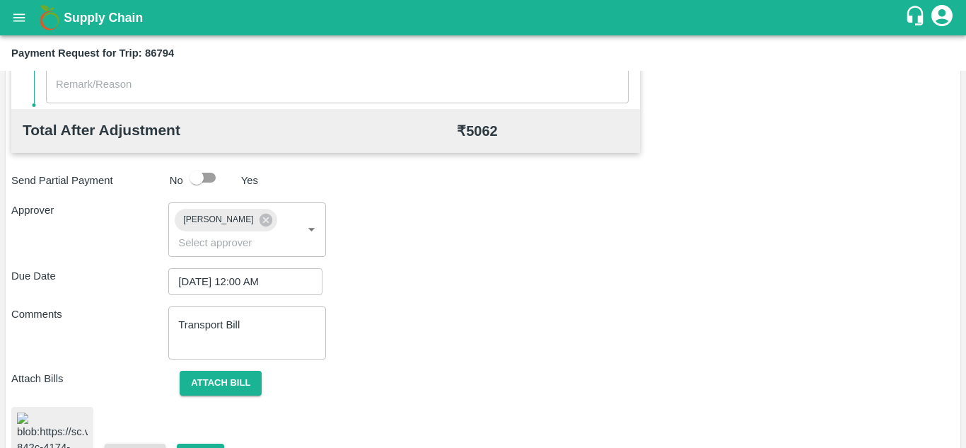
scroll to position [766, 0]
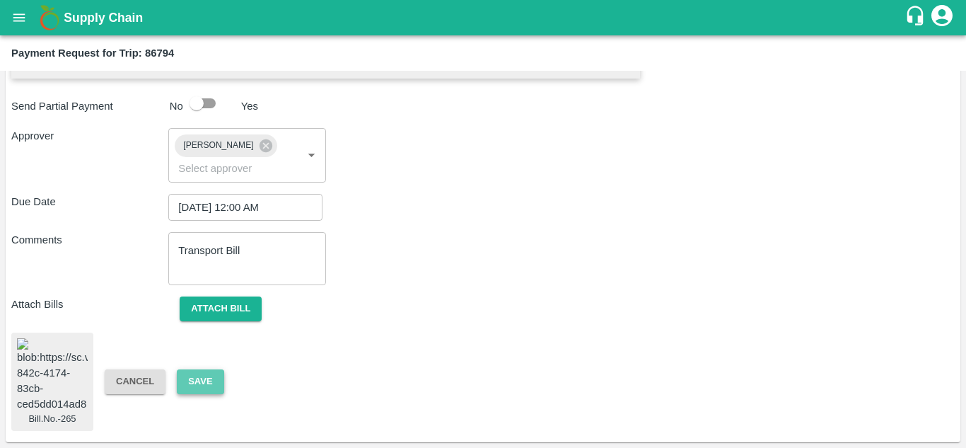
click at [207, 370] on button "Save" at bounding box center [200, 381] width 47 height 25
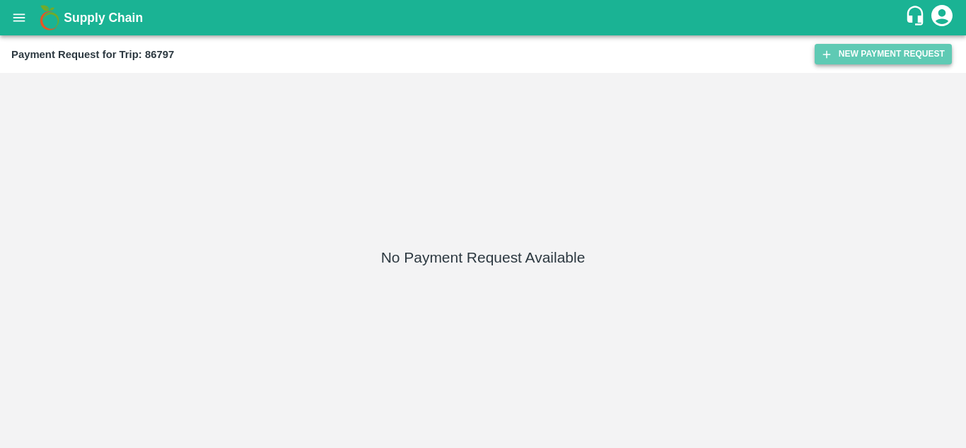
click at [855, 45] on button "New Payment Request" at bounding box center [883, 54] width 137 height 21
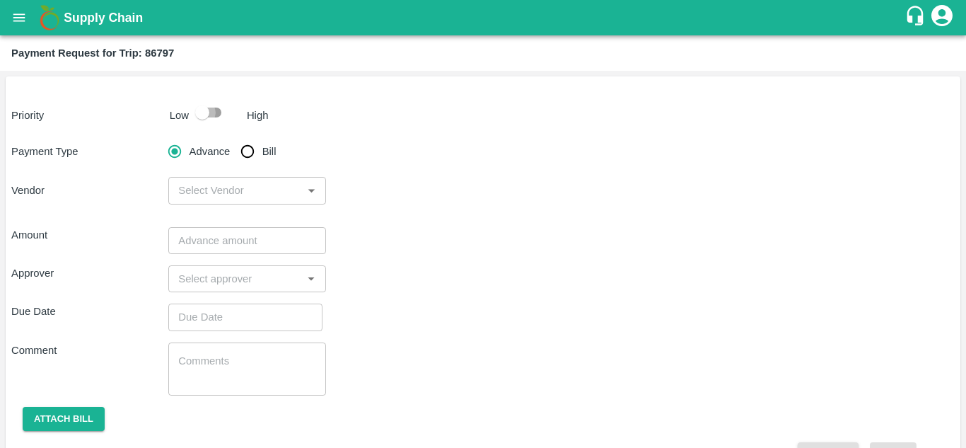
click at [219, 115] on input "checkbox" at bounding box center [202, 112] width 81 height 27
checkbox input "true"
click at [246, 146] on input "Bill" at bounding box center [247, 151] width 28 height 28
radio input "true"
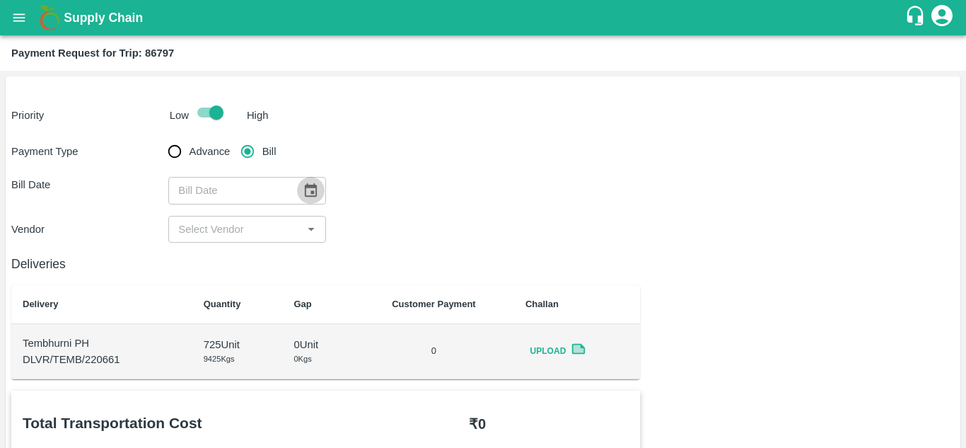
click at [306, 192] on icon "Choose date" at bounding box center [311, 191] width 16 height 16
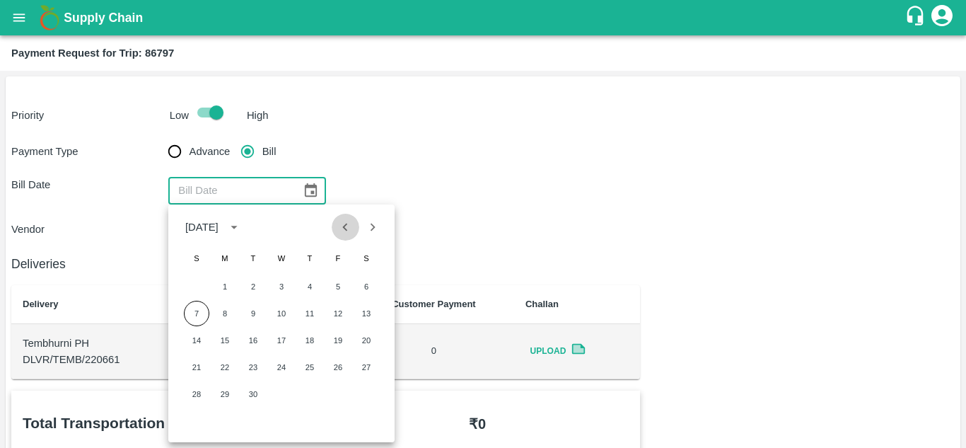
click at [342, 226] on icon "Previous month" at bounding box center [345, 227] width 16 height 16
click at [222, 395] on button "25" at bounding box center [224, 393] width 25 height 25
type input "[DATE]"
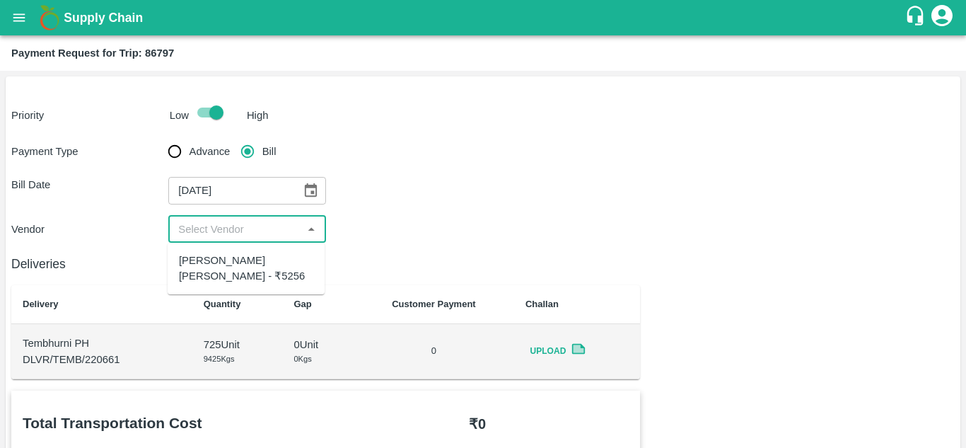
click at [243, 226] on input "input" at bounding box center [235, 229] width 125 height 18
click at [224, 260] on div "[PERSON_NAME] [PERSON_NAME] - ₹5256" at bounding box center [246, 269] width 134 height 32
type input "[PERSON_NAME] [PERSON_NAME] - ₹5256"
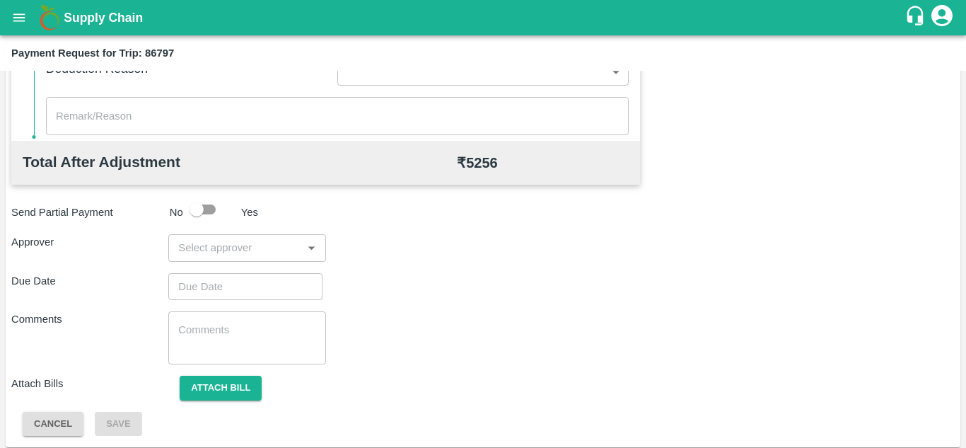
scroll to position [644, 0]
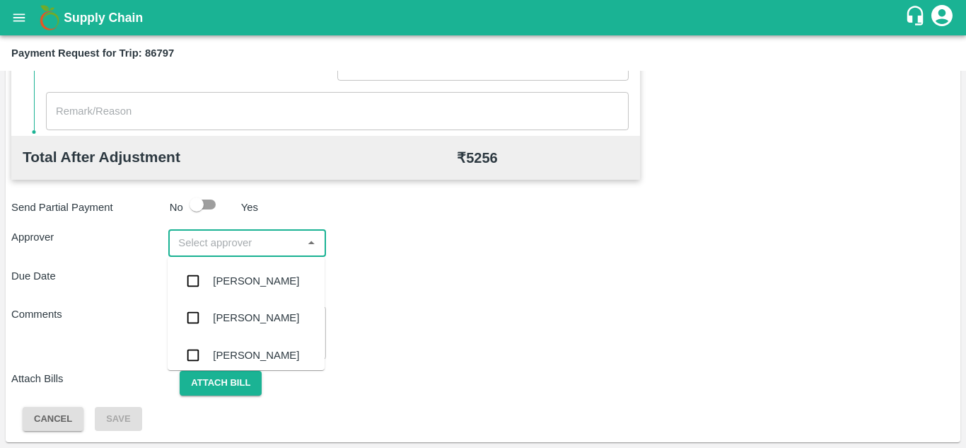
click at [255, 247] on input "input" at bounding box center [235, 242] width 125 height 18
type input "PRASA"
click at [262, 274] on div "[PERSON_NAME]" at bounding box center [256, 281] width 86 height 16
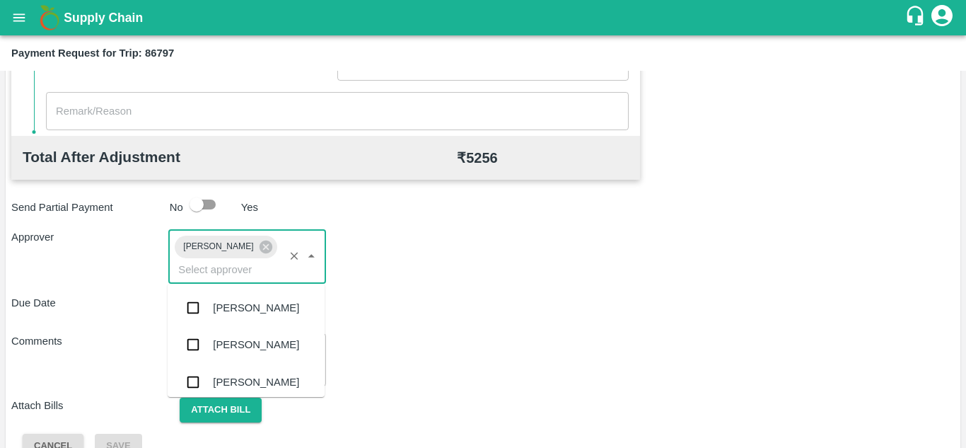
click at [262, 274] on input "input" at bounding box center [226, 269] width 107 height 18
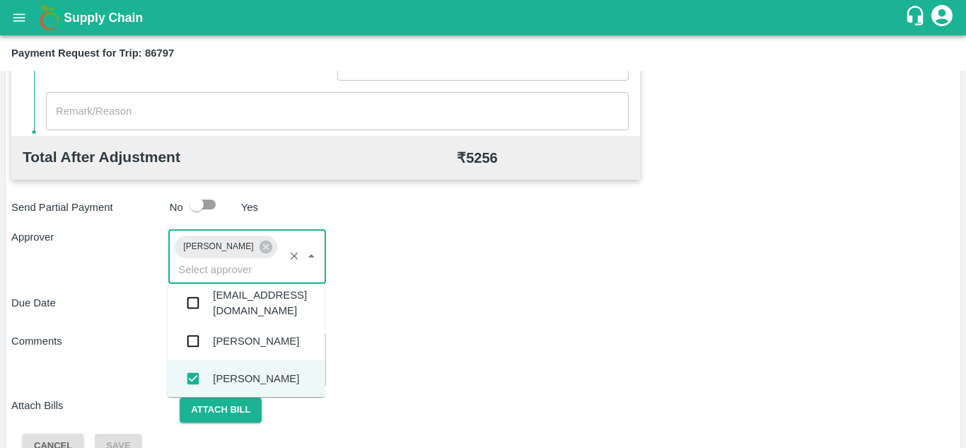
click at [433, 300] on div "Due Date ​" at bounding box center [483, 308] width 944 height 27
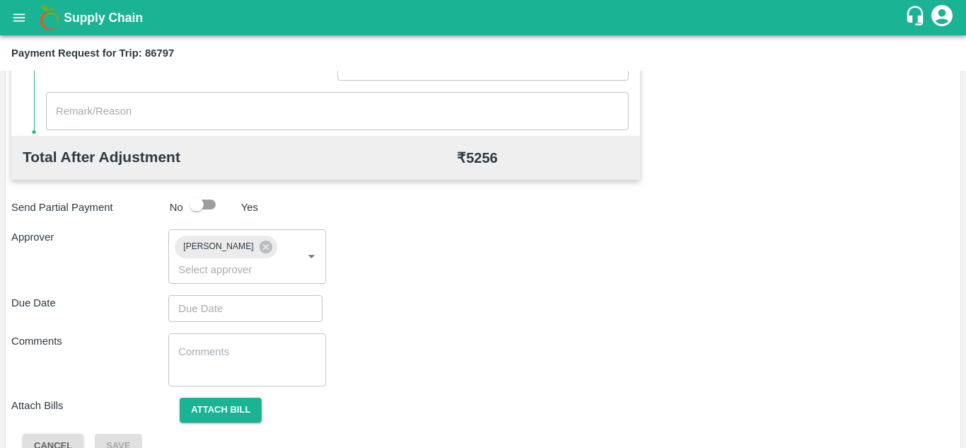
type input "DD/MM/YYYY hh:mm aa"
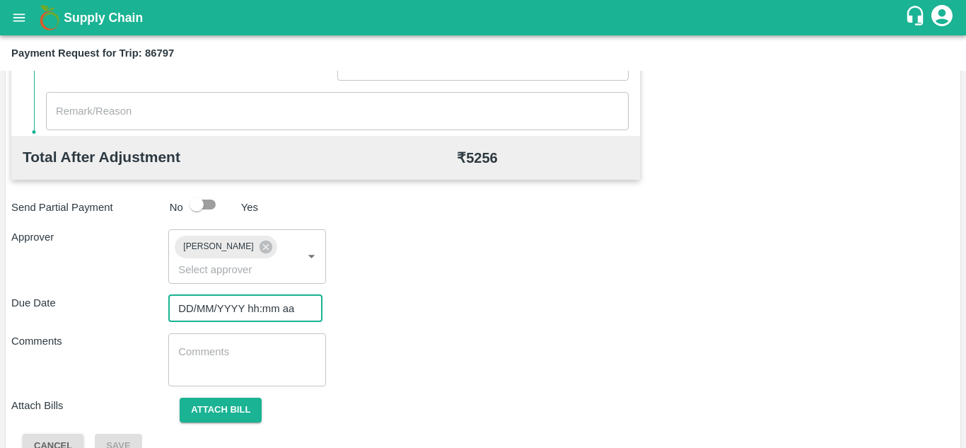
click at [210, 305] on input "DD/MM/YYYY hh:mm aa" at bounding box center [240, 308] width 144 height 27
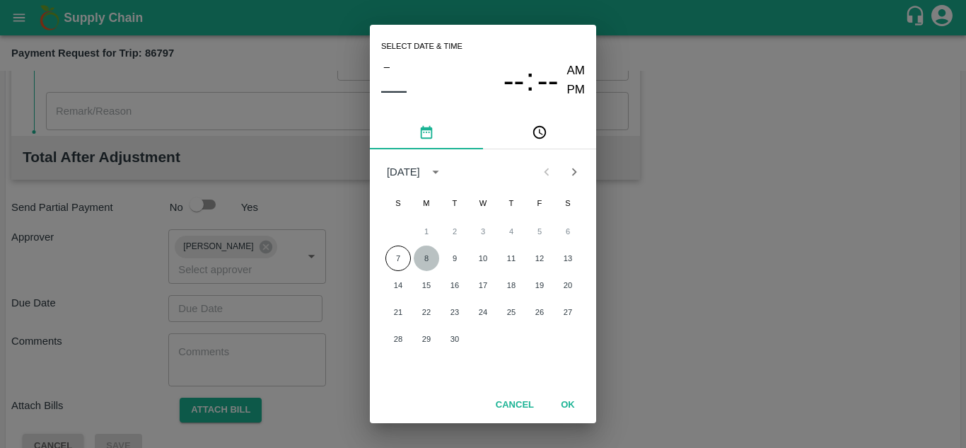
click at [429, 259] on button "8" at bounding box center [426, 257] width 25 height 25
type input "[DATE] 12:00 AM"
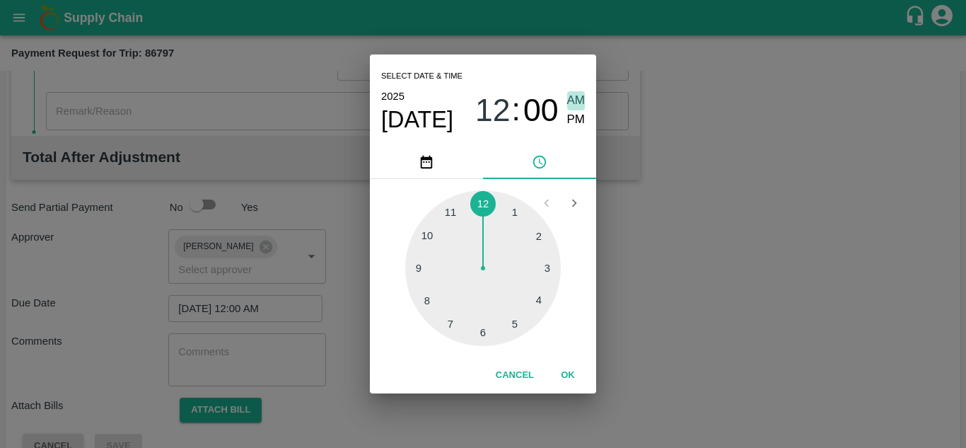
click at [573, 100] on span "AM" at bounding box center [576, 100] width 18 height 19
click at [569, 379] on button "OK" at bounding box center [567, 375] width 45 height 25
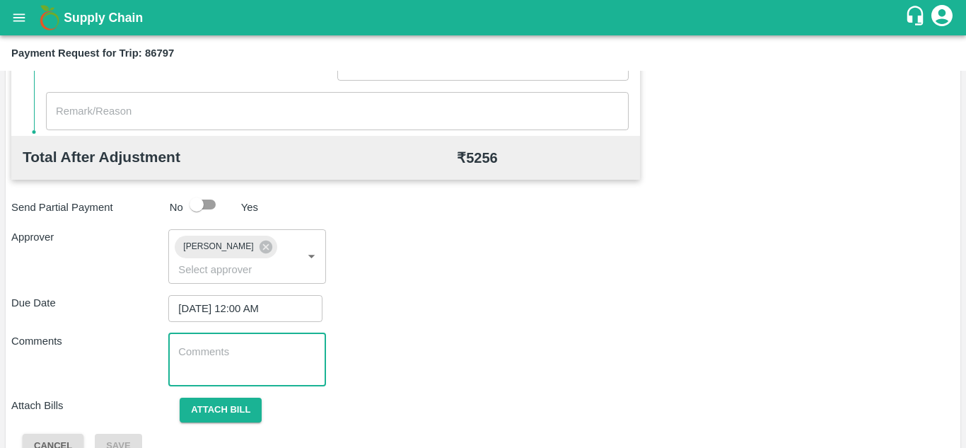
click at [194, 355] on textarea at bounding box center [246, 360] width 137 height 30
paste textarea "Transport Bill"
type textarea "Transport Bill"
click at [439, 299] on div "Due Date 08/09/2025 12:00 AM ​" at bounding box center [483, 308] width 944 height 27
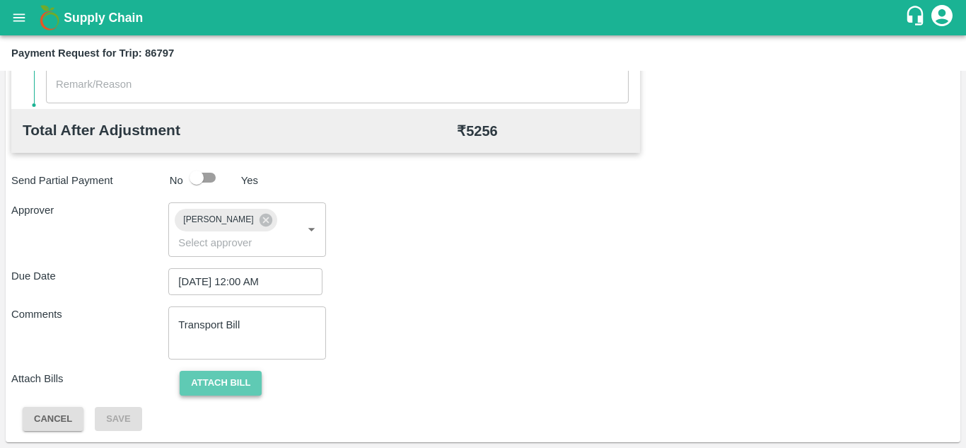
click at [212, 380] on button "Attach bill" at bounding box center [221, 383] width 82 height 25
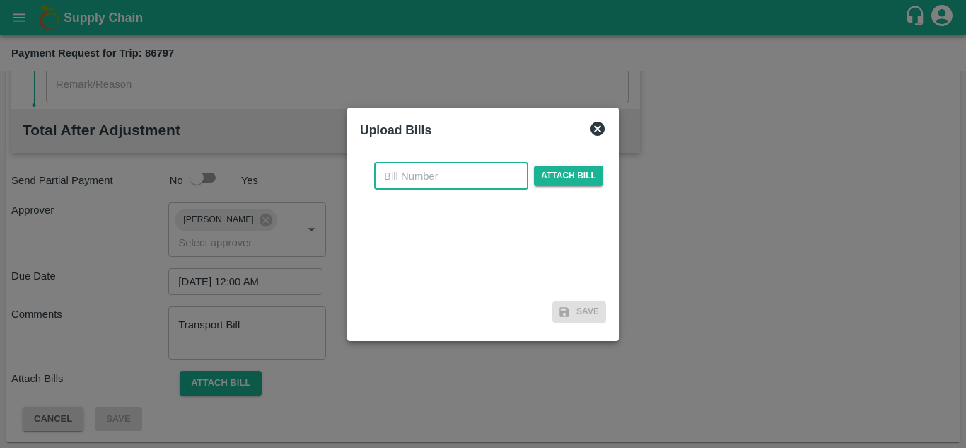
click at [405, 171] on input "text" at bounding box center [451, 176] width 154 height 27
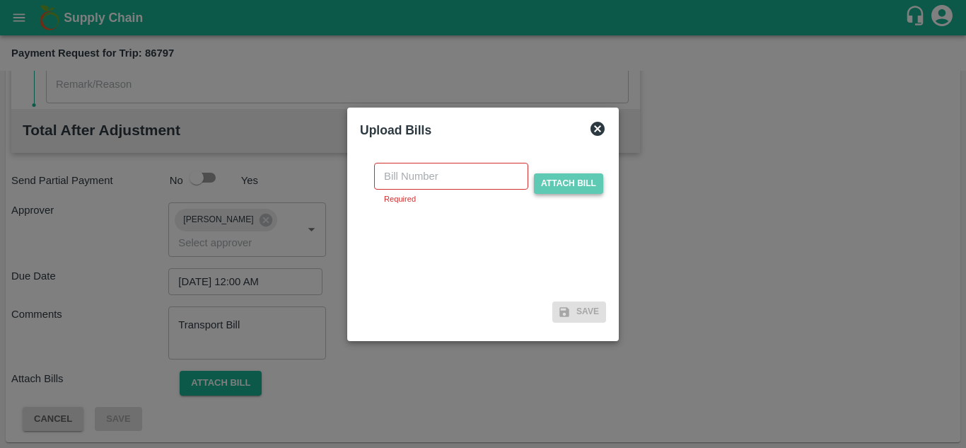
click at [570, 181] on span "Attach bill" at bounding box center [568, 183] width 69 height 21
click at [0, 0] on input "Attach bill" at bounding box center [0, 0] width 0 height 0
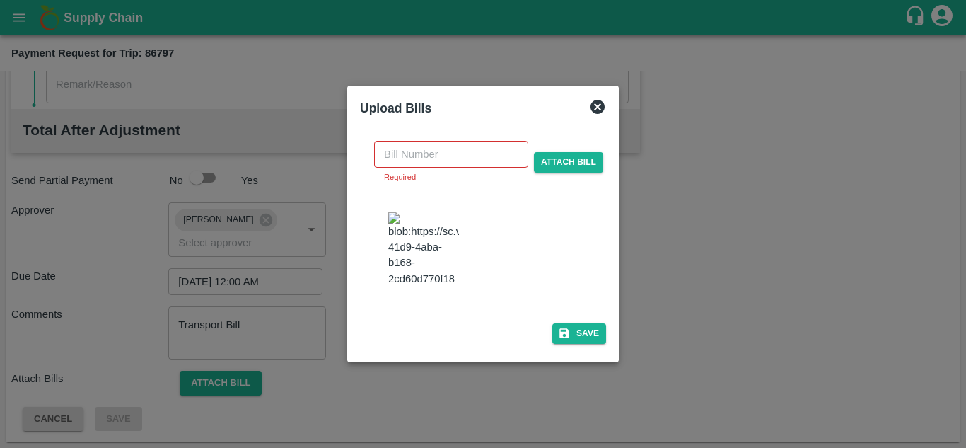
click at [442, 148] on input "text" at bounding box center [451, 154] width 154 height 27
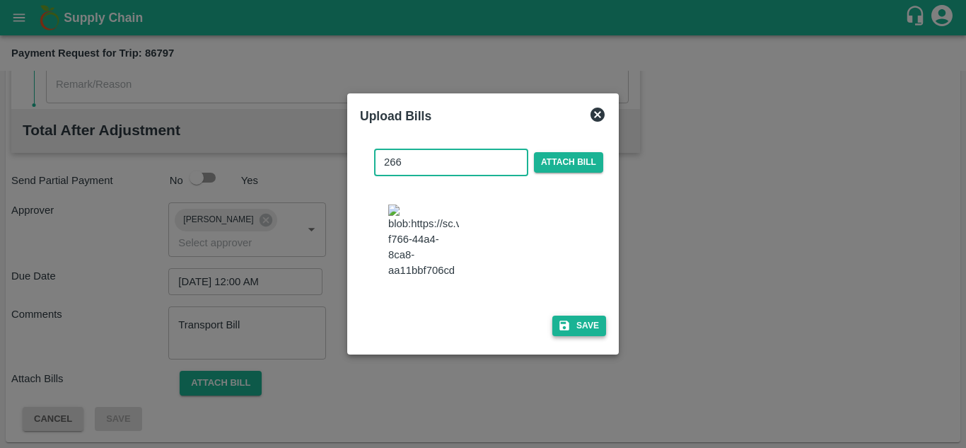
type input "266"
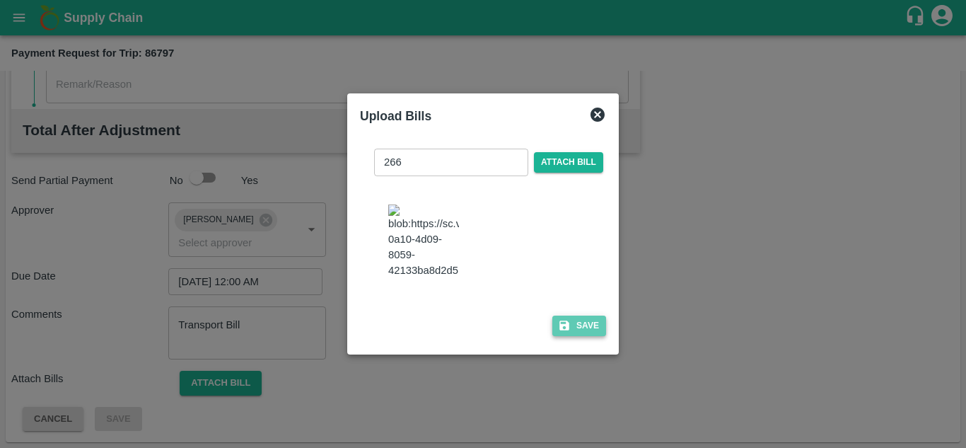
click at [580, 332] on button "Save" at bounding box center [580, 326] width 54 height 21
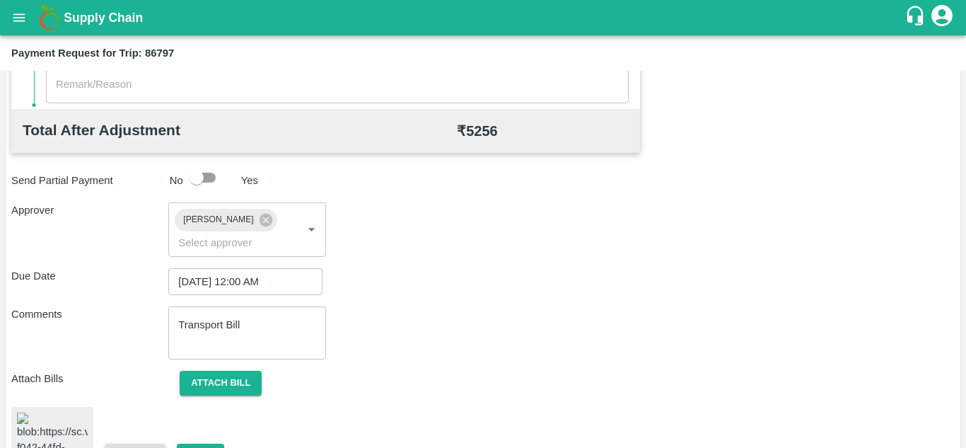
scroll to position [766, 0]
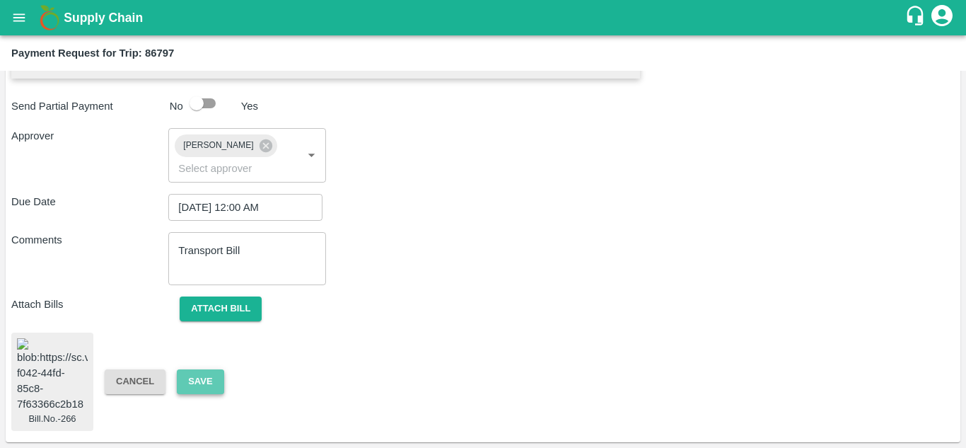
click at [202, 369] on button "Save" at bounding box center [200, 381] width 47 height 25
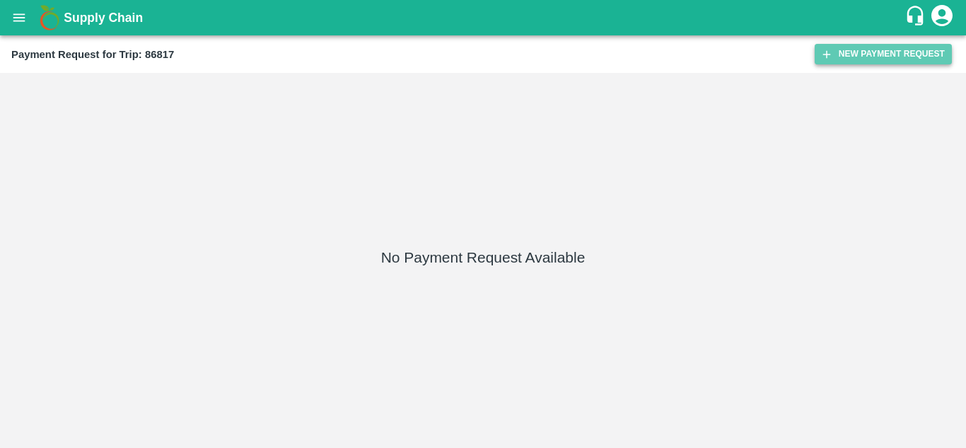
click at [867, 45] on button "New Payment Request" at bounding box center [883, 54] width 137 height 21
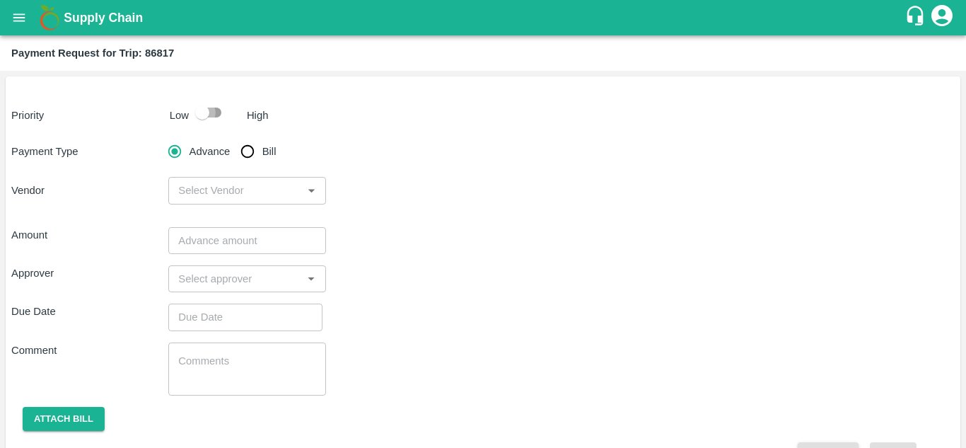
click at [212, 111] on input "checkbox" at bounding box center [202, 112] width 81 height 27
checkbox input "true"
click at [252, 153] on input "Bill" at bounding box center [247, 151] width 28 height 28
radio input "true"
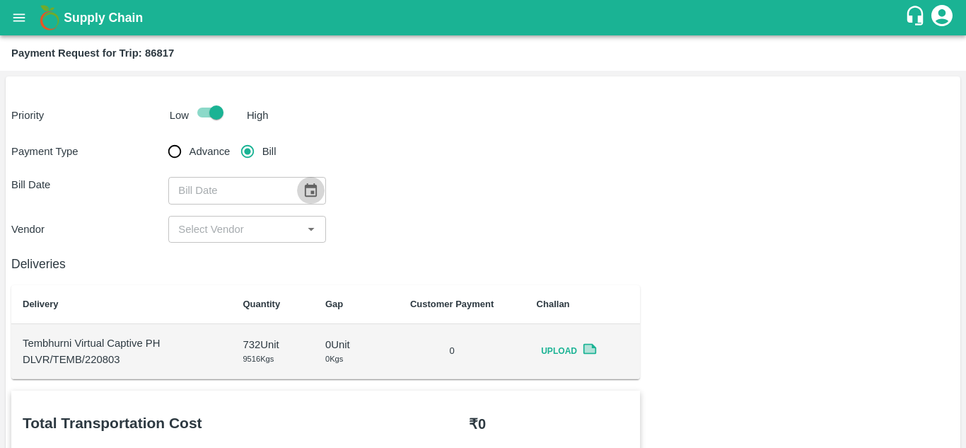
click at [306, 200] on button "Choose date" at bounding box center [310, 190] width 27 height 27
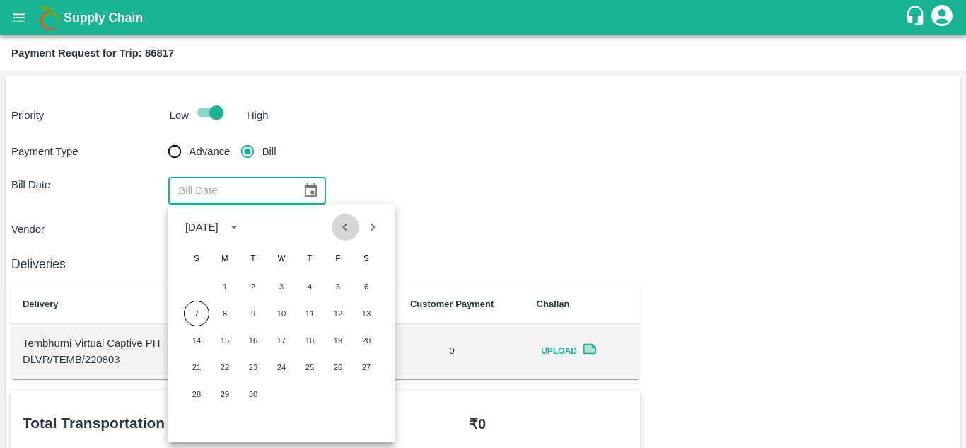
click at [345, 226] on icon "Previous month" at bounding box center [345, 227] width 5 height 8
click at [251, 400] on button "26" at bounding box center [253, 393] width 25 height 25
type input "[DATE]"
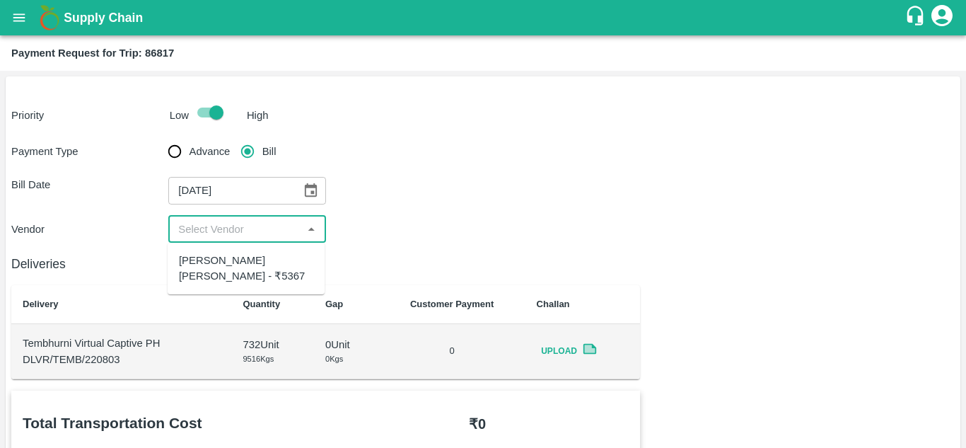
click at [250, 231] on input "input" at bounding box center [235, 229] width 125 height 18
click at [247, 257] on div "[PERSON_NAME] [PERSON_NAME] - ₹5367" at bounding box center [246, 269] width 134 height 32
type input "[PERSON_NAME] [PERSON_NAME] - ₹5367"
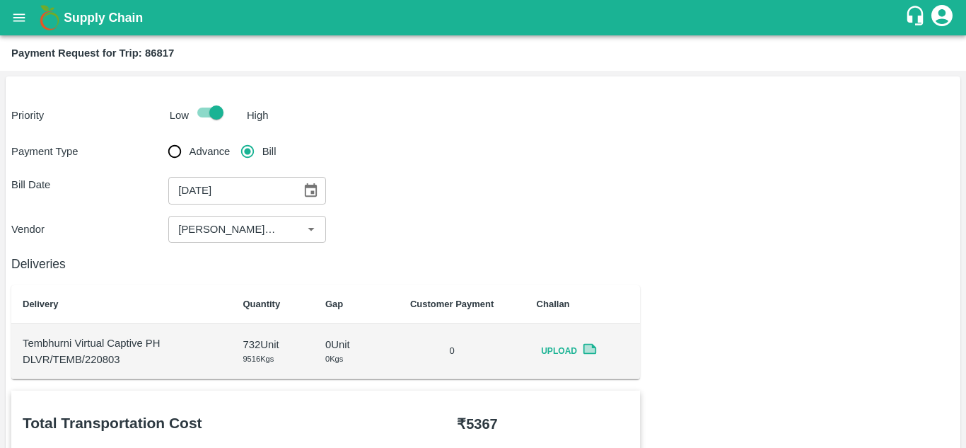
click at [688, 229] on div "Vendor ​" at bounding box center [483, 229] width 944 height 27
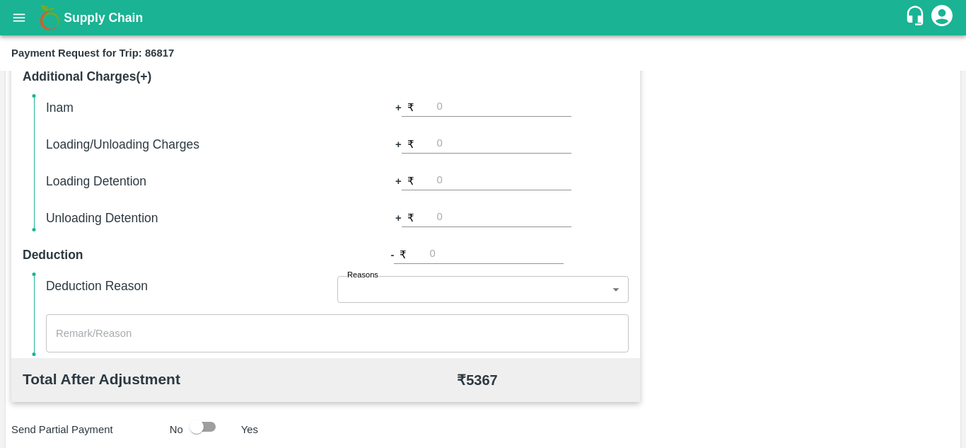
scroll to position [644, 0]
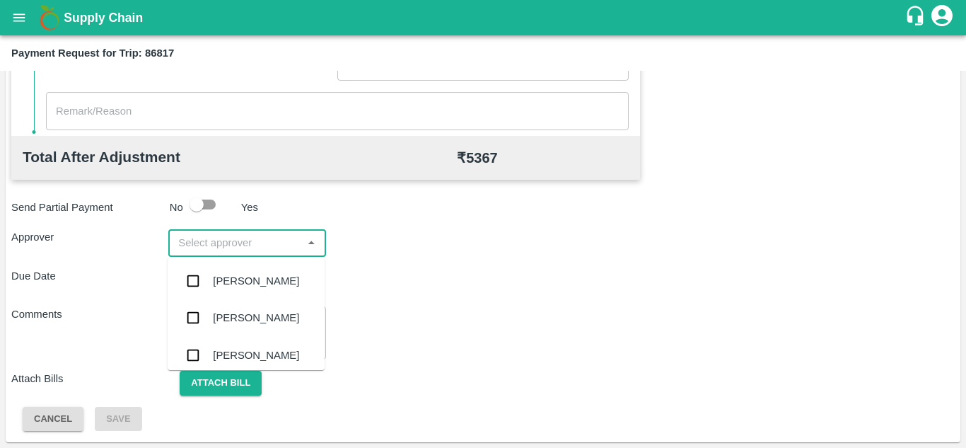
click at [245, 248] on input "input" at bounding box center [235, 242] width 125 height 18
type input "PRASA"
click at [265, 289] on div "[PERSON_NAME]" at bounding box center [256, 281] width 86 height 16
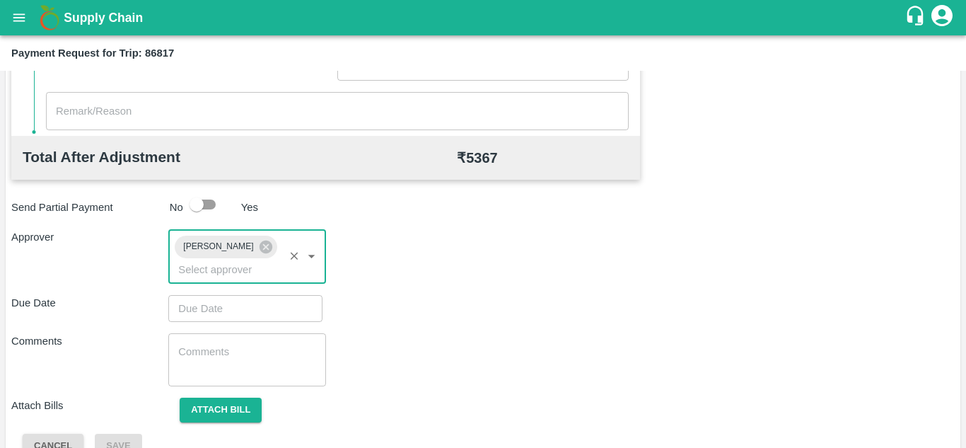
type input "DD/MM/YYYY hh:mm aa"
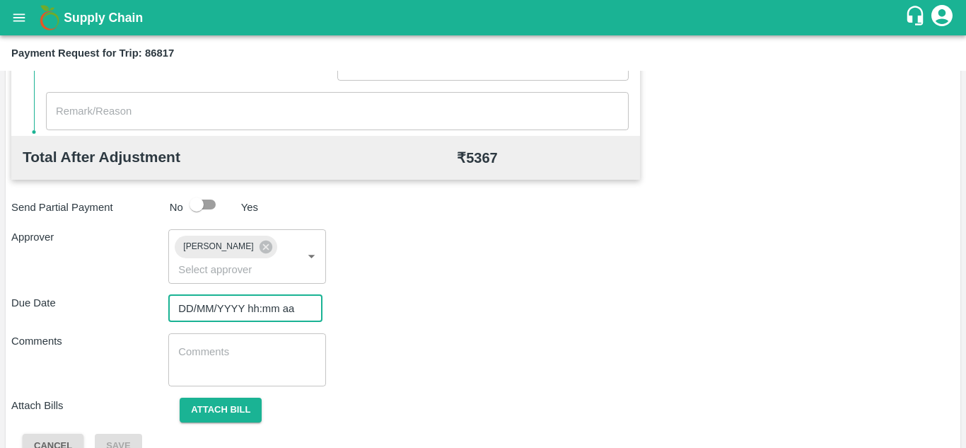
click at [229, 301] on input "DD/MM/YYYY hh:mm aa" at bounding box center [240, 308] width 144 height 27
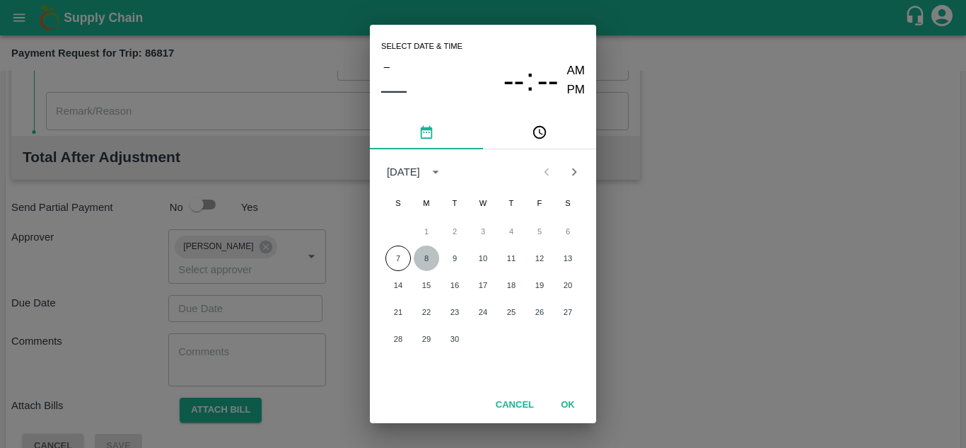
click at [427, 259] on button "8" at bounding box center [426, 257] width 25 height 25
type input "[DATE] 12:00 AM"
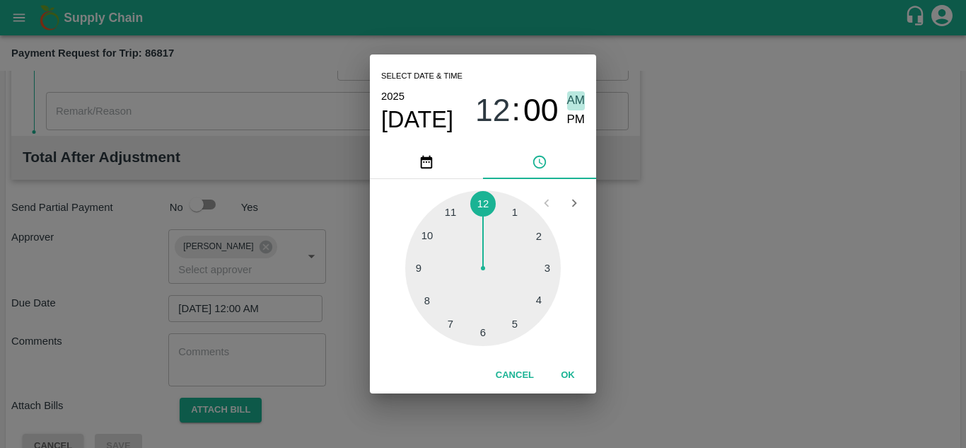
click at [579, 93] on span "AM" at bounding box center [576, 100] width 18 height 19
click at [573, 374] on button "OK" at bounding box center [567, 375] width 45 height 25
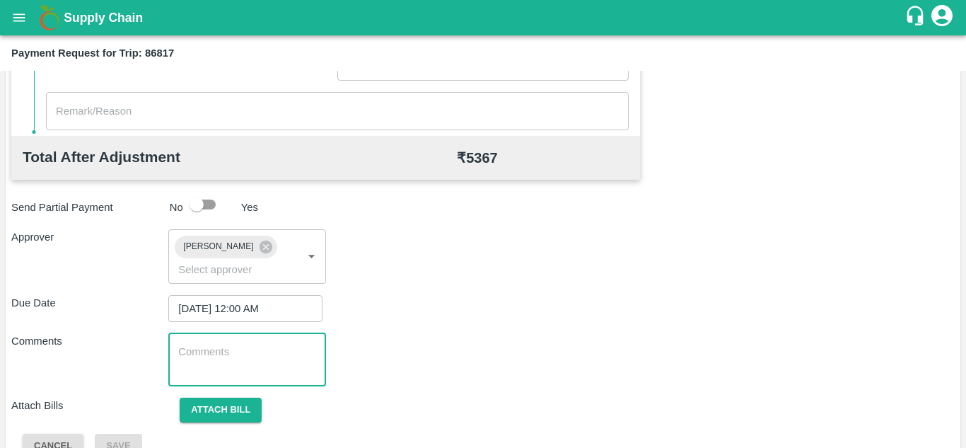
click at [214, 358] on textarea at bounding box center [246, 360] width 137 height 30
paste textarea "Transport Bill"
type textarea "Transport Bill"
click at [428, 350] on div "Comments Transport Bill x ​" at bounding box center [483, 359] width 944 height 53
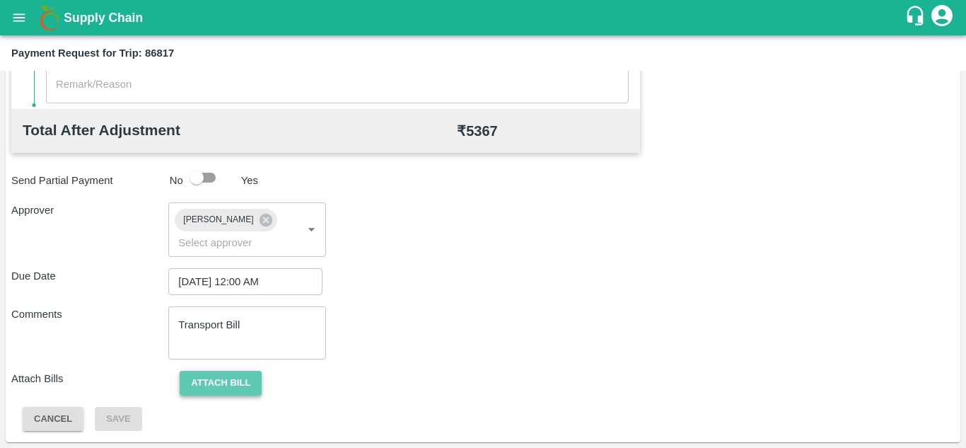
click at [210, 382] on button "Attach bill" at bounding box center [221, 383] width 82 height 25
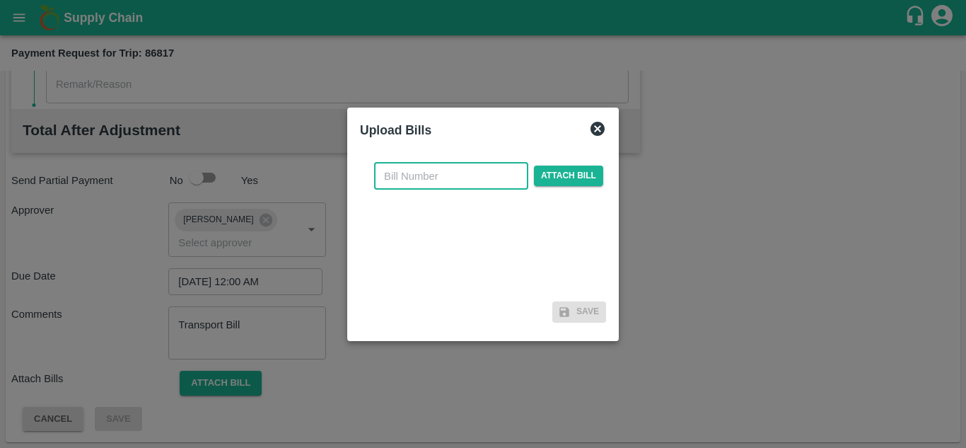
click at [402, 180] on input "text" at bounding box center [451, 176] width 154 height 27
type input "267"
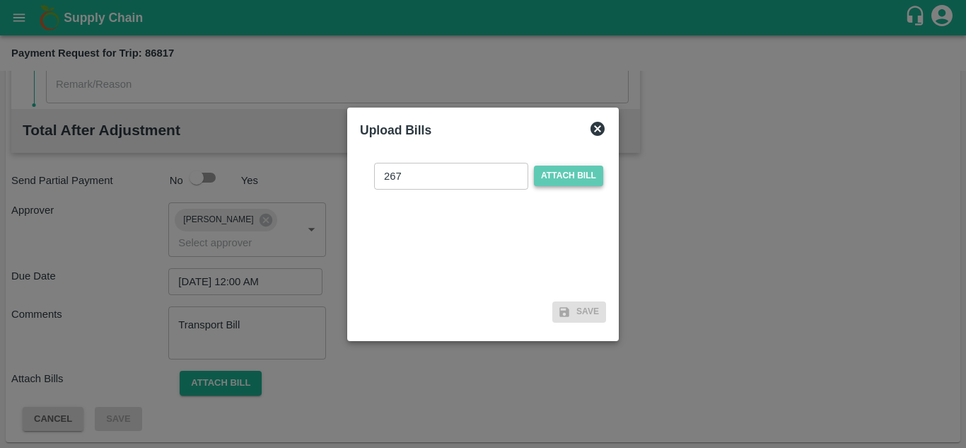
click at [560, 171] on span "Attach bill" at bounding box center [568, 176] width 69 height 21
click at [0, 0] on input "Attach bill" at bounding box center [0, 0] width 0 height 0
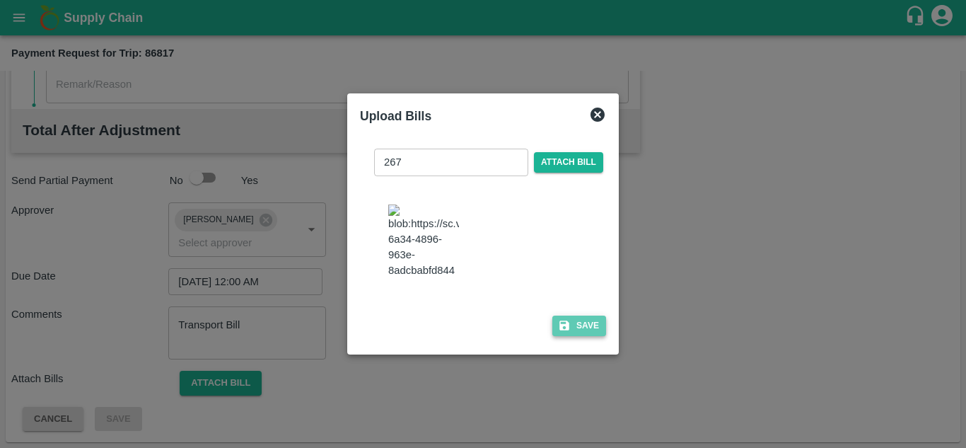
click at [587, 332] on button "Save" at bounding box center [580, 326] width 54 height 21
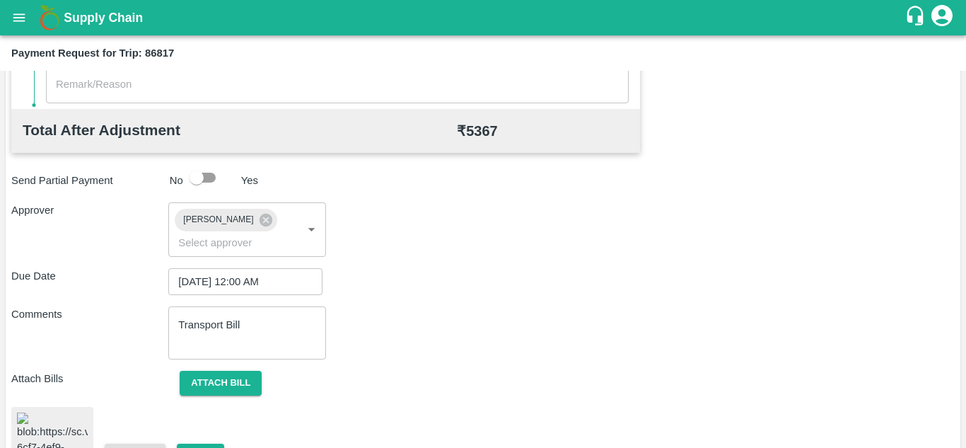
scroll to position [767, 0]
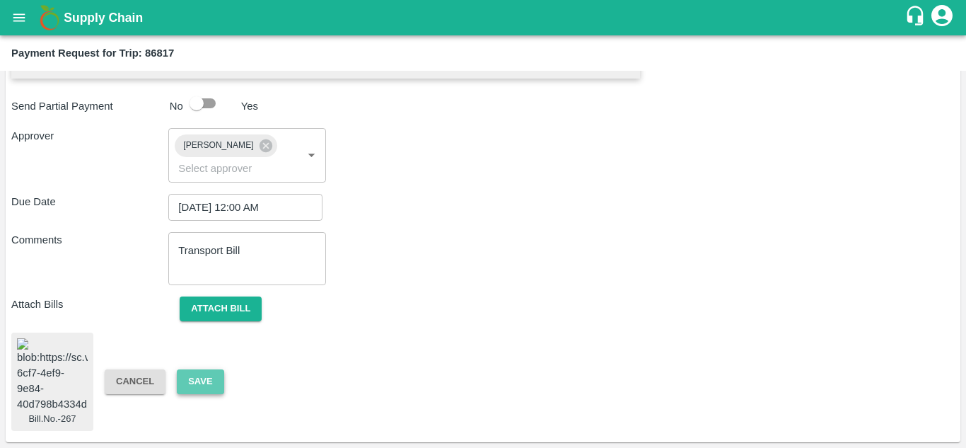
click at [192, 370] on button "Save" at bounding box center [200, 381] width 47 height 25
